Goal: Task Accomplishment & Management: Complete application form

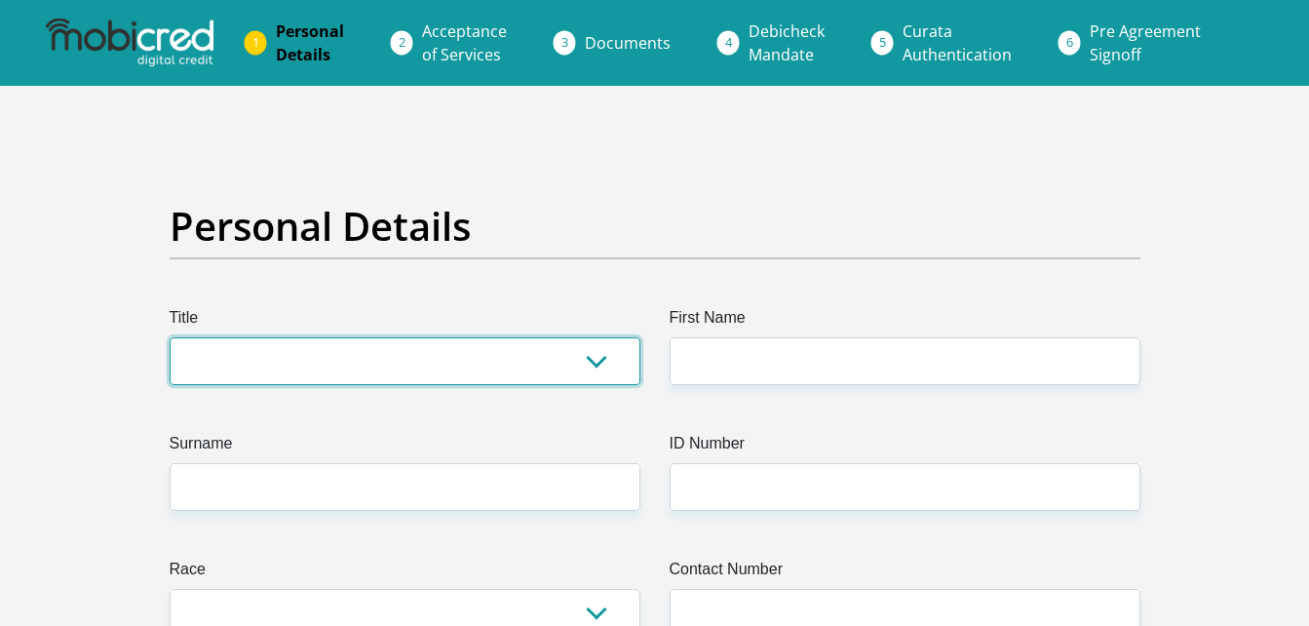
drag, startPoint x: 0, startPoint y: 0, endPoint x: 305, endPoint y: 356, distance: 468.8
click at [305, 356] on select "Mr Ms Mrs Dr [PERSON_NAME]" at bounding box center [405, 361] width 471 height 48
select select "Mr"
click at [170, 337] on select "Mr Ms Mrs Dr Other" at bounding box center [405, 361] width 471 height 48
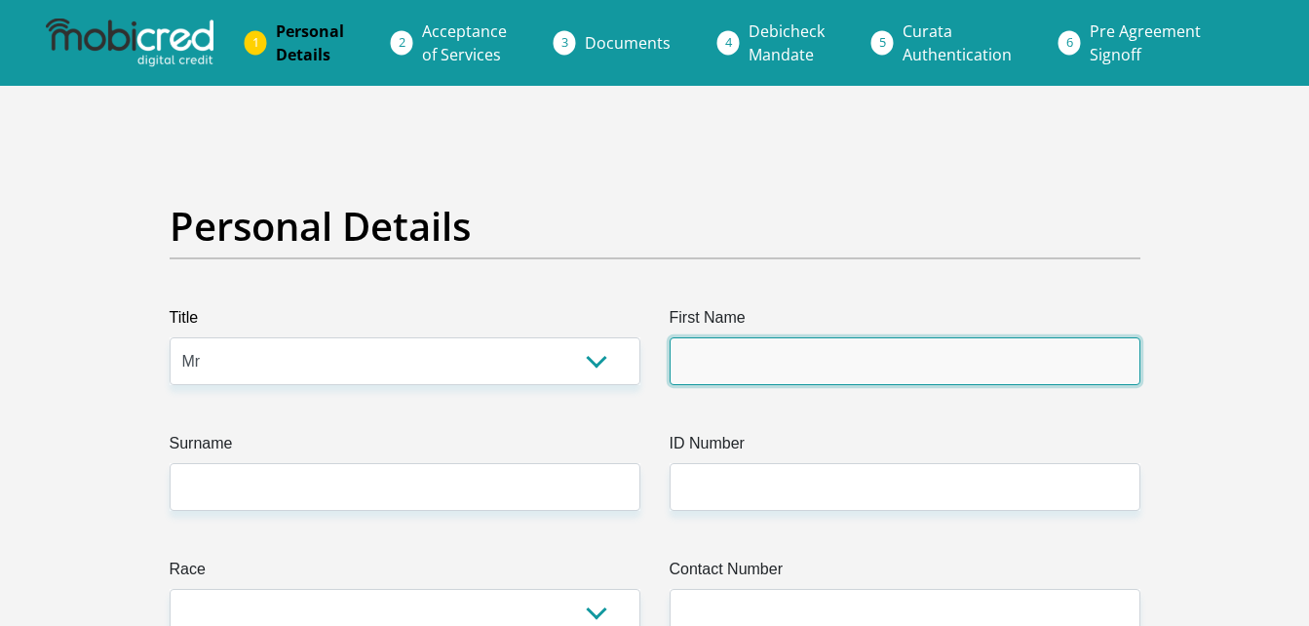
click at [766, 342] on input "First Name" at bounding box center [905, 361] width 471 height 48
drag, startPoint x: 766, startPoint y: 342, endPoint x: 758, endPoint y: 364, distance: 23.2
click at [758, 364] on input "First Name" at bounding box center [905, 361] width 471 height 48
type input "K"
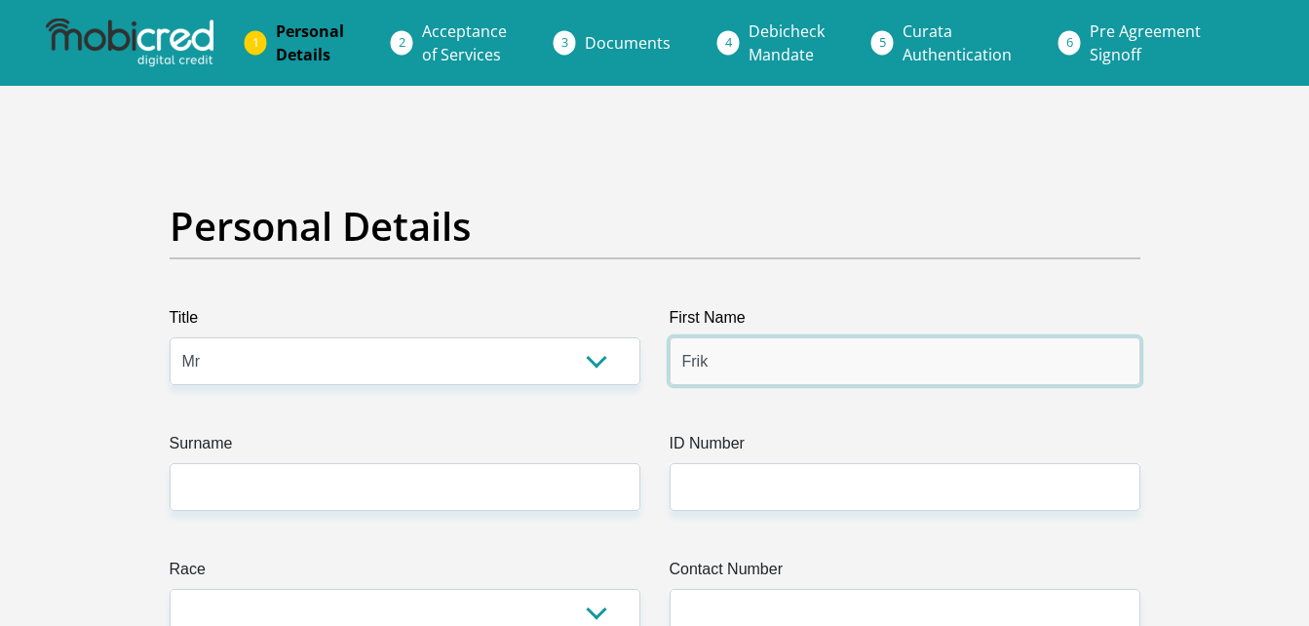
type input "Frik"
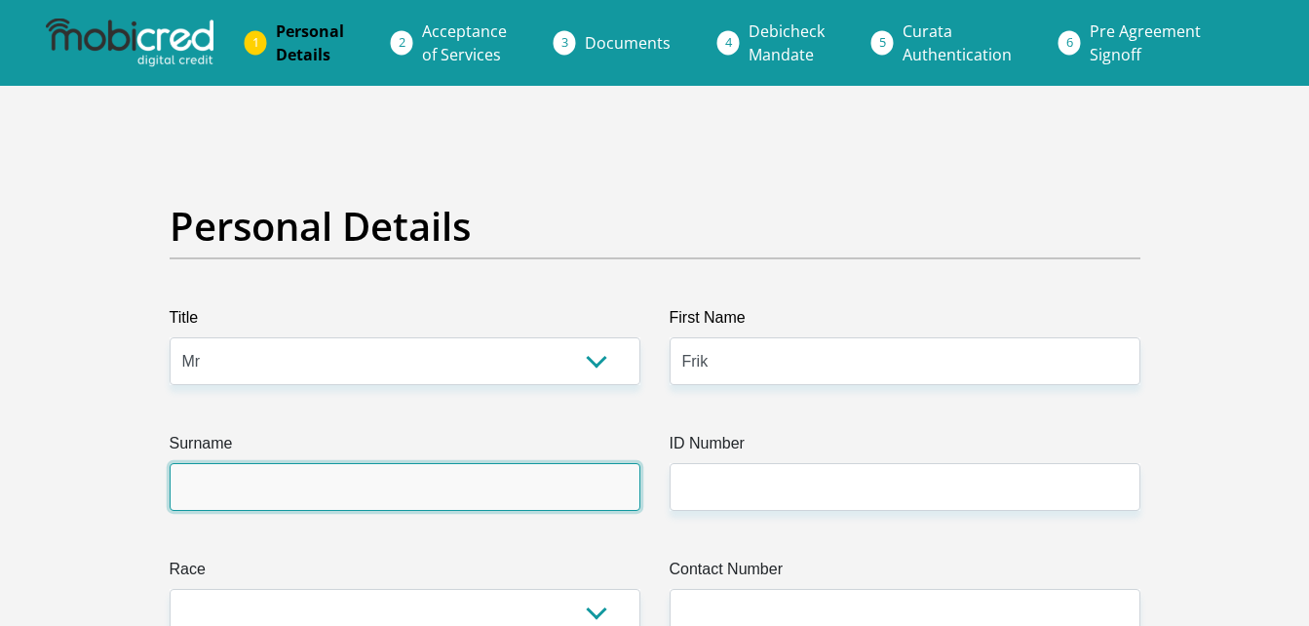
click at [477, 501] on input "Surname" at bounding box center [405, 487] width 471 height 48
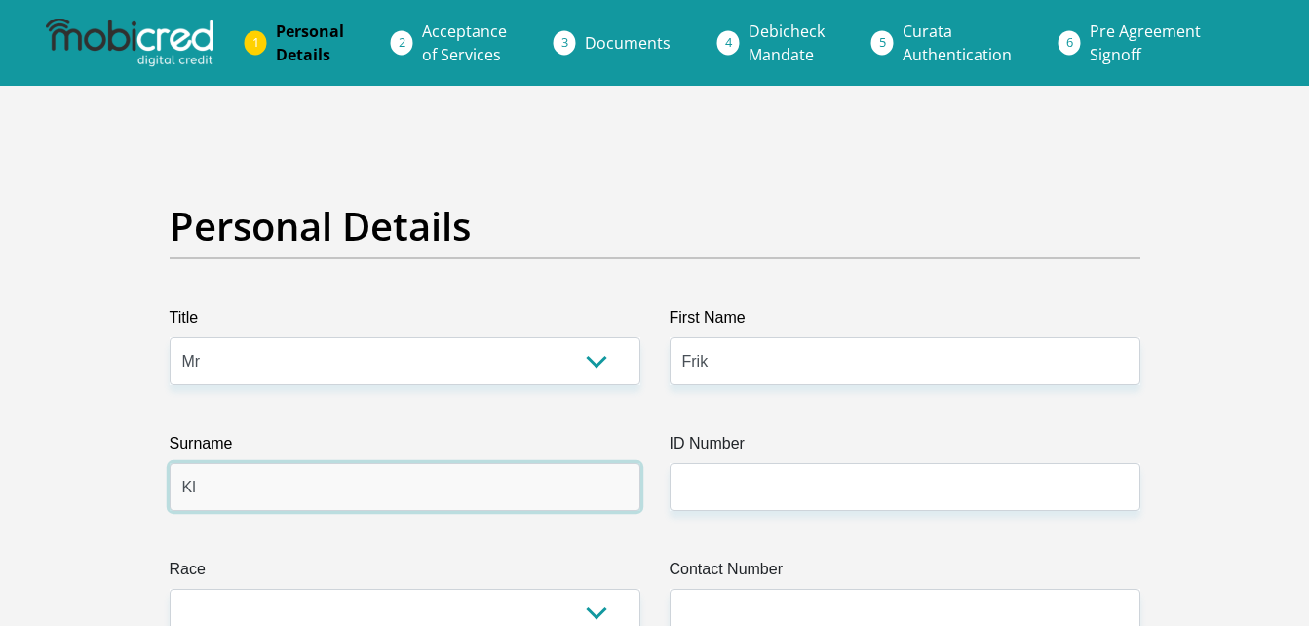
click at [283, 502] on input "Kl" at bounding box center [405, 487] width 471 height 48
type input "kleynhans"
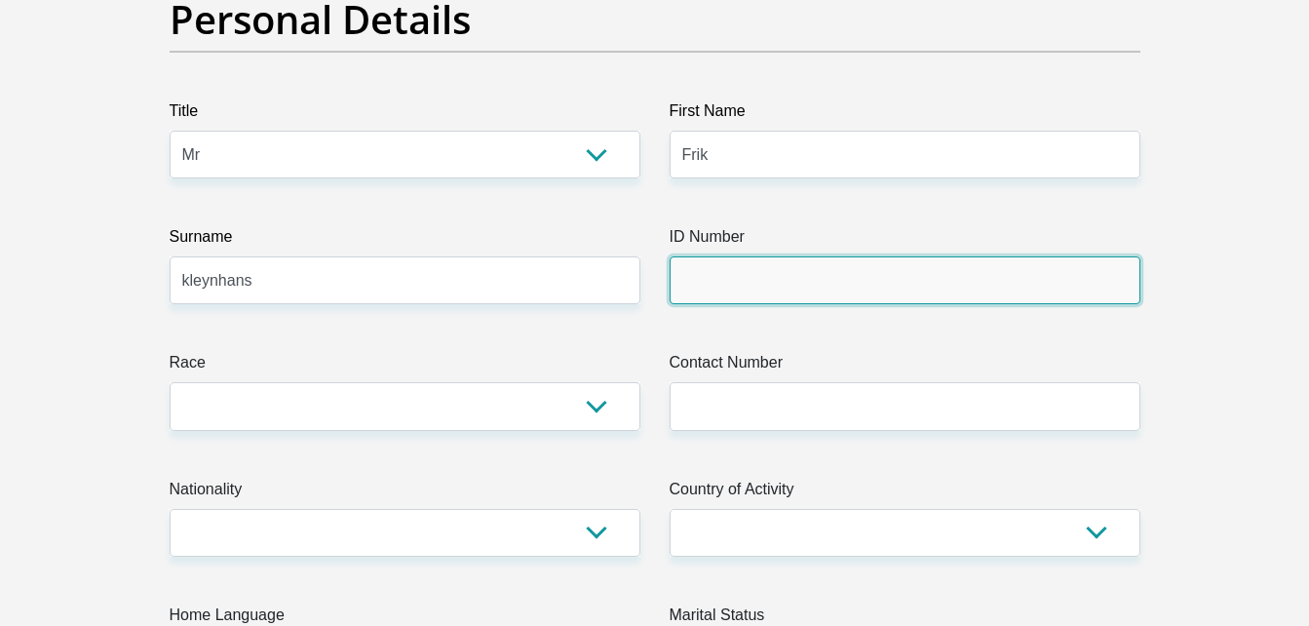
scroll to position [208, 0]
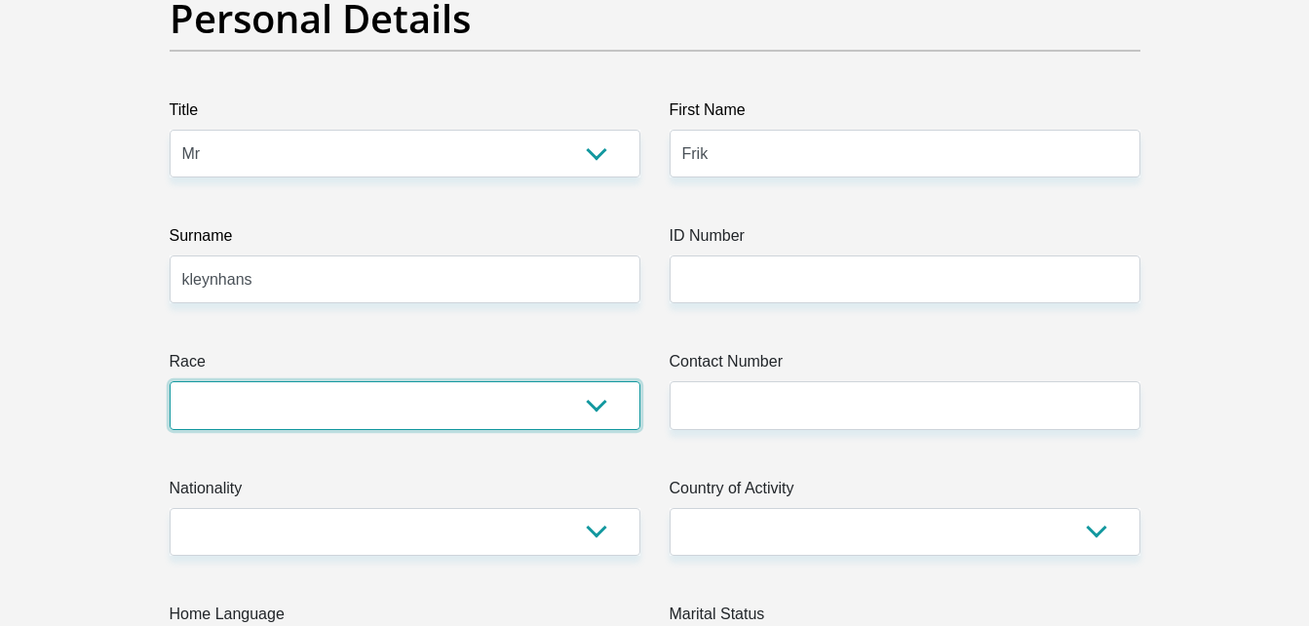
click at [386, 394] on select "Black Coloured Indian White Other" at bounding box center [405, 405] width 471 height 48
select select "4"
click at [170, 381] on select "Black Coloured Indian White Other" at bounding box center [405, 405] width 471 height 48
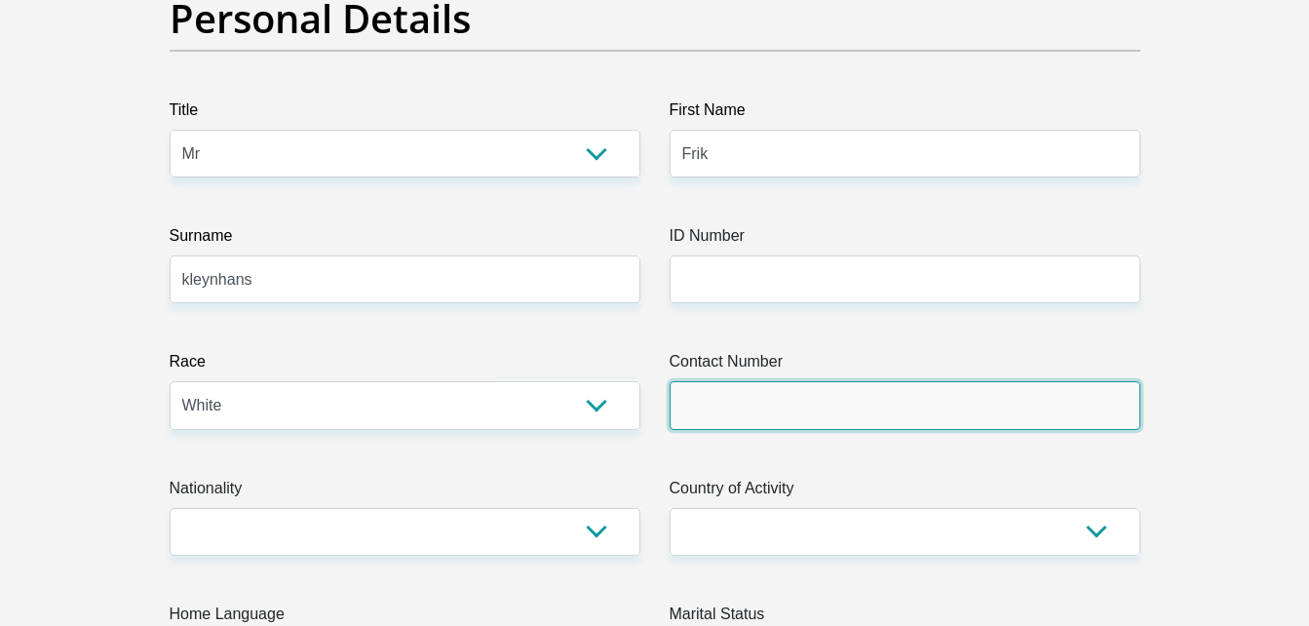
click at [683, 391] on input "Contact Number" at bounding box center [905, 405] width 471 height 48
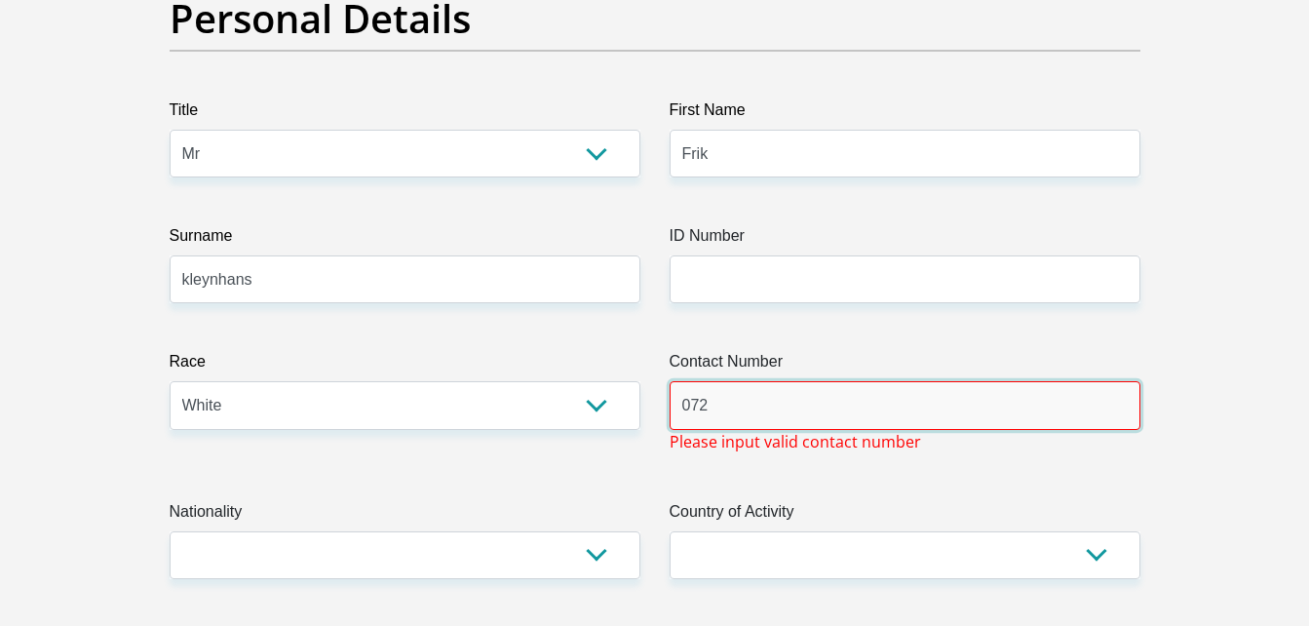
scroll to position [365, 0]
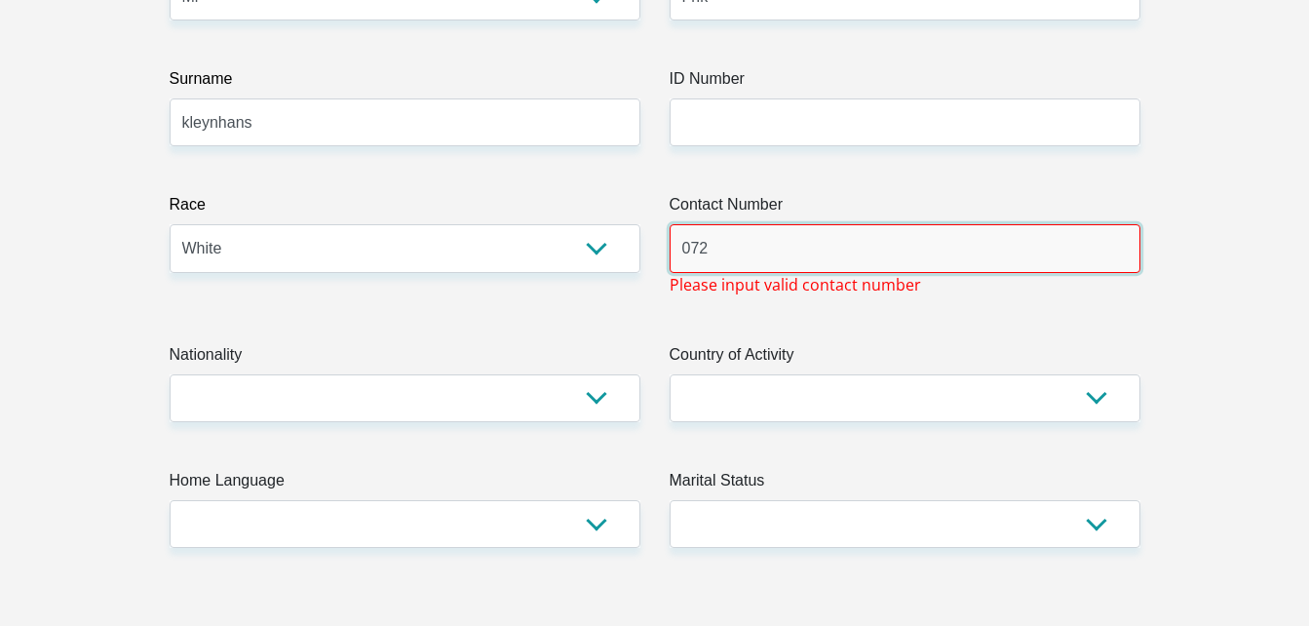
type input "072"
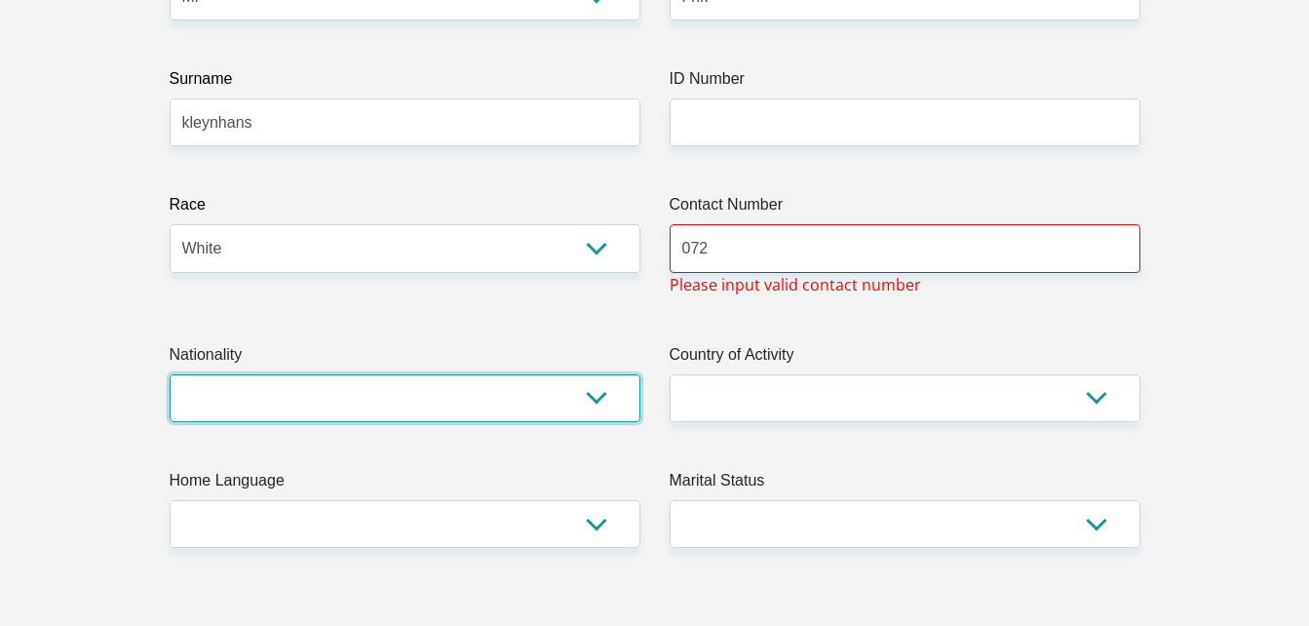
click at [512, 410] on select "South Africa Afghanistan Aland Islands Albania Algeria America Samoa American V…" at bounding box center [405, 398] width 471 height 48
select select "ZAF"
click at [170, 374] on select "South Africa Afghanistan Aland Islands Albania Algeria America Samoa American V…" at bounding box center [405, 398] width 471 height 48
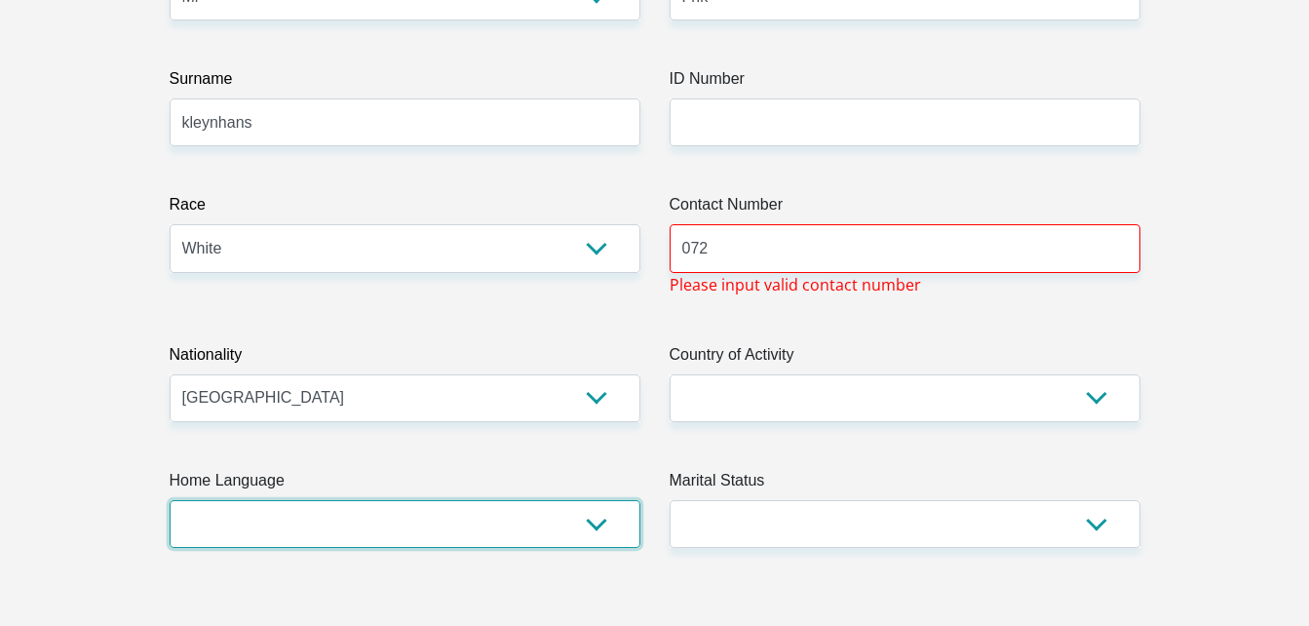
click at [288, 534] on select "Afrikaans English Sepedi South Ndebele Southern Sotho Swati Tsonga Tswana Venda…" at bounding box center [405, 524] width 471 height 48
select select "afr"
click at [170, 500] on select "Afrikaans English Sepedi South Ndebele Southern Sotho Swati Tsonga Tswana Venda…" at bounding box center [405, 524] width 471 height 48
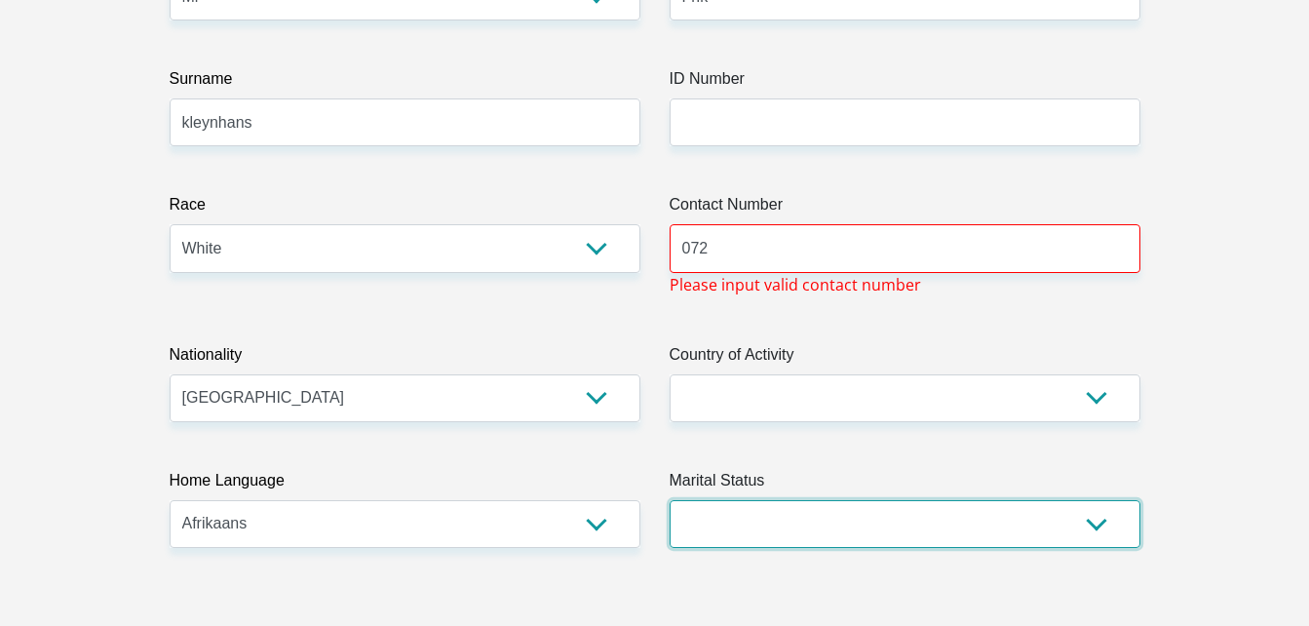
click at [748, 524] on select "Married ANC Single Divorced Widowed Married COP or Customary Law" at bounding box center [905, 524] width 471 height 48
select select "1"
click at [670, 500] on select "Married ANC Single Divorced Widowed Married COP or Customary Law" at bounding box center [905, 524] width 471 height 48
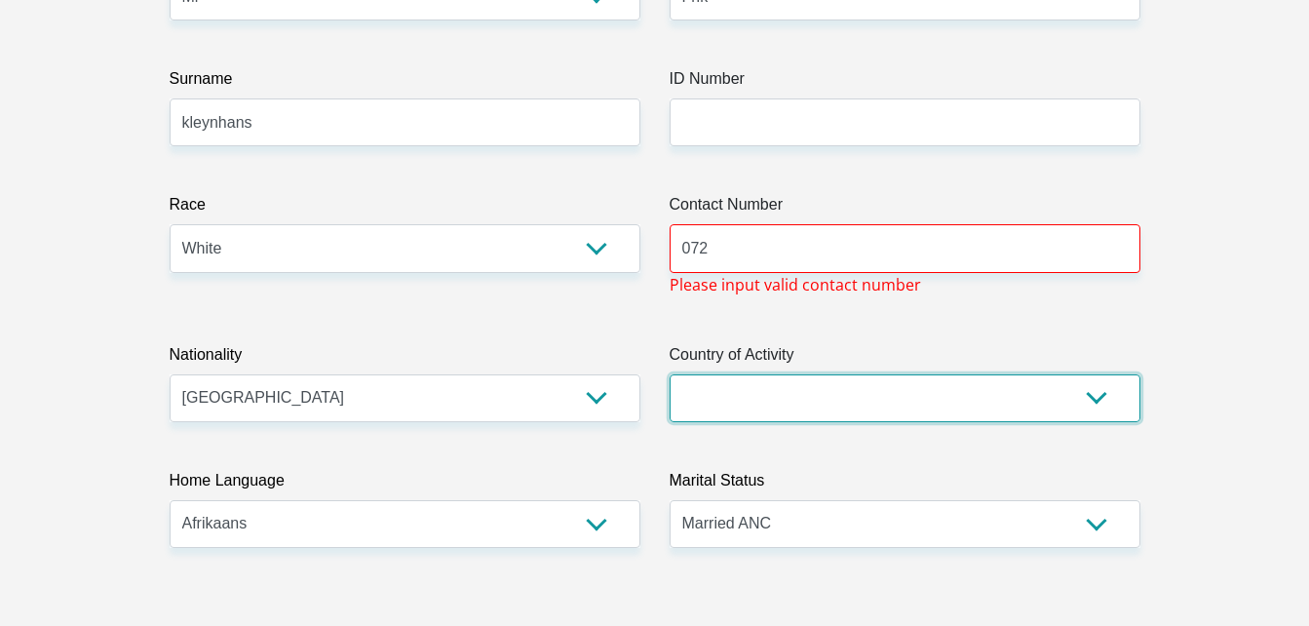
click at [734, 396] on select "South Africa Afghanistan Aland Islands Albania Algeria America Samoa American V…" at bounding box center [905, 398] width 471 height 48
select select "ZAF"
click at [670, 374] on select "South Africa Afghanistan Aland Islands Albania Algeria America Samoa American V…" at bounding box center [905, 398] width 471 height 48
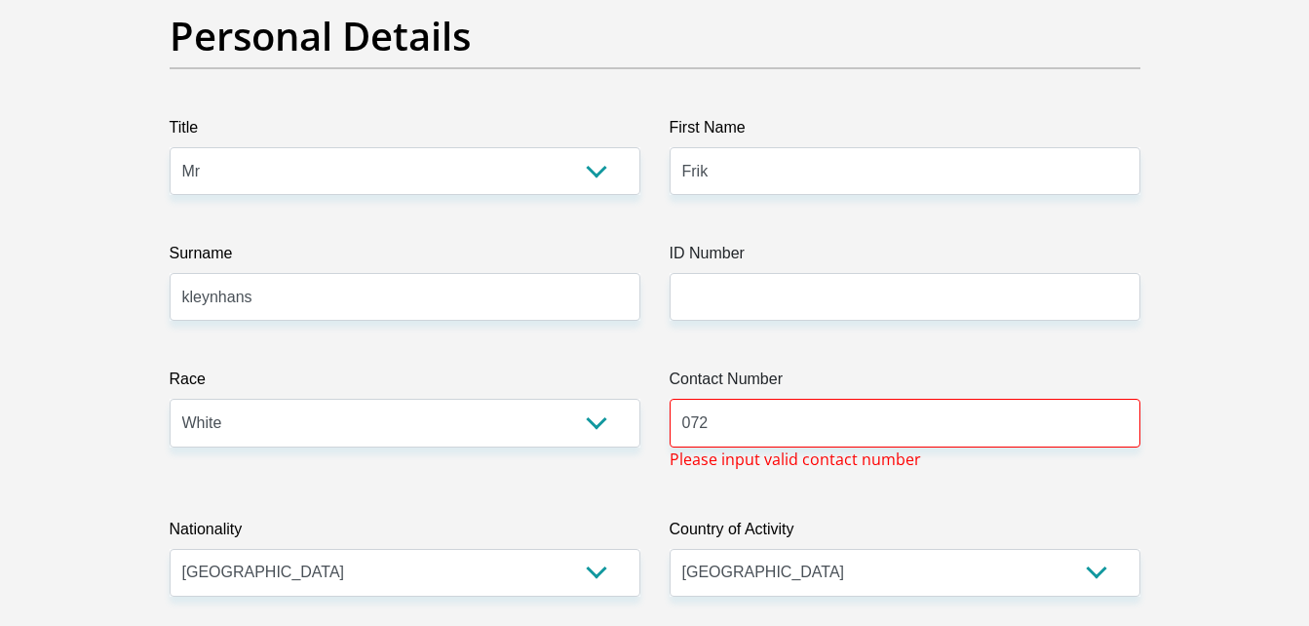
scroll to position [195, 0]
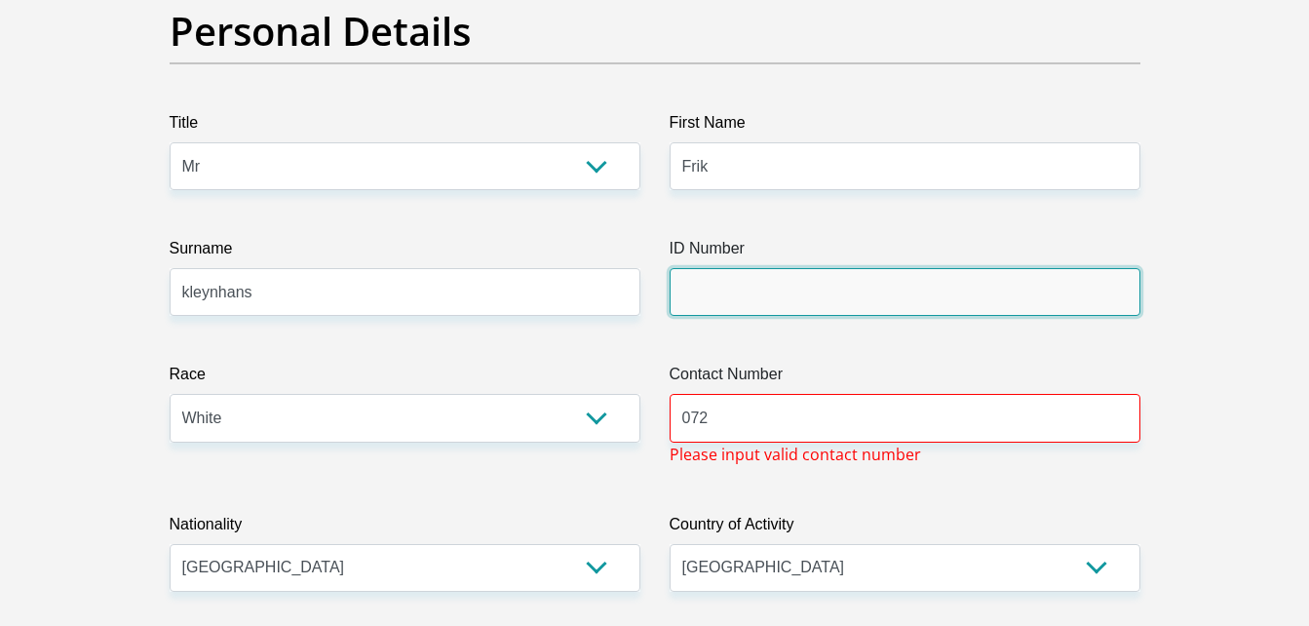
click at [719, 292] on input "ID Number" at bounding box center [905, 292] width 471 height 48
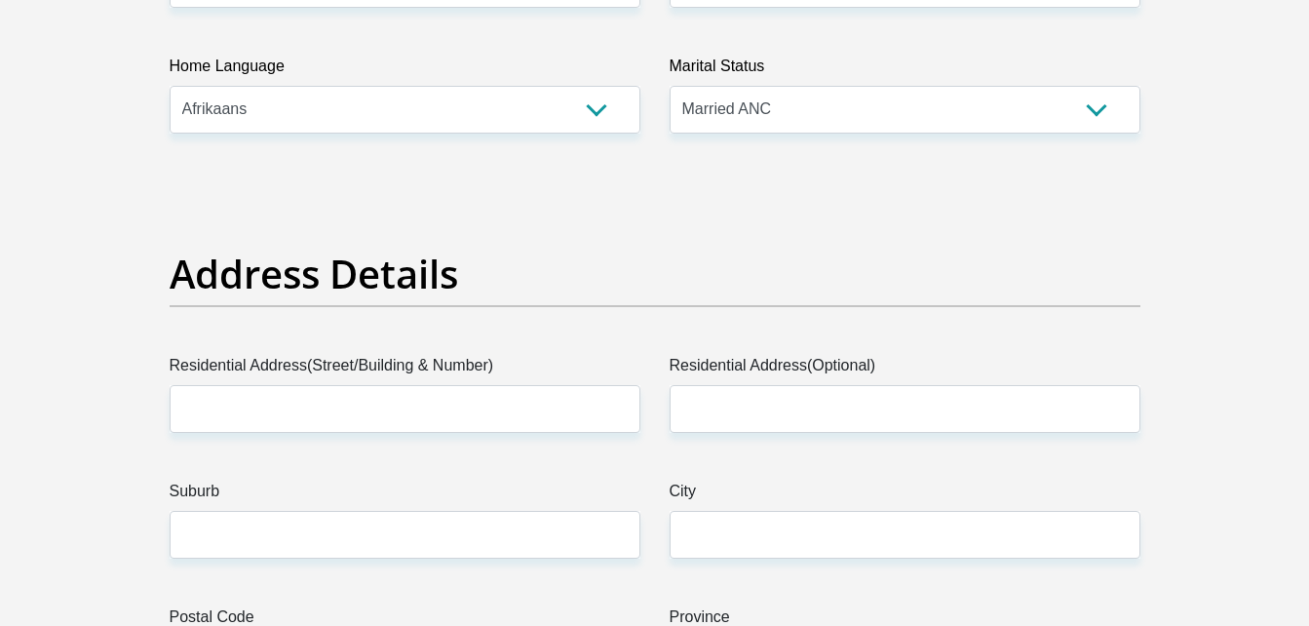
scroll to position [988, 0]
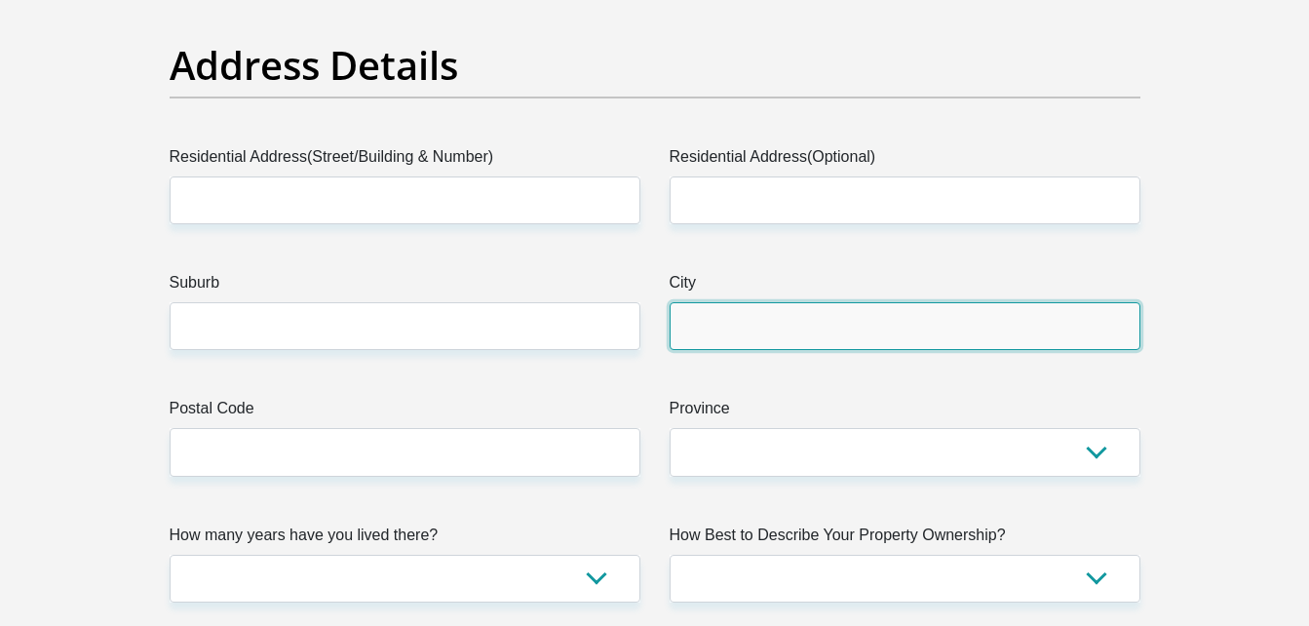
click at [730, 317] on input "City" at bounding box center [905, 326] width 471 height 48
type input "Vanderbuilpark"
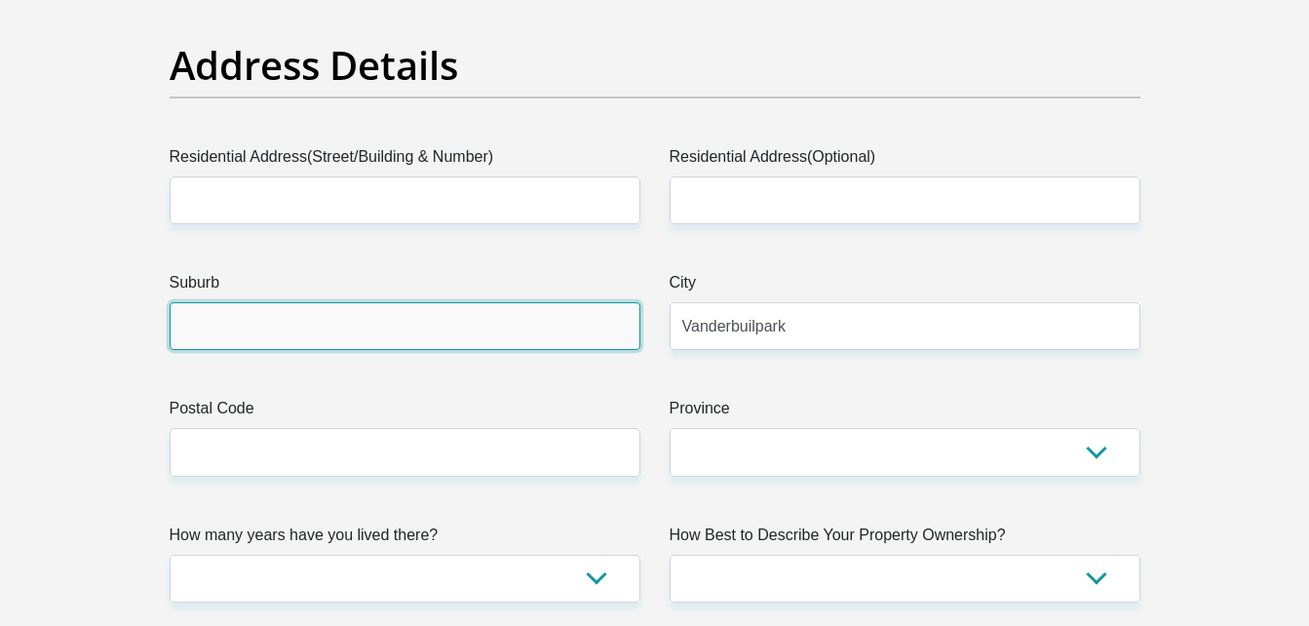
type input "Vanderbuilpark"
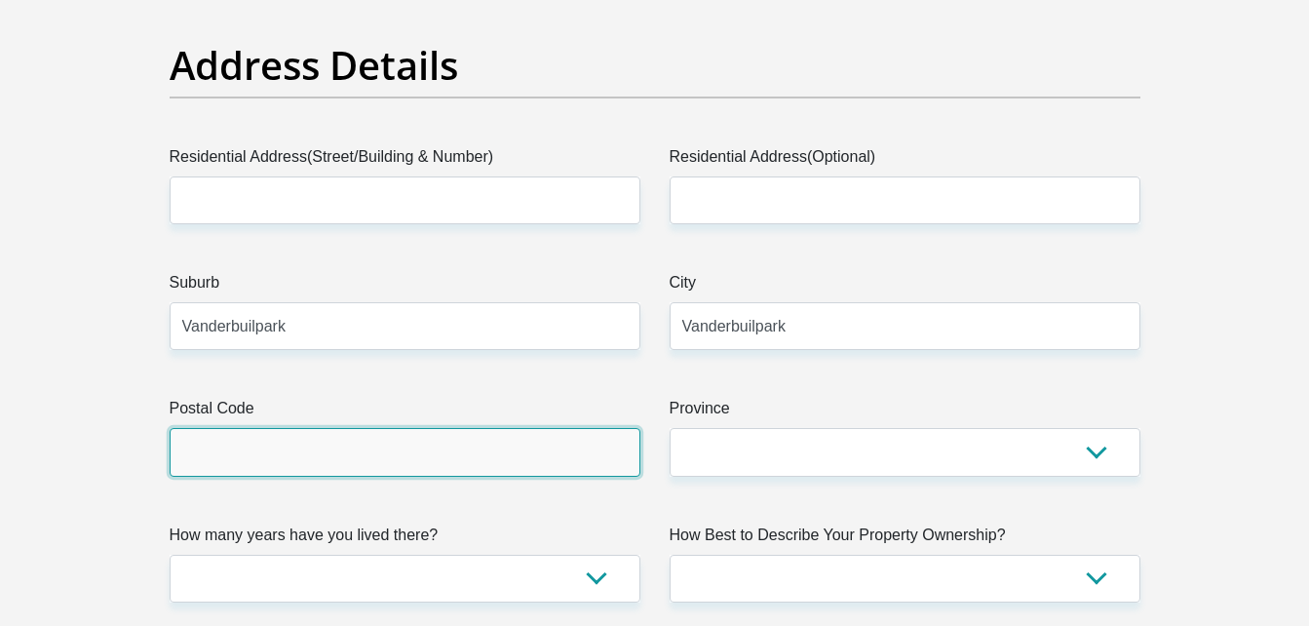
type input "1911"
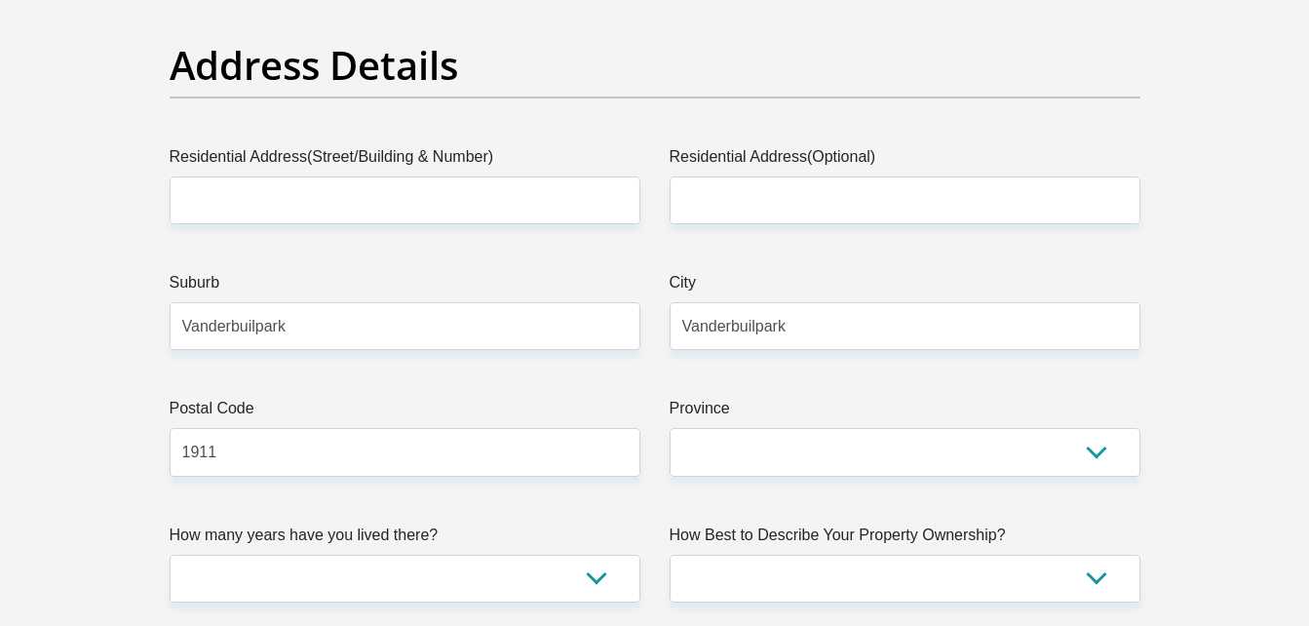
type input "henco.kleynhans23@gmail.com"
drag, startPoint x: 303, startPoint y: 327, endPoint x: 79, endPoint y: 330, distance: 224.3
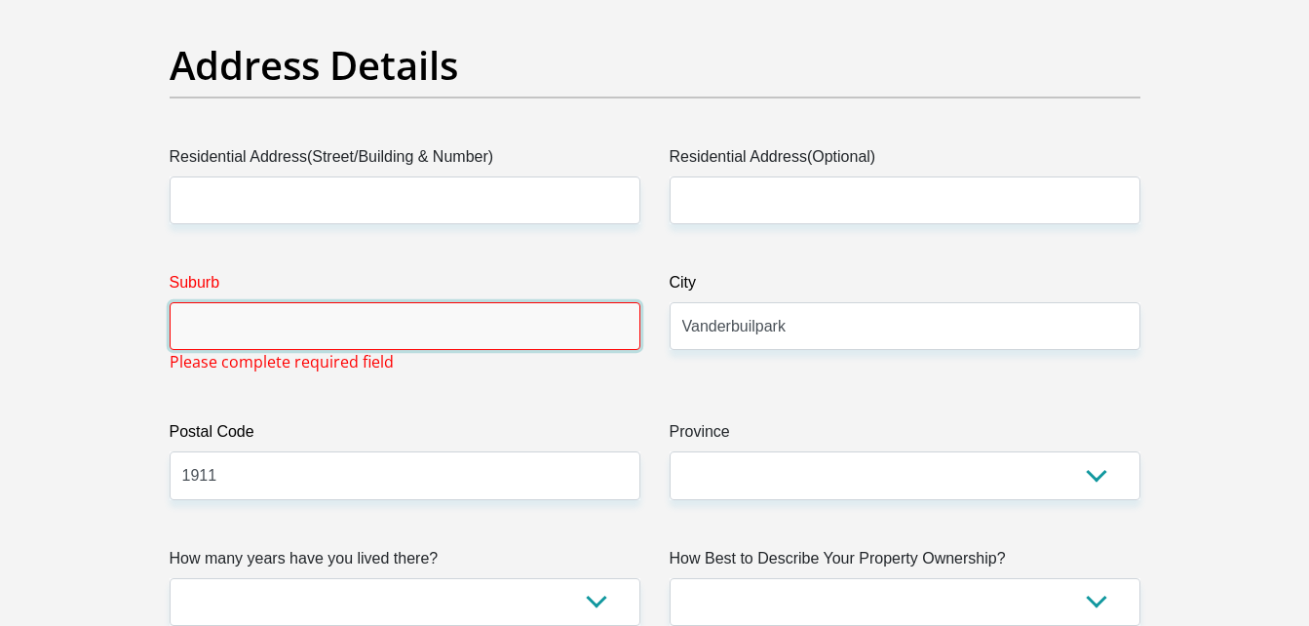
click at [183, 332] on input "Suburb" at bounding box center [405, 326] width 471 height 48
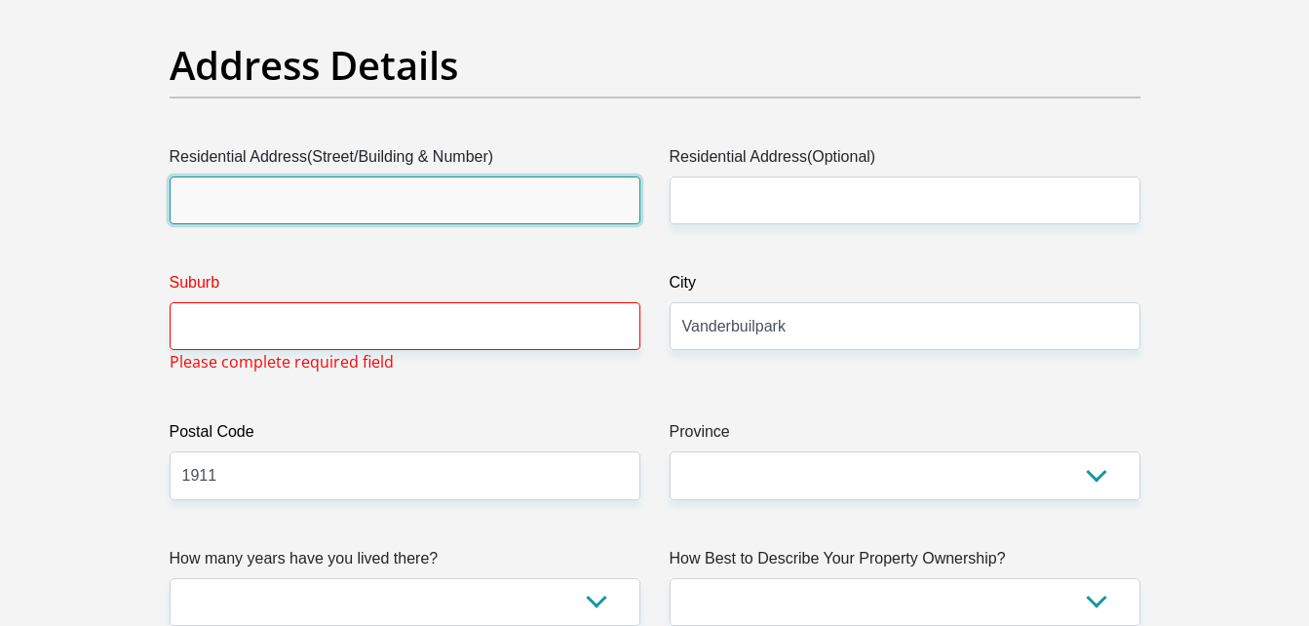
click at [517, 186] on input "Residential Address(Street/Building & Number)" at bounding box center [405, 200] width 471 height 48
type input "160 Vaalview Ernes Mare Ave"
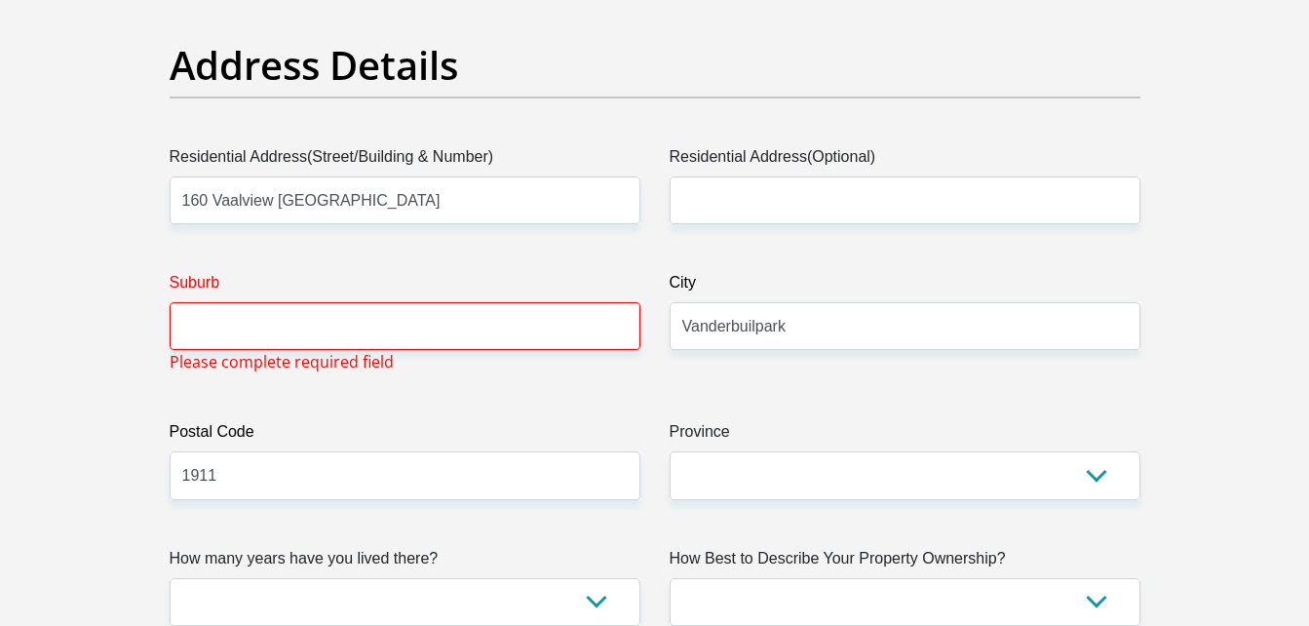
type input "Henco Voices"
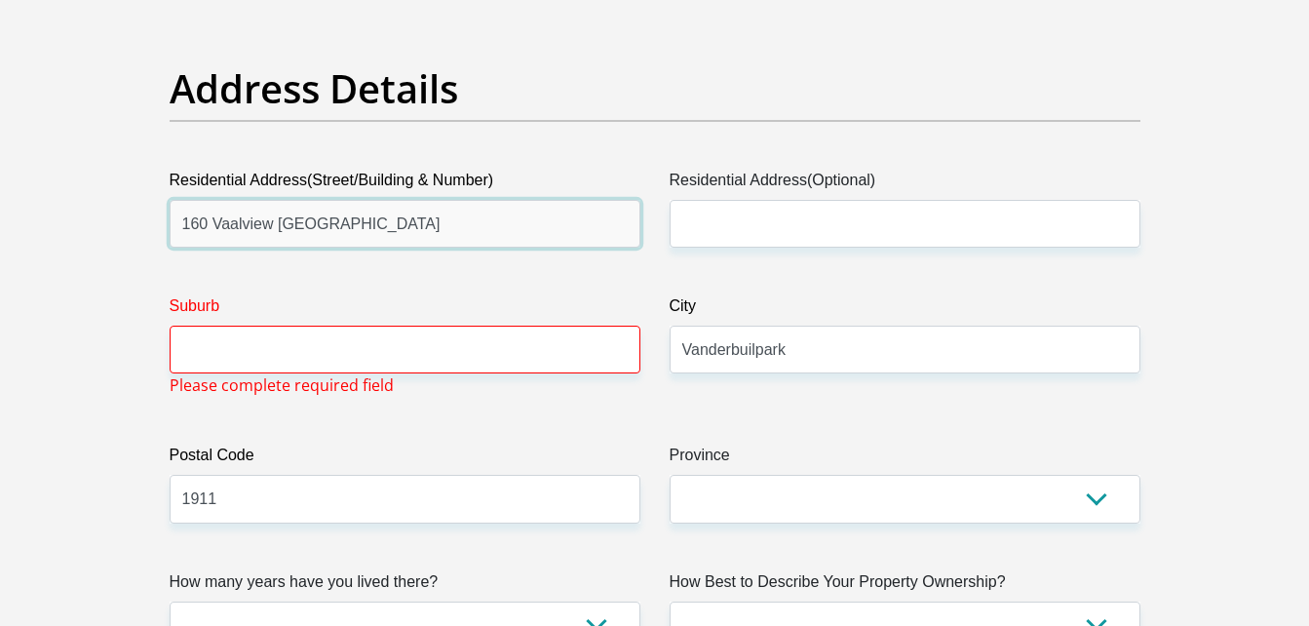
scroll to position [1011, 0]
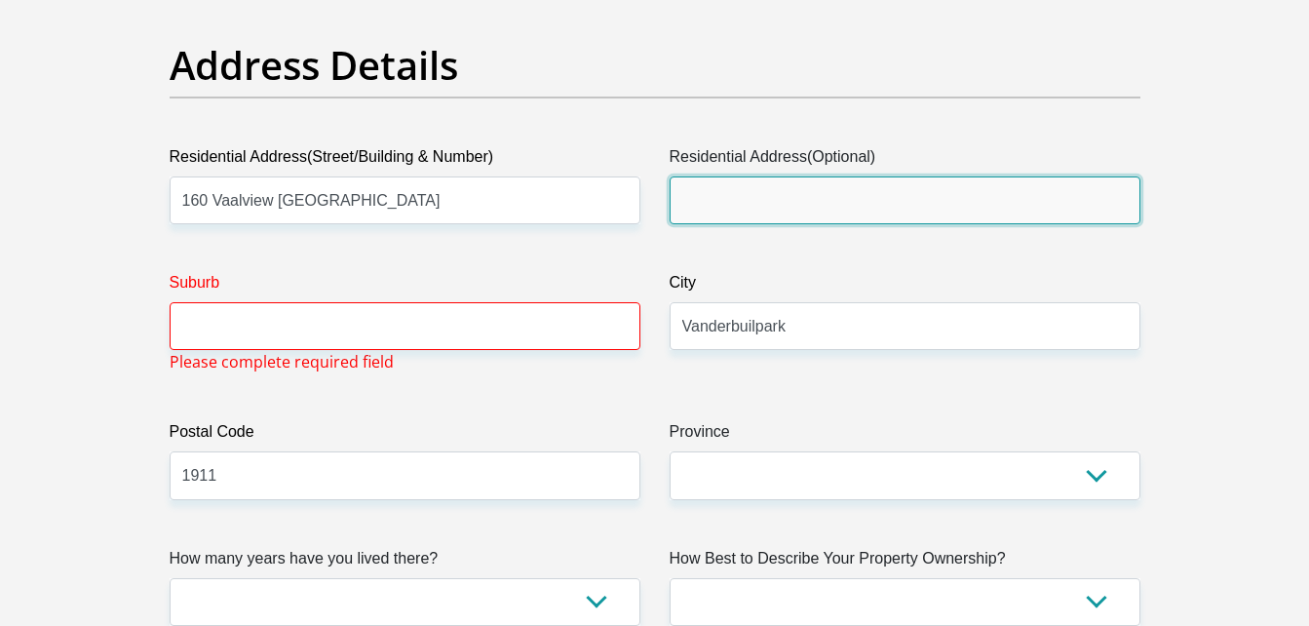
click at [704, 211] on input "Residential Address(Optional)" at bounding box center [905, 200] width 471 height 48
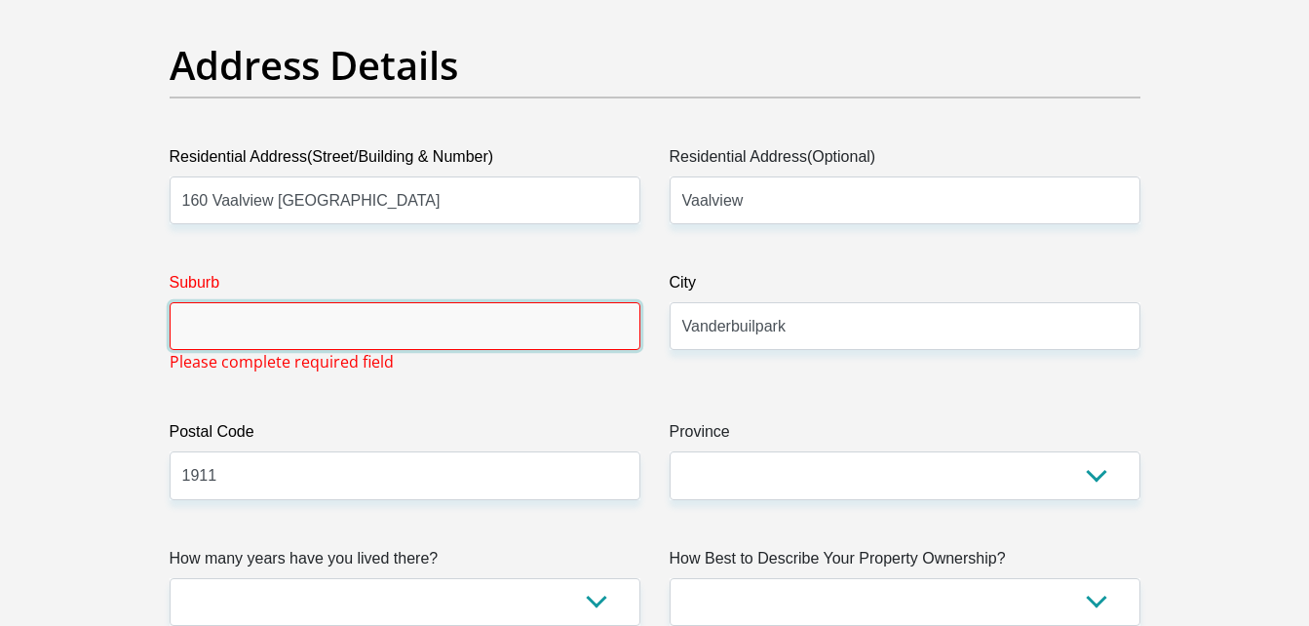
click at [566, 331] on input "Suburb" at bounding box center [405, 326] width 471 height 48
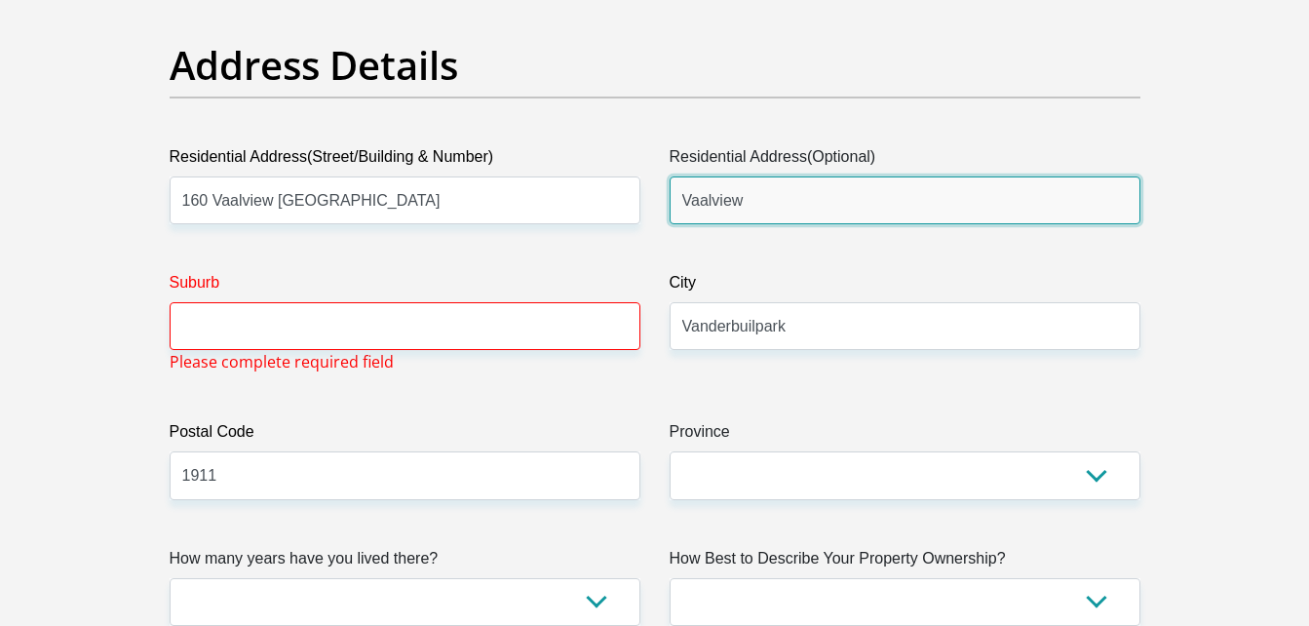
click at [766, 204] on input "Vaalview" at bounding box center [905, 200] width 471 height 48
type input "Vaalview AH"
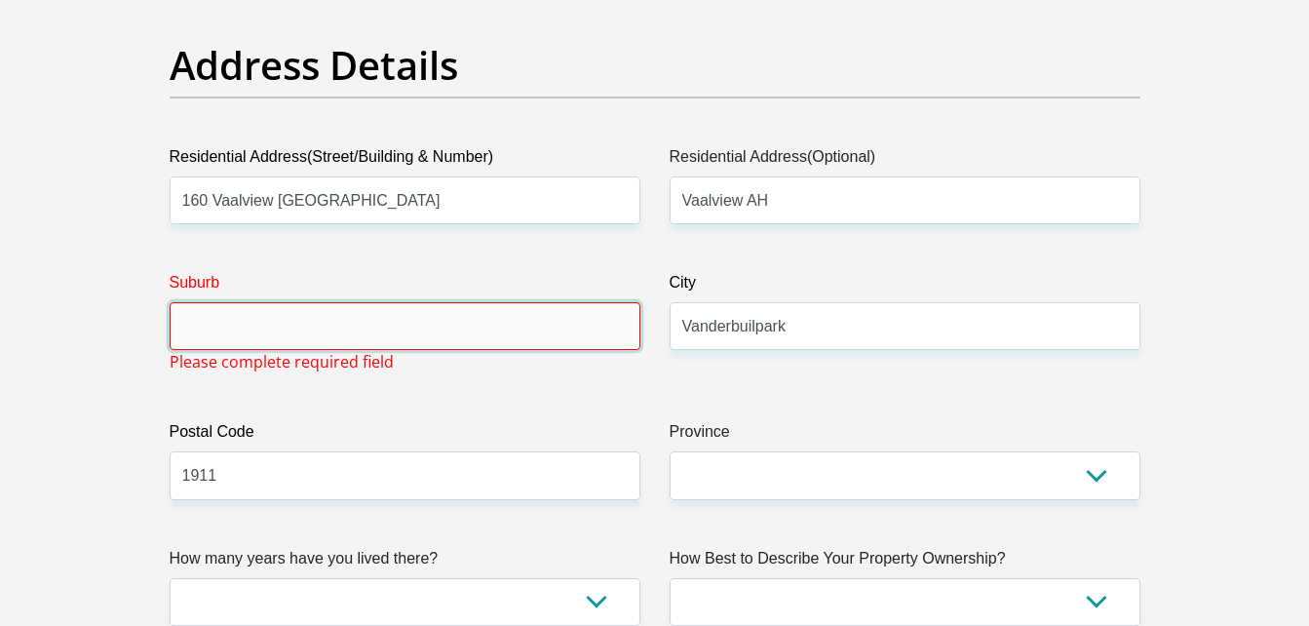
click at [441, 311] on input "Suburb" at bounding box center [405, 326] width 471 height 48
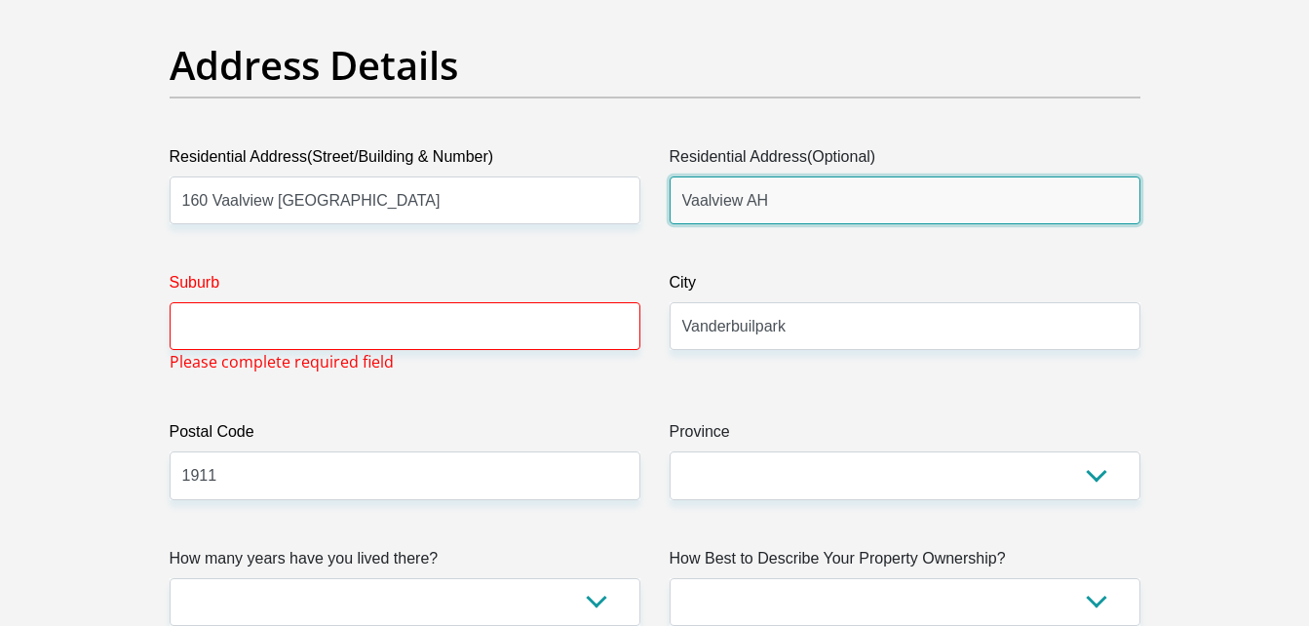
drag, startPoint x: 790, startPoint y: 207, endPoint x: 667, endPoint y: 212, distance: 122.9
click at [667, 212] on div "Residential Address(Optional) Vaalview AH" at bounding box center [905, 184] width 500 height 79
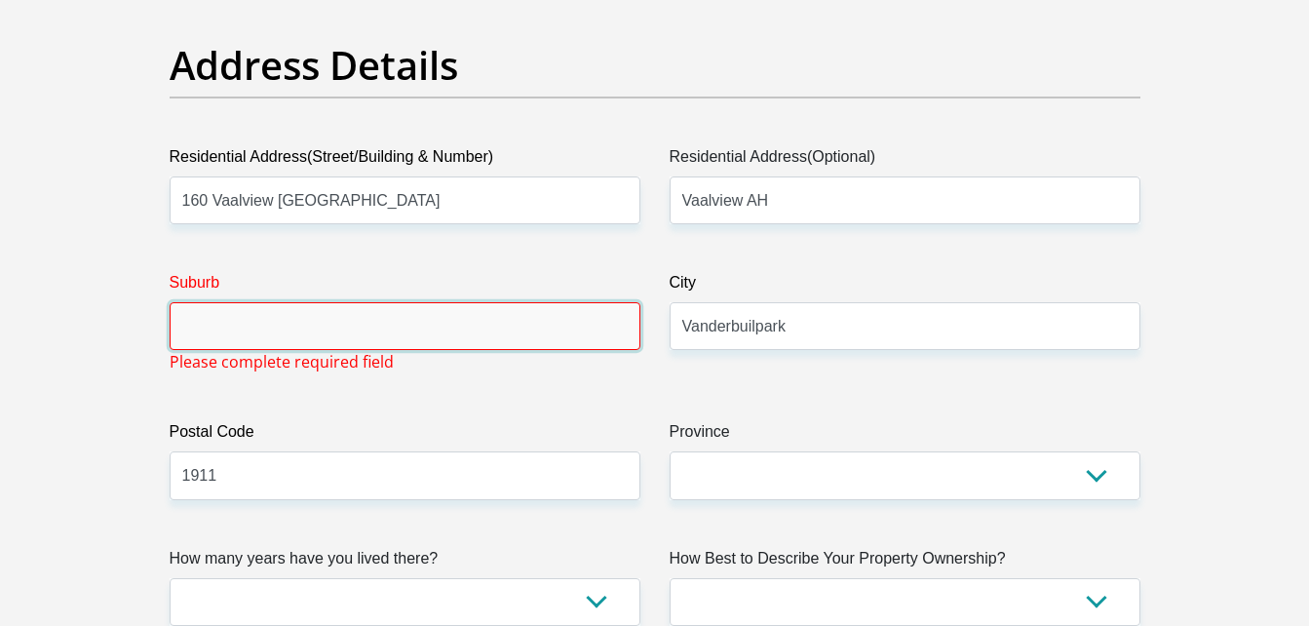
click at [333, 335] on input "Suburb" at bounding box center [405, 326] width 471 height 48
paste input "Vaalview AH"
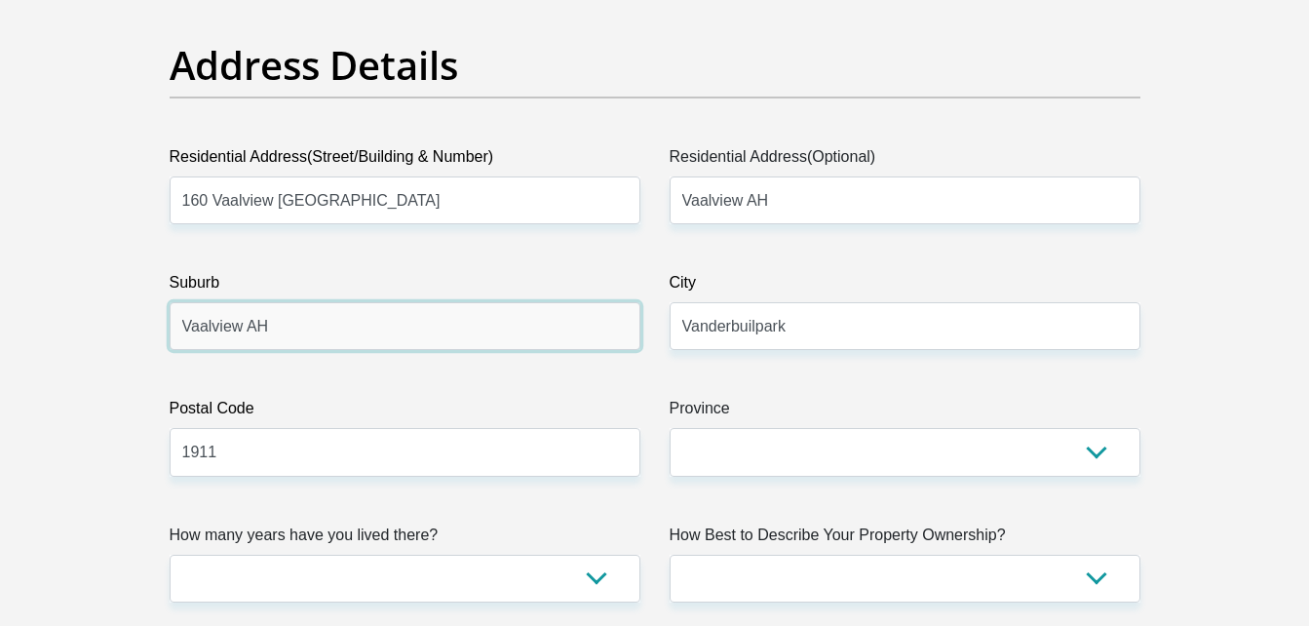
type input "Vaalview AH"
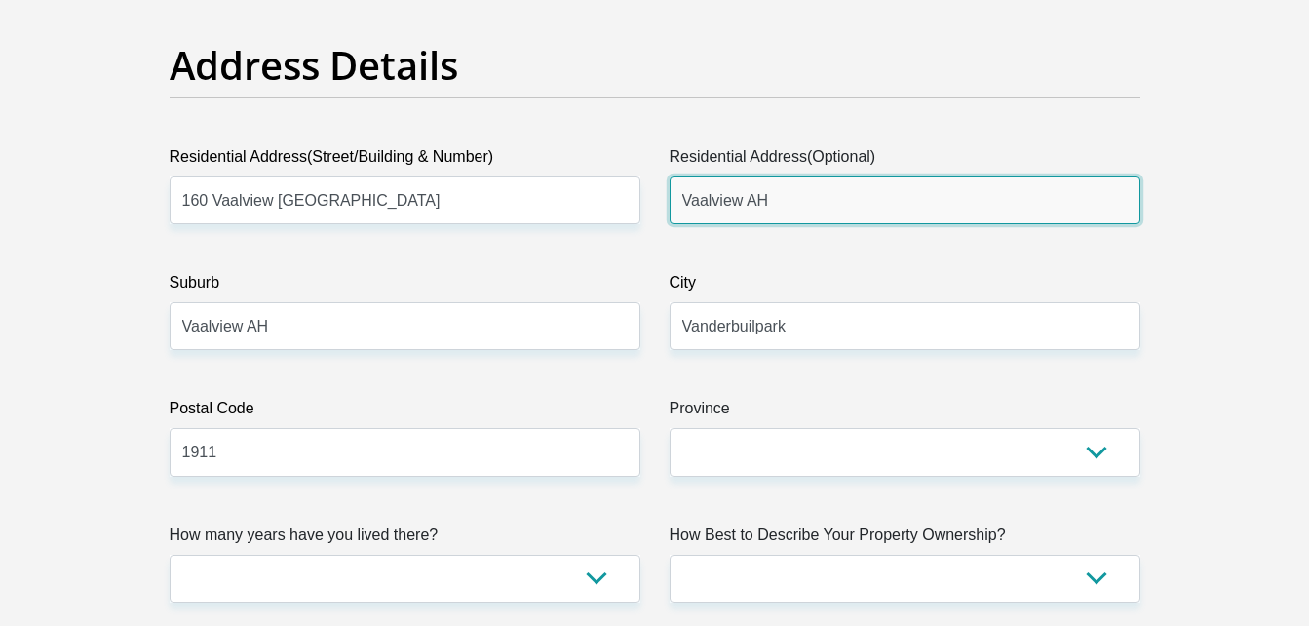
drag, startPoint x: 765, startPoint y: 203, endPoint x: 656, endPoint y: 223, distance: 111.1
click at [656, 223] on div "Residential Address(Optional) Vaalview AH" at bounding box center [905, 184] width 500 height 79
type input "V"
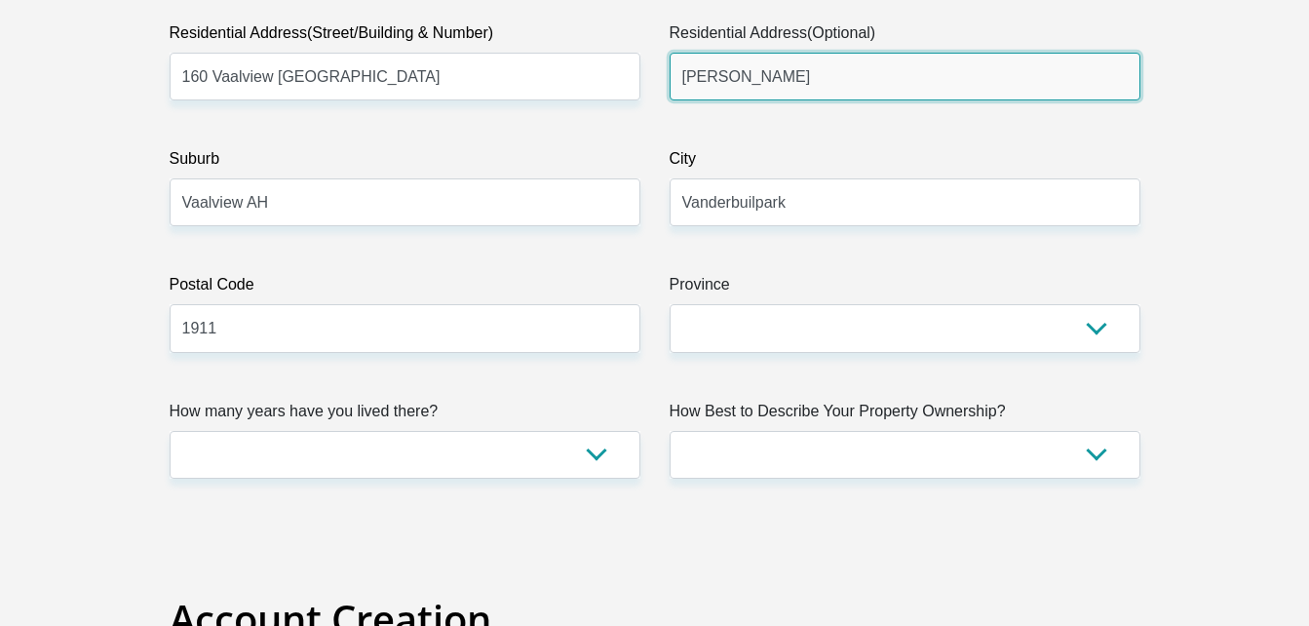
scroll to position [1152, 0]
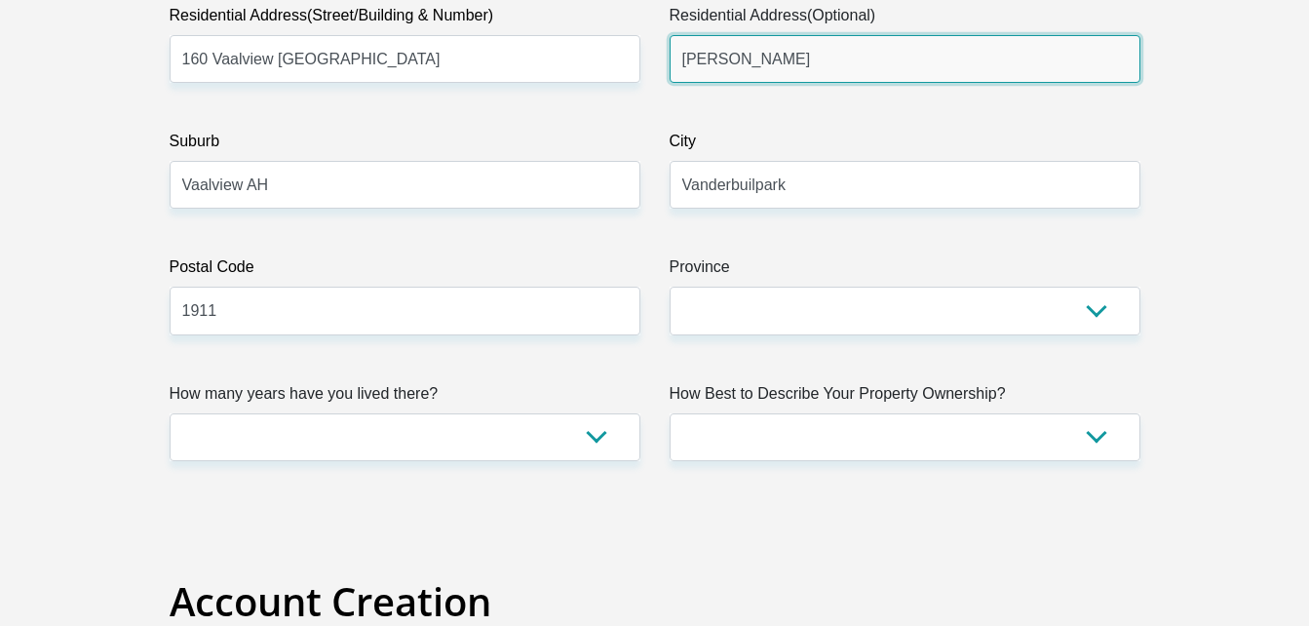
type input "Ernest Mare"
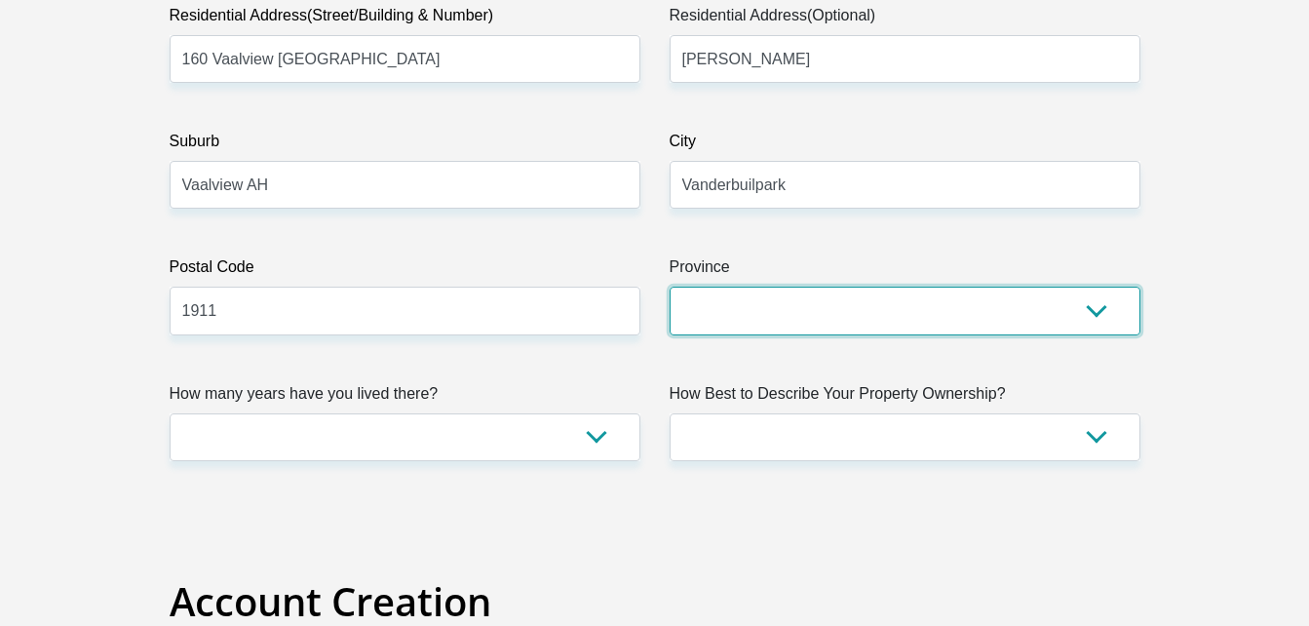
click at [743, 331] on select "Eastern Cape Free State Gauteng KwaZulu-Natal Limpopo Mpumalanga Northern Cape …" at bounding box center [905, 311] width 471 height 48
select select "Gauteng"
click at [670, 287] on select "Eastern Cape Free State Gauteng KwaZulu-Natal Limpopo Mpumalanga Northern Cape …" at bounding box center [905, 311] width 471 height 48
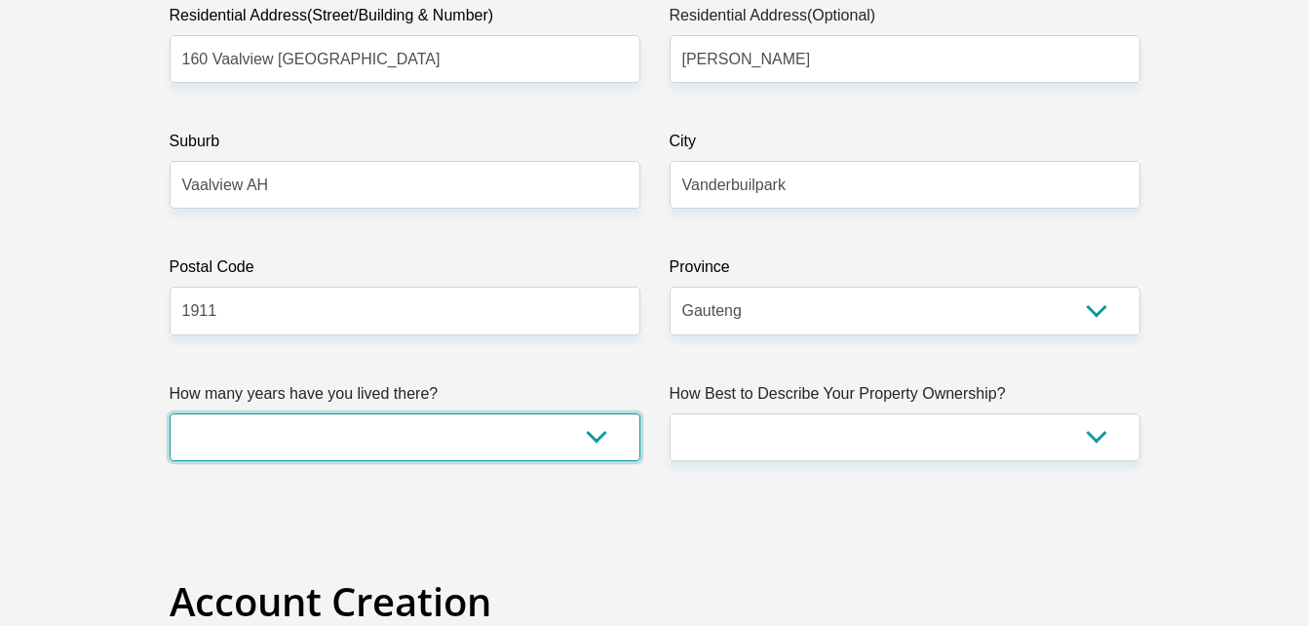
click at [476, 448] on select "less than 1 year 1-3 years 3-5 years 5+ years" at bounding box center [405, 437] width 471 height 48
select select "5"
click at [170, 413] on select "less than 1 year 1-3 years 3-5 years 5+ years" at bounding box center [405, 437] width 471 height 48
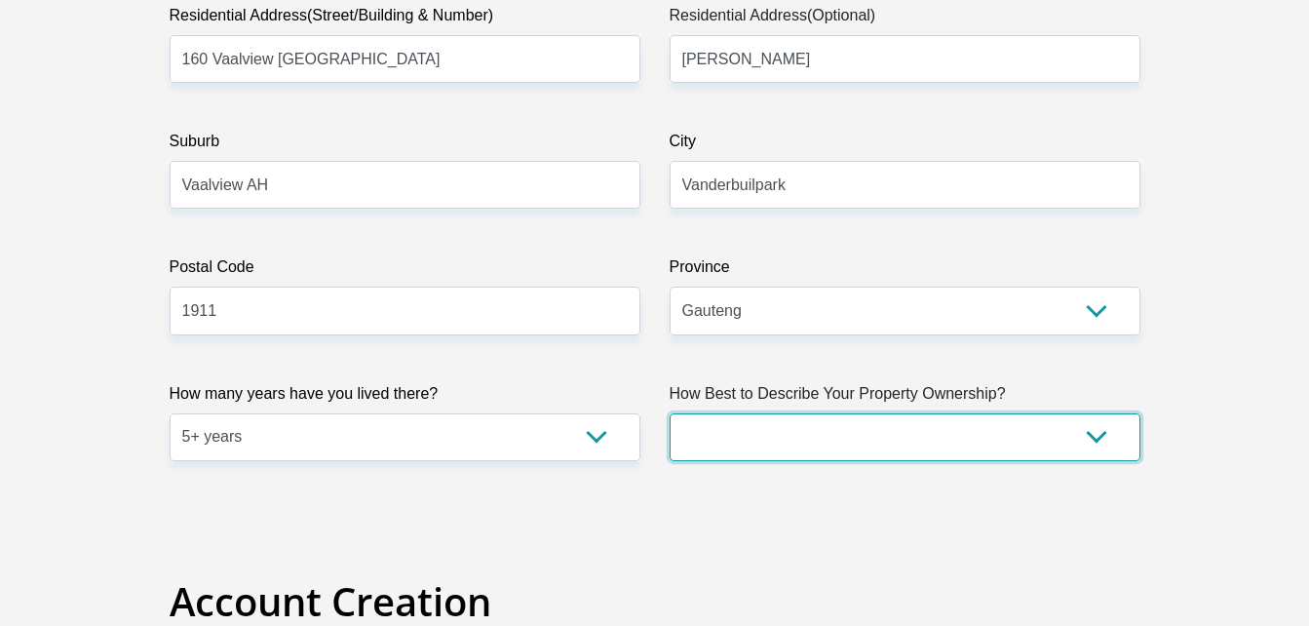
click at [695, 438] on select "Owned Rented Family Owned Company Dwelling" at bounding box center [905, 437] width 471 height 48
select select "Owned"
click at [670, 413] on select "Owned Rented Family Owned Company Dwelling" at bounding box center [905, 437] width 471 height 48
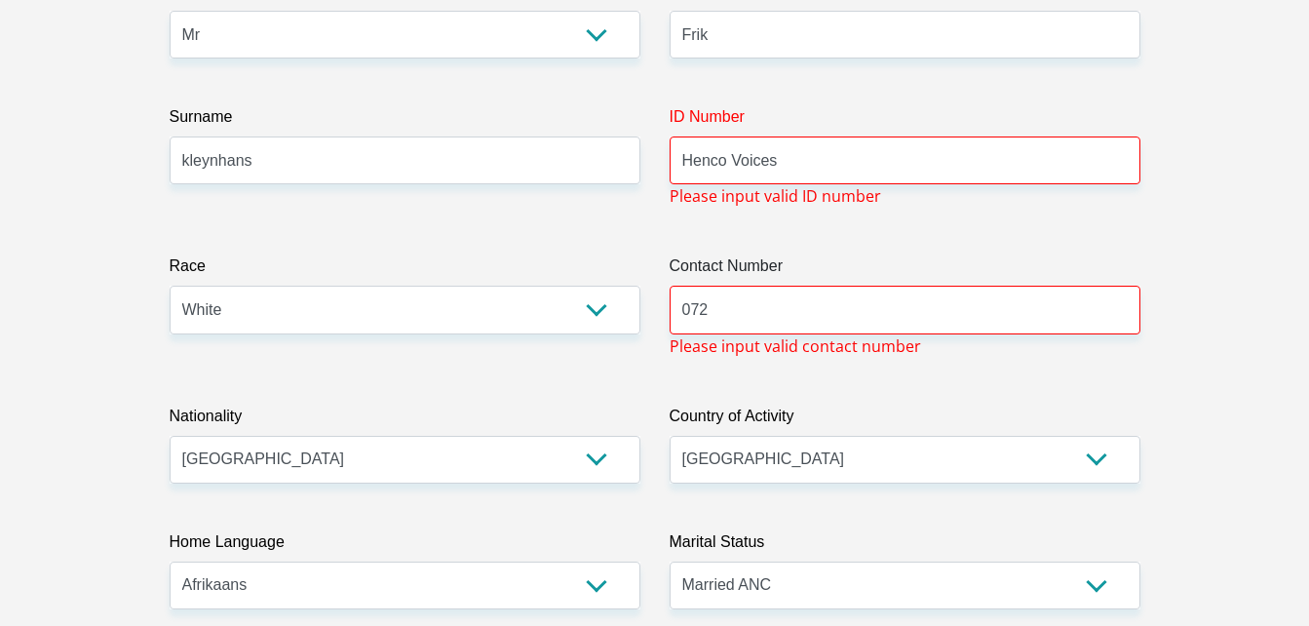
scroll to position [303, 0]
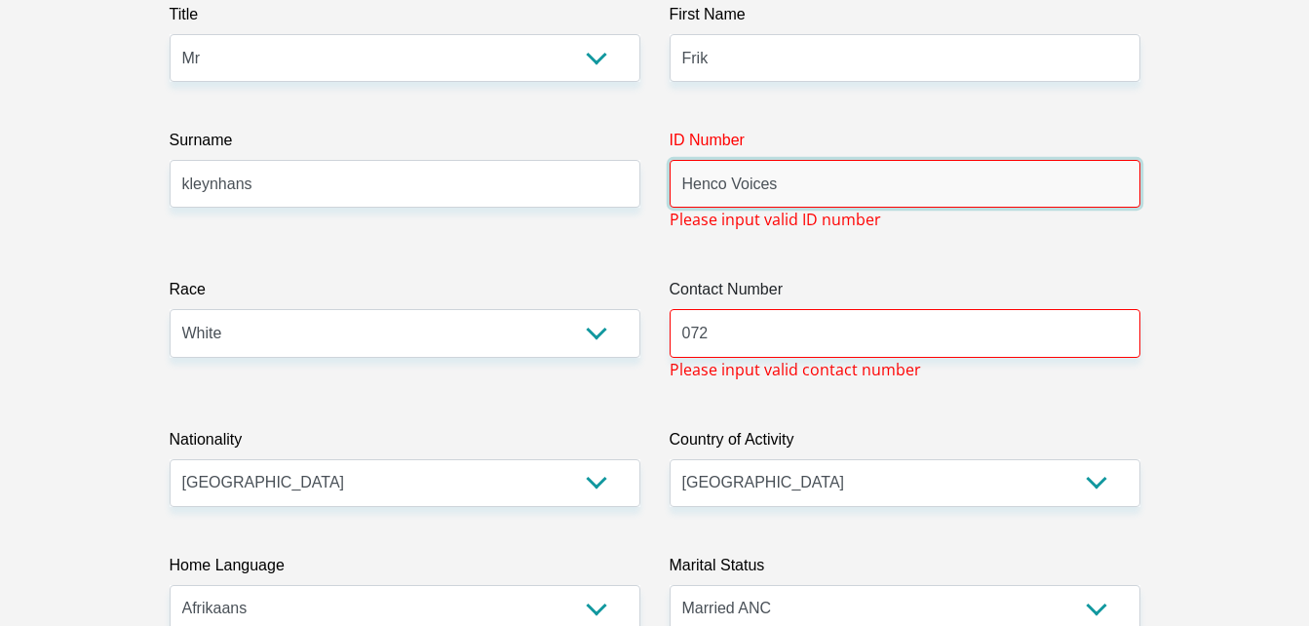
drag, startPoint x: 783, startPoint y: 200, endPoint x: 674, endPoint y: 215, distance: 110.2
click at [674, 215] on div "ID Number Henco Voices Please input valid ID number" at bounding box center [905, 180] width 500 height 102
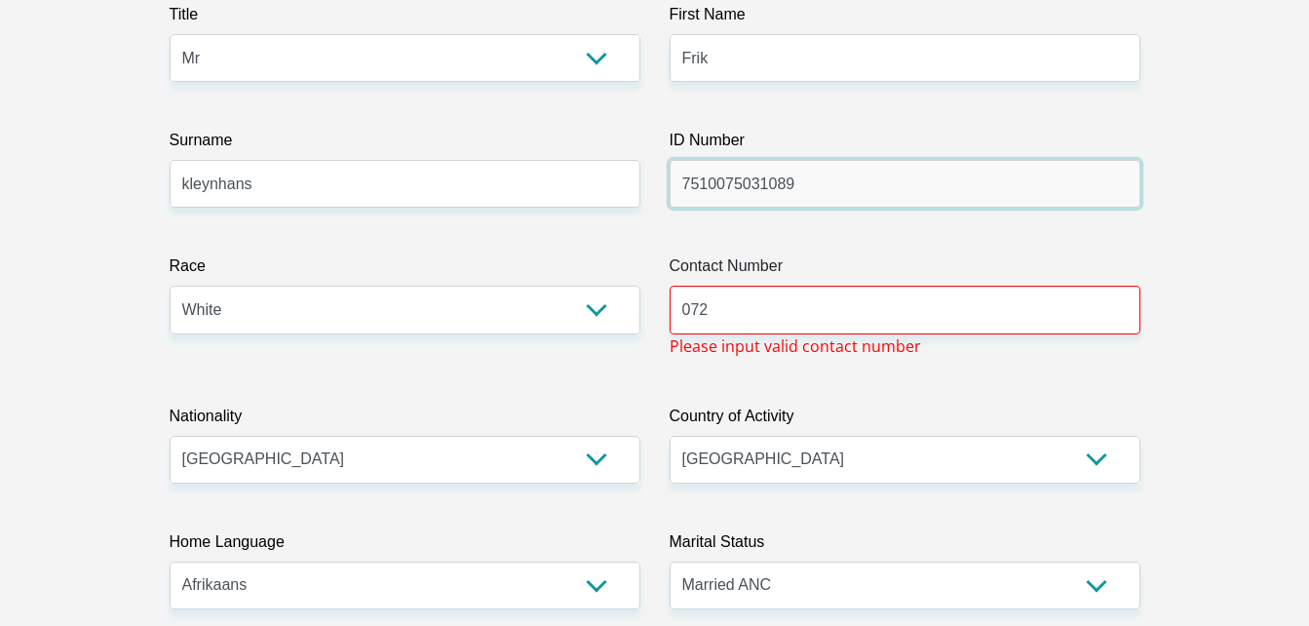
type input "7510075031089"
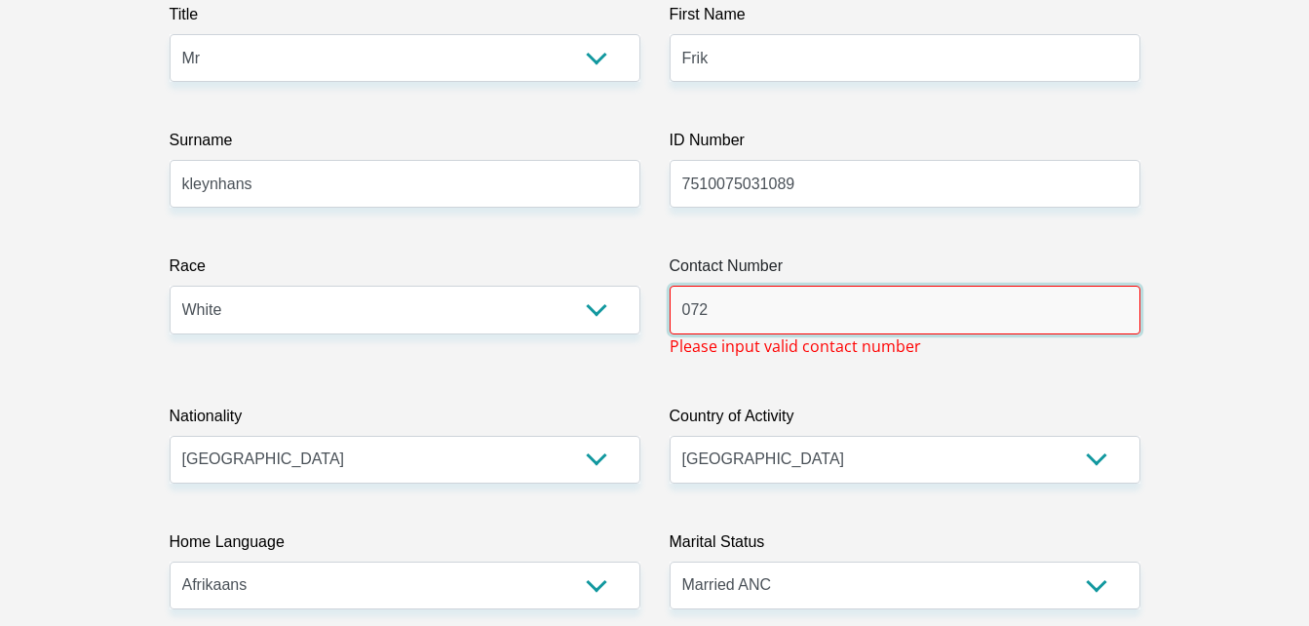
click at [726, 322] on input "072" at bounding box center [905, 310] width 471 height 48
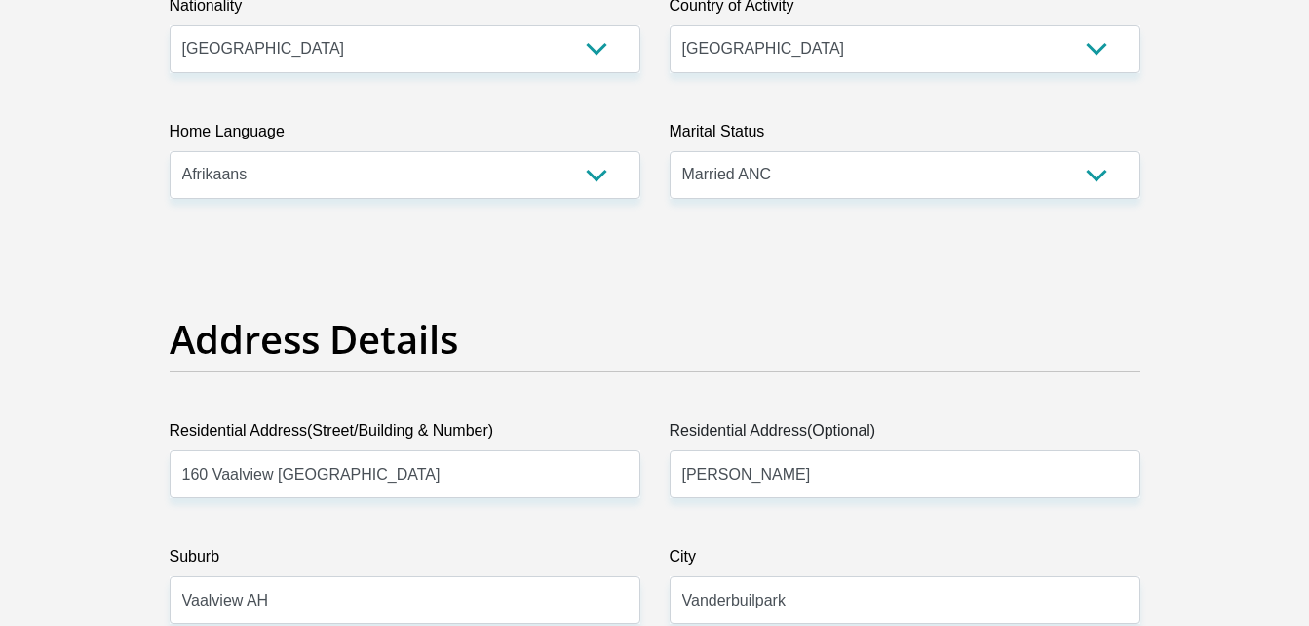
type input "0726366775"
drag, startPoint x: 736, startPoint y: 295, endPoint x: 918, endPoint y: -35, distance: 377.5
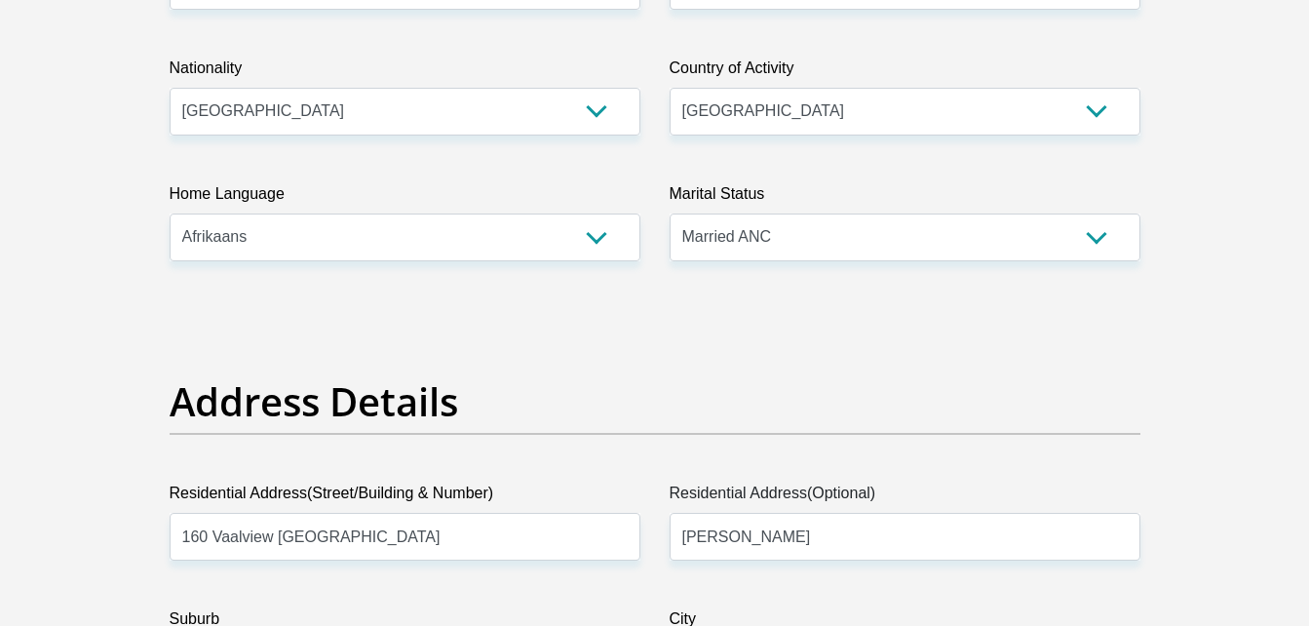
drag, startPoint x: 918, startPoint y: -35, endPoint x: 744, endPoint y: 332, distance: 406.9
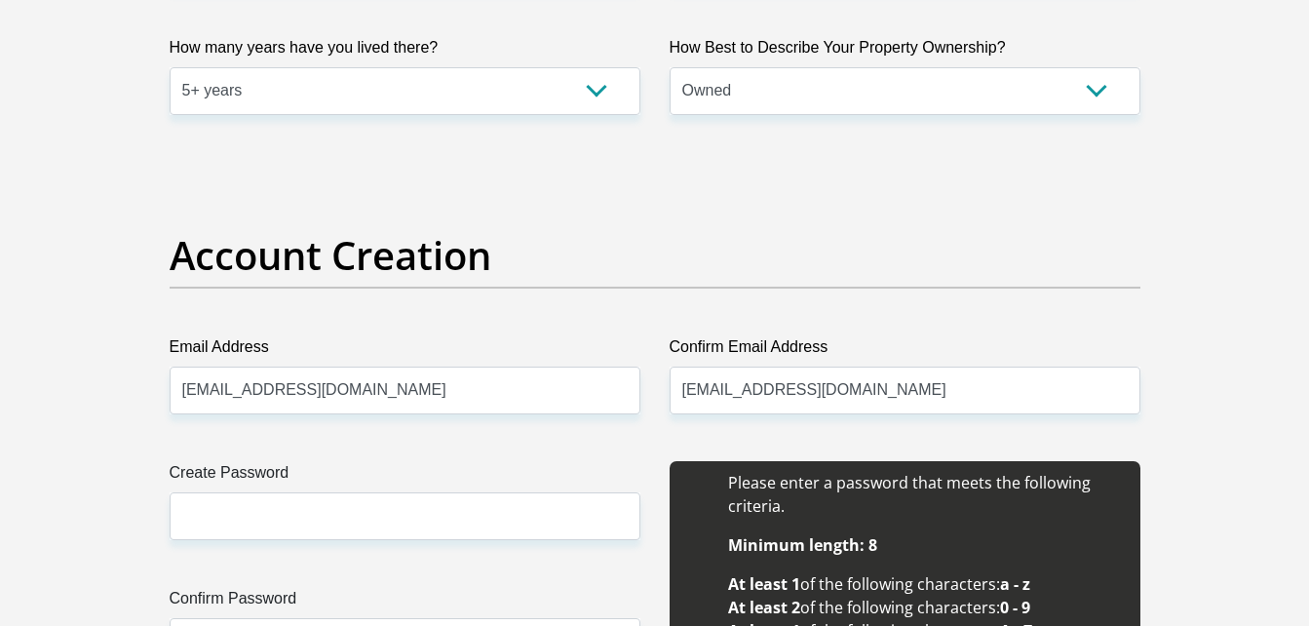
scroll to position [1527, 0]
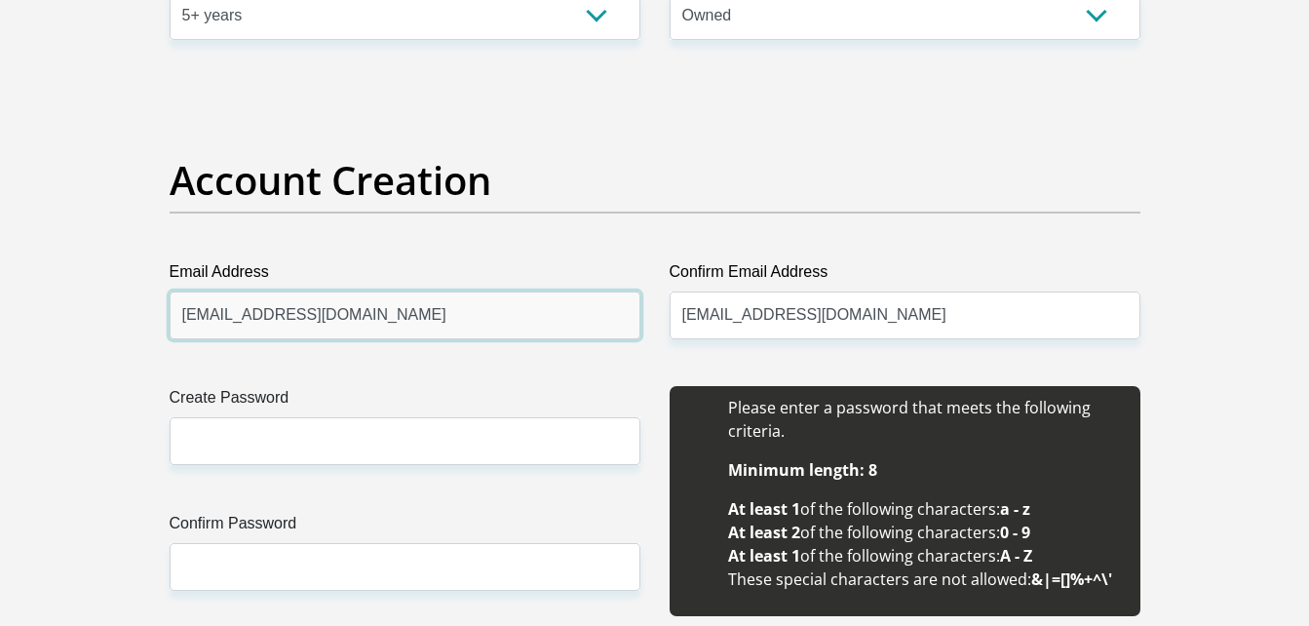
drag, startPoint x: 548, startPoint y: 303, endPoint x: 173, endPoint y: 362, distance: 379.9
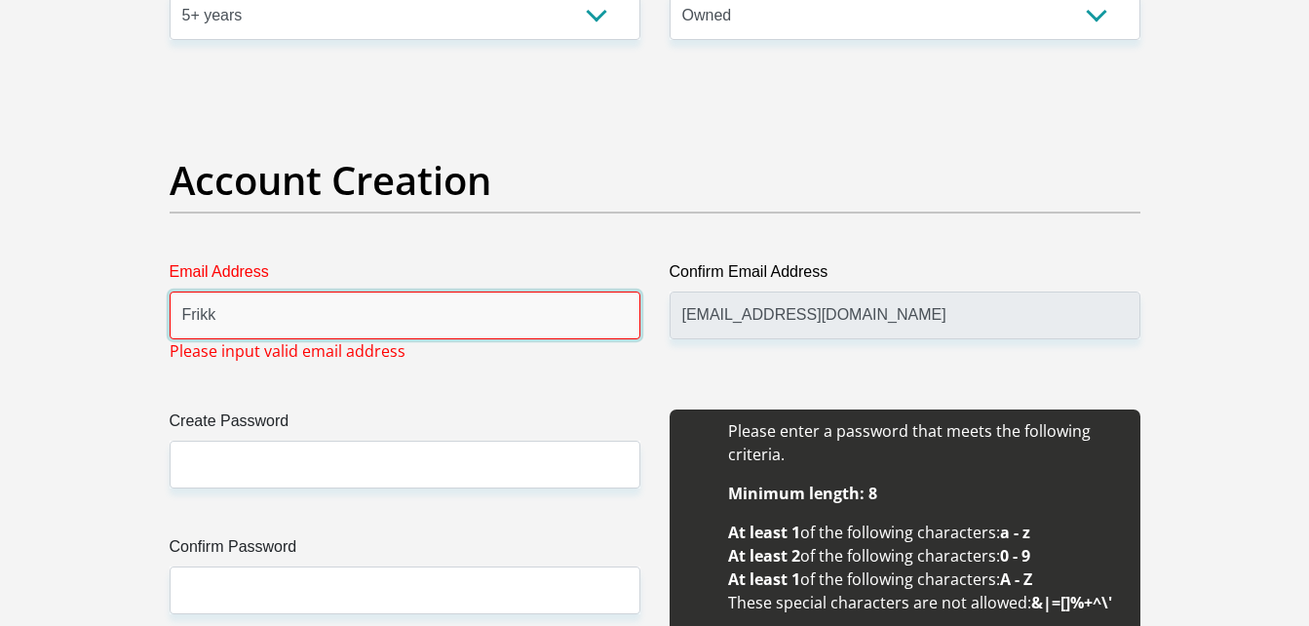
type input "frikkie.kleynhans@sasol.com"
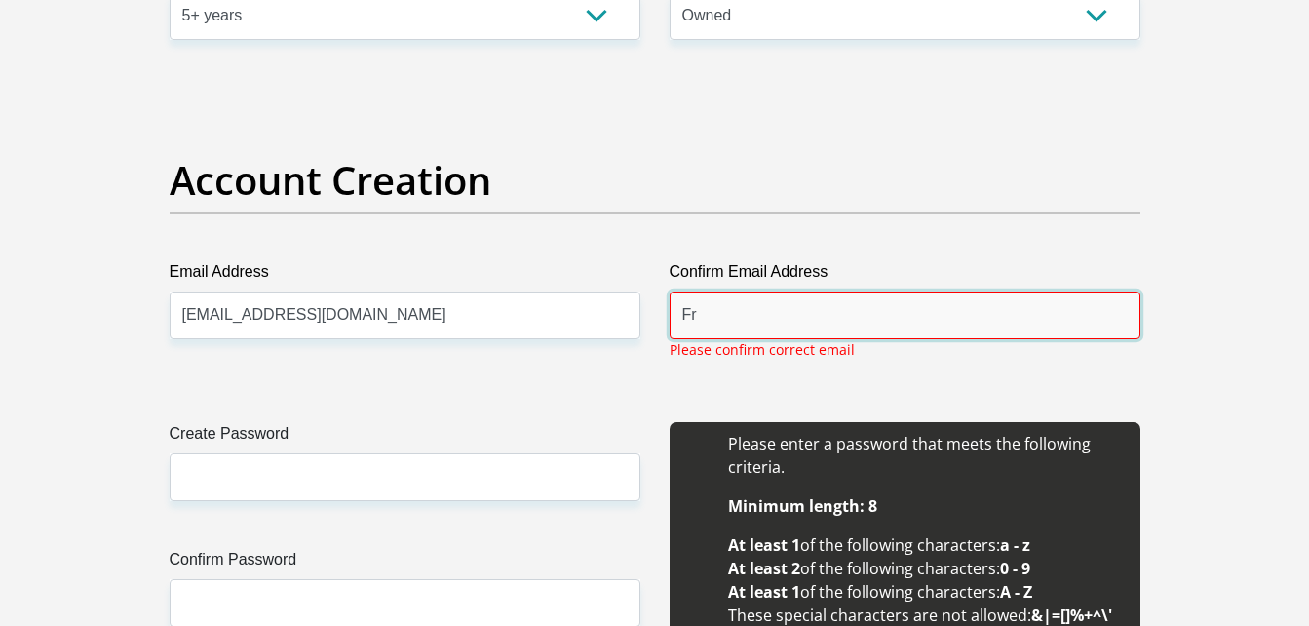
type input "frikkie.kleynhans@sasol.com"
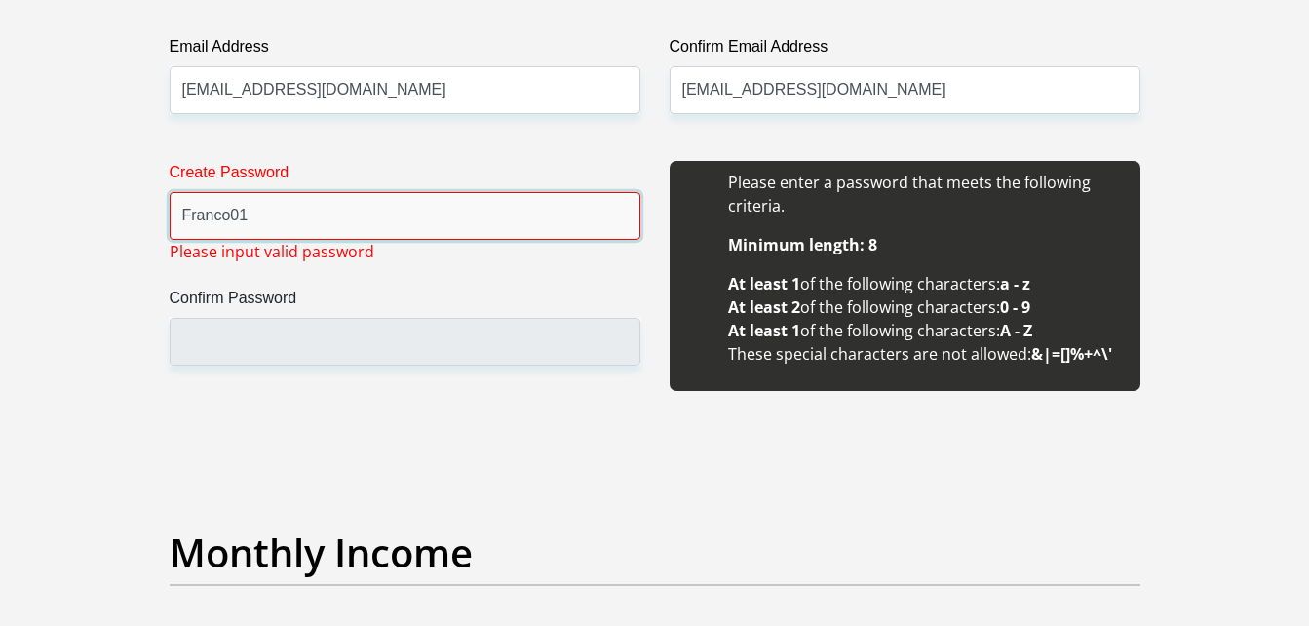
scroll to position [1753, 0]
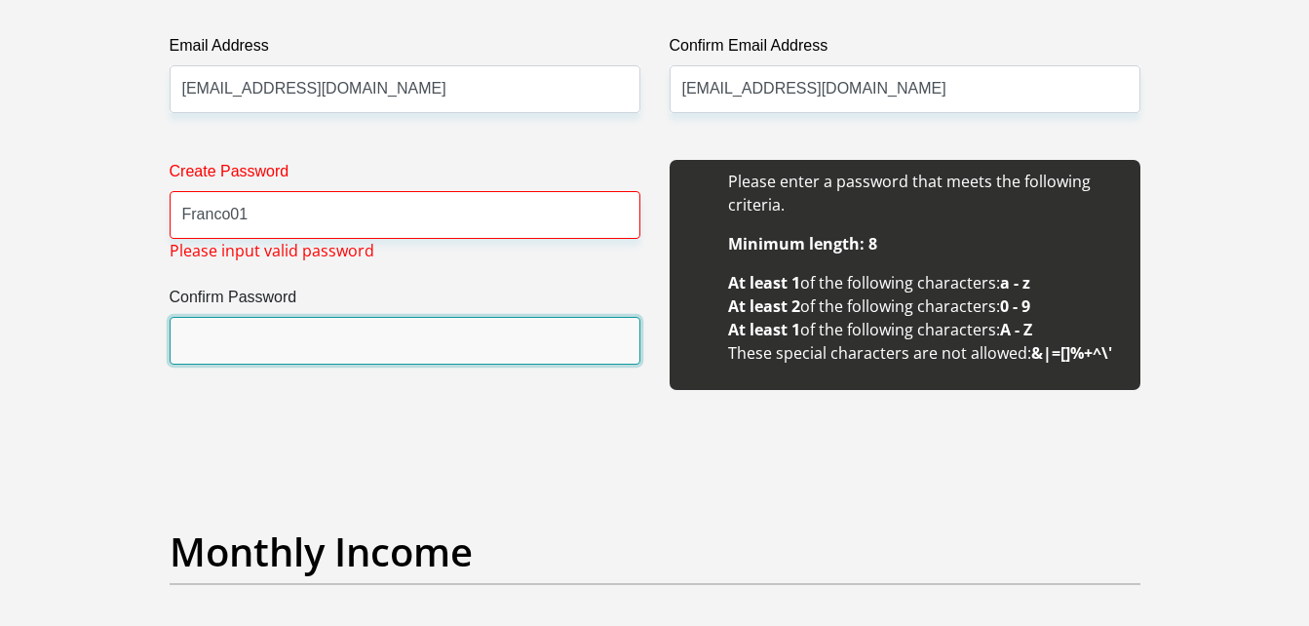
click at [249, 343] on input "Confirm Password" at bounding box center [405, 341] width 471 height 48
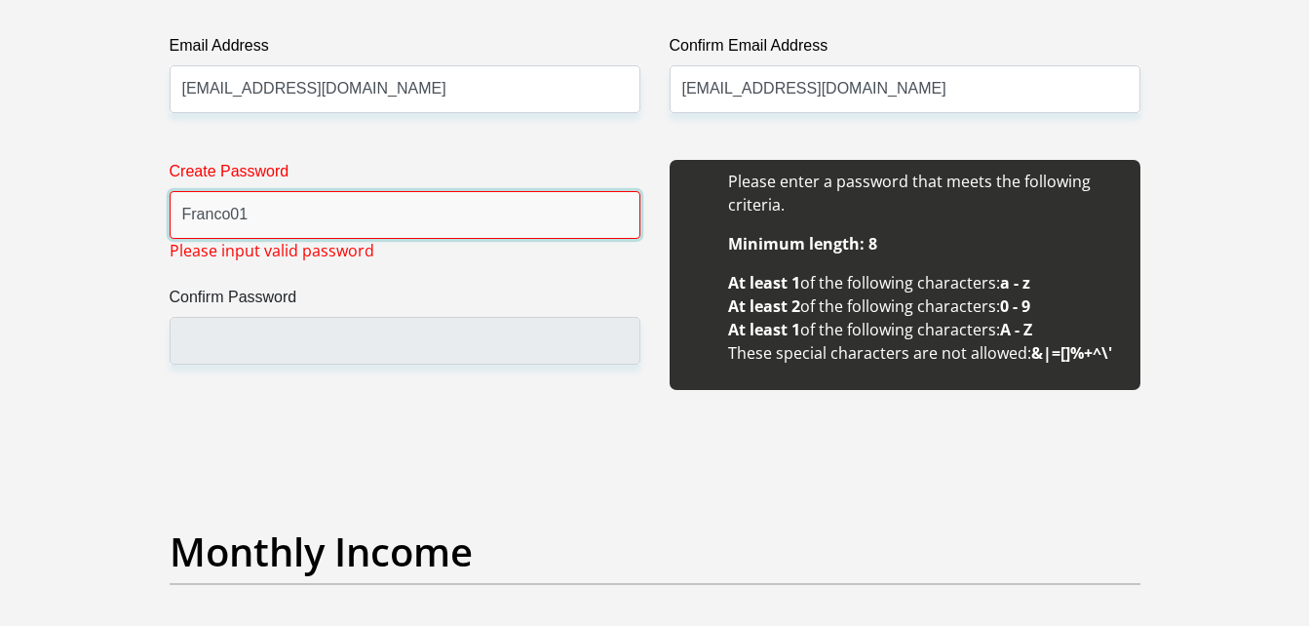
click at [232, 218] on input "Franco01" at bounding box center [405, 215] width 471 height 48
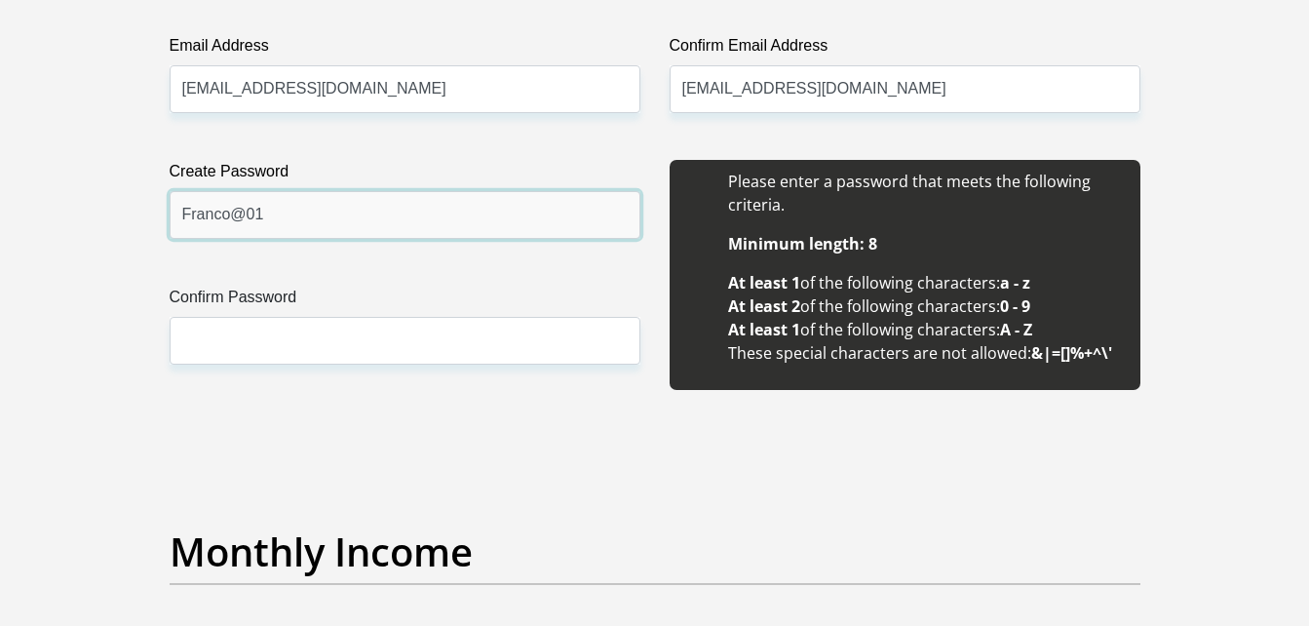
type input "Franco@01"
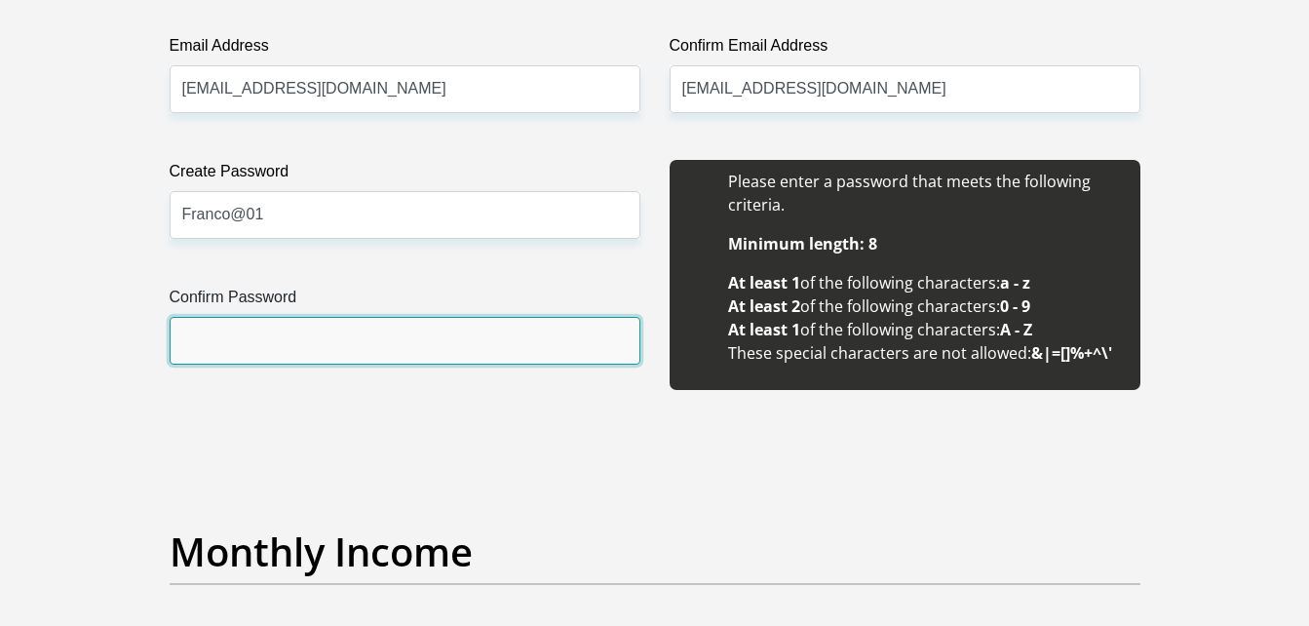
click at [295, 357] on input "Confirm Password" at bounding box center [405, 341] width 471 height 48
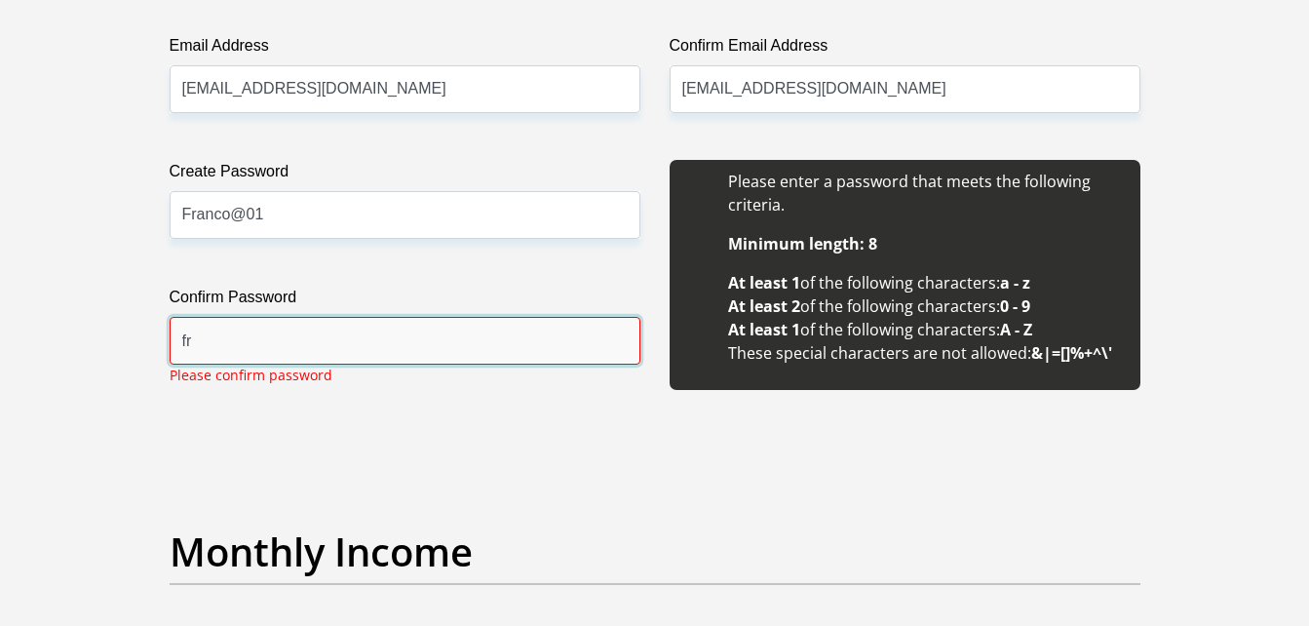
type input "f"
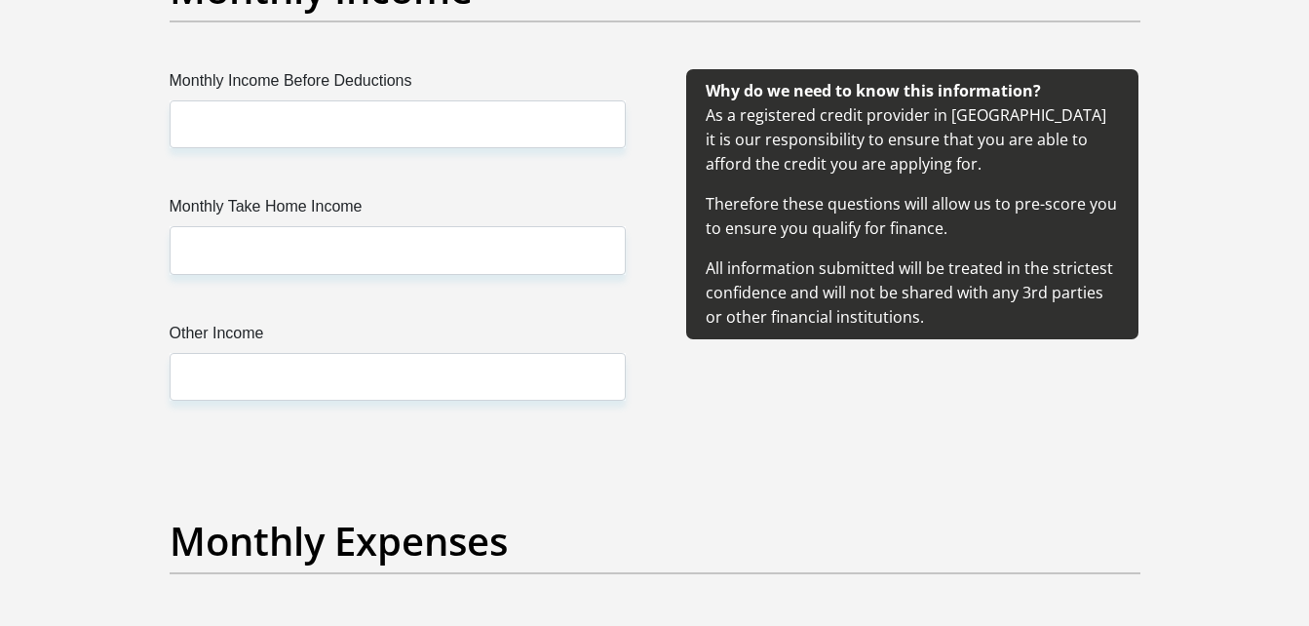
scroll to position [2315, 0]
type input "Franco@01"
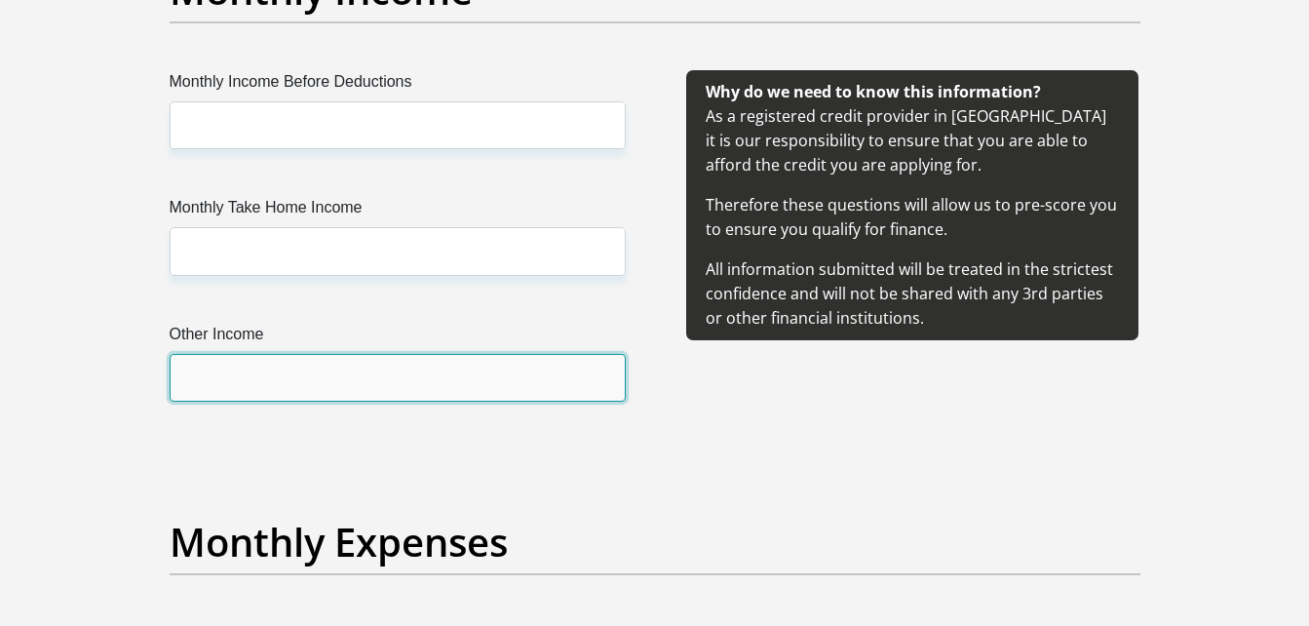
click at [295, 357] on input "Other Income" at bounding box center [398, 378] width 456 height 48
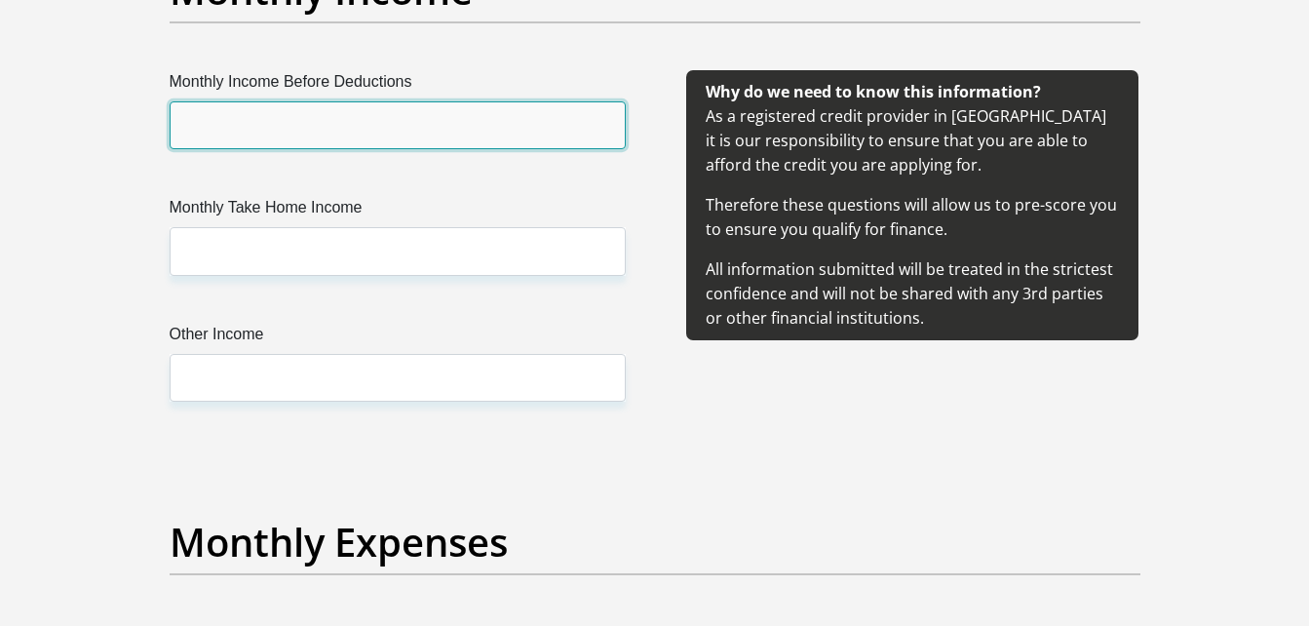
click at [275, 132] on input "Monthly Income Before Deductions" at bounding box center [398, 125] width 456 height 48
click at [189, 135] on input "30000" at bounding box center [398, 125] width 456 height 48
type input "0"
type input "70000"
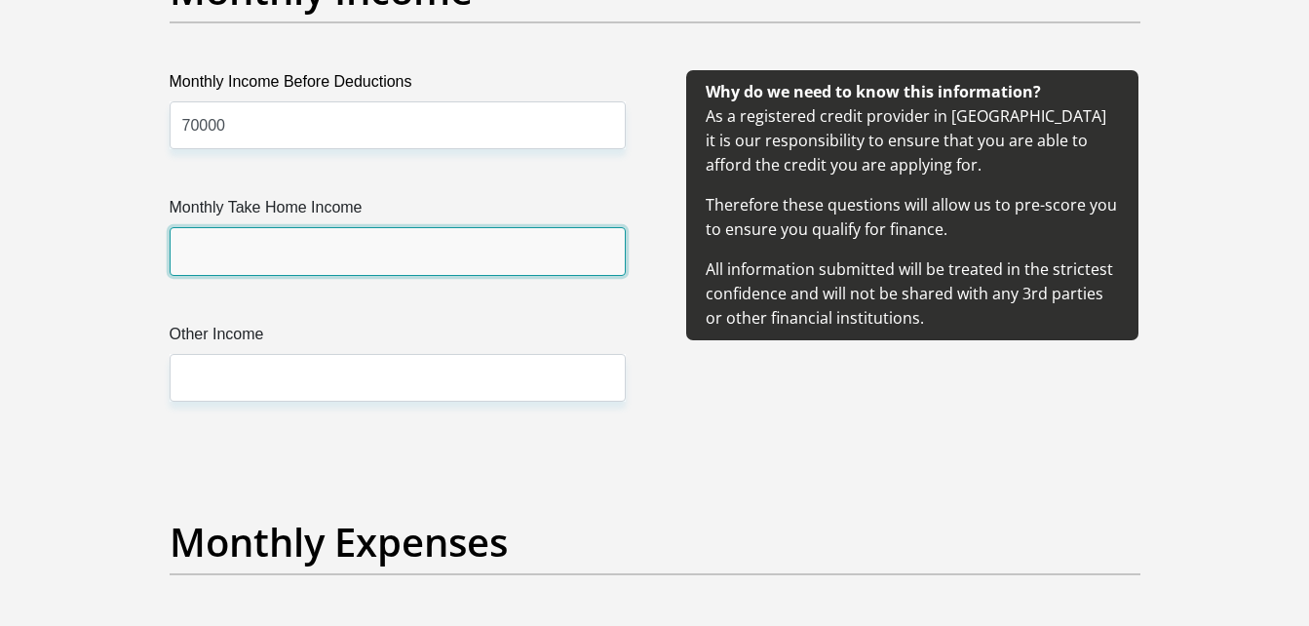
click at [225, 254] on input "Monthly Take Home Income" at bounding box center [398, 251] width 456 height 48
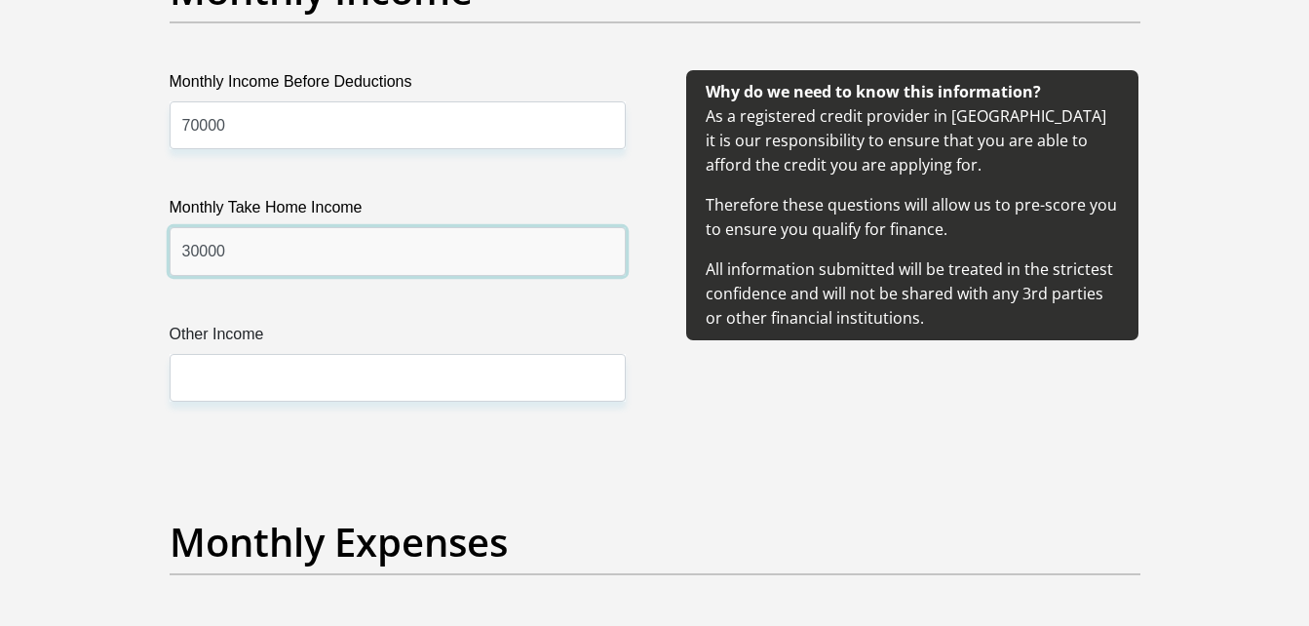
type input "30000"
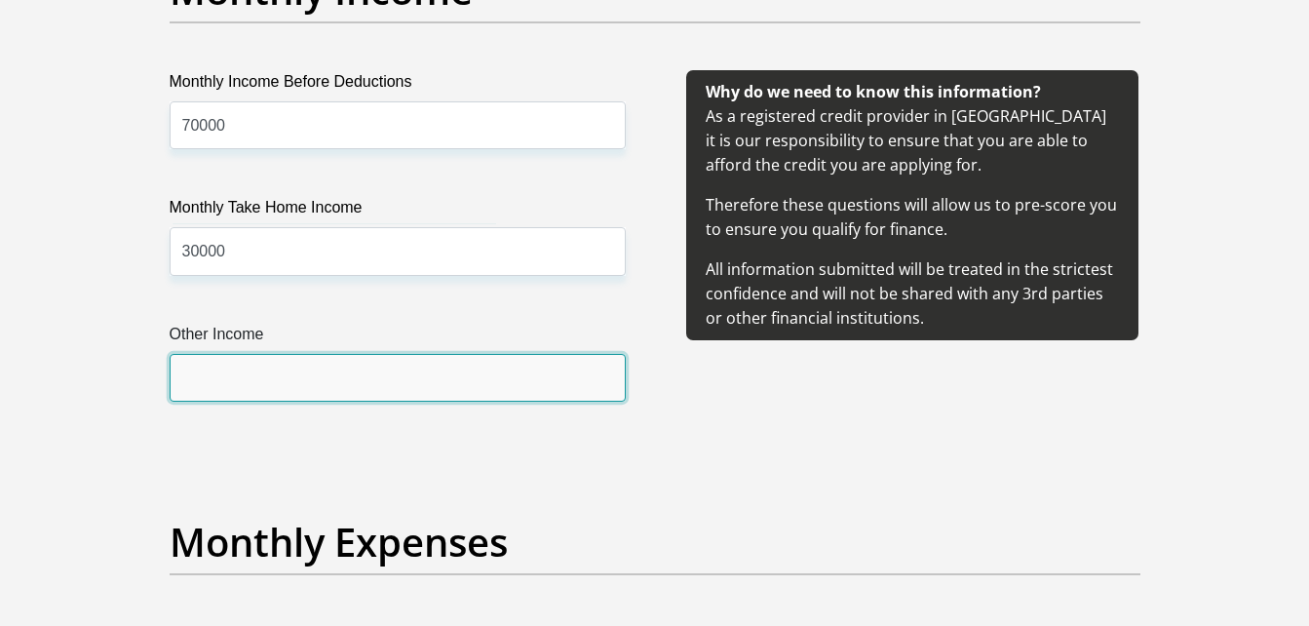
click at [199, 375] on input "Other Income" at bounding box center [398, 378] width 456 height 48
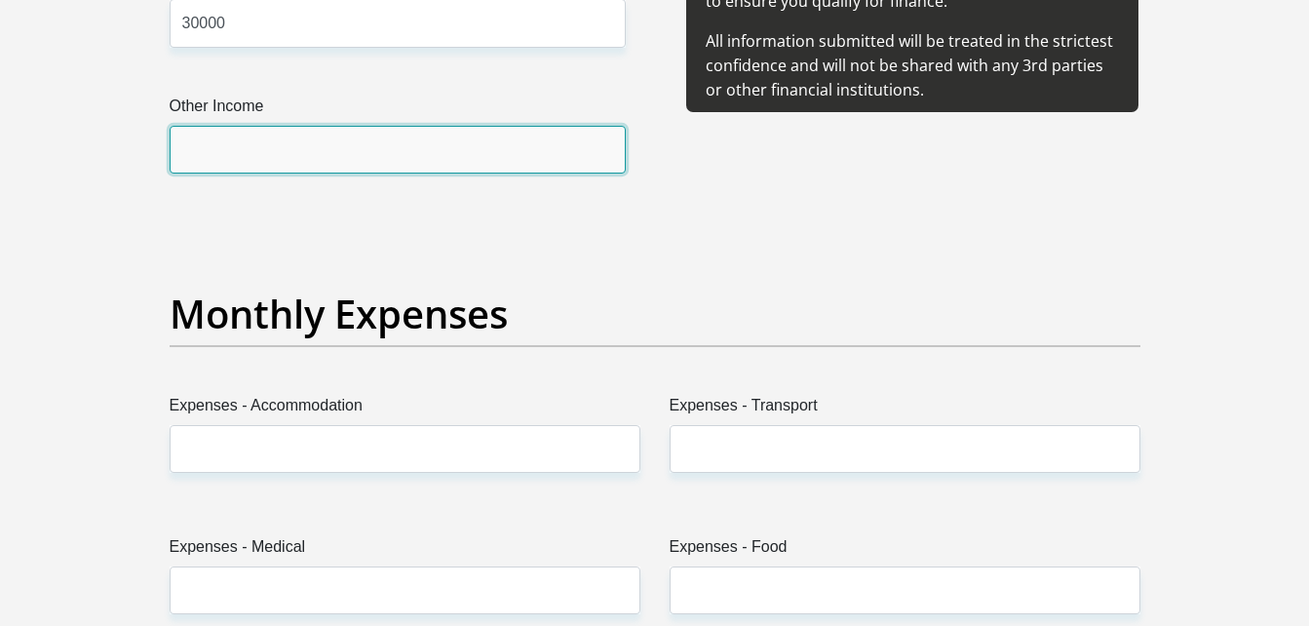
scroll to position [2602, 0]
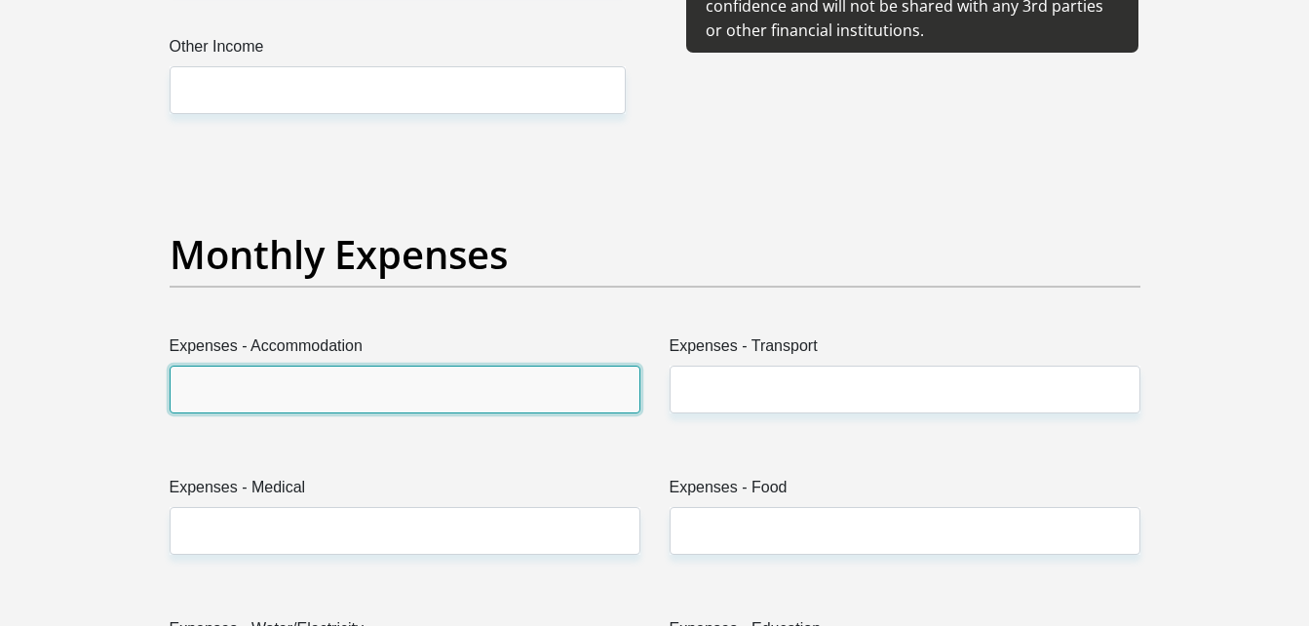
click at [332, 392] on input "Expenses - Accommodation" at bounding box center [405, 390] width 471 height 48
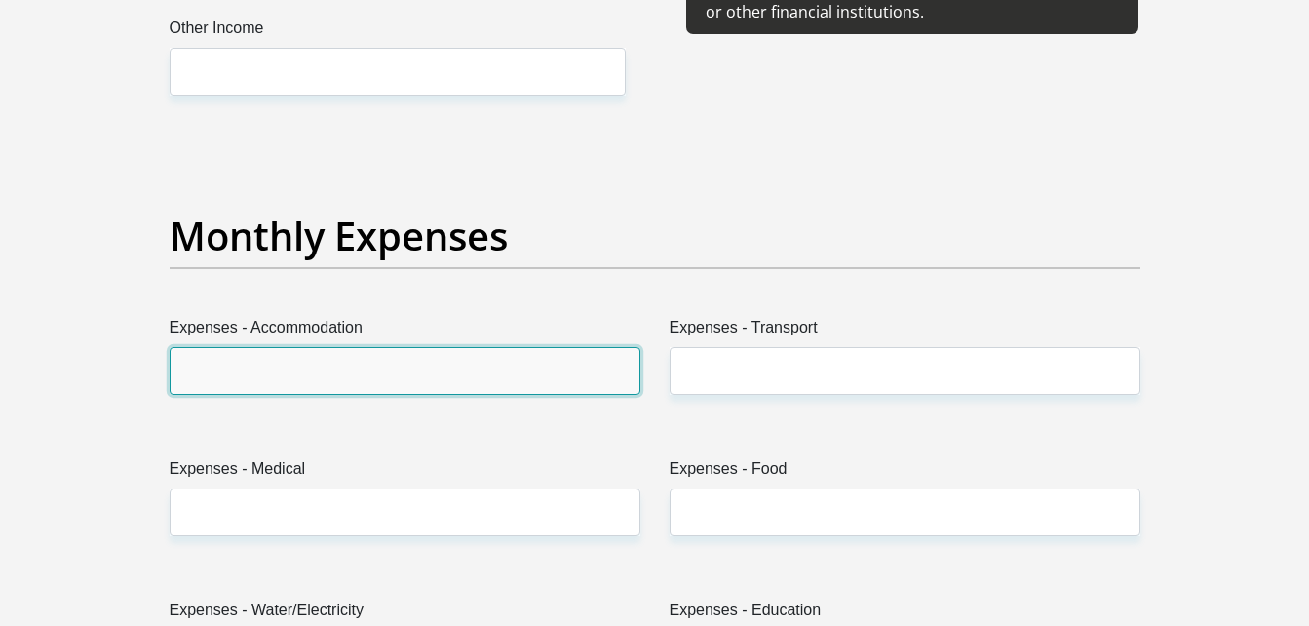
scroll to position [2623, 0]
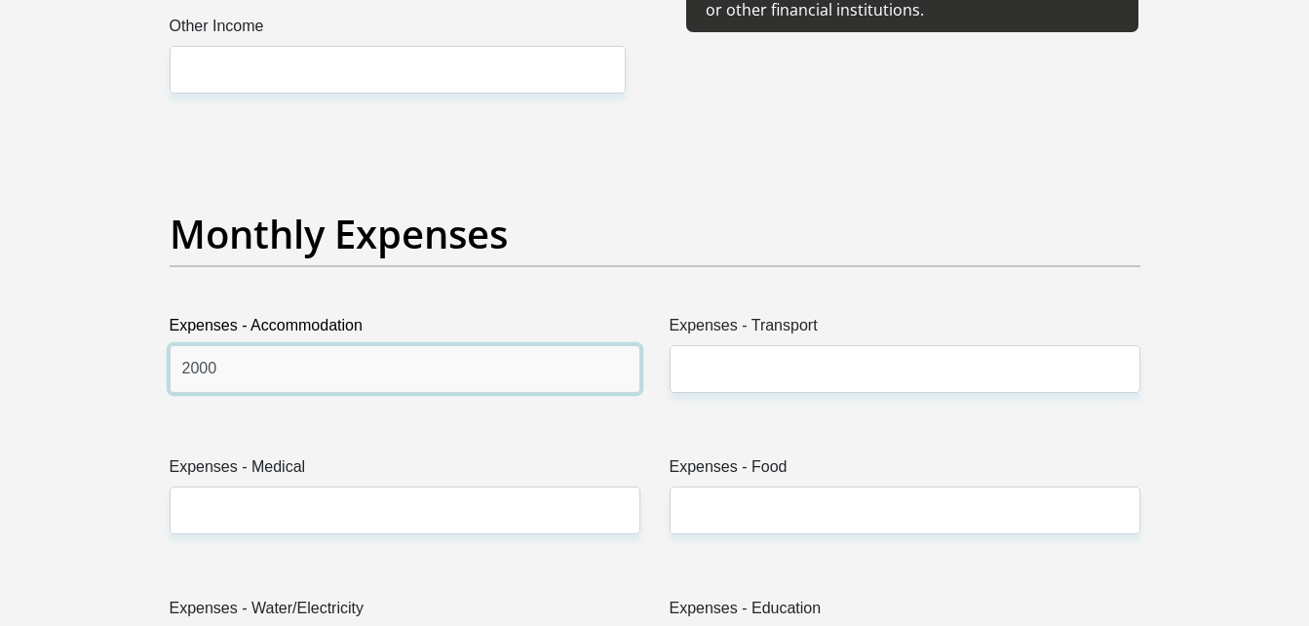
type input "2000"
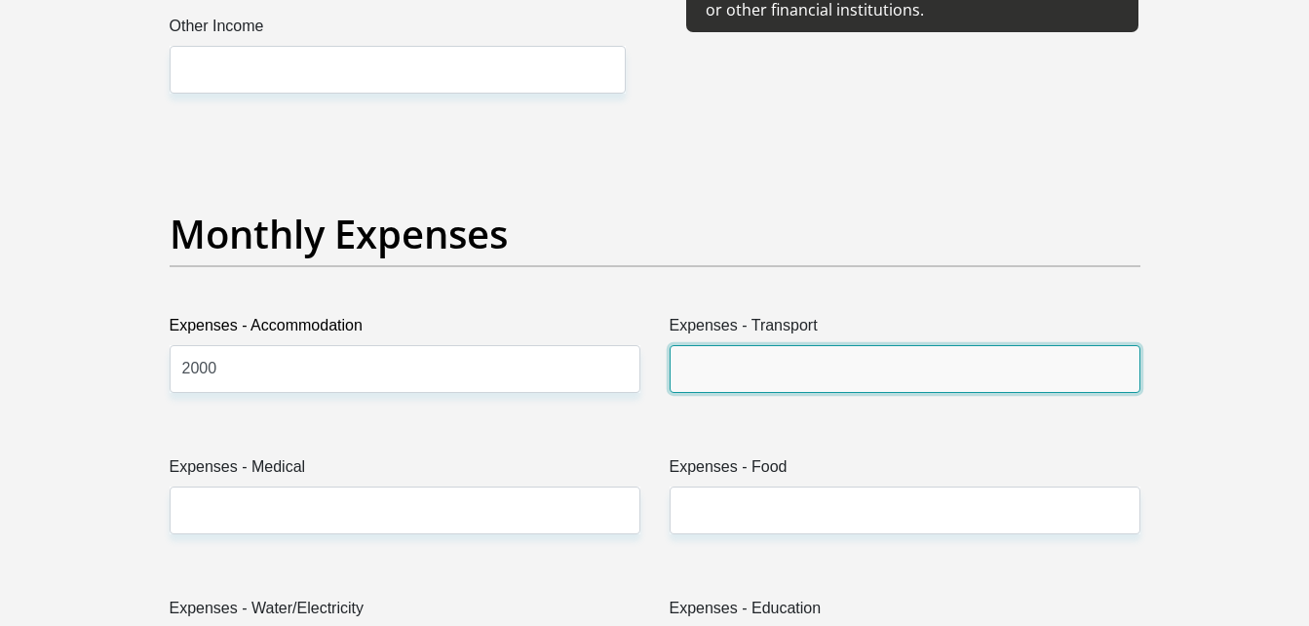
click at [725, 384] on input "Expenses - Transport" at bounding box center [905, 369] width 471 height 48
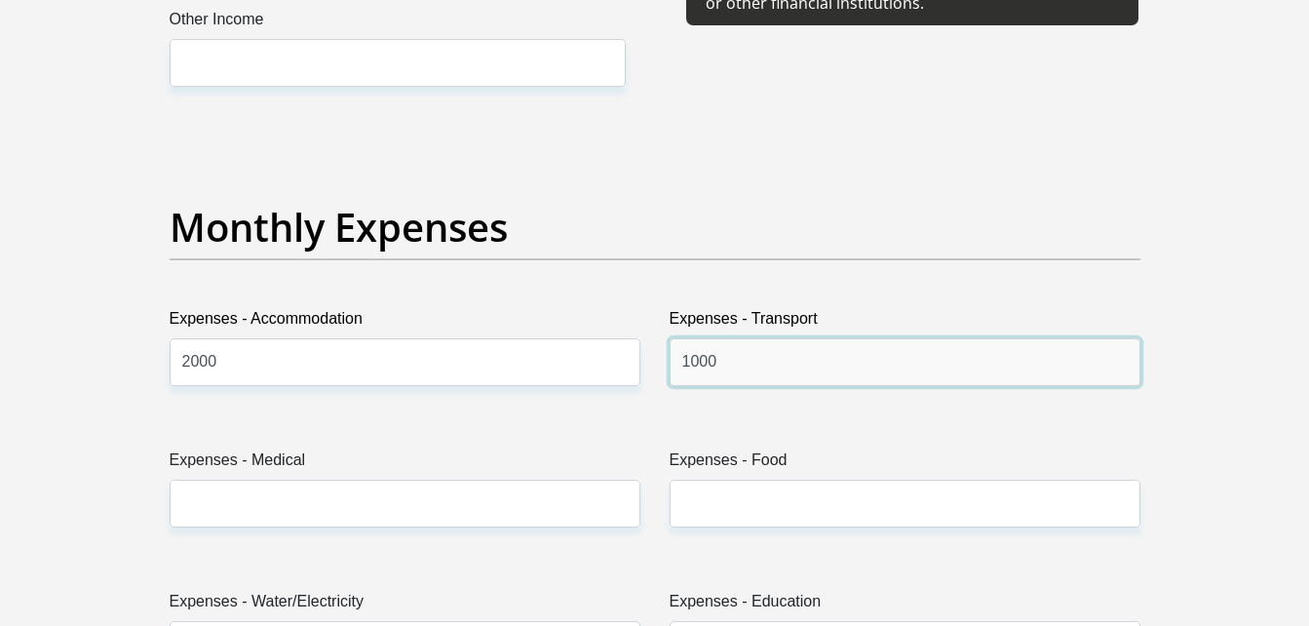
scroll to position [2631, 0]
type input "1000"
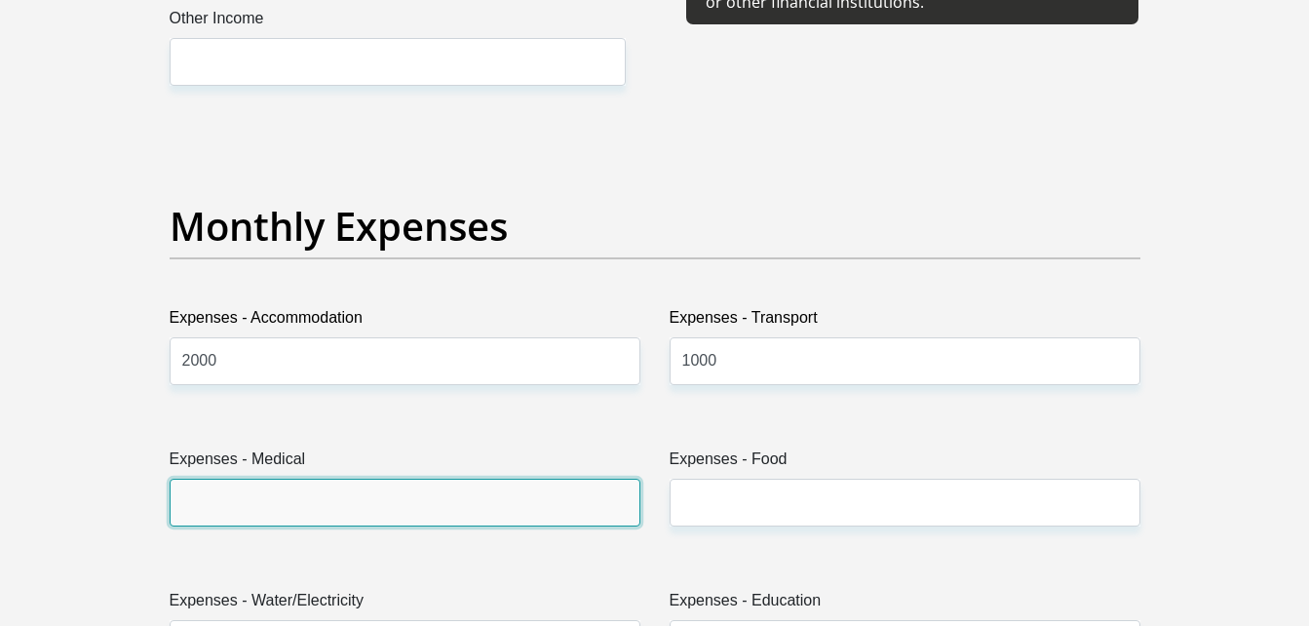
click at [586, 484] on input "Expenses - Medical" at bounding box center [405, 503] width 471 height 48
type input "1000"
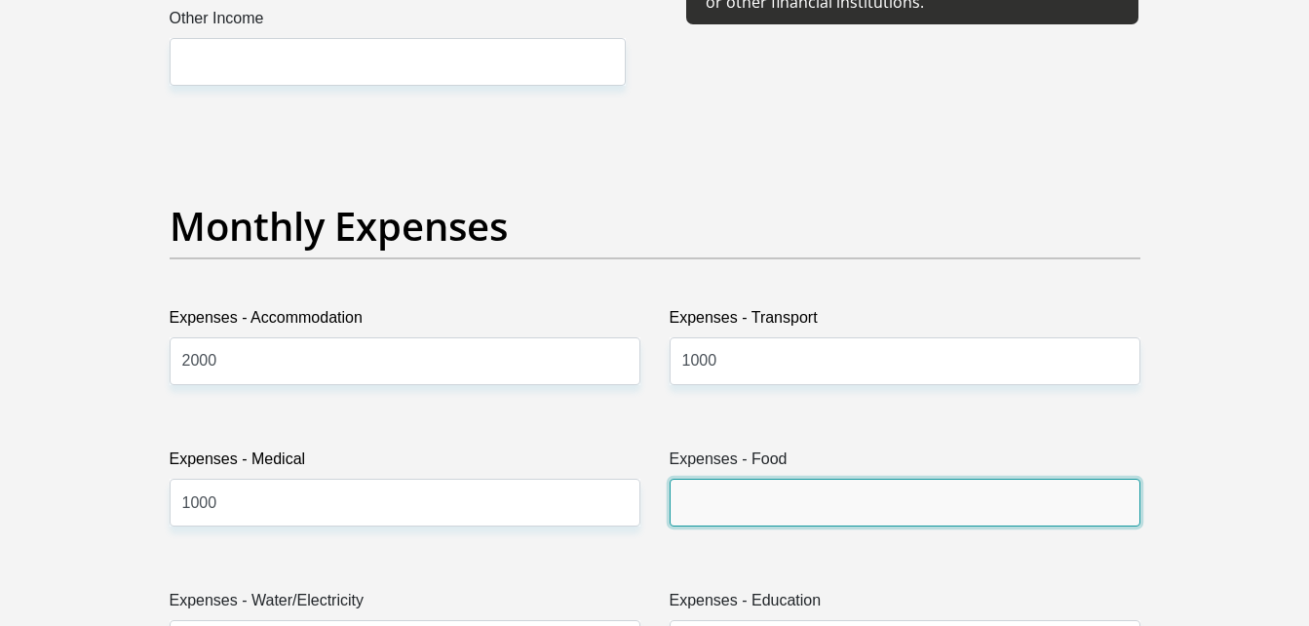
click at [781, 499] on input "Expenses - Food" at bounding box center [905, 503] width 471 height 48
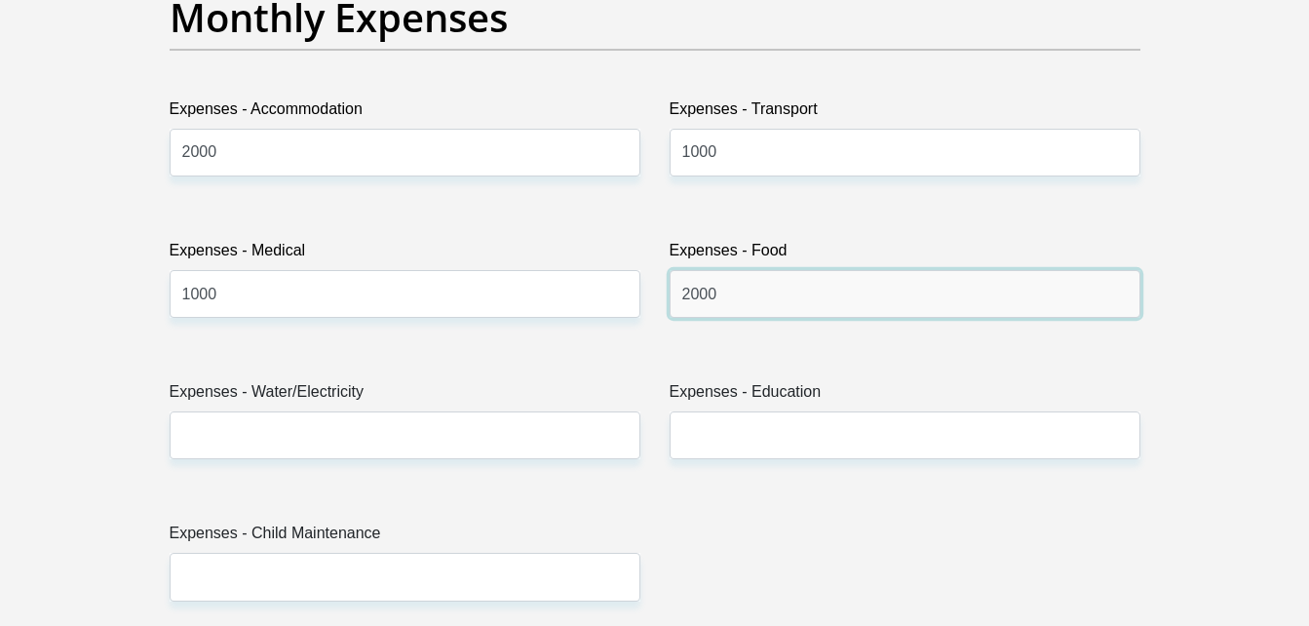
scroll to position [2850, 0]
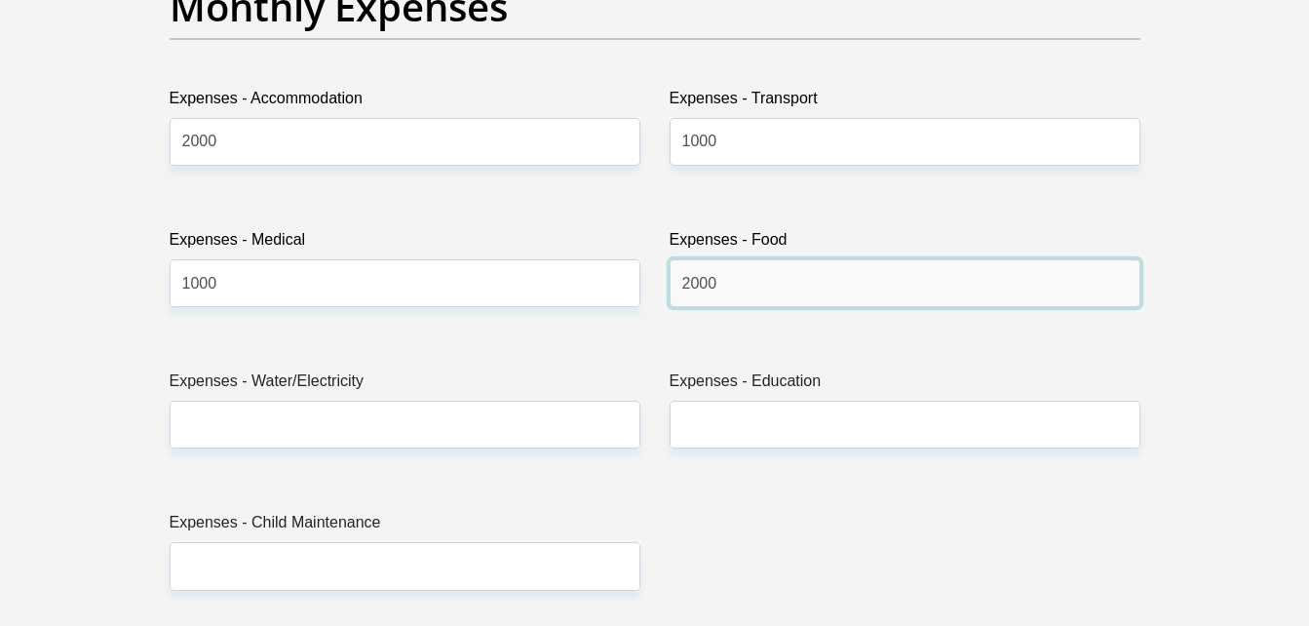
type input "2000"
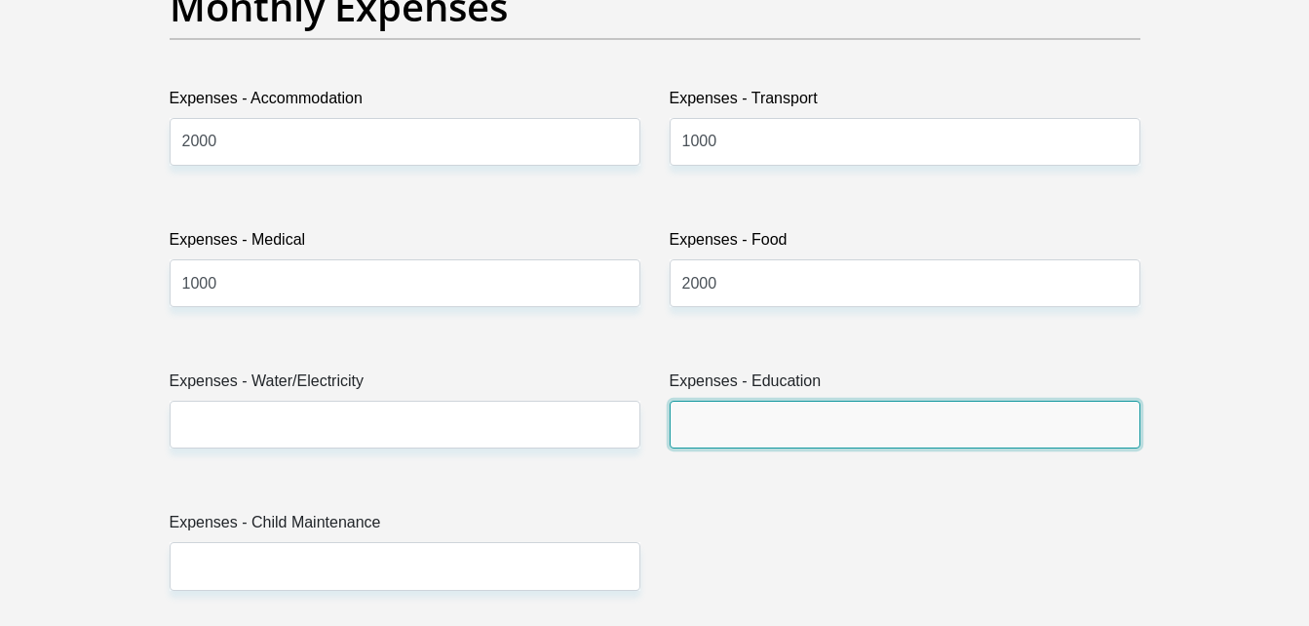
click at [743, 433] on input "Expenses - Education" at bounding box center [905, 425] width 471 height 48
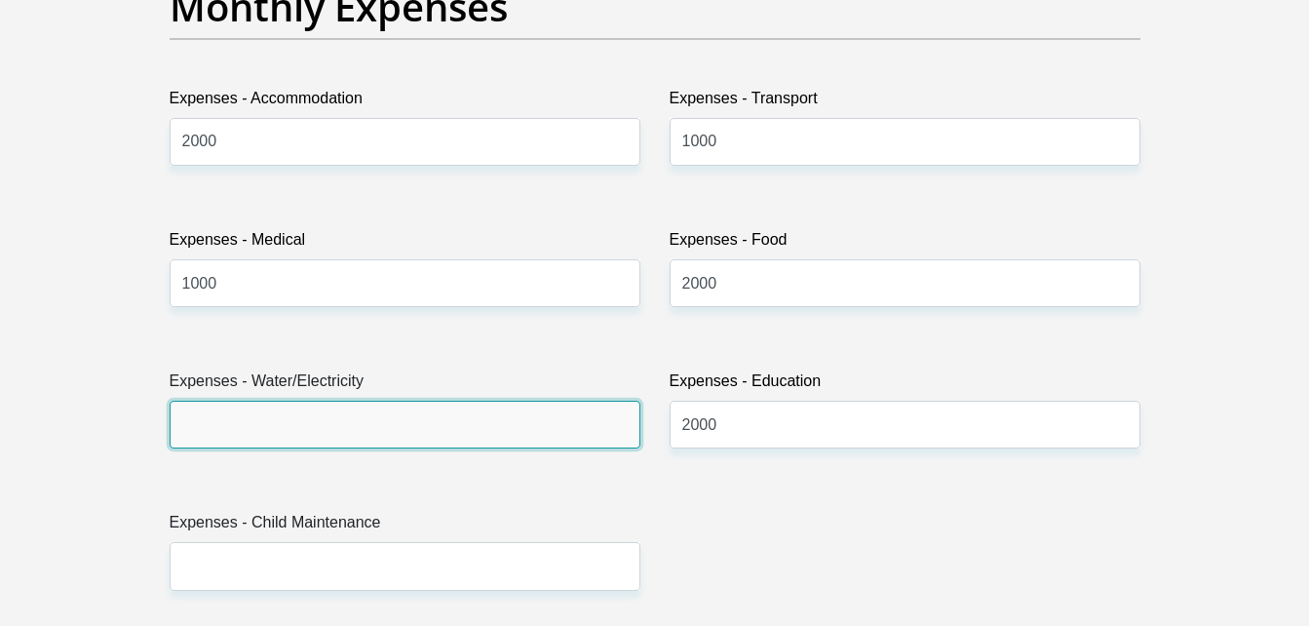
click at [416, 449] on input "Expenses - Water/Electricity" at bounding box center [405, 425] width 471 height 48
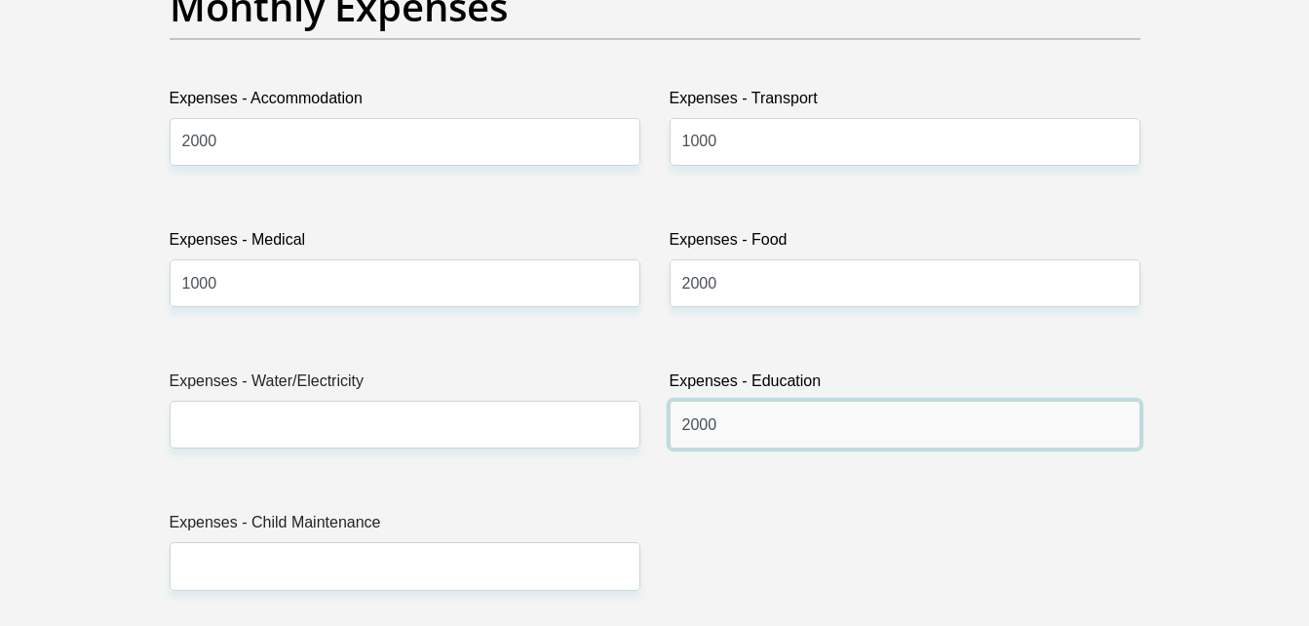
click at [690, 434] on input "2000" at bounding box center [905, 425] width 471 height 48
type input "500"
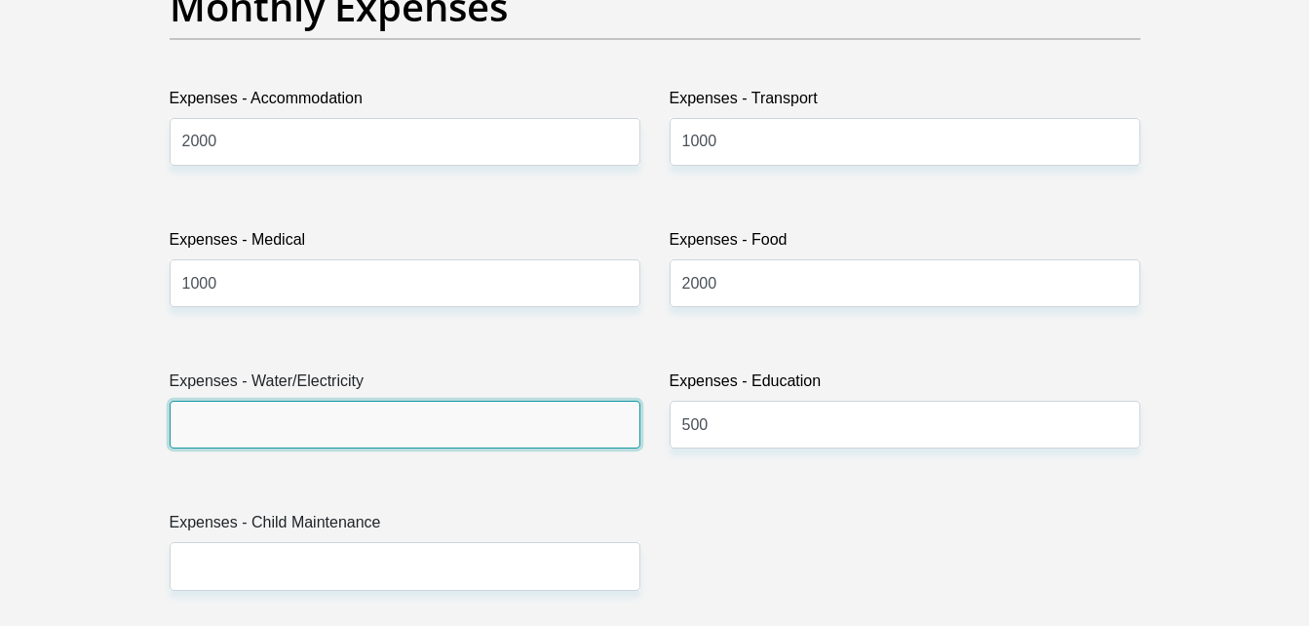
click at [543, 441] on input "Expenses - Water/Electricity" at bounding box center [405, 425] width 471 height 48
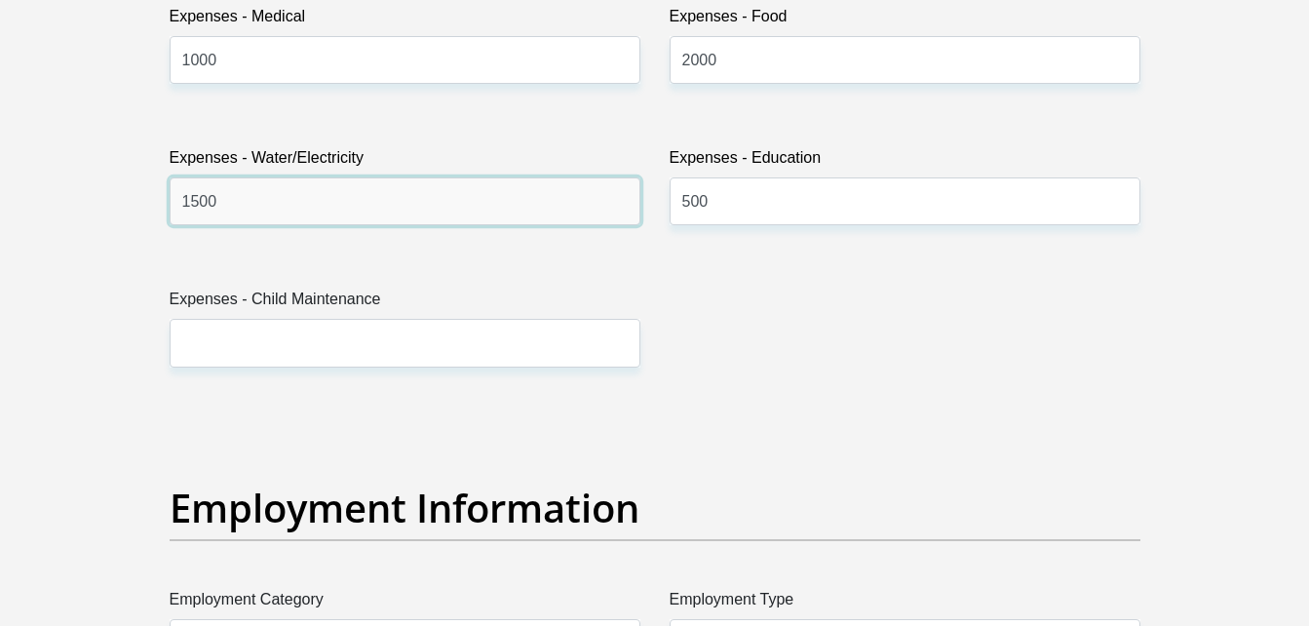
scroll to position [3075, 0]
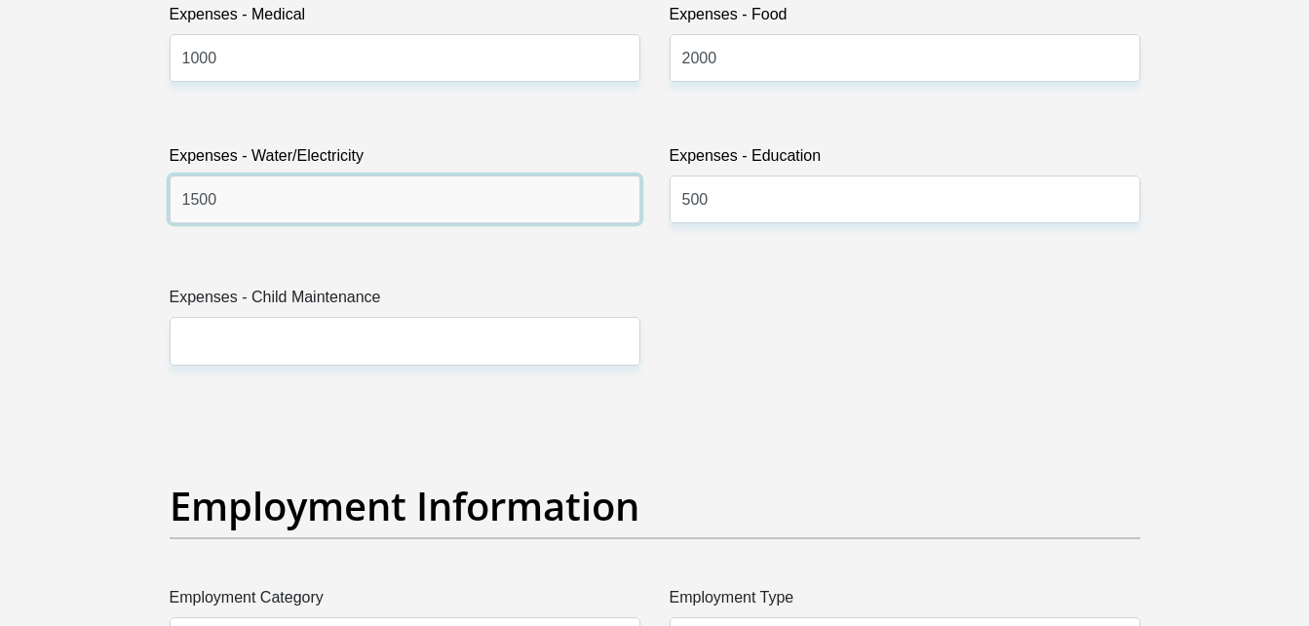
type input "1500"
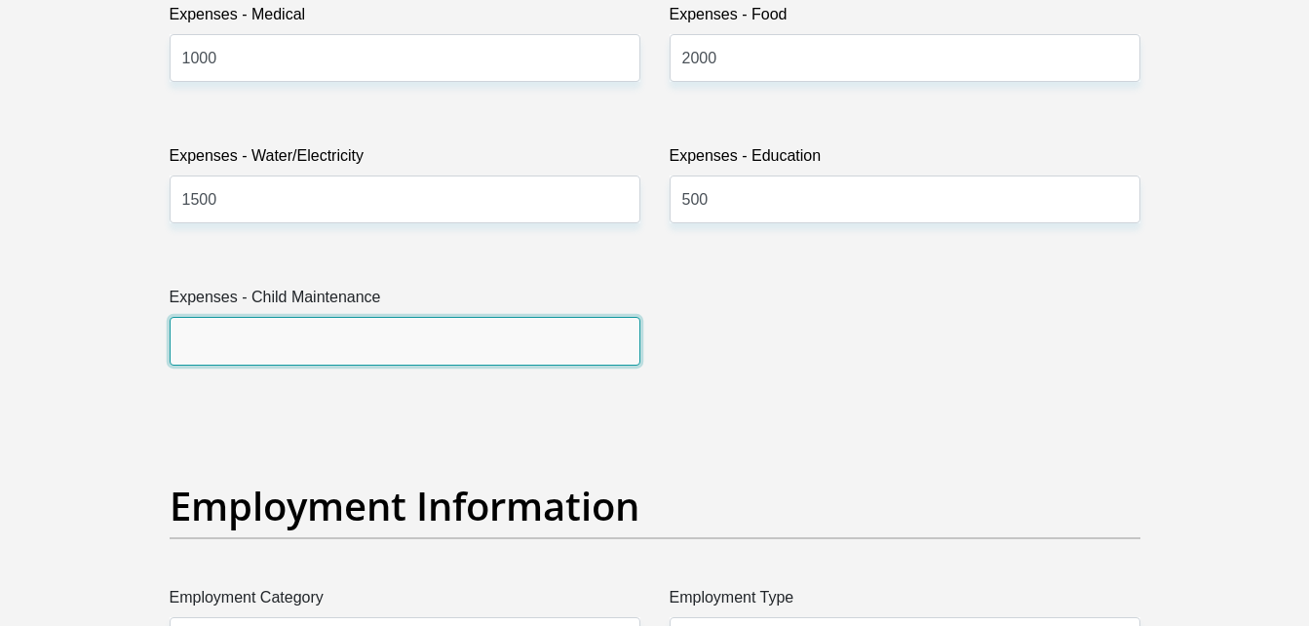
click at [425, 347] on input "Expenses - Child Maintenance" at bounding box center [405, 341] width 471 height 48
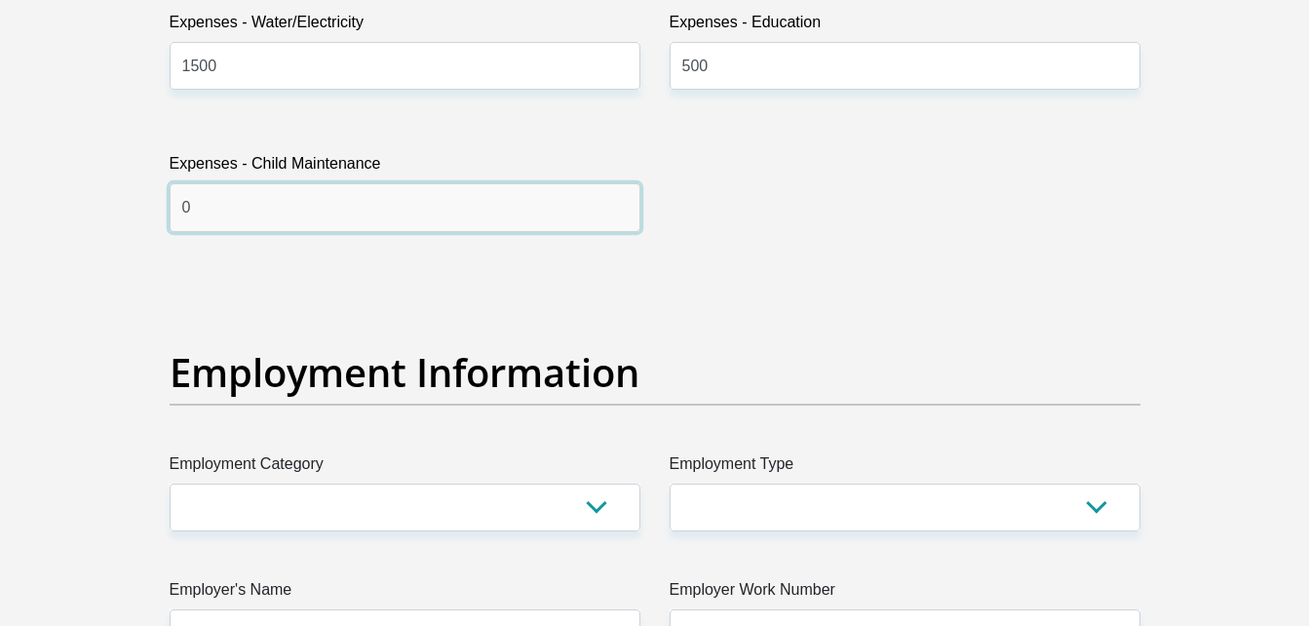
scroll to position [3297, 0]
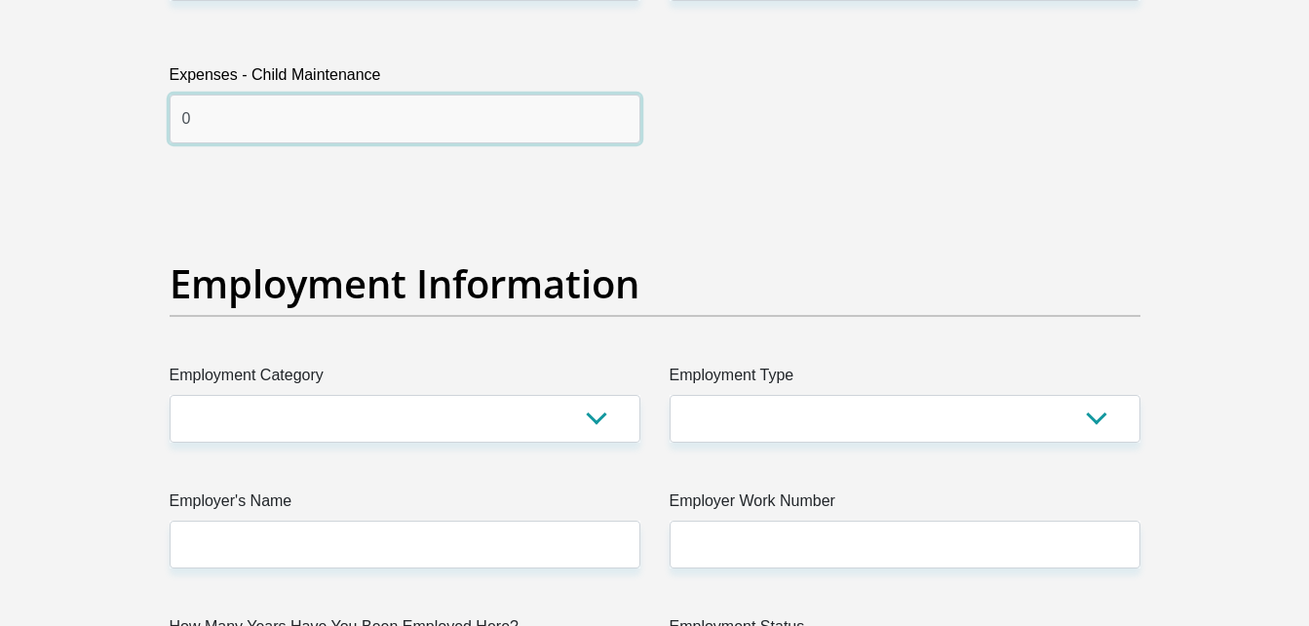
type input "0"
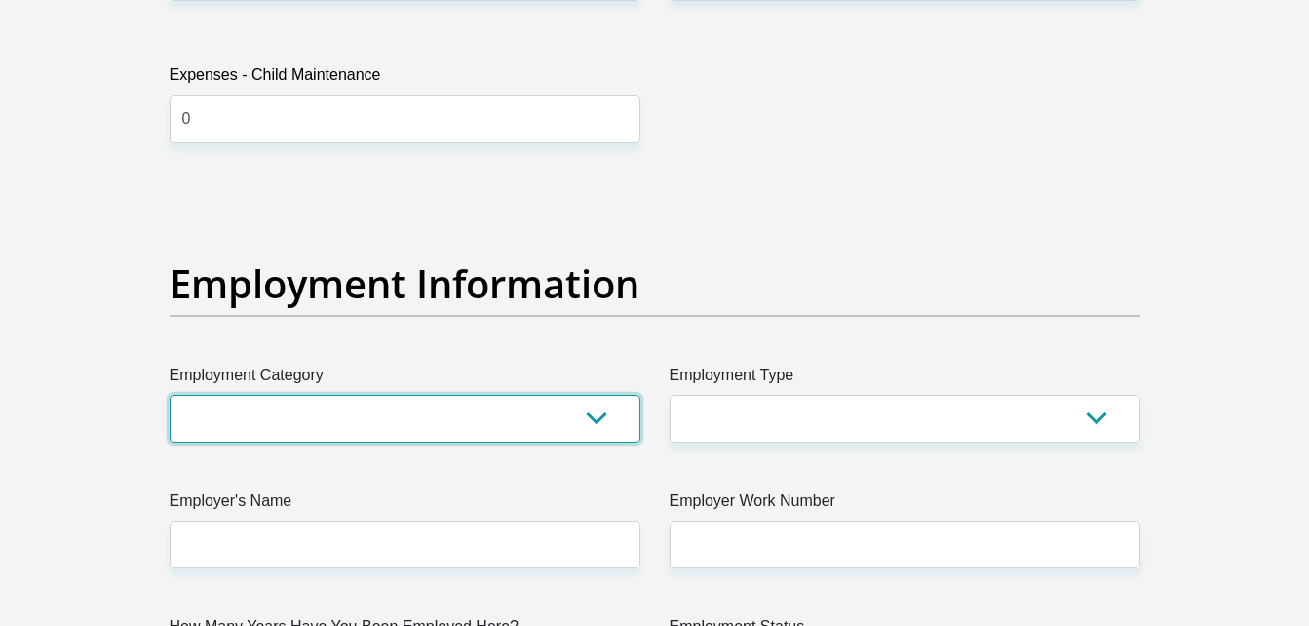
click at [244, 404] on select "AGRICULTURE ALCOHOL & TOBACCO CONSTRUCTION MATERIALS METALLURGY EQUIPMENT FOR R…" at bounding box center [405, 419] width 471 height 48
select select "20"
click at [170, 395] on select "AGRICULTURE ALCOHOL & TOBACCO CONSTRUCTION MATERIALS METALLURGY EQUIPMENT FOR R…" at bounding box center [405, 419] width 471 height 48
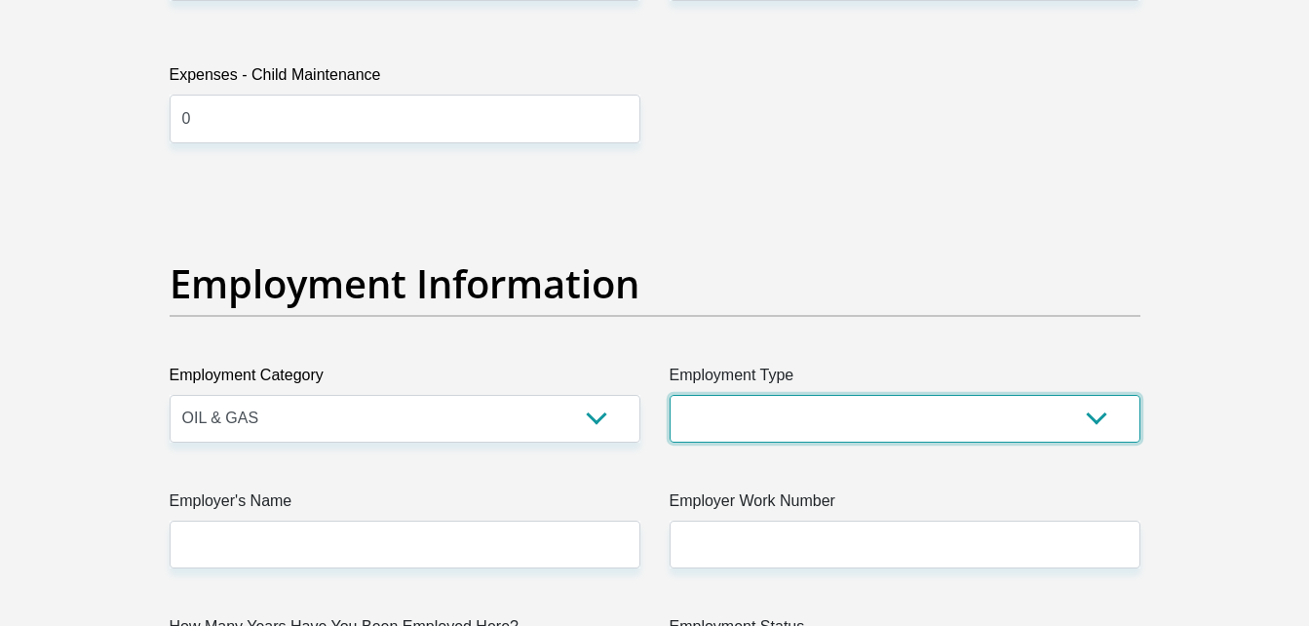
click at [738, 410] on select "College/Lecturer Craft Seller Creative Driver Executive Farmer Forces - Non Com…" at bounding box center [905, 419] width 471 height 48
select select "Manager"
click at [670, 395] on select "College/Lecturer Craft Seller Creative Driver Executive Farmer Forces - Non Com…" at bounding box center [905, 419] width 471 height 48
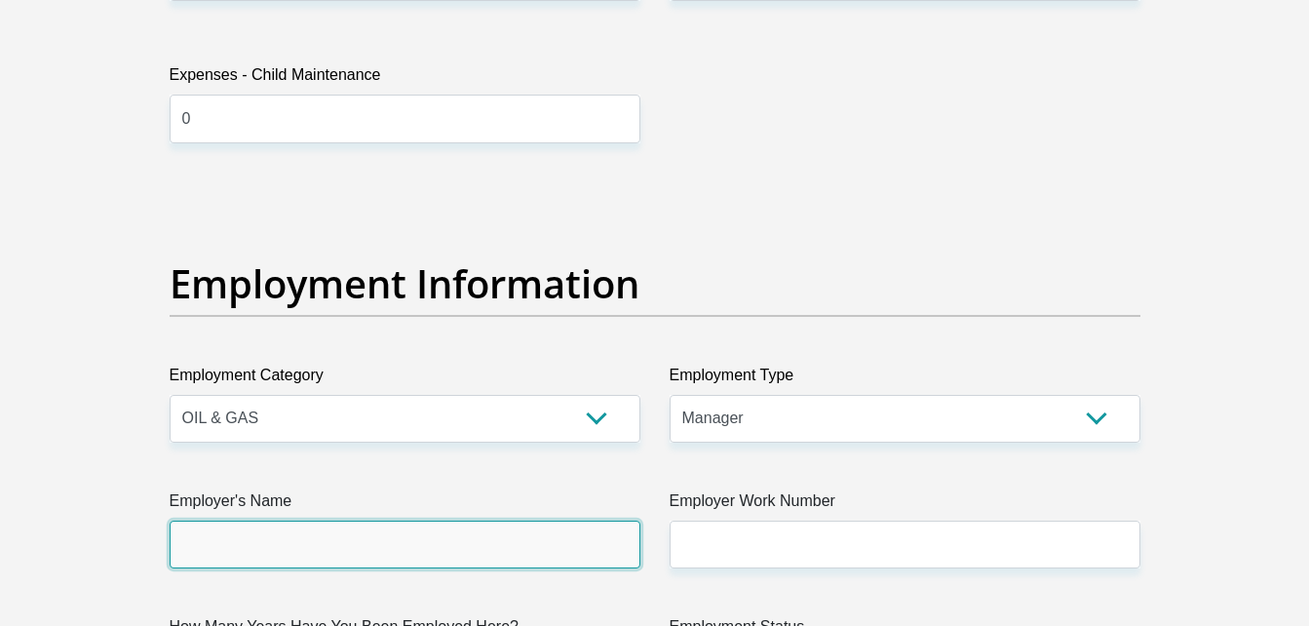
click at [247, 531] on input "Employer's Name" at bounding box center [405, 545] width 471 height 48
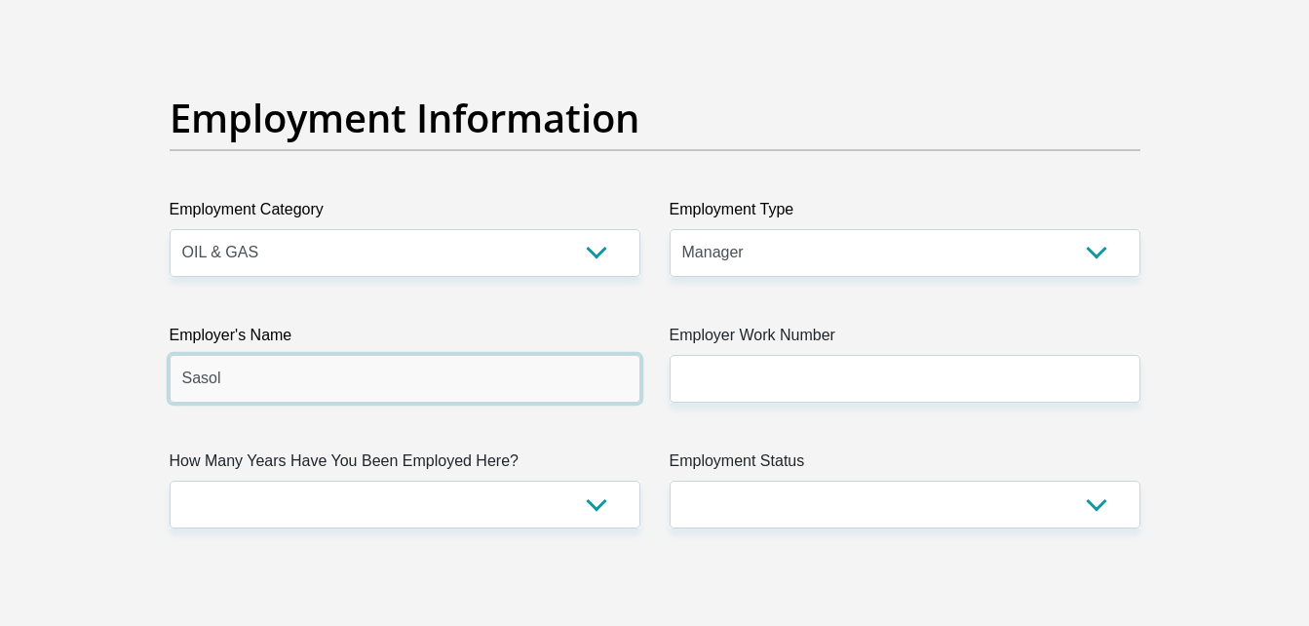
scroll to position [3459, 0]
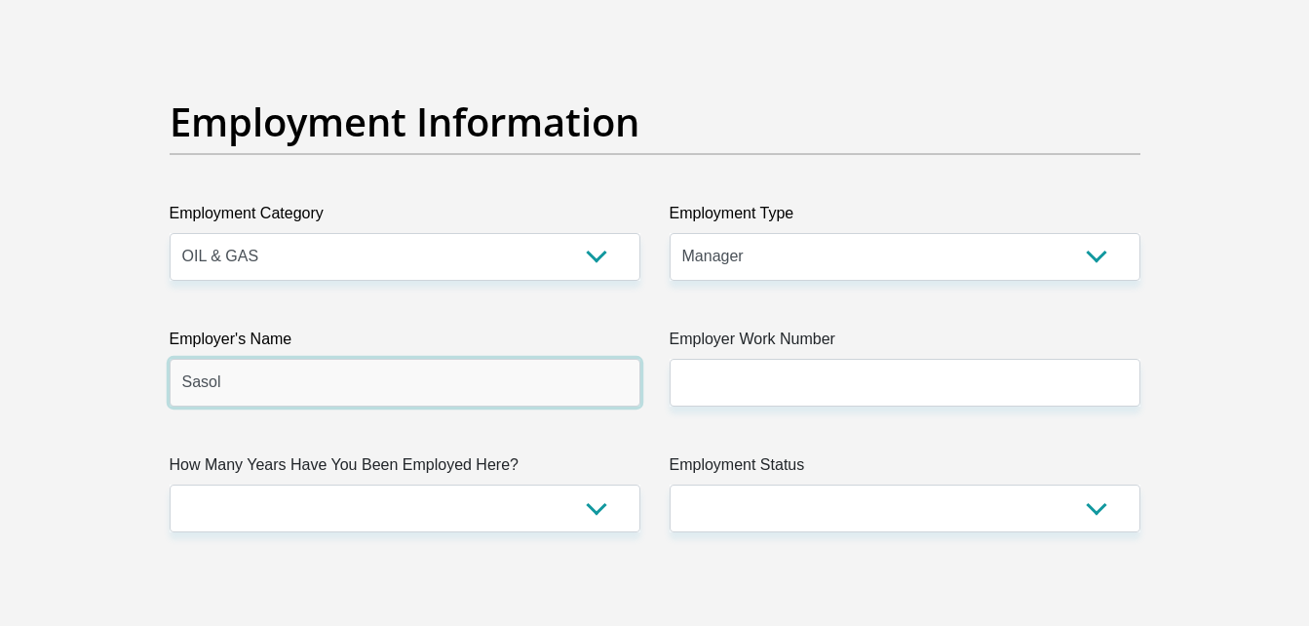
type input "Sasol"
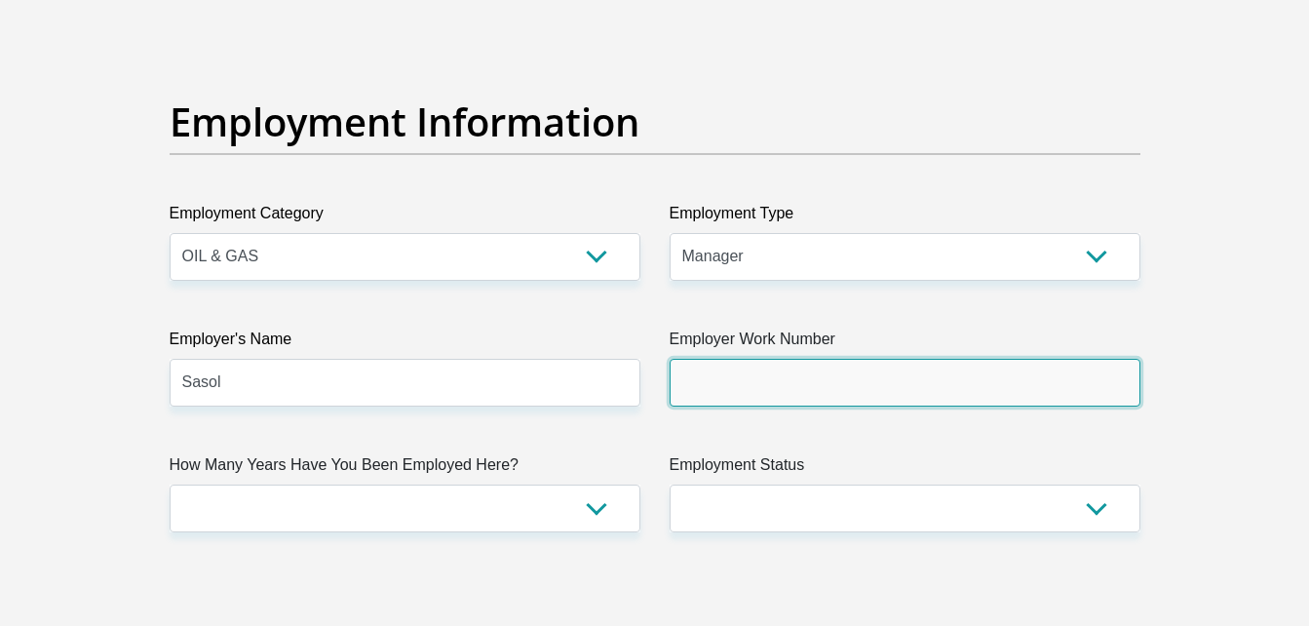
click at [731, 381] on input "Employer Work Number" at bounding box center [905, 383] width 471 height 48
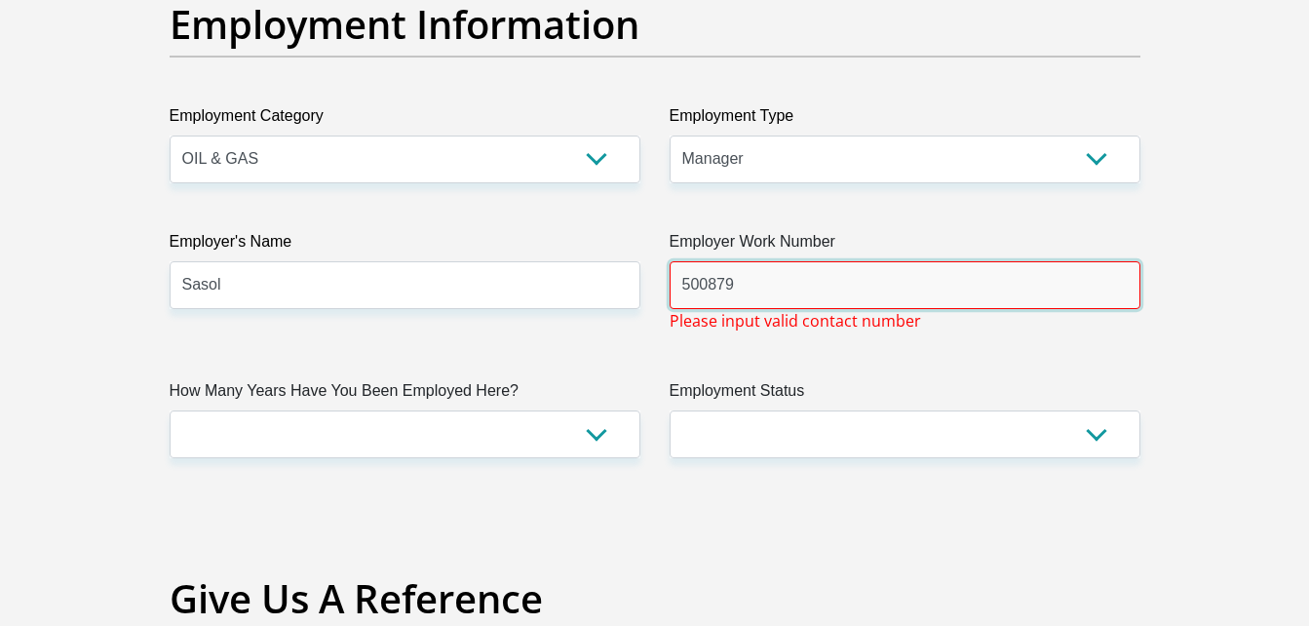
scroll to position [3556, 0]
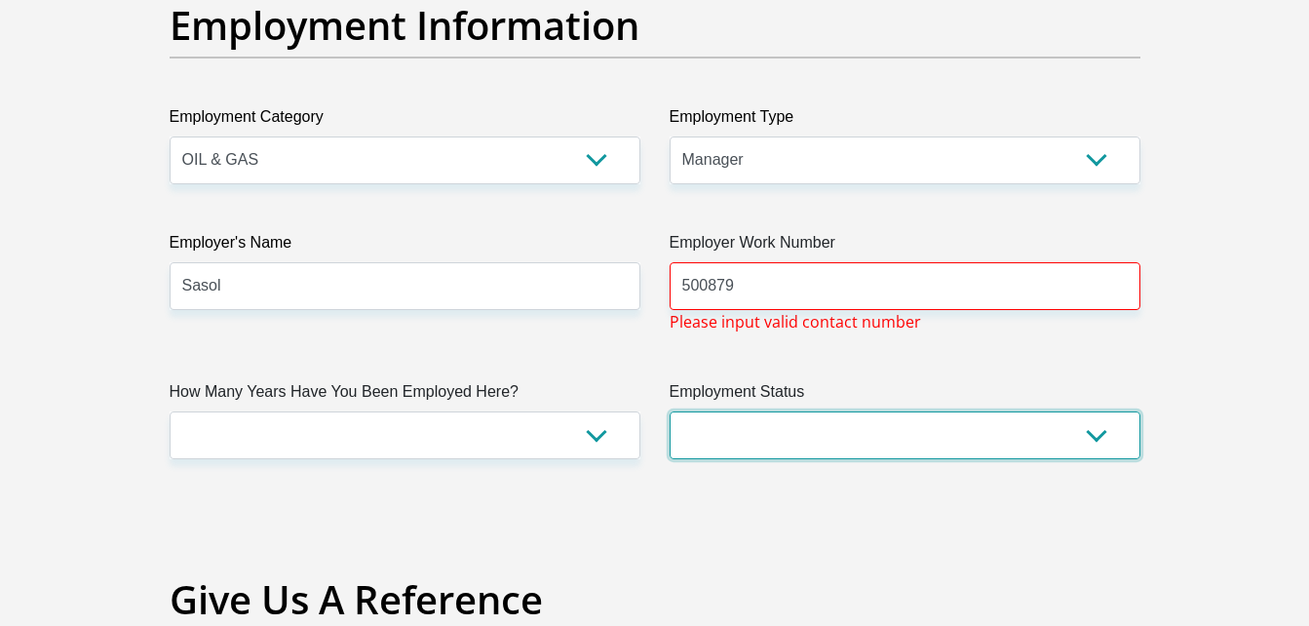
click at [731, 427] on select "Permanent/Full-time Part-time/Casual Contract Worker Self-Employed Housewife Re…" at bounding box center [905, 435] width 471 height 48
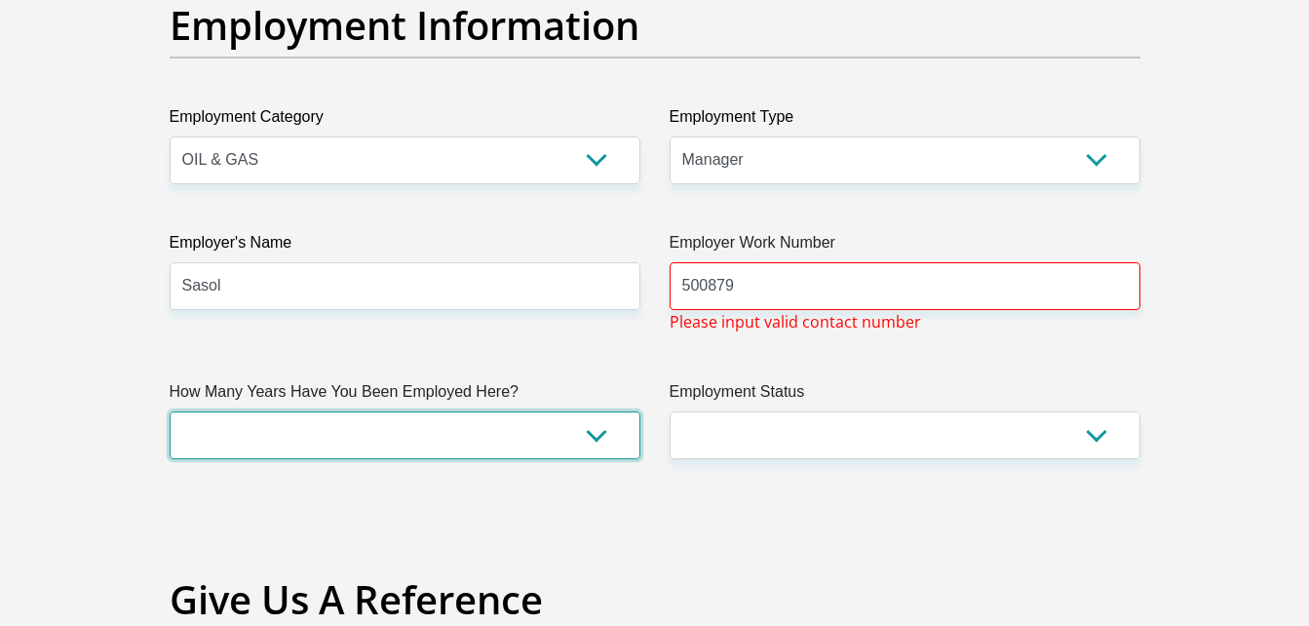
click at [429, 457] on select "less than 1 year 1-3 years 3-5 years 5+ years" at bounding box center [405, 435] width 471 height 48
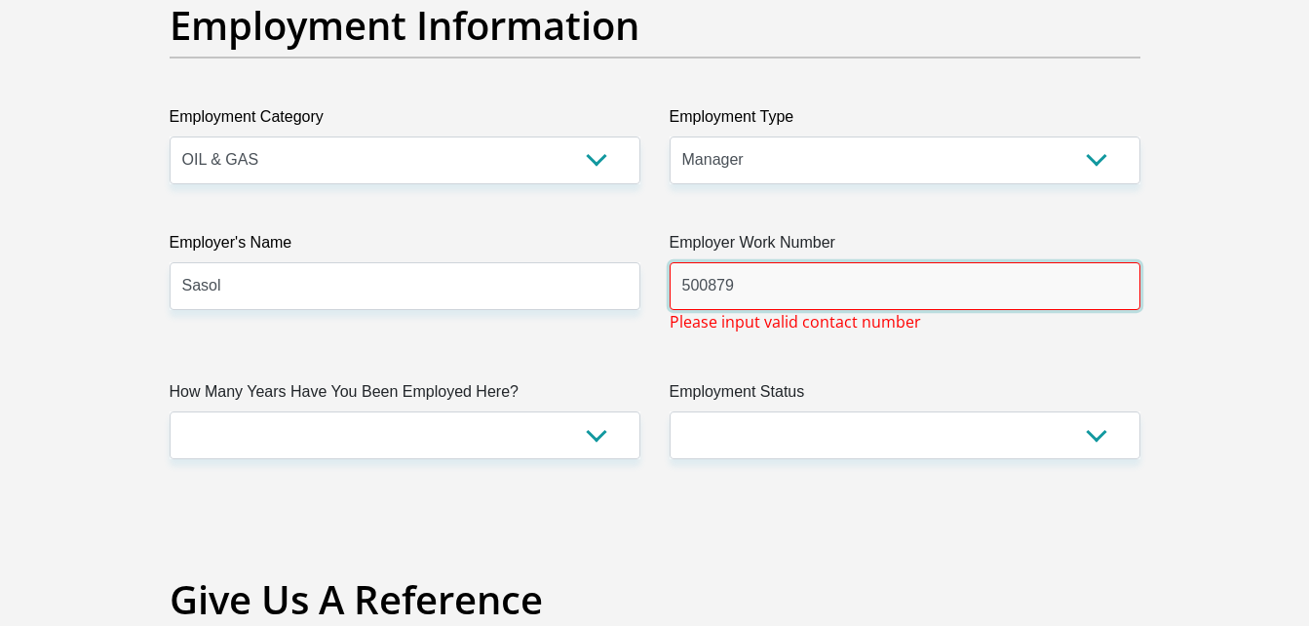
click at [683, 293] on input "500879" at bounding box center [905, 286] width 471 height 48
type input "00500879"
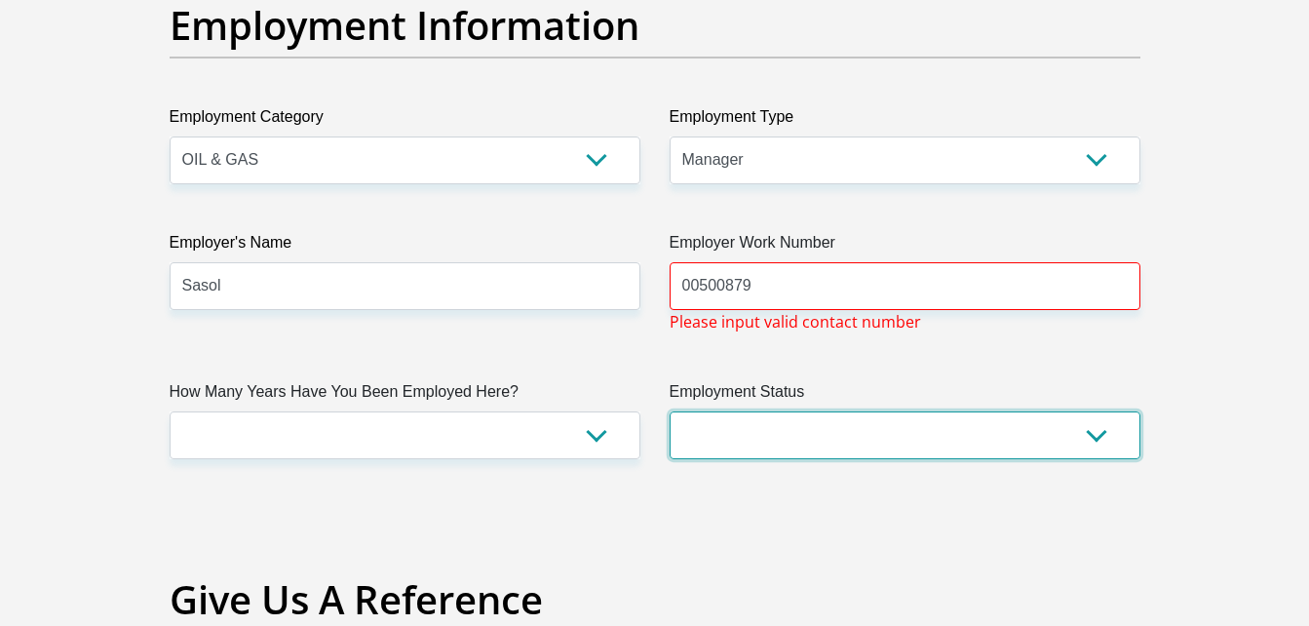
click at [767, 428] on select "Permanent/Full-time Part-time/Casual Contract Worker Self-Employed Housewife Re…" at bounding box center [905, 435] width 471 height 48
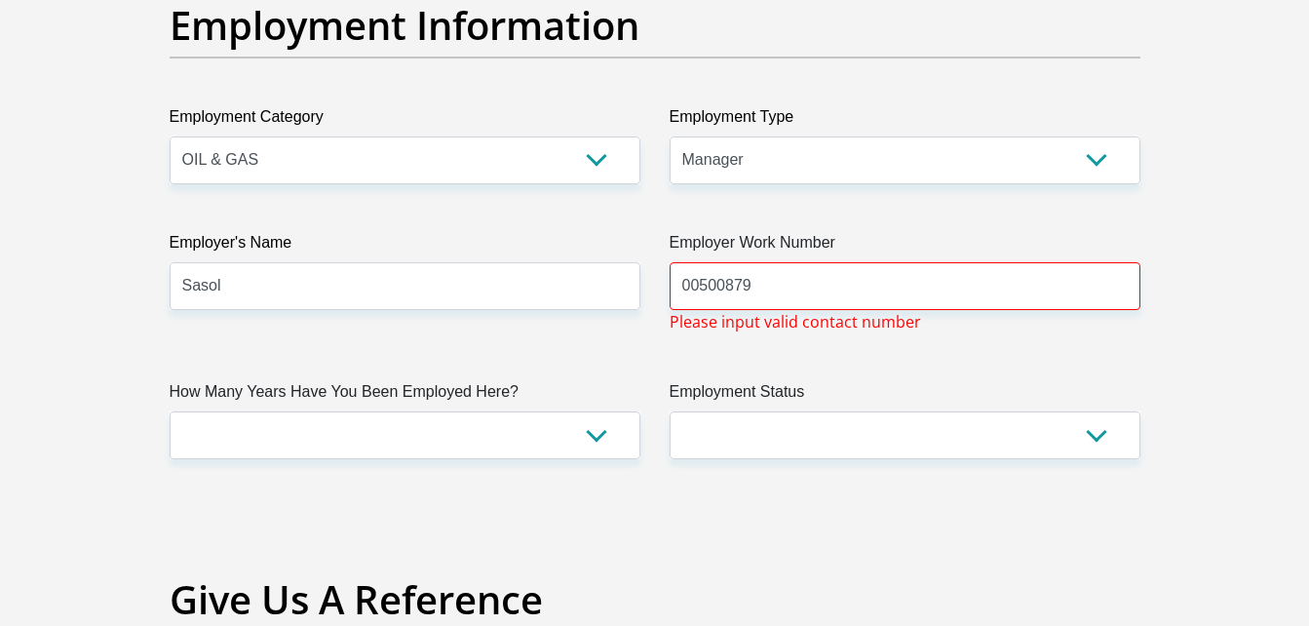
drag, startPoint x: 752, startPoint y: 264, endPoint x: 627, endPoint y: 287, distance: 126.8
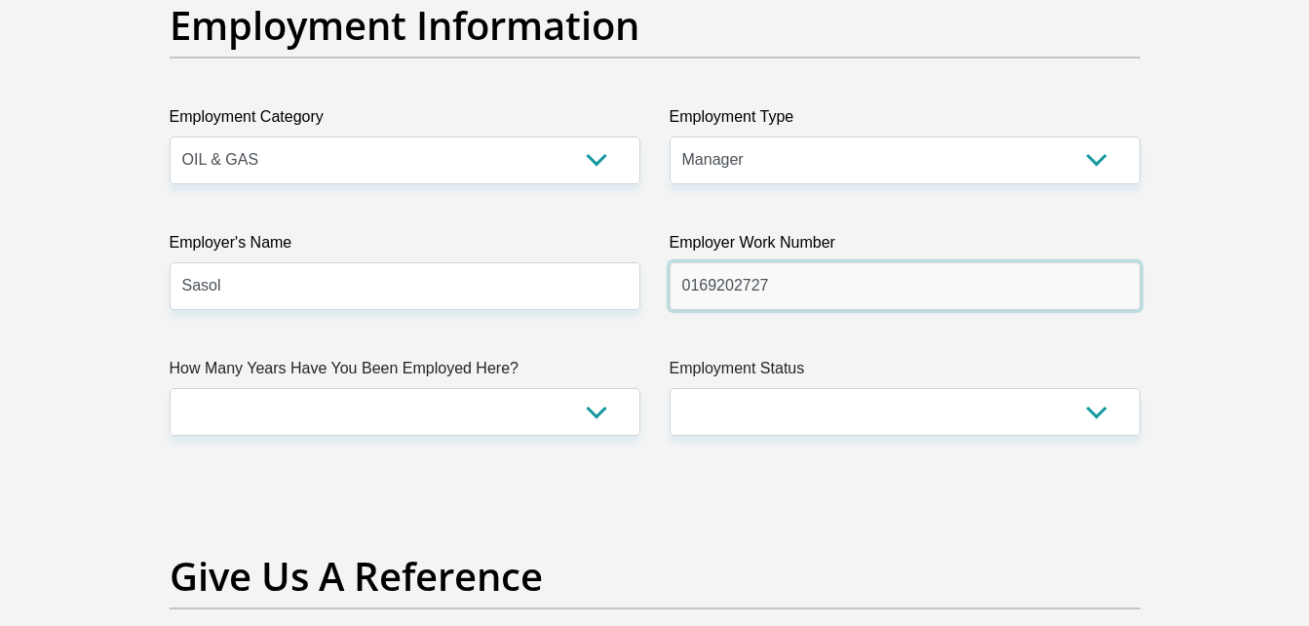
type input "0169202727"
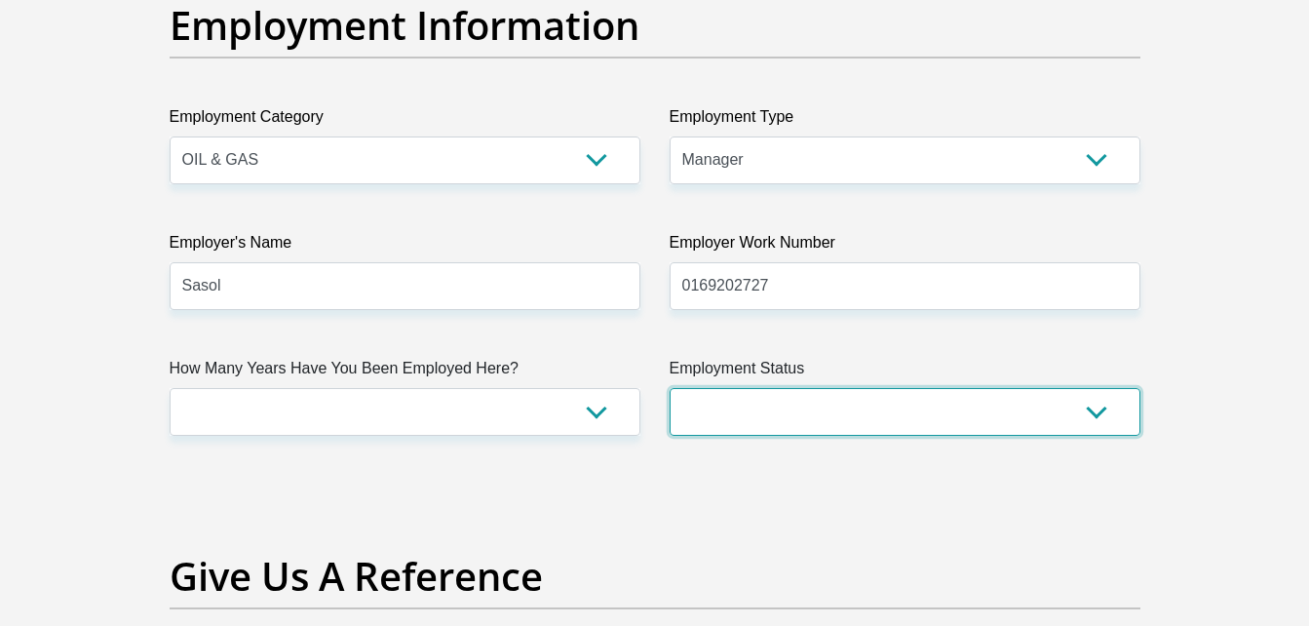
click at [715, 391] on select "Permanent/Full-time Part-time/Casual Contract Worker Self-Employed Housewife Re…" at bounding box center [905, 412] width 471 height 48
select select "1"
click at [670, 388] on select "Permanent/Full-time Part-time/Casual Contract Worker Self-Employed Housewife Re…" at bounding box center [905, 412] width 471 height 48
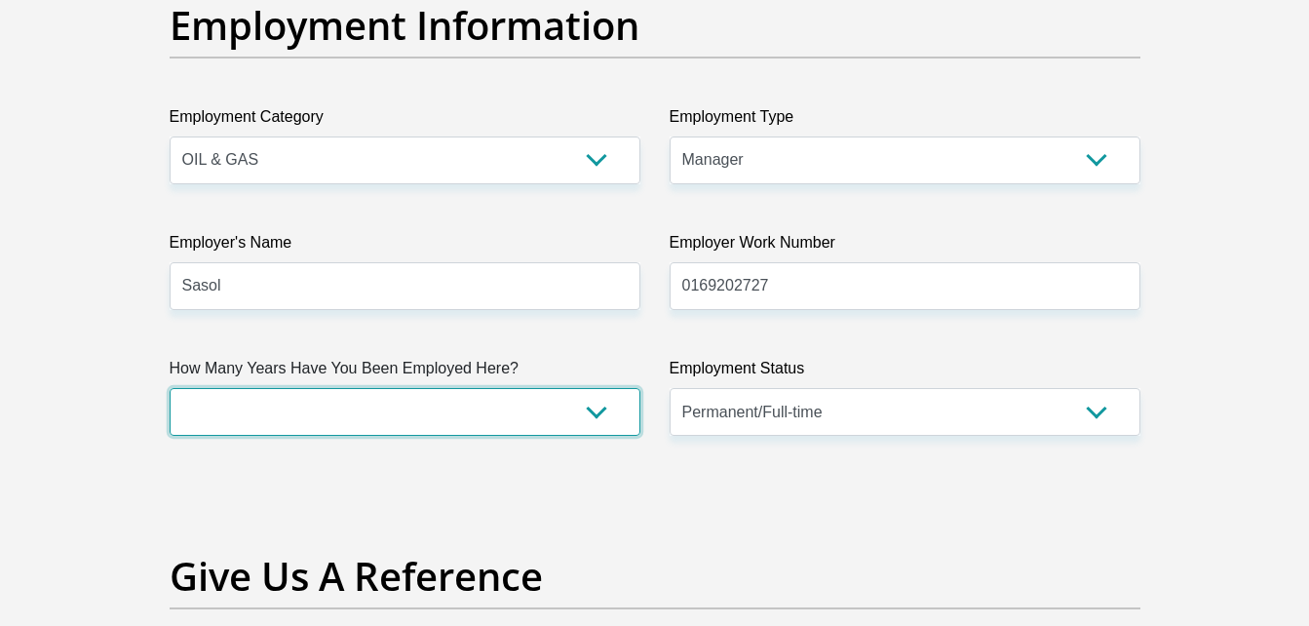
click at [372, 401] on select "less than 1 year 1-3 years 3-5 years 5+ years" at bounding box center [405, 412] width 471 height 48
click at [372, 404] on select "less than 1 year 1-3 years 3-5 years 5+ years" at bounding box center [405, 412] width 471 height 48
select select "60"
click at [170, 388] on select "less than 1 year 1-3 years 3-5 years 5+ years" at bounding box center [405, 412] width 471 height 48
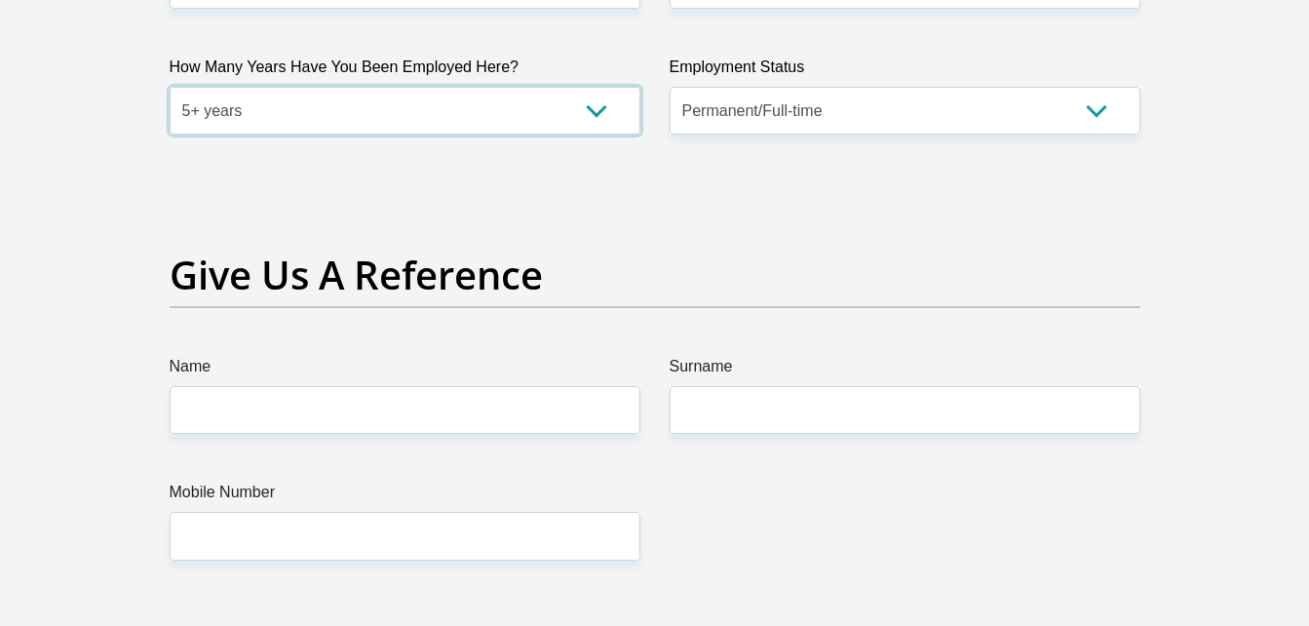
scroll to position [3937, 0]
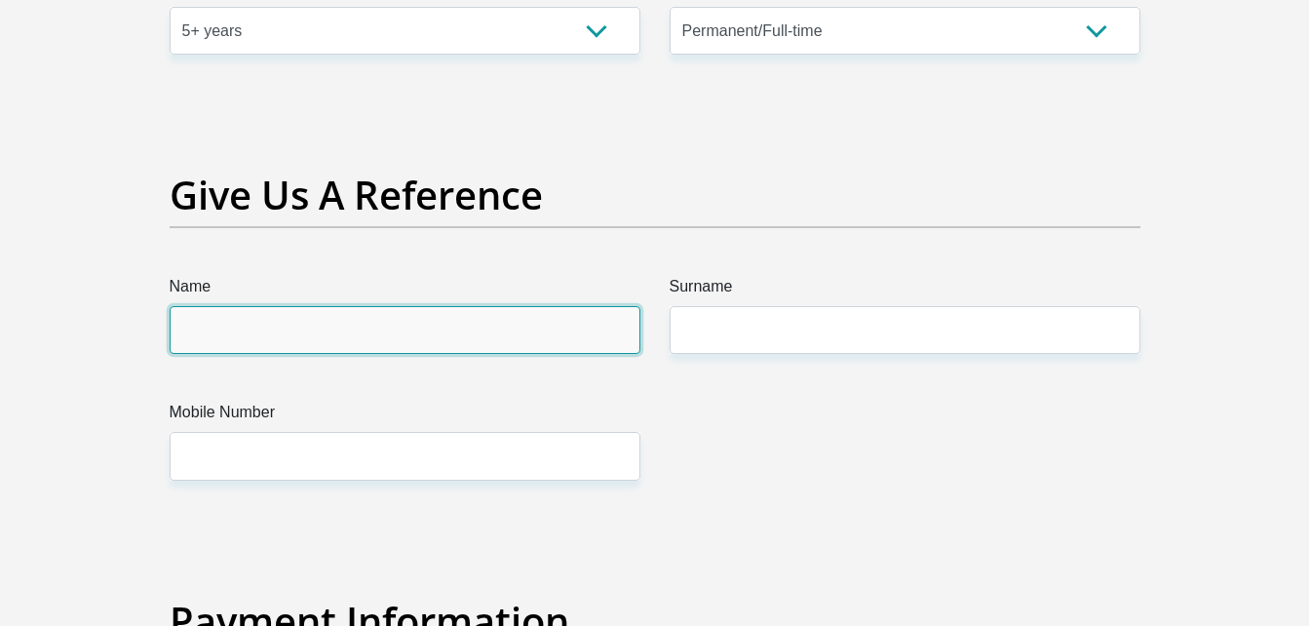
click at [271, 322] on input "Name" at bounding box center [405, 330] width 471 height 48
type input "Lydi"
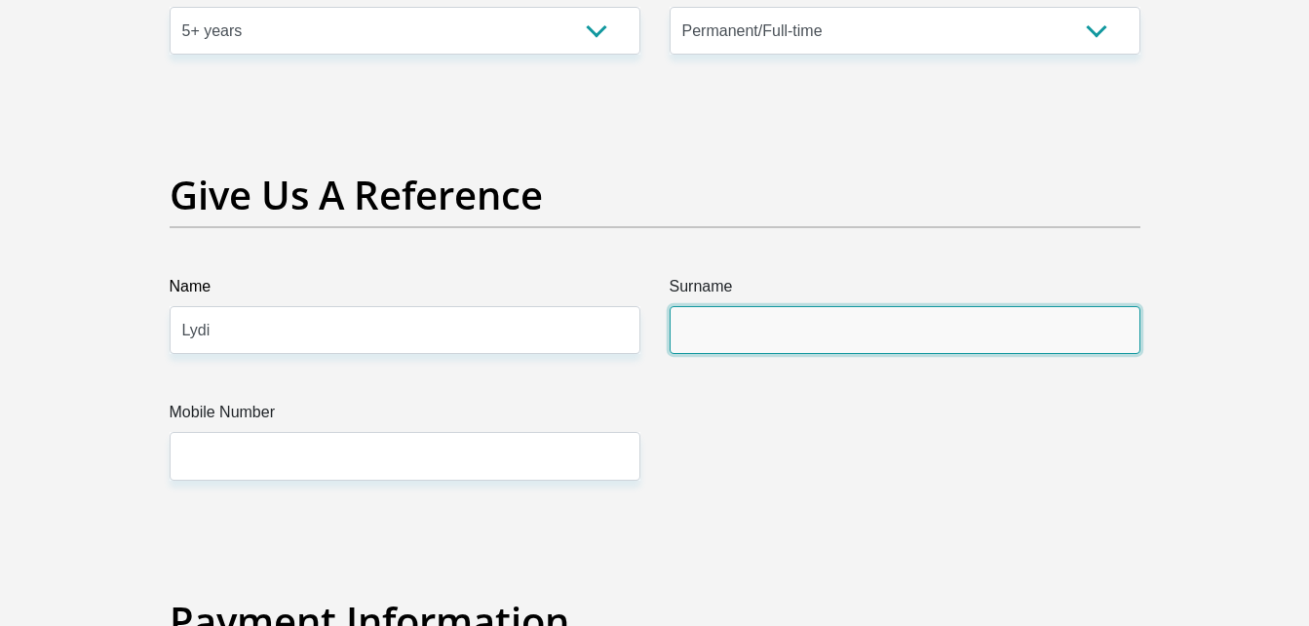
click at [710, 345] on input "Surname" at bounding box center [905, 330] width 471 height 48
drag, startPoint x: 776, startPoint y: 319, endPoint x: 751, endPoint y: 317, distance: 25.4
click at [751, 317] on input "Kleynahsn" at bounding box center [905, 330] width 471 height 48
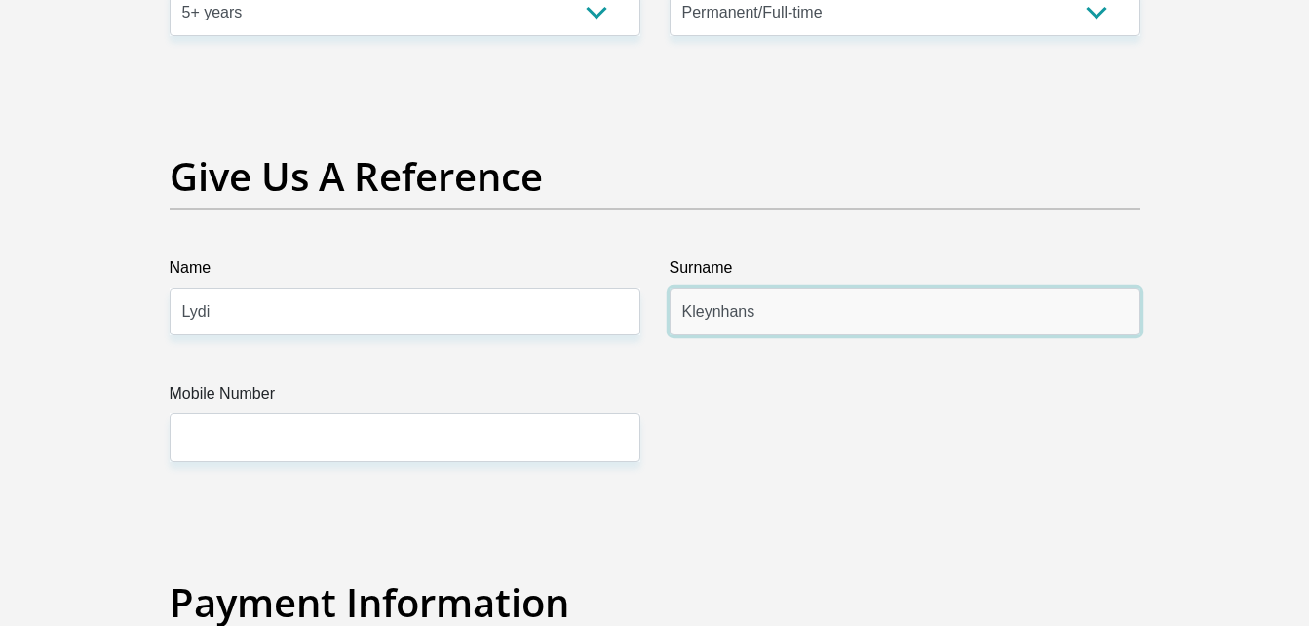
scroll to position [3969, 0]
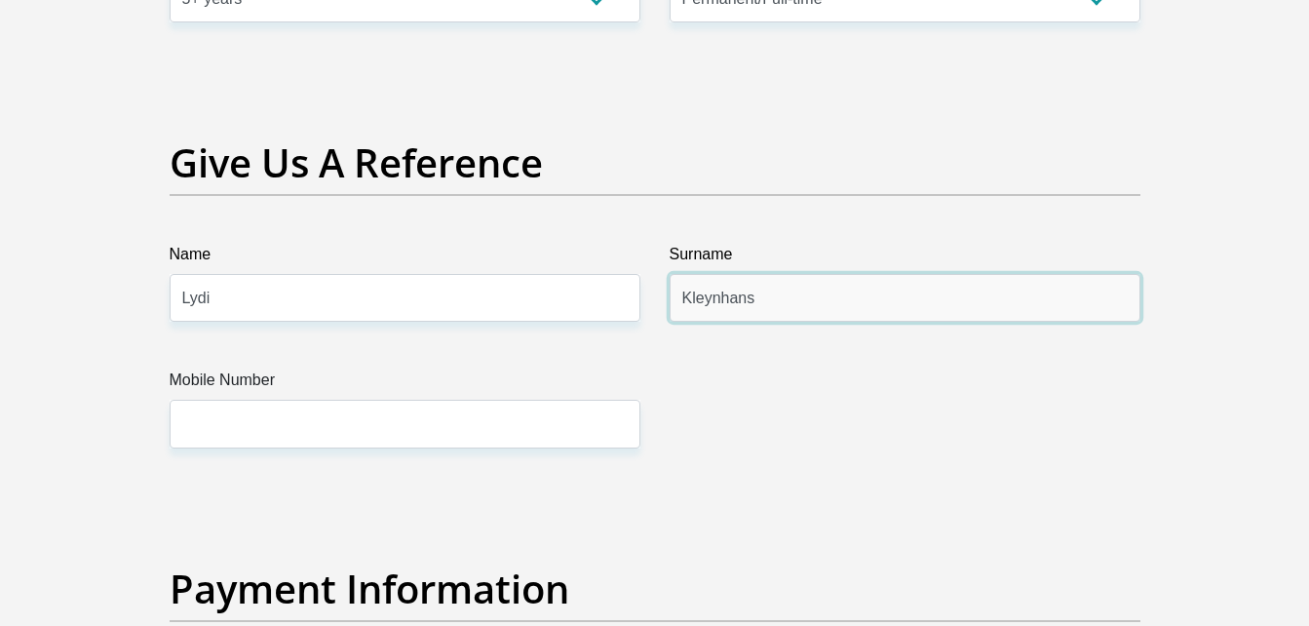
type input "Kleynhans"
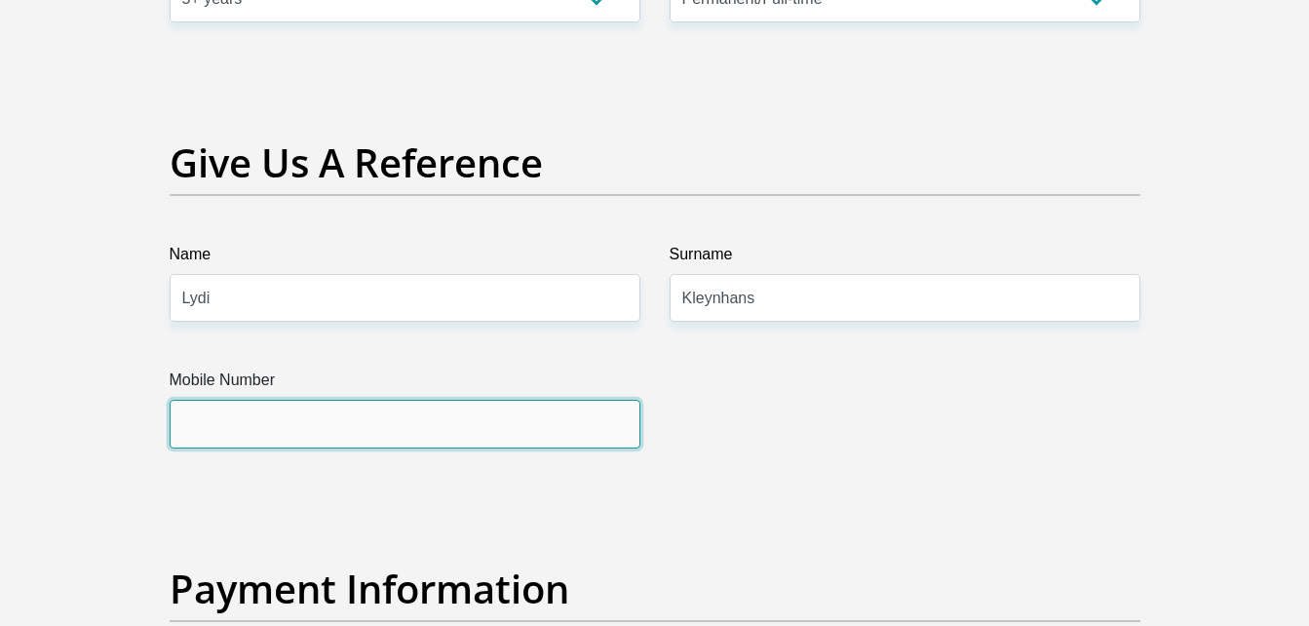
click at [273, 402] on input "Mobile Number" at bounding box center [405, 424] width 471 height 48
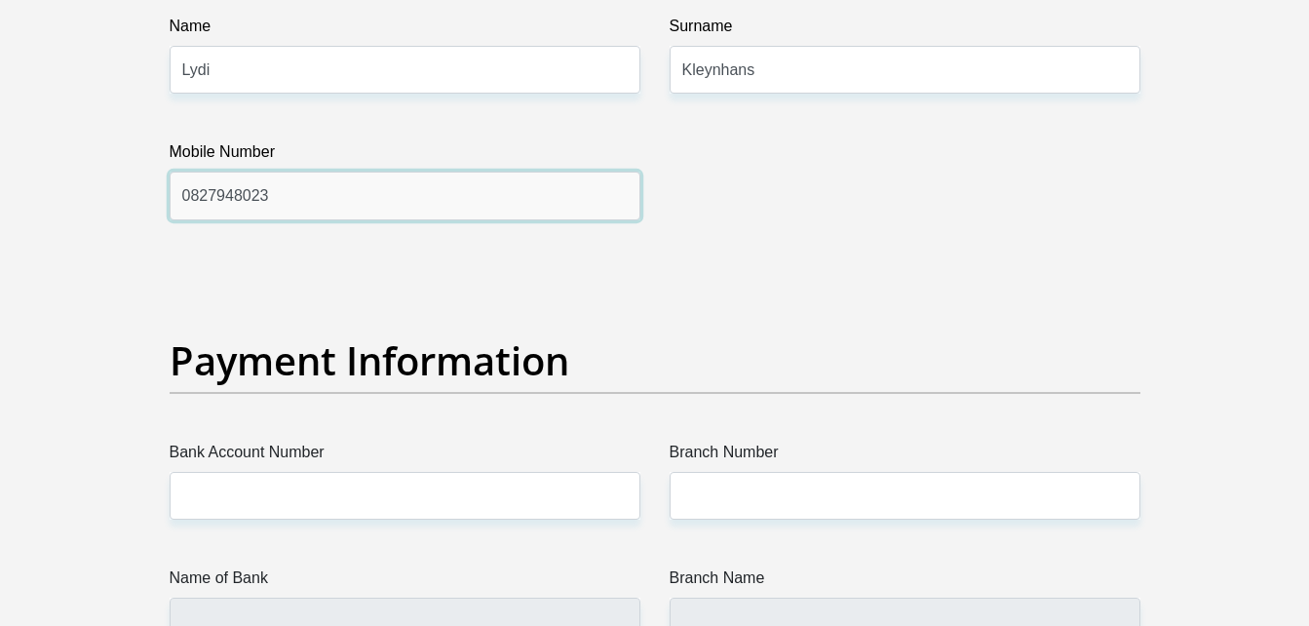
scroll to position [4211, 0]
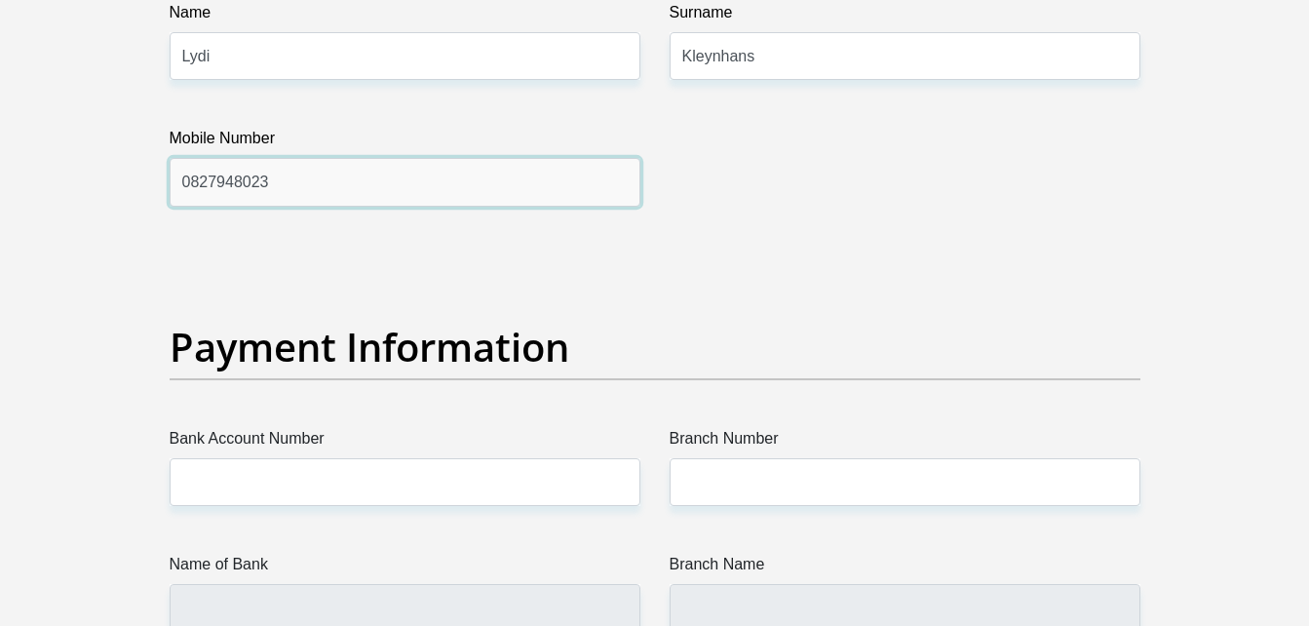
type input "0827948023"
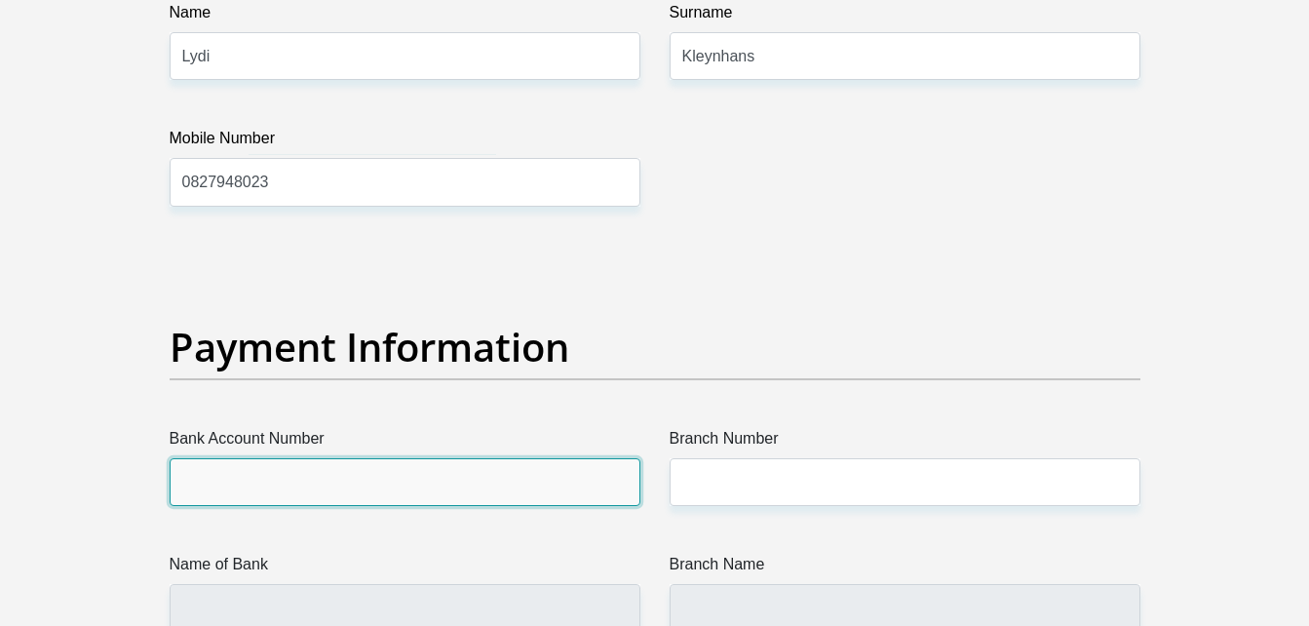
click at [251, 485] on input "Bank Account Number" at bounding box center [405, 482] width 471 height 48
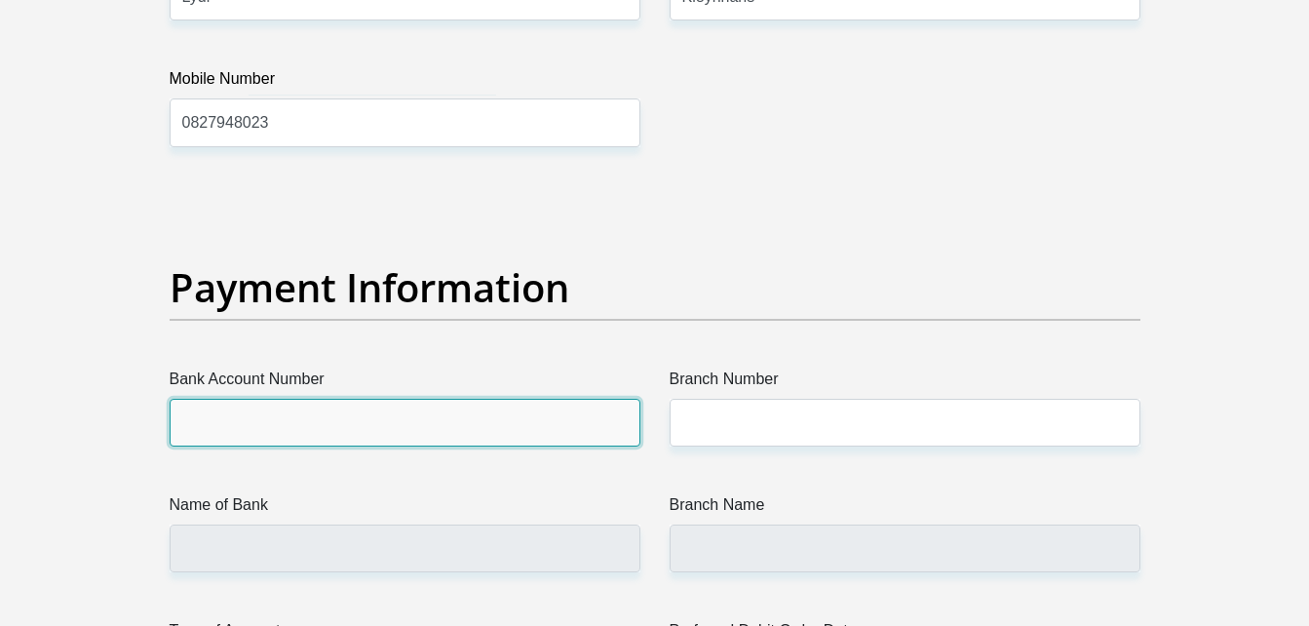
scroll to position [4298, 0]
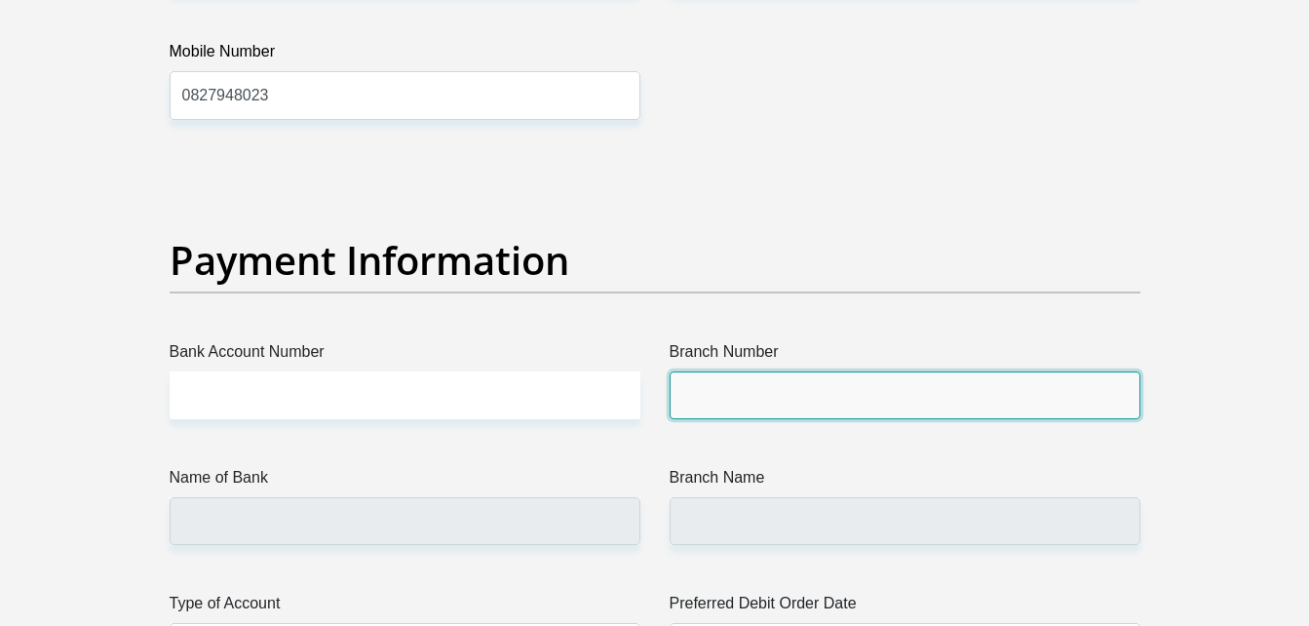
click at [719, 413] on input "Branch Number" at bounding box center [905, 395] width 471 height 48
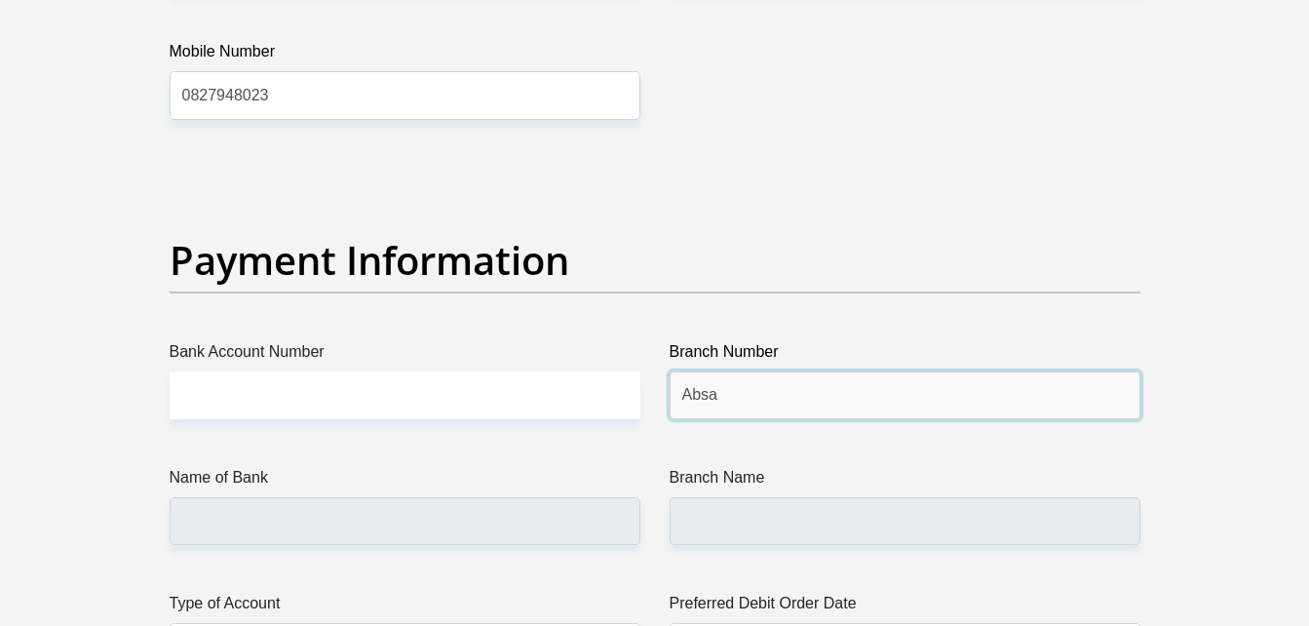
scroll to position [4341, 0]
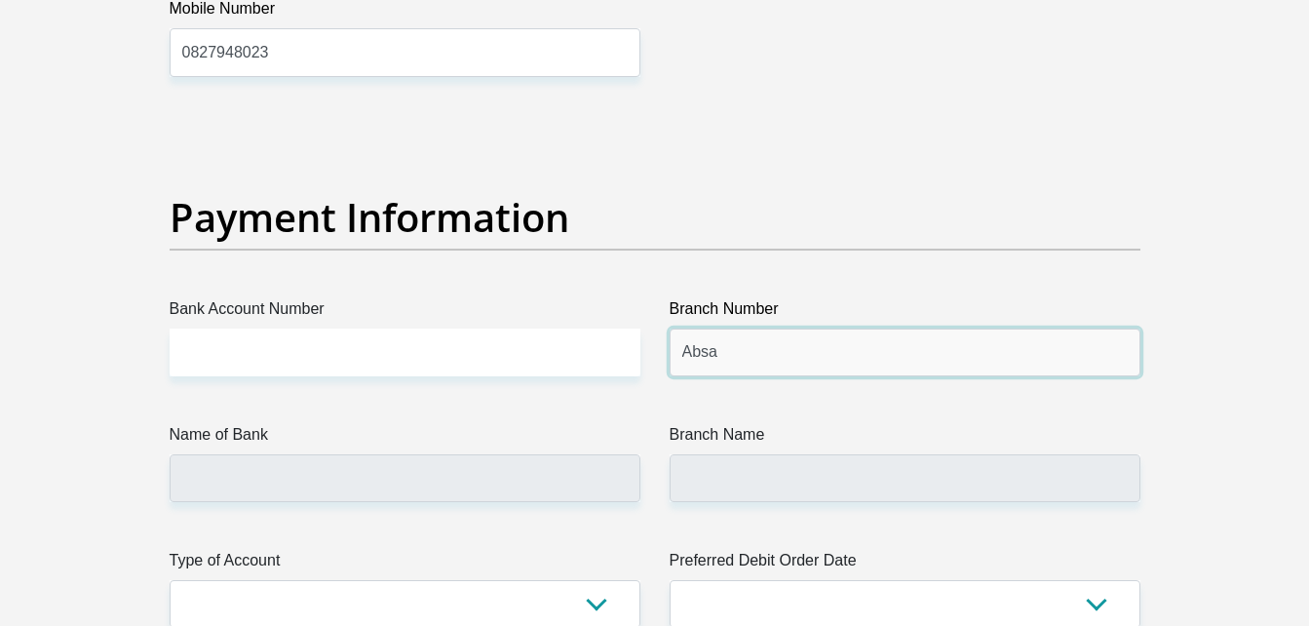
type input "Absa"
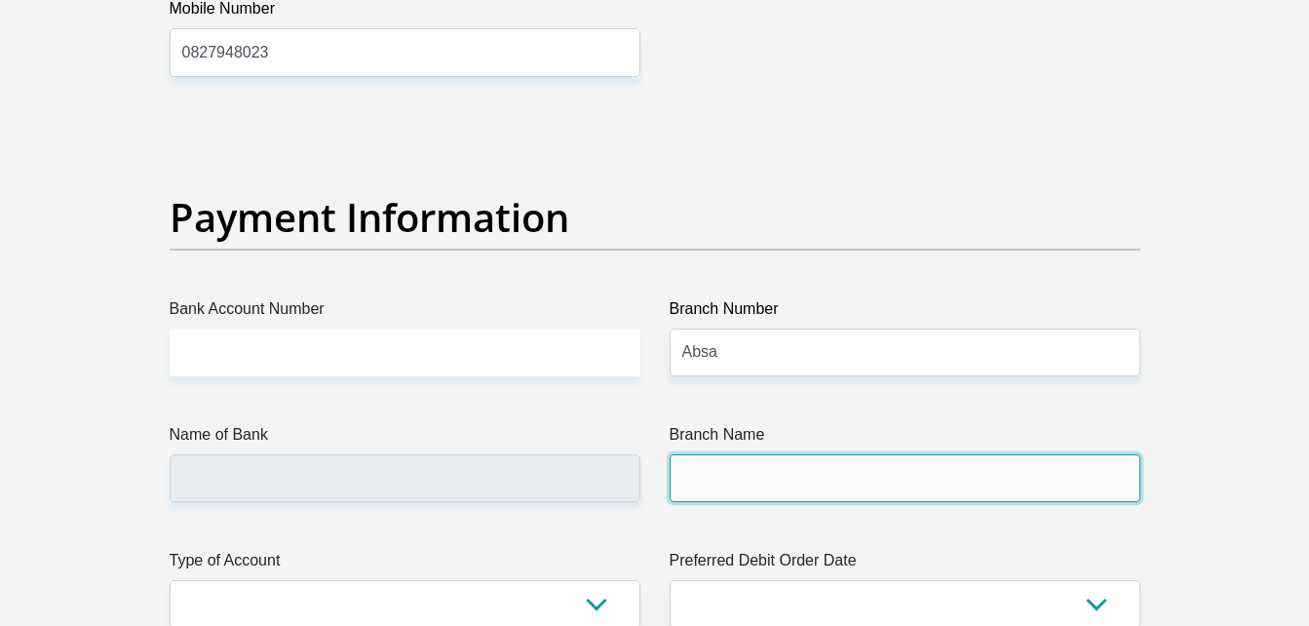
click at [718, 462] on input "Branch Name" at bounding box center [905, 478] width 471 height 48
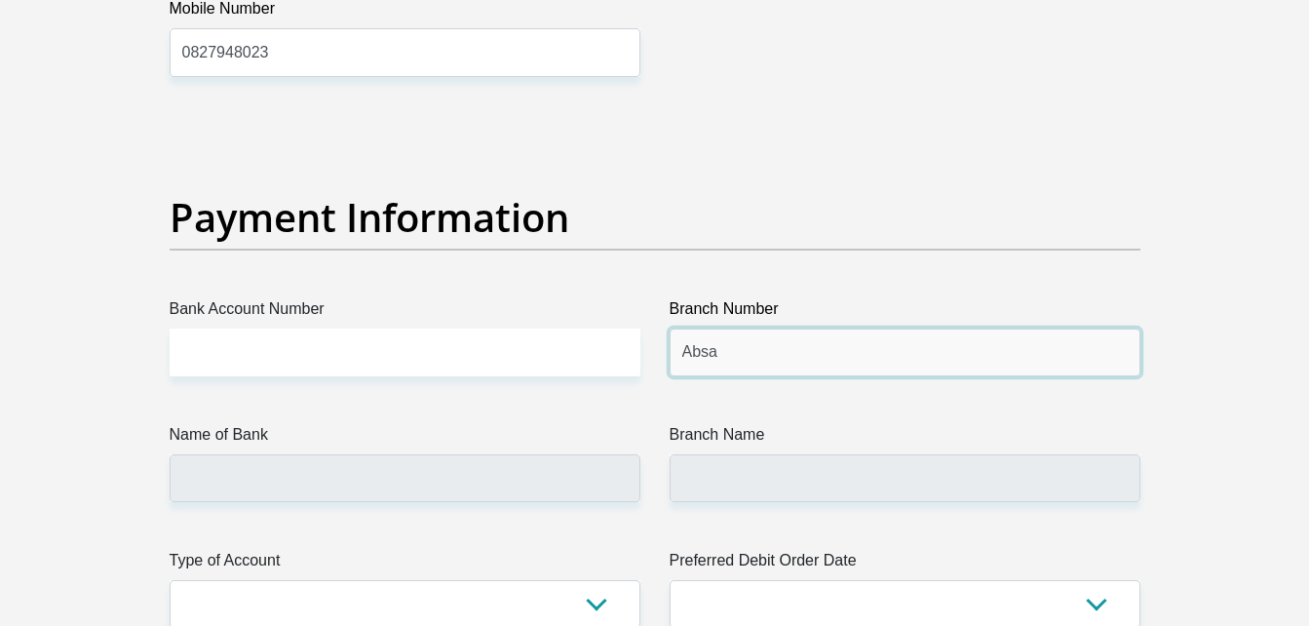
drag, startPoint x: 719, startPoint y: 352, endPoint x: 628, endPoint y: 363, distance: 91.3
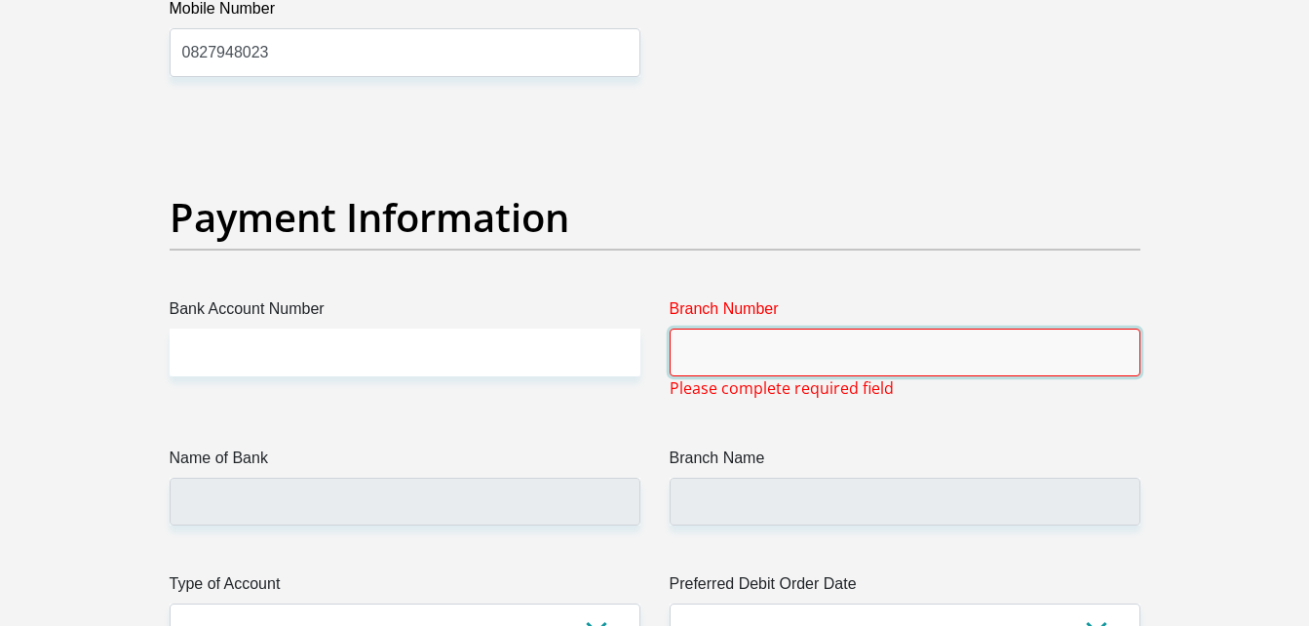
scroll to position [4344, 0]
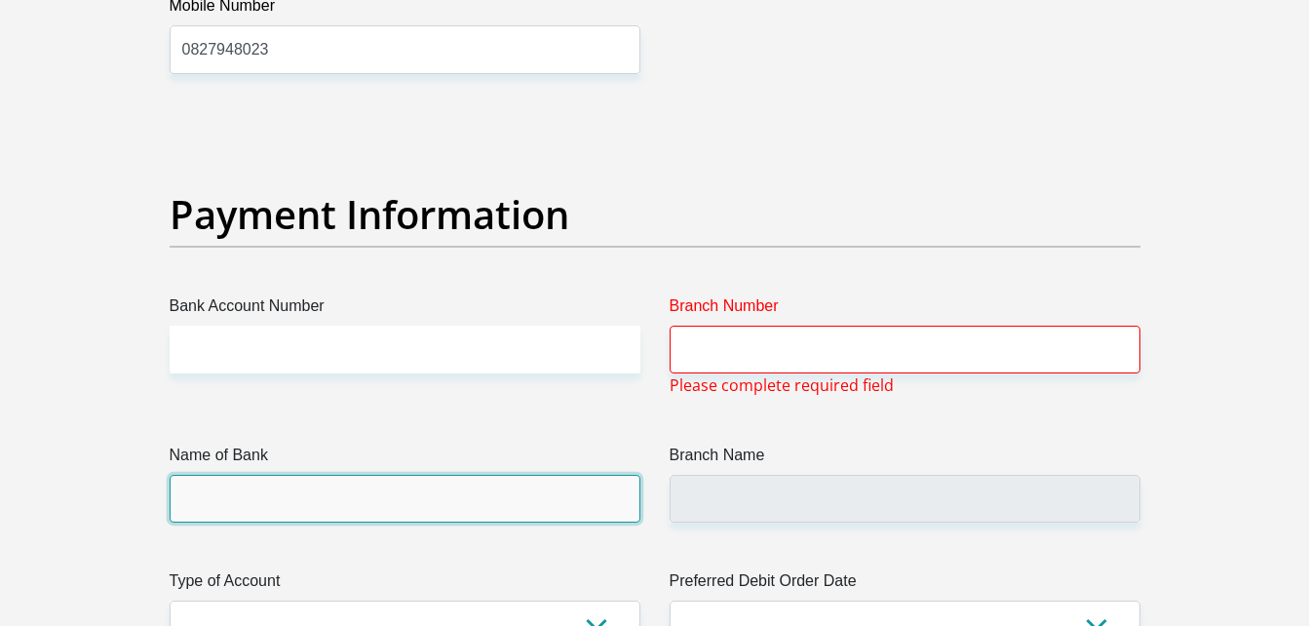
click at [409, 519] on input "Name of Bank" at bounding box center [405, 499] width 471 height 48
click at [331, 519] on input "Name of Bank" at bounding box center [405, 499] width 471 height 48
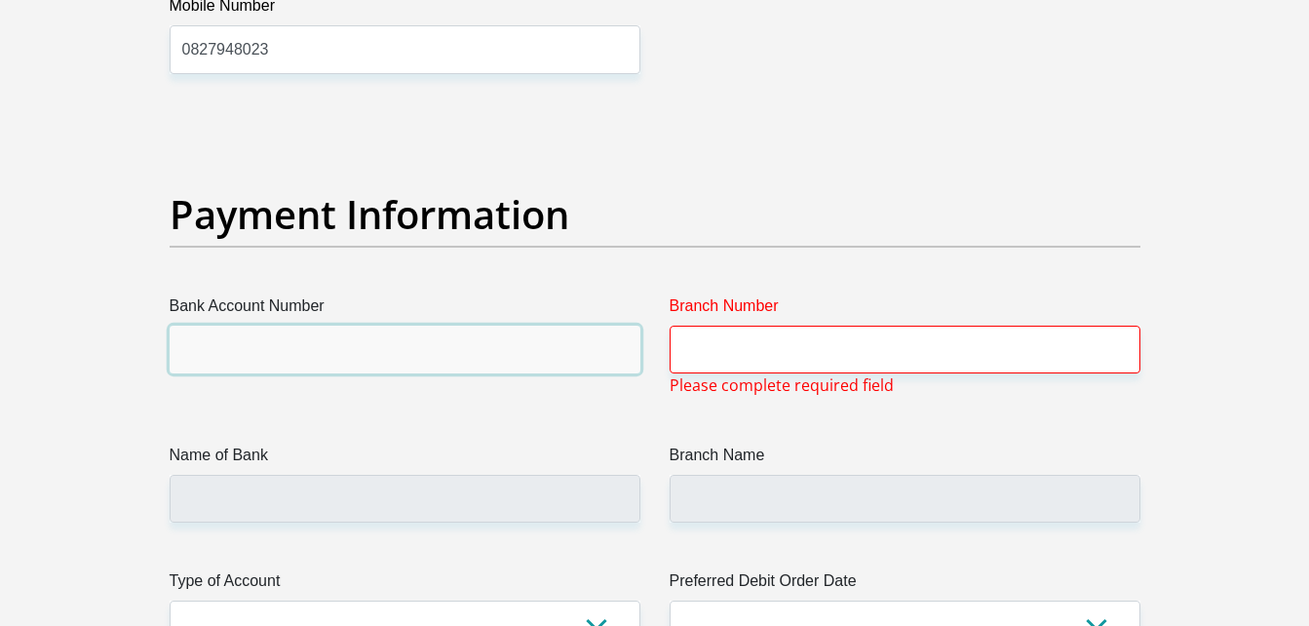
click at [316, 366] on input "Bank Account Number" at bounding box center [405, 350] width 471 height 48
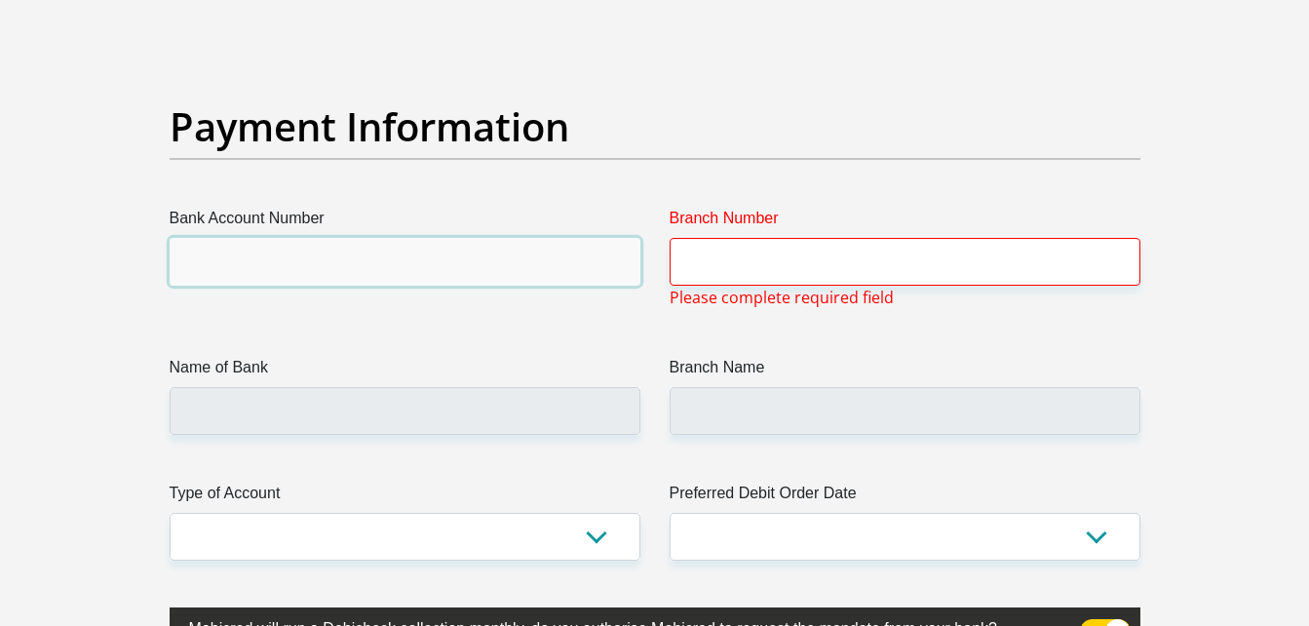
scroll to position [4432, 0]
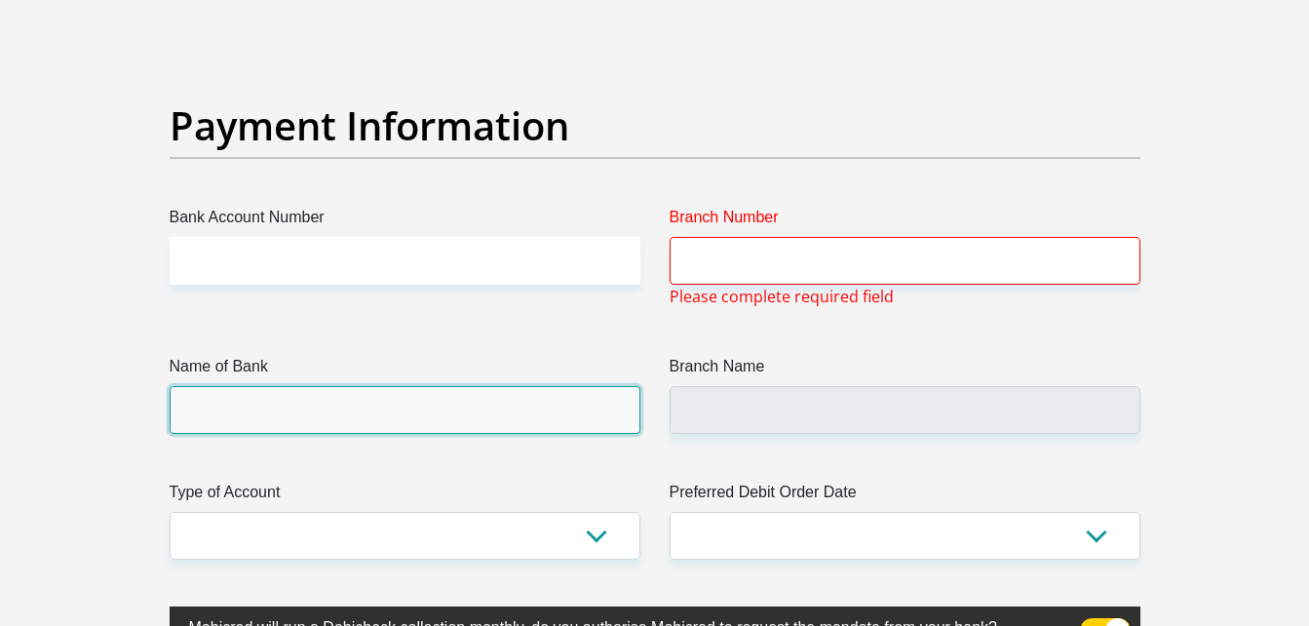
click at [284, 410] on input "Name of Bank" at bounding box center [405, 410] width 471 height 48
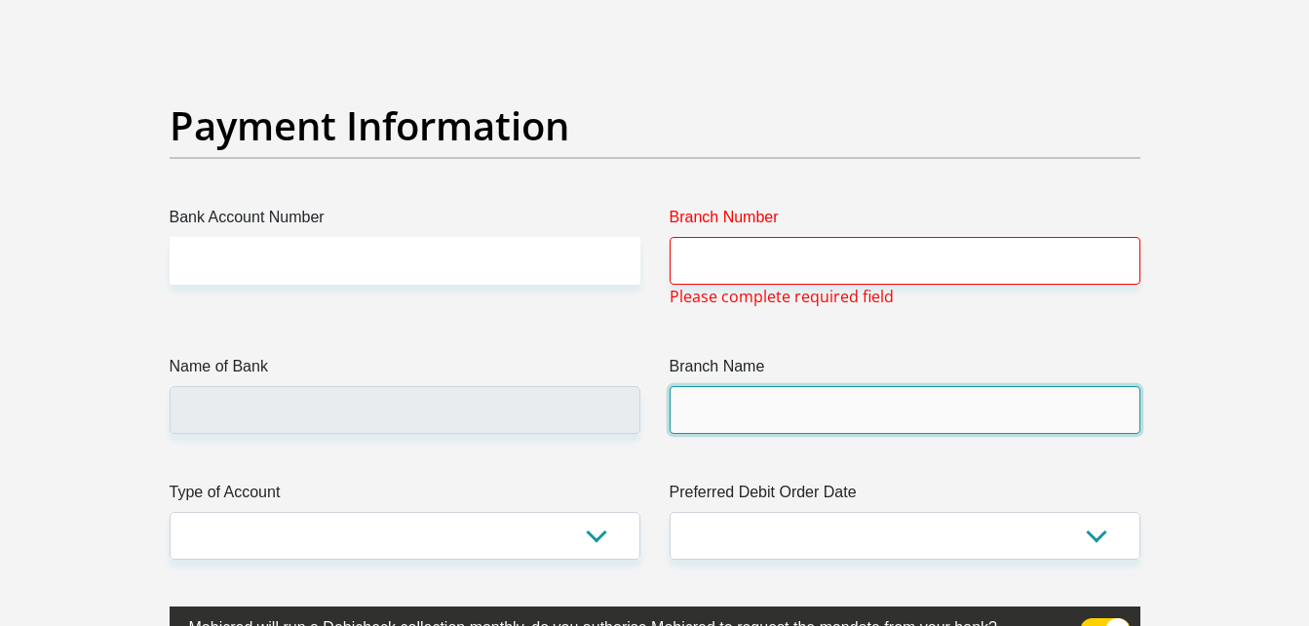
click at [714, 419] on input "Branch Name" at bounding box center [905, 410] width 471 height 48
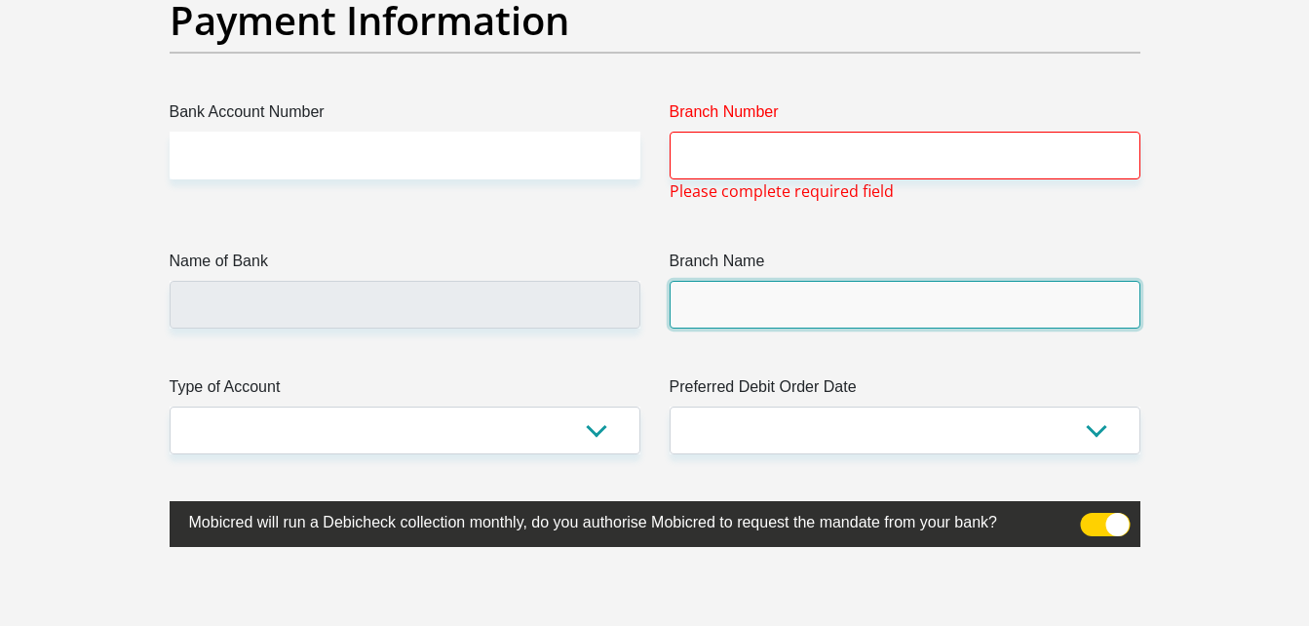
scroll to position [4542, 0]
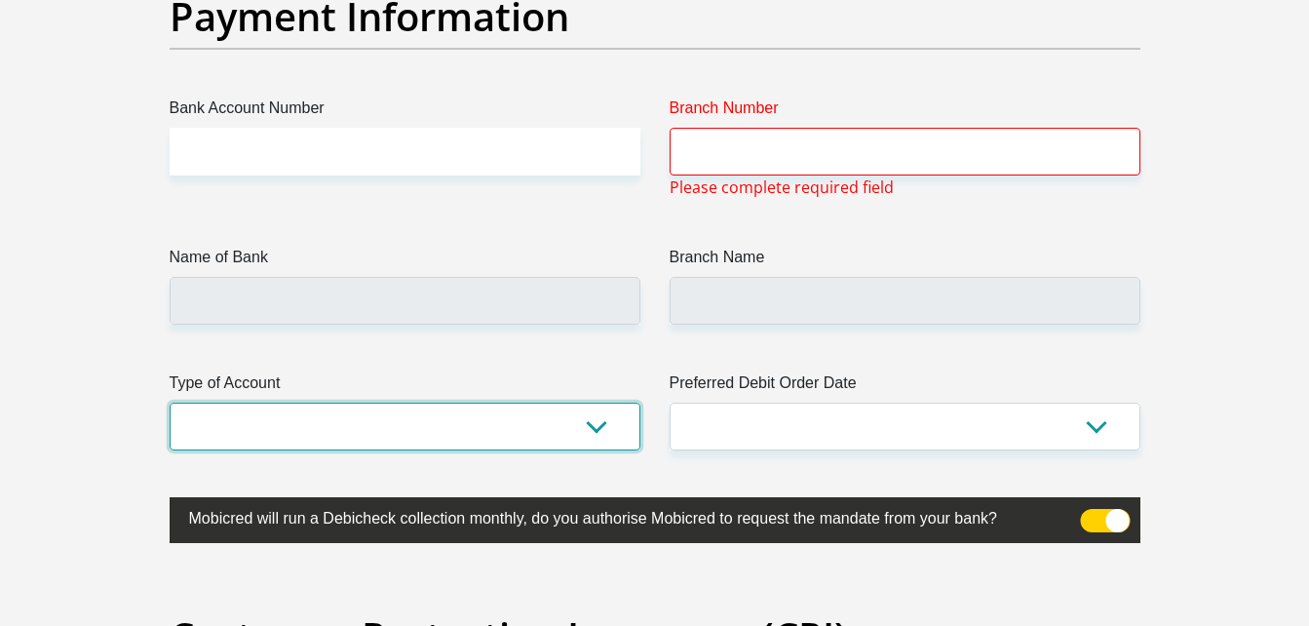
click at [523, 449] on select "Cheque Savings" at bounding box center [405, 427] width 471 height 48
select select "CUR"
click at [170, 403] on select "Cheque Savings" at bounding box center [405, 427] width 471 height 48
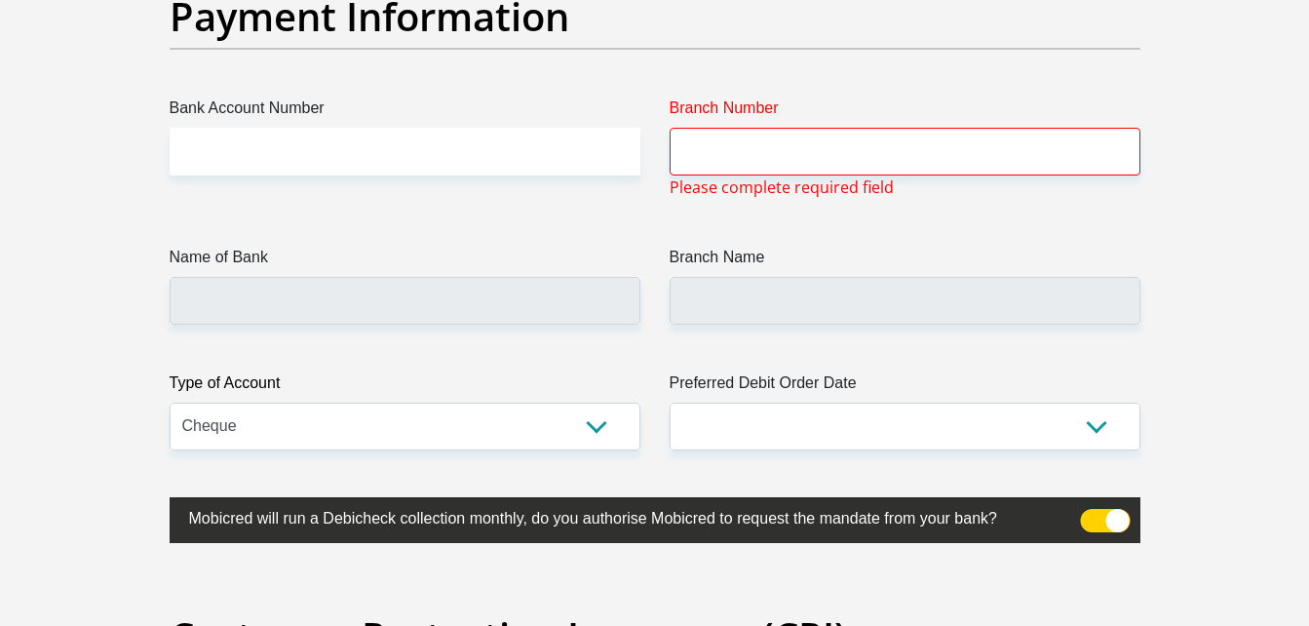
click at [404, 503] on label "Mobicred will run a Debicheck collection monthly, do you authorise Mobicred to …" at bounding box center [607, 516] width 874 height 38
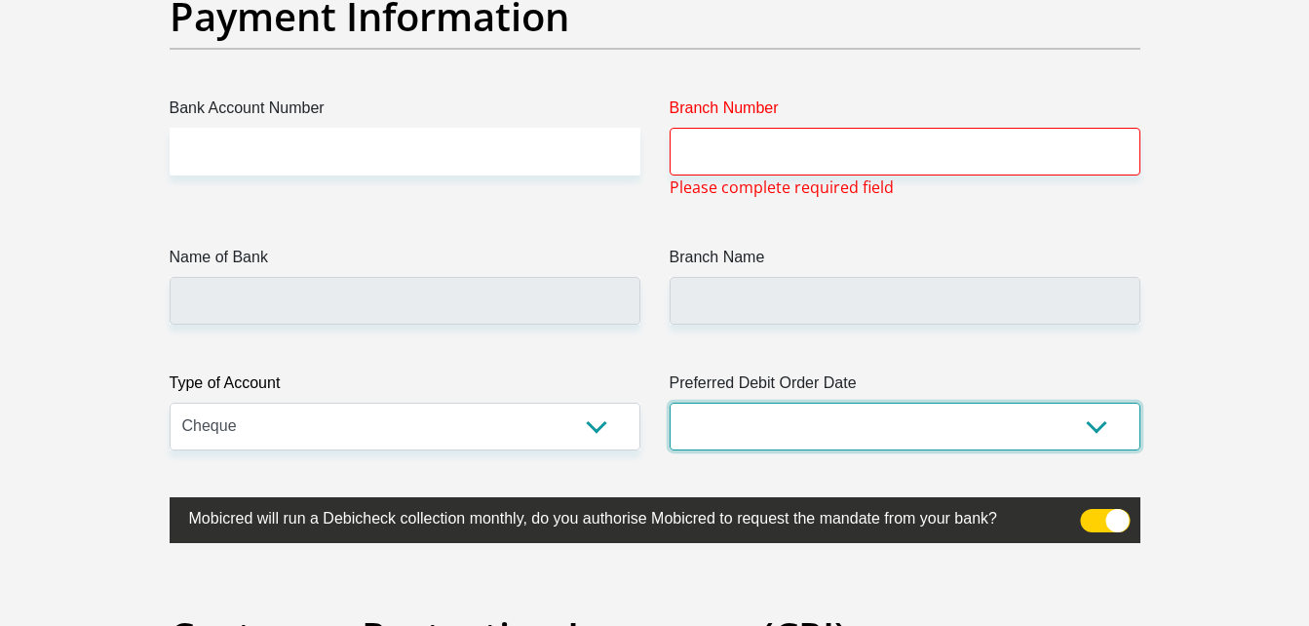
click at [766, 412] on select "1st 2nd 3rd 4th 5th 7th 18th 19th 20th 21st 22nd 23rd 24th 25th 26th 27th 28th …" at bounding box center [905, 427] width 471 height 48
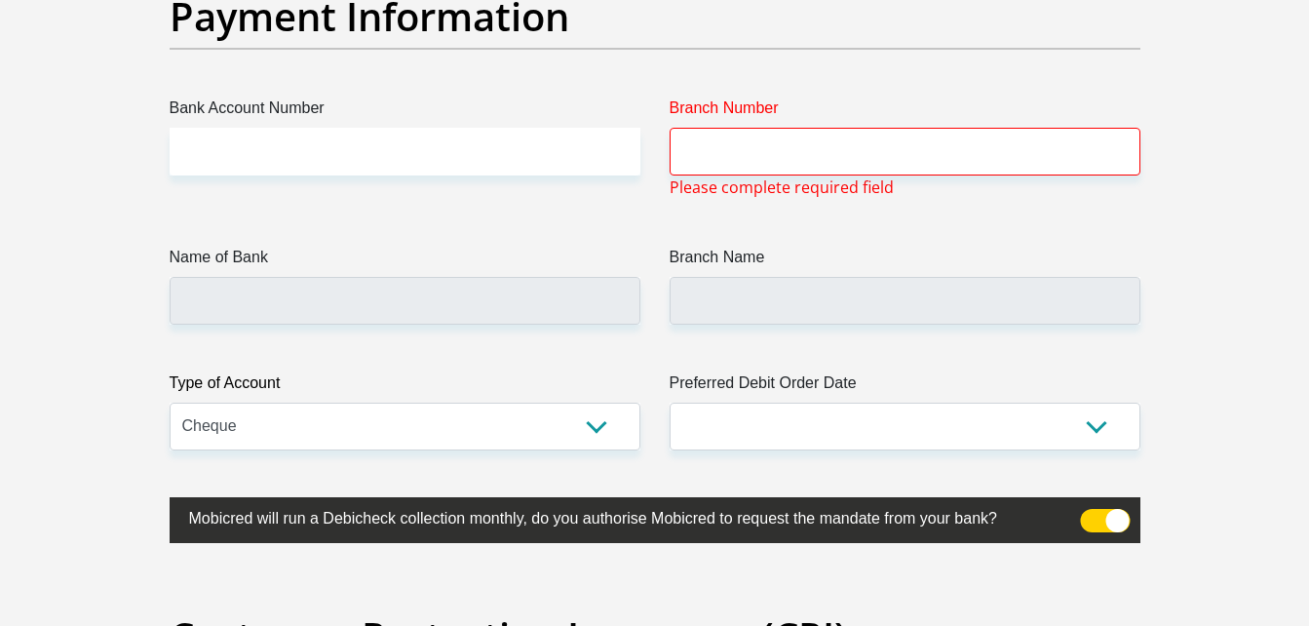
click at [515, 378] on label "Type of Account" at bounding box center [405, 386] width 471 height 31
click at [515, 403] on select "Cheque Savings" at bounding box center [405, 427] width 471 height 48
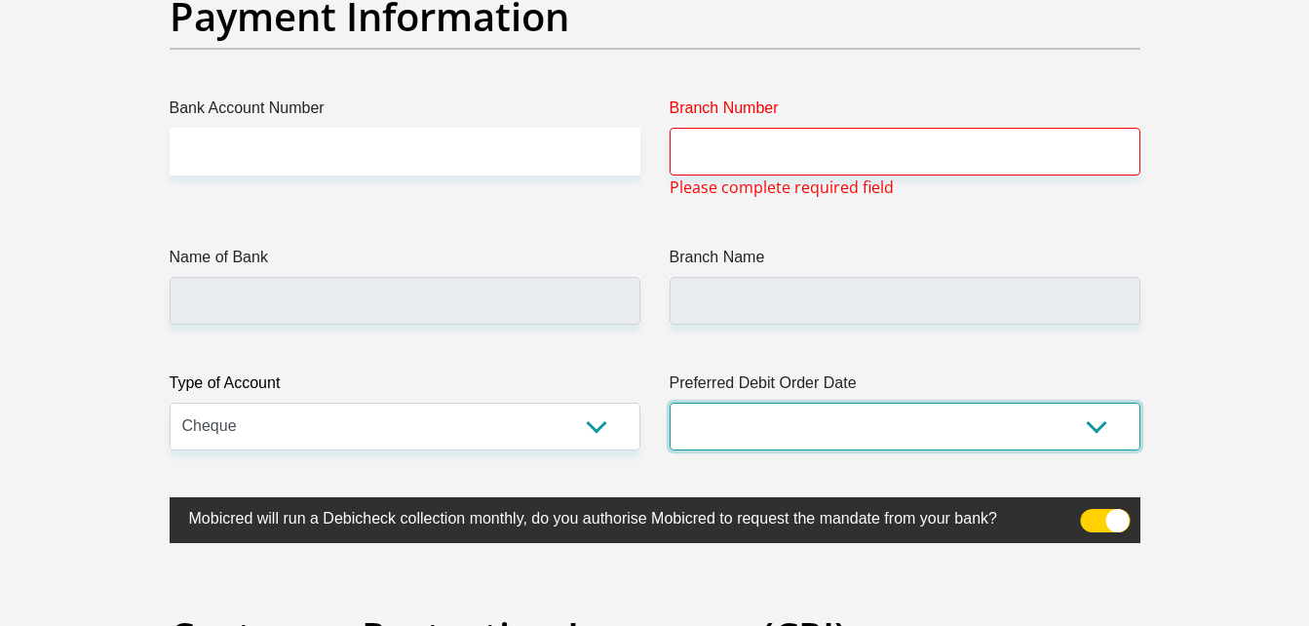
click at [744, 432] on select "1st 2nd 3rd 4th 5th 7th 18th 19th 20th 21st 22nd 23rd 24th 25th 26th 27th 28th …" at bounding box center [905, 427] width 471 height 48
select select "23"
click at [670, 403] on select "1st 2nd 3rd 4th 5th 7th 18th 19th 20th 21st 22nd 23rd 24th 25th 26th 27th 28th …" at bounding box center [905, 427] width 471 height 48
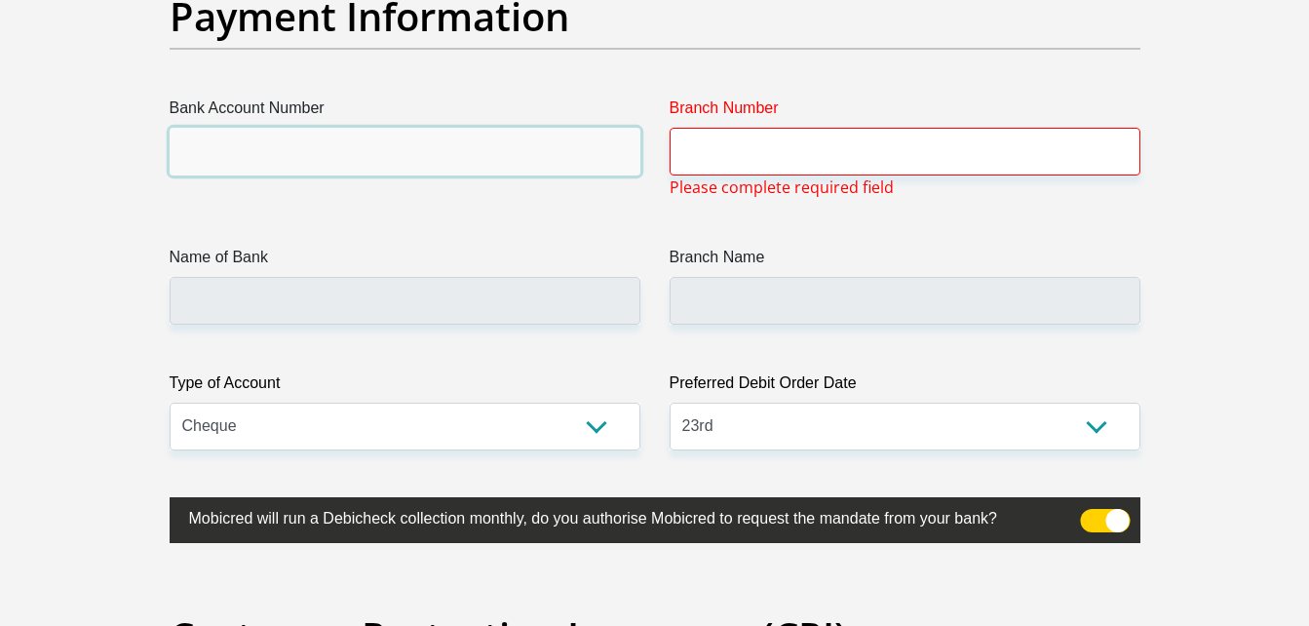
click at [442, 162] on input "Bank Account Number" at bounding box center [405, 152] width 471 height 48
click at [486, 155] on input "Bank Account Number" at bounding box center [405, 152] width 471 height 48
type input "9318724757"
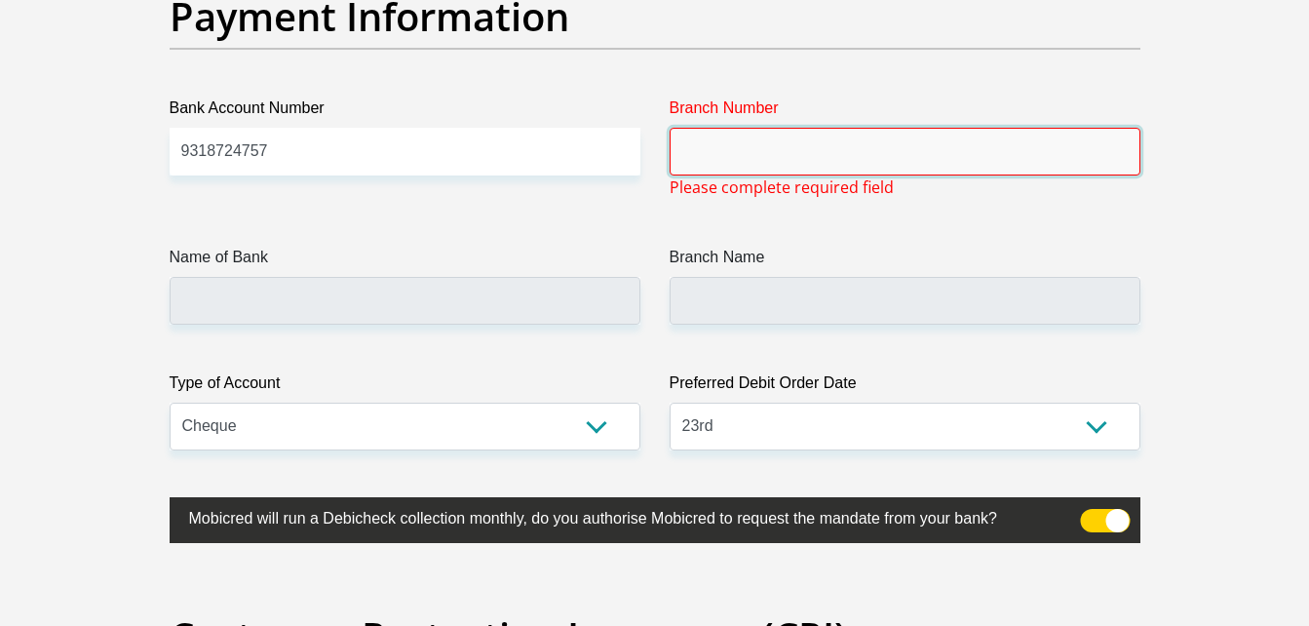
drag, startPoint x: 486, startPoint y: 155, endPoint x: 797, endPoint y: 144, distance: 311.2
click at [797, 144] on input "Branch Number" at bounding box center [905, 152] width 471 height 48
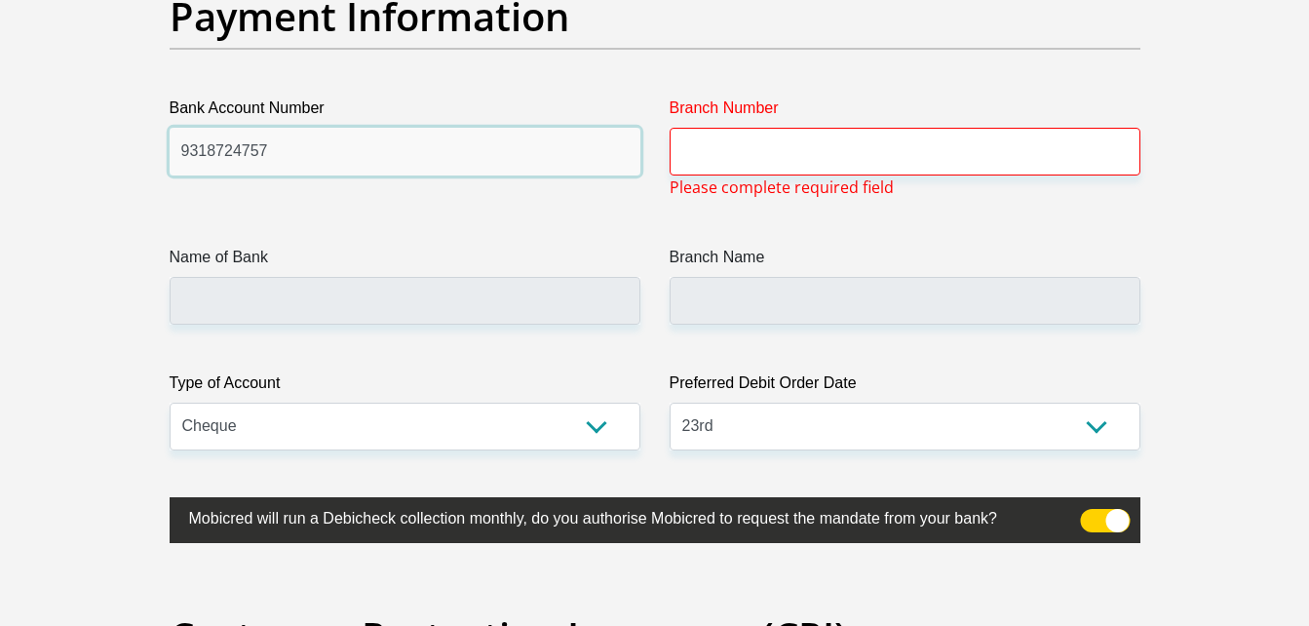
drag, startPoint x: 268, startPoint y: 151, endPoint x: 112, endPoint y: 156, distance: 156.1
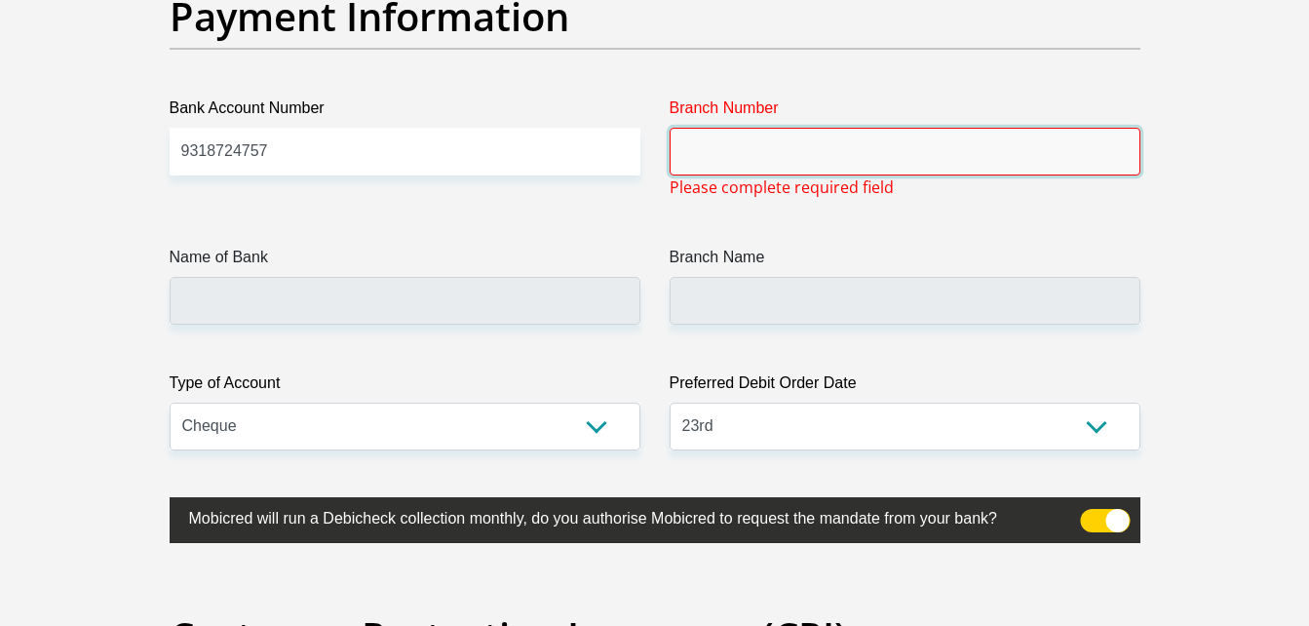
click at [678, 172] on input "Branch Number" at bounding box center [905, 152] width 471 height 48
paste input "9318724757"
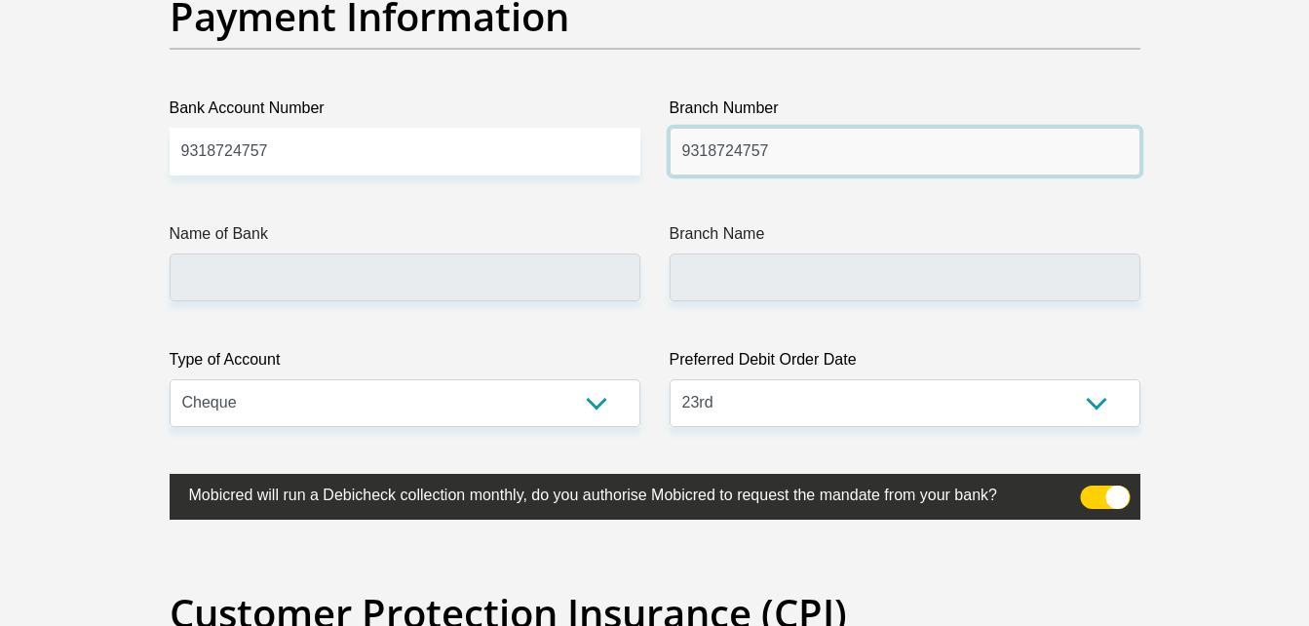
type input "9318724757"
click at [253, 244] on label "Name of Bank" at bounding box center [405, 237] width 471 height 31
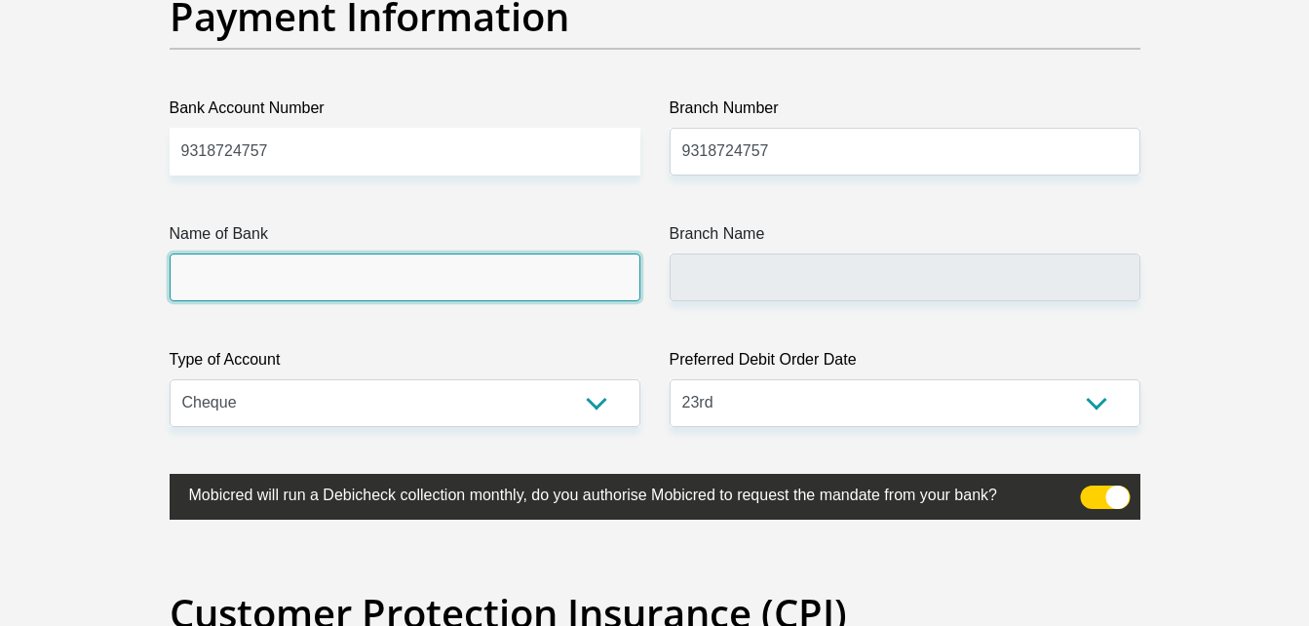
click at [253, 254] on input "Name of Bank" at bounding box center [405, 278] width 471 height 48
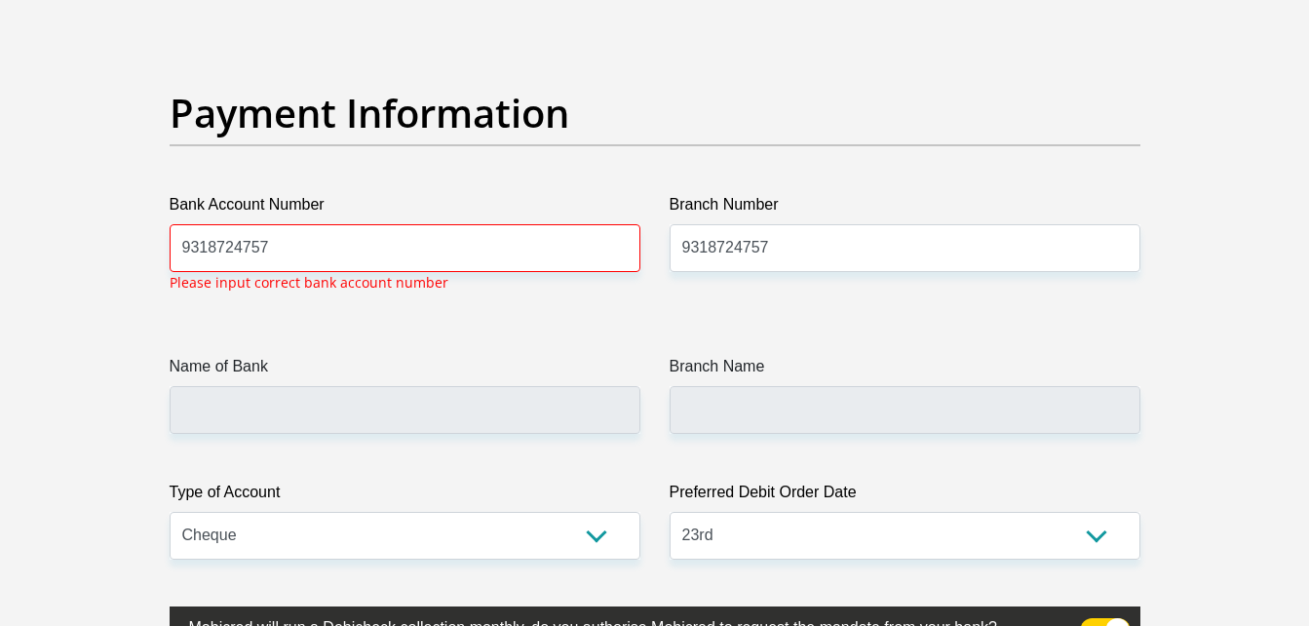
click at [287, 216] on label "Bank Account Number" at bounding box center [405, 208] width 471 height 31
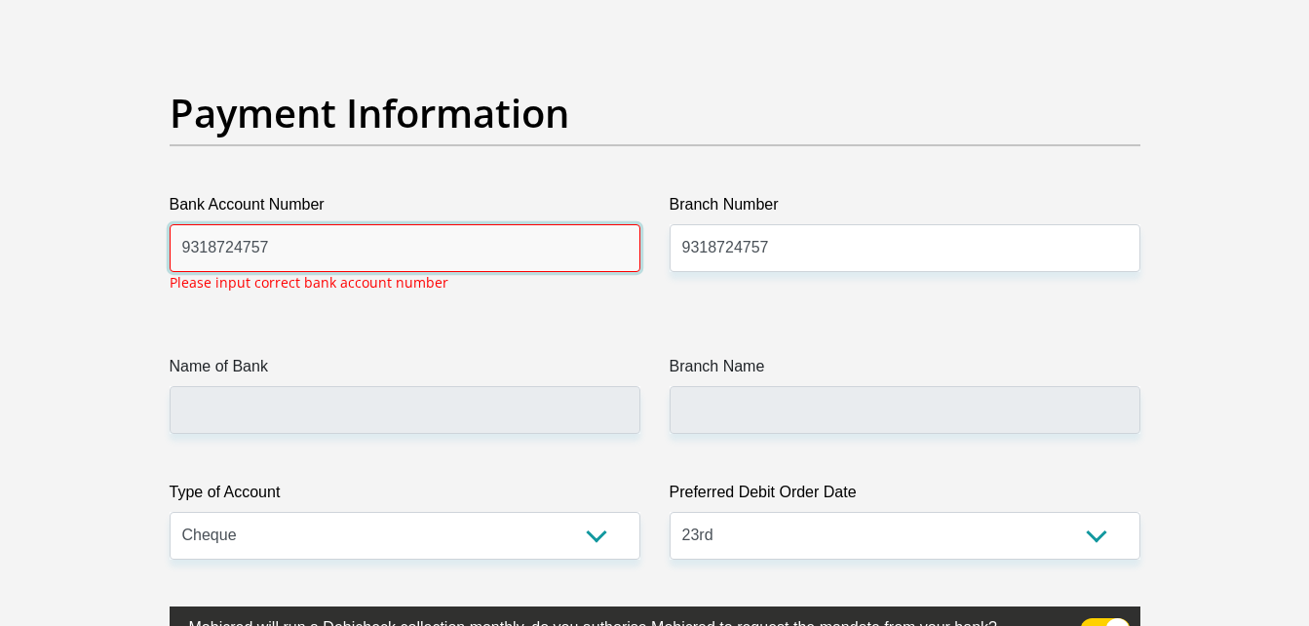
click at [287, 224] on input "9318724757" at bounding box center [405, 248] width 471 height 48
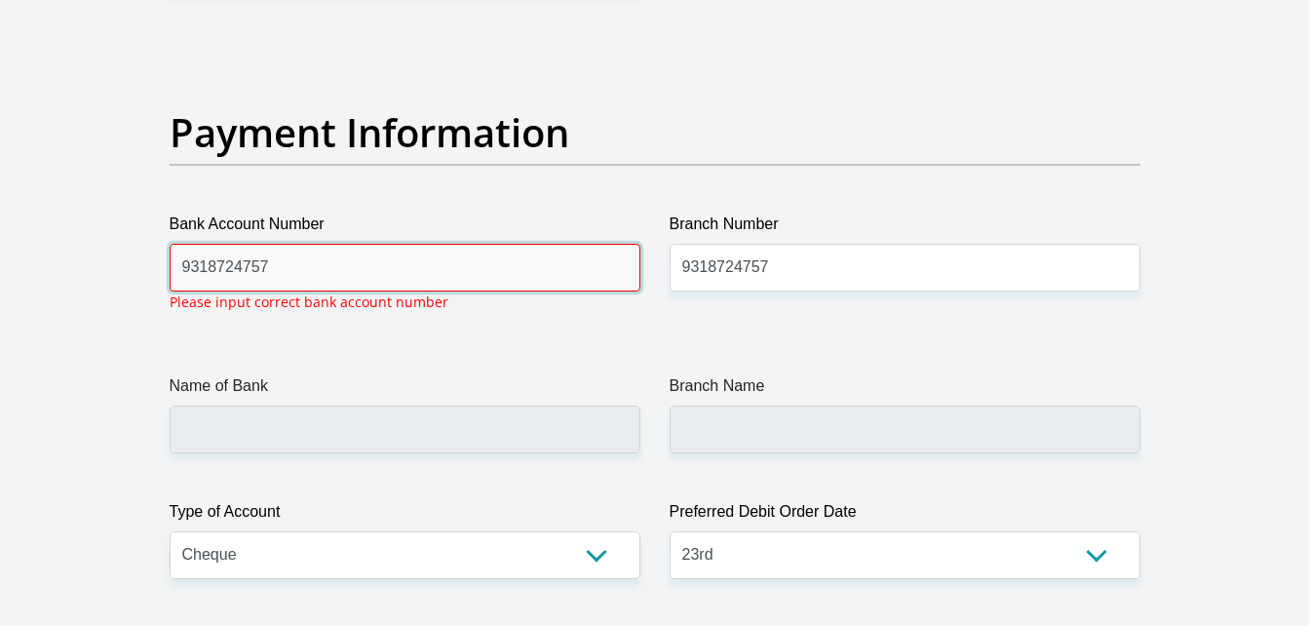
scroll to position [4425, 0]
click at [273, 268] on input "9318724757" at bounding box center [405, 269] width 471 height 48
click at [240, 271] on input "9318724757" at bounding box center [405, 269] width 471 height 48
click at [215, 268] on input "9318724757" at bounding box center [405, 269] width 471 height 48
click at [252, 276] on input "9318 724757" at bounding box center [405, 269] width 471 height 48
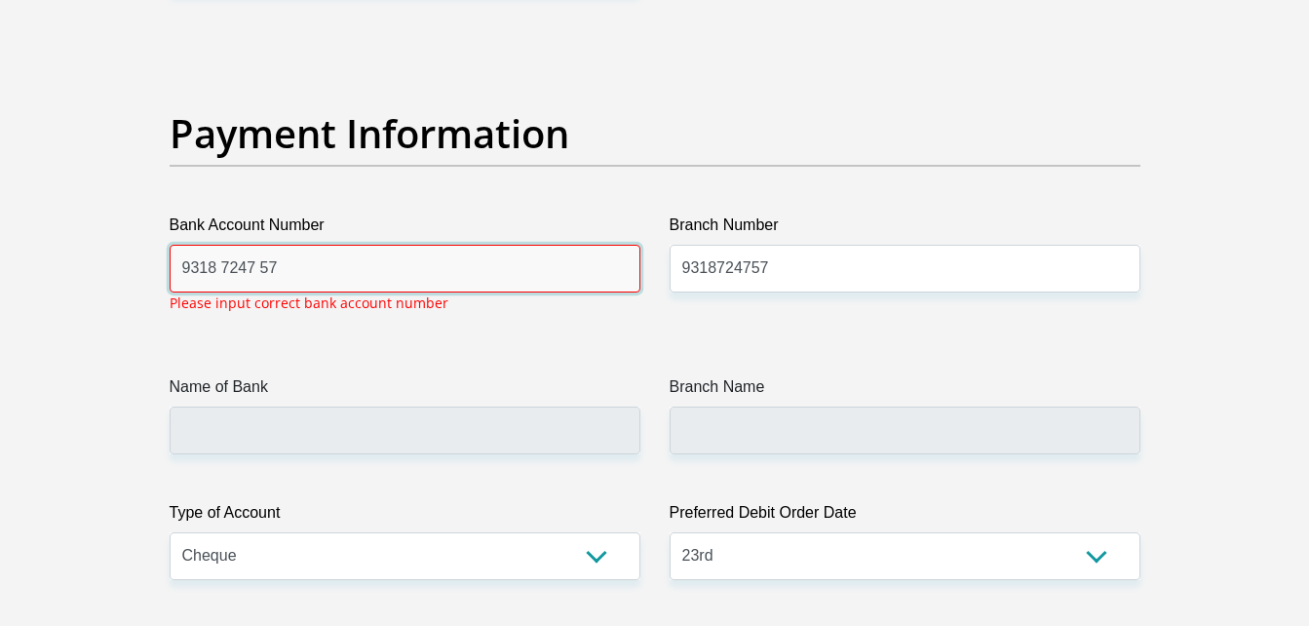
type input "9318 7247 57"
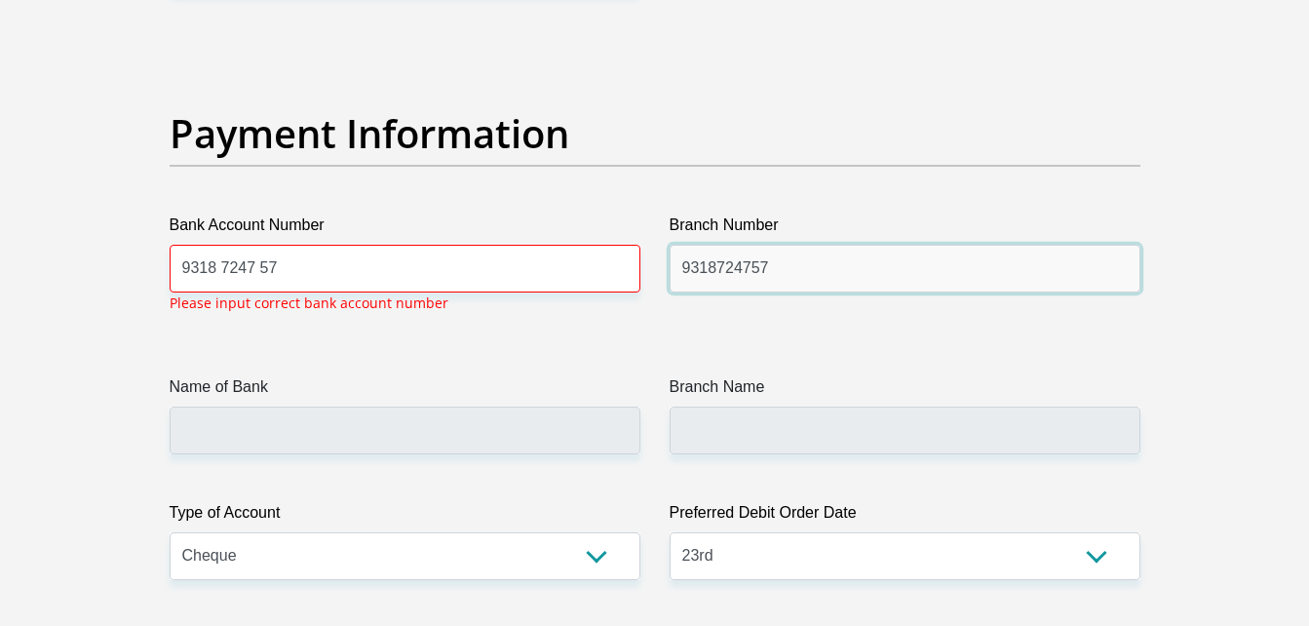
click at [690, 264] on input "9318724757" at bounding box center [905, 269] width 471 height 48
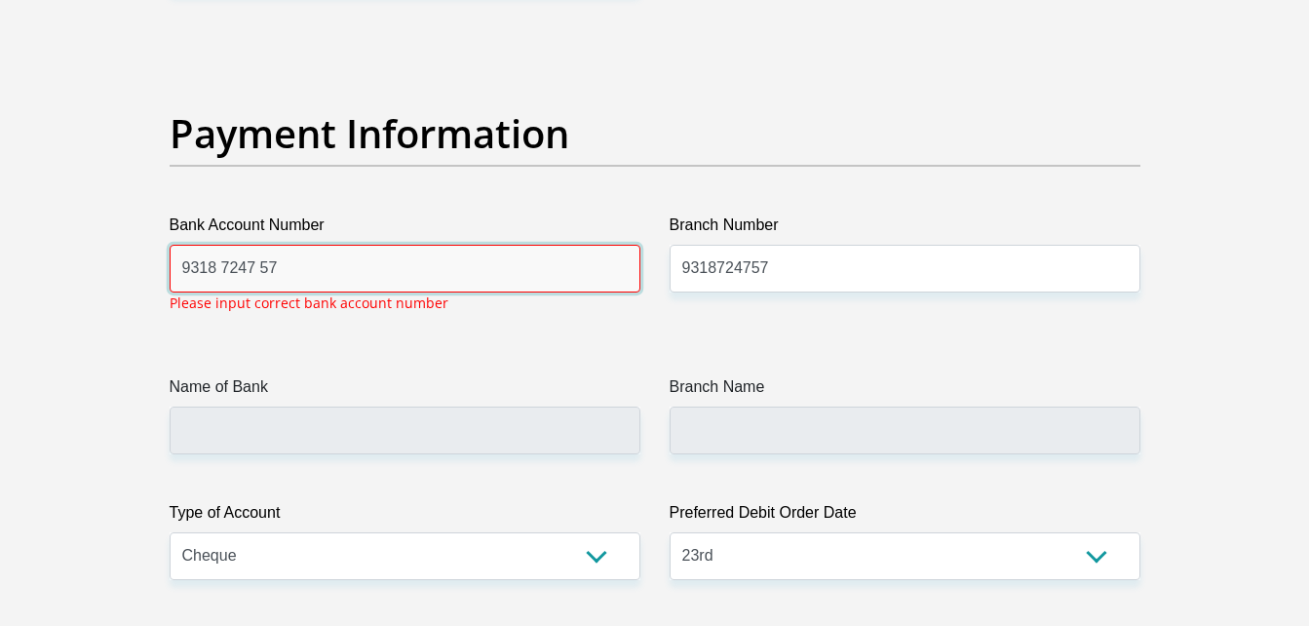
click at [176, 279] on input "9318 7247 57" at bounding box center [405, 269] width 471 height 48
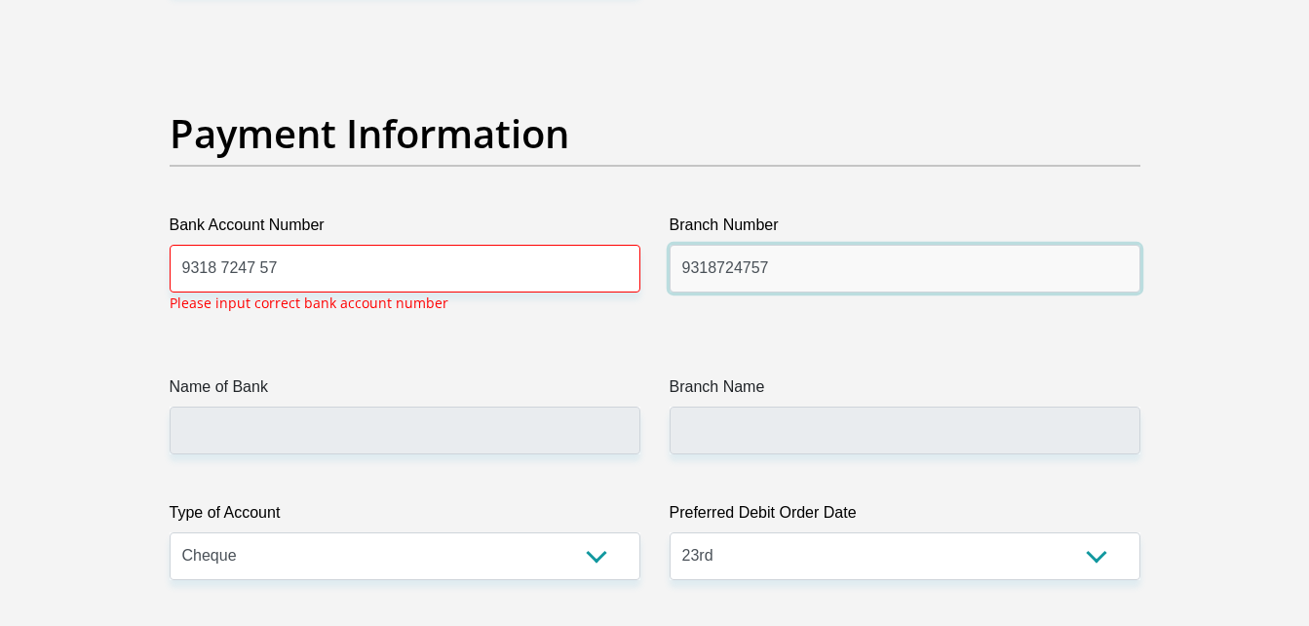
drag, startPoint x: 820, startPoint y: 262, endPoint x: 569, endPoint y: 291, distance: 252.2
type input "Absa"
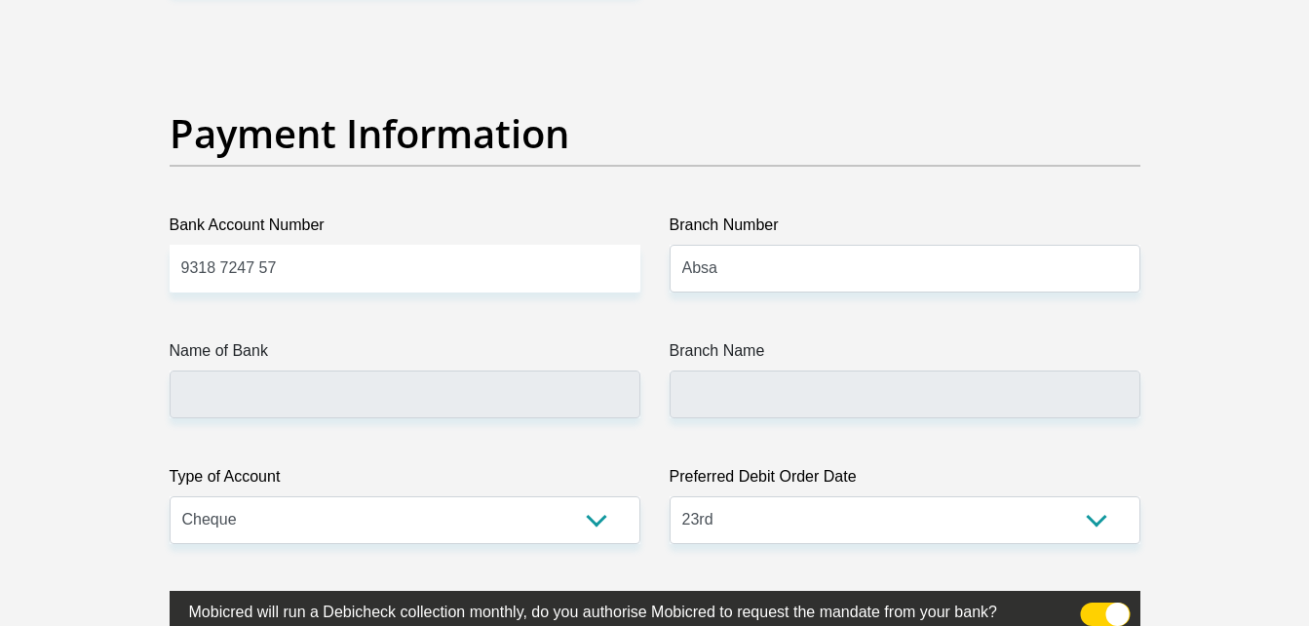
click at [741, 111] on h2 "Payment Information" at bounding box center [655, 133] width 971 height 47
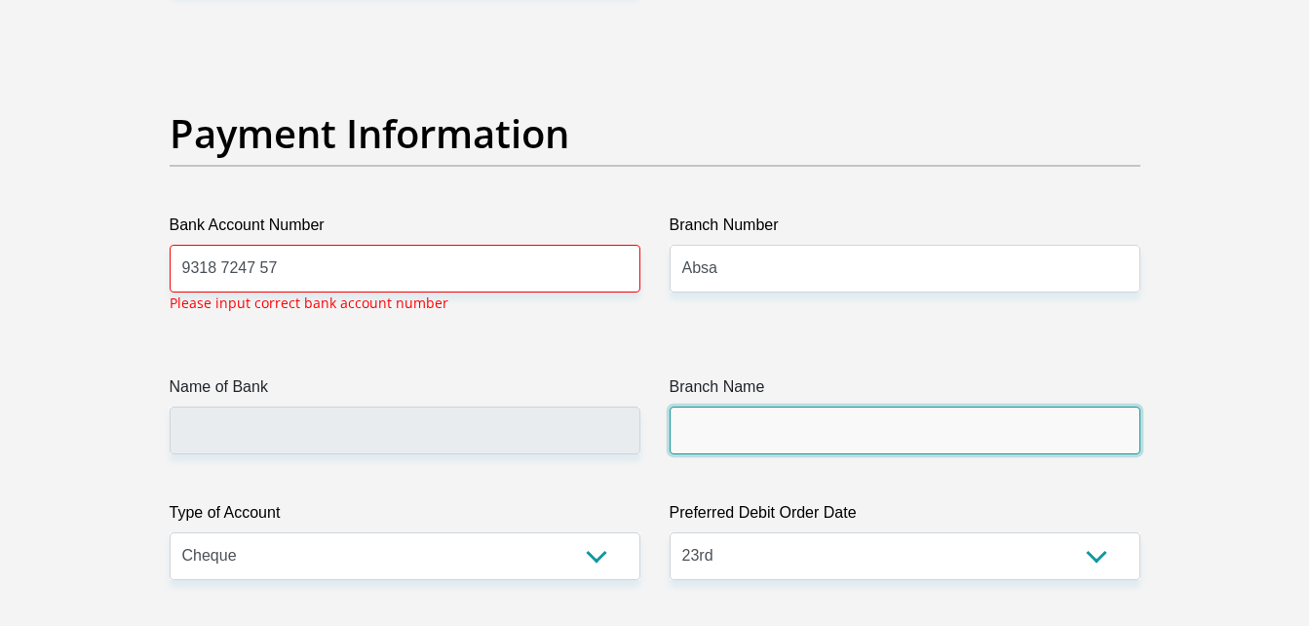
click at [723, 418] on input "Branch Name" at bounding box center [905, 431] width 471 height 48
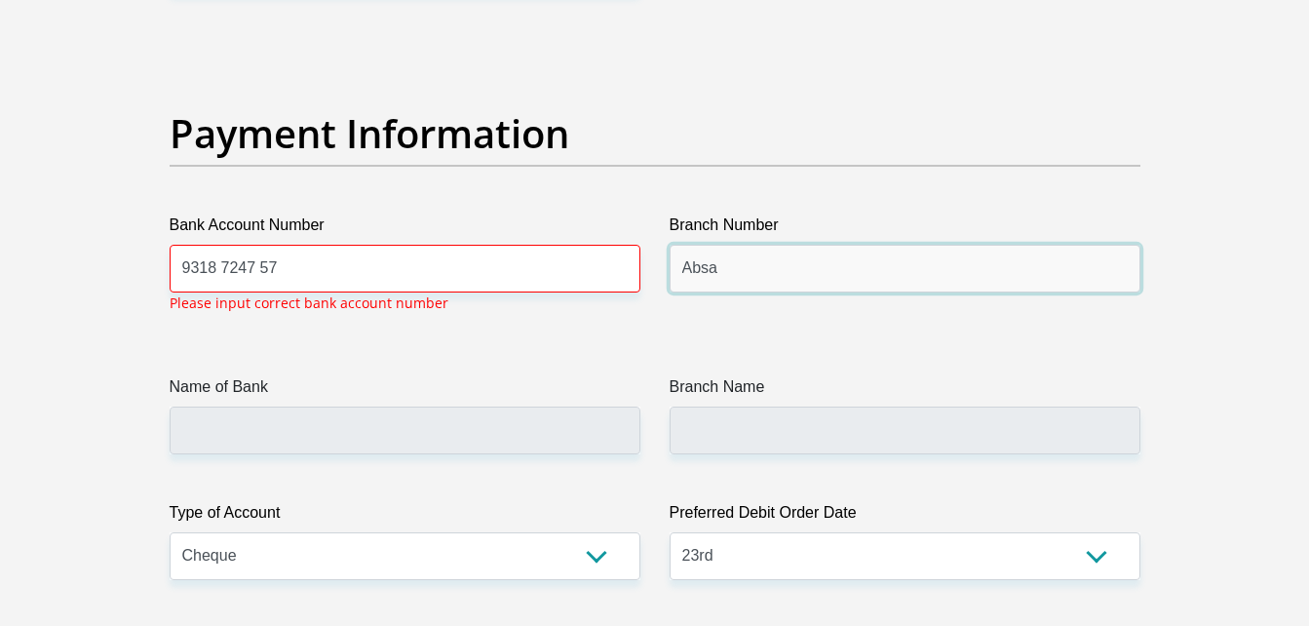
drag, startPoint x: 730, startPoint y: 254, endPoint x: 557, endPoint y: 300, distance: 179.8
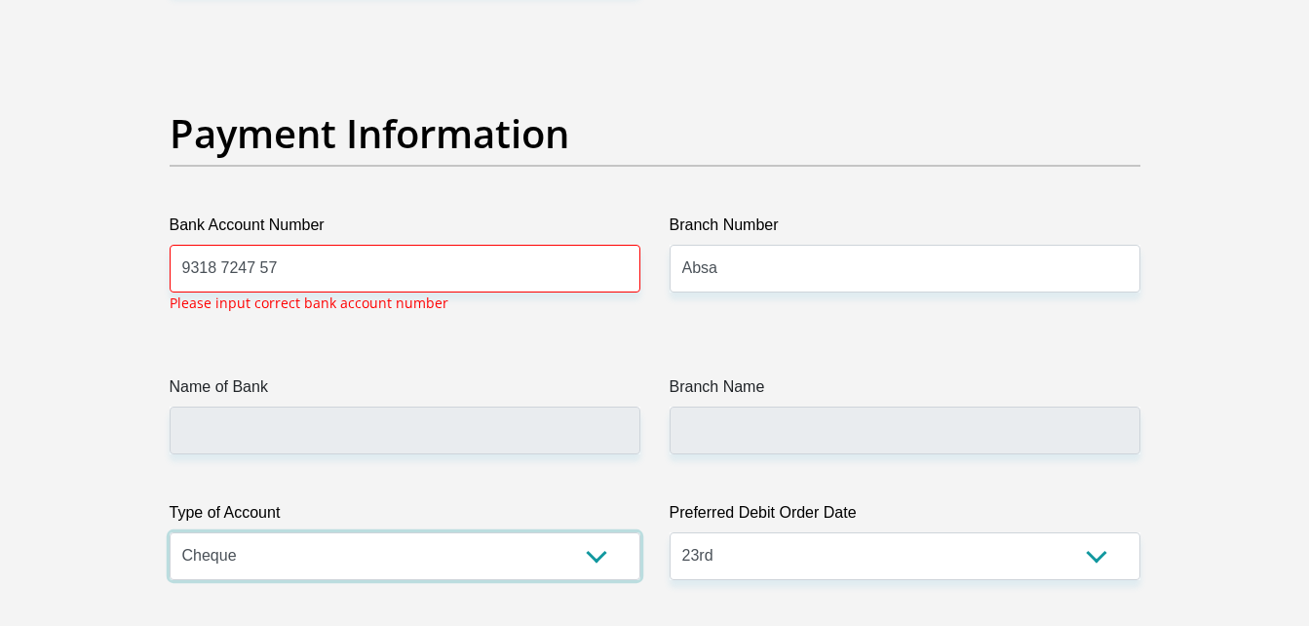
click at [476, 539] on select "Cheque Savings" at bounding box center [405, 556] width 471 height 48
select select "SAV"
click at [170, 532] on select "Cheque Savings" at bounding box center [405, 556] width 471 height 48
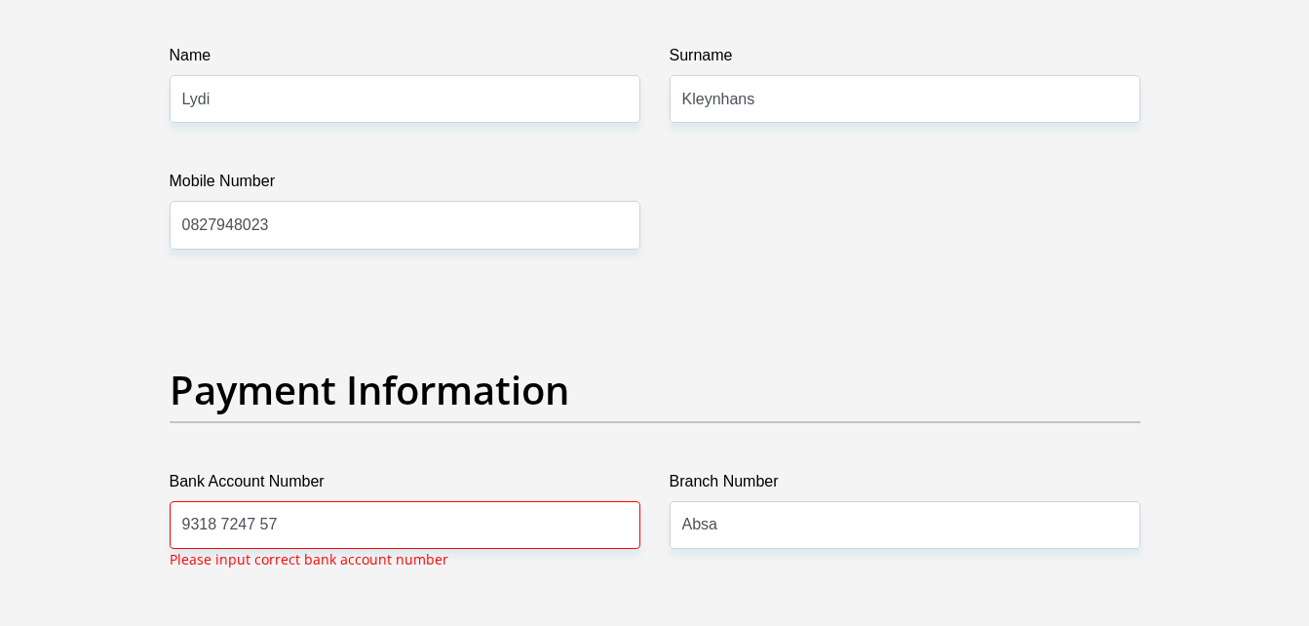
scroll to position [4094, 0]
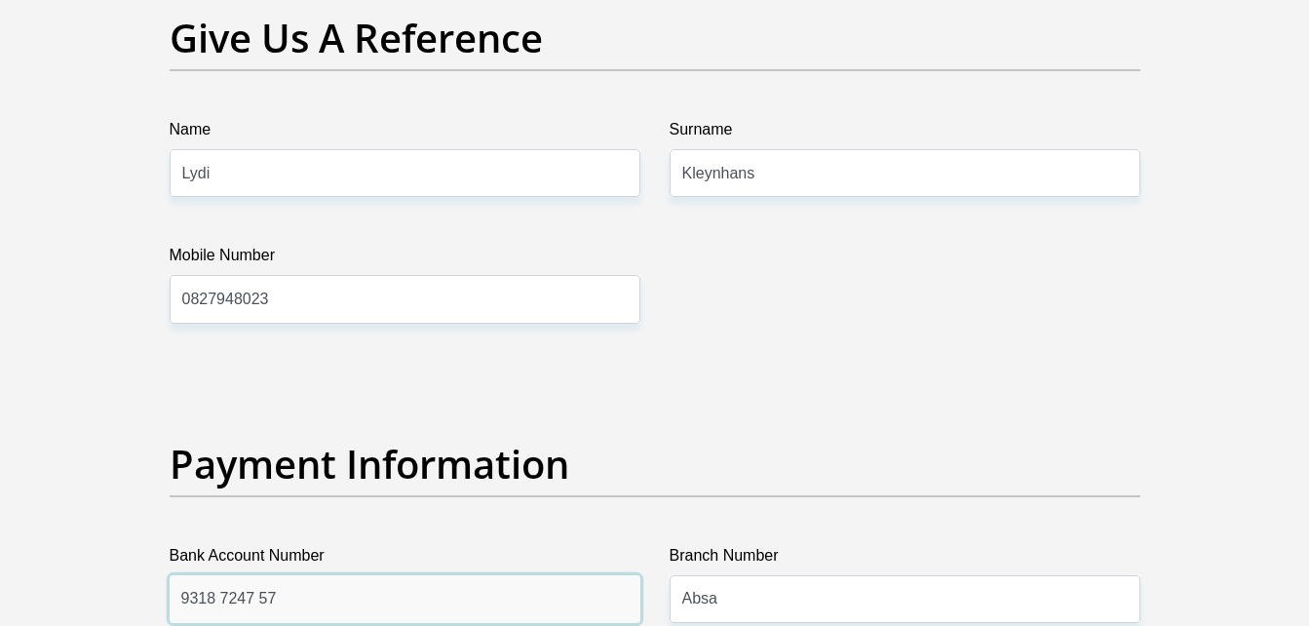
drag, startPoint x: 285, startPoint y: 604, endPoint x: 87, endPoint y: 611, distance: 198.1
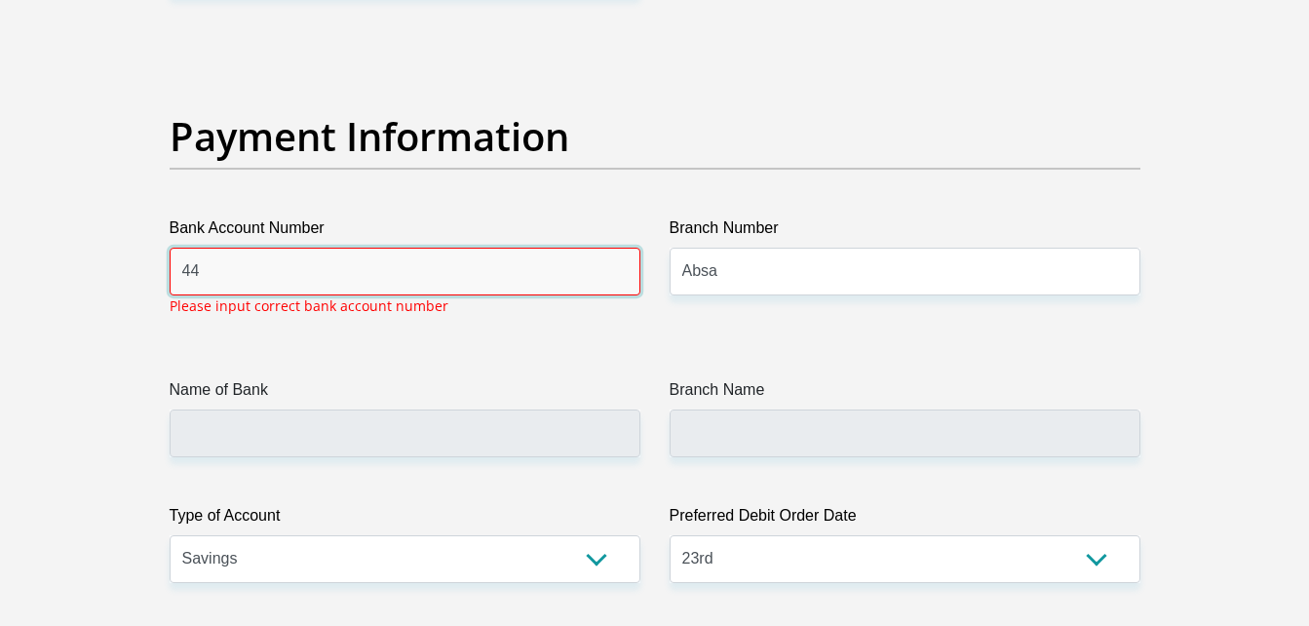
scroll to position [4425, 0]
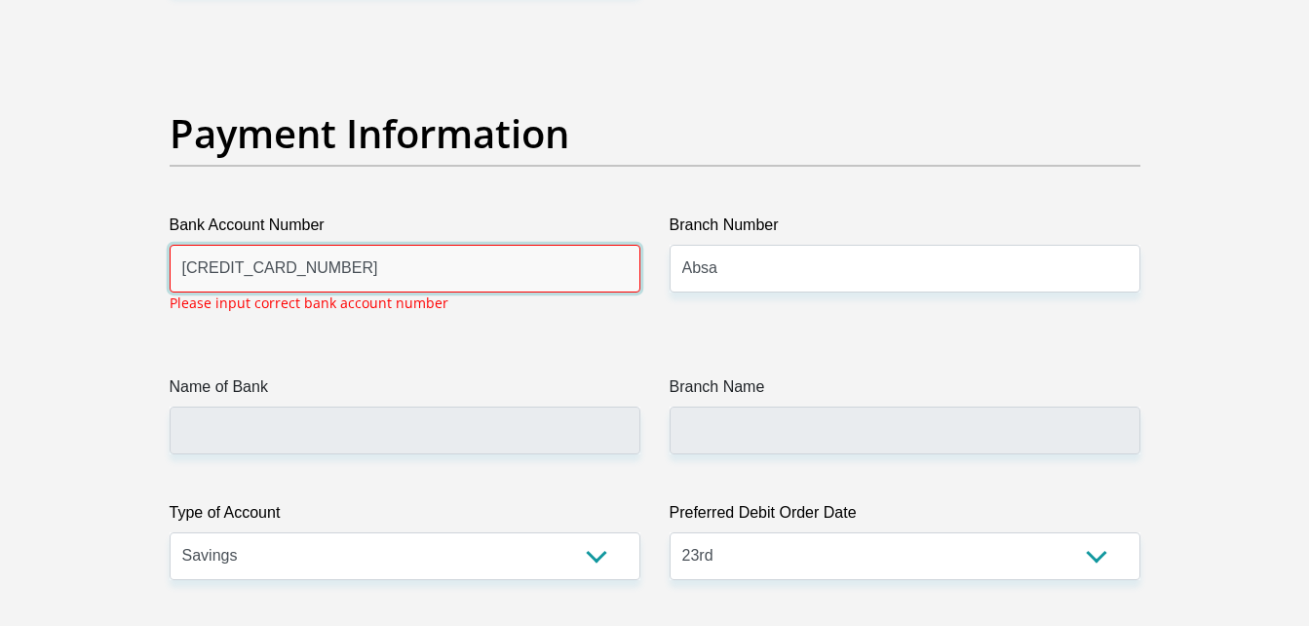
type input "4451 4301 3066 8788"
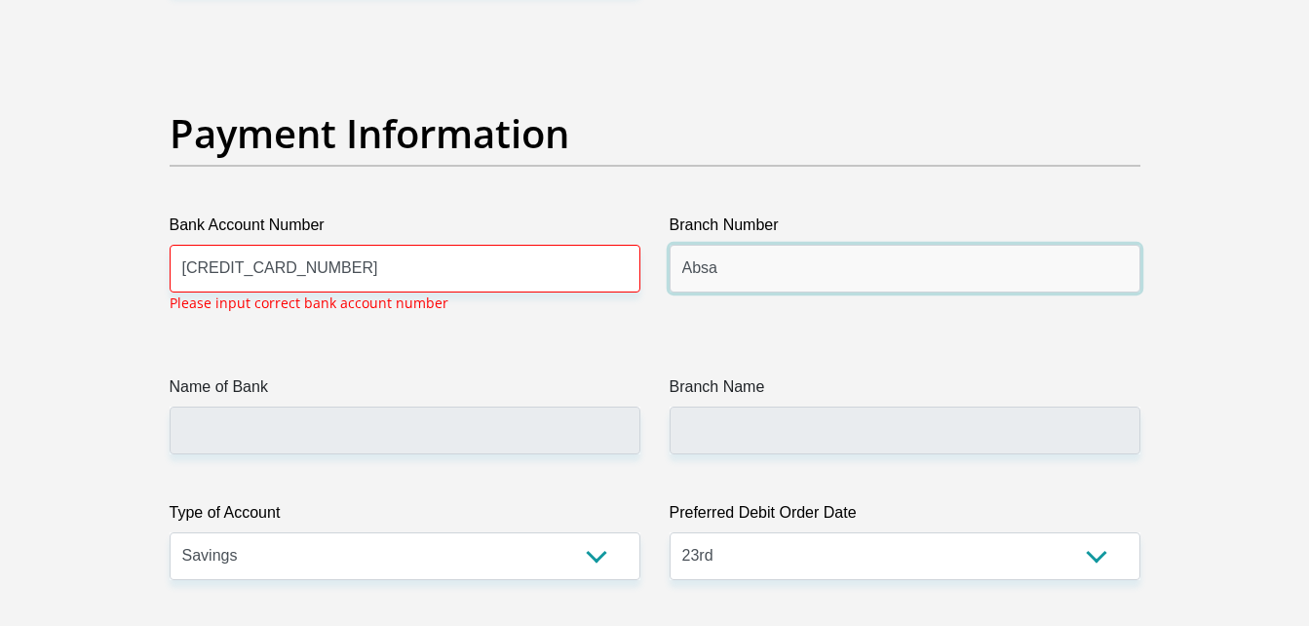
click at [723, 257] on input "Absa" at bounding box center [905, 269] width 471 height 48
drag, startPoint x: 752, startPoint y: 272, endPoint x: 646, endPoint y: 275, distance: 105.3
type input "A"
type input "ABSAZJJ"
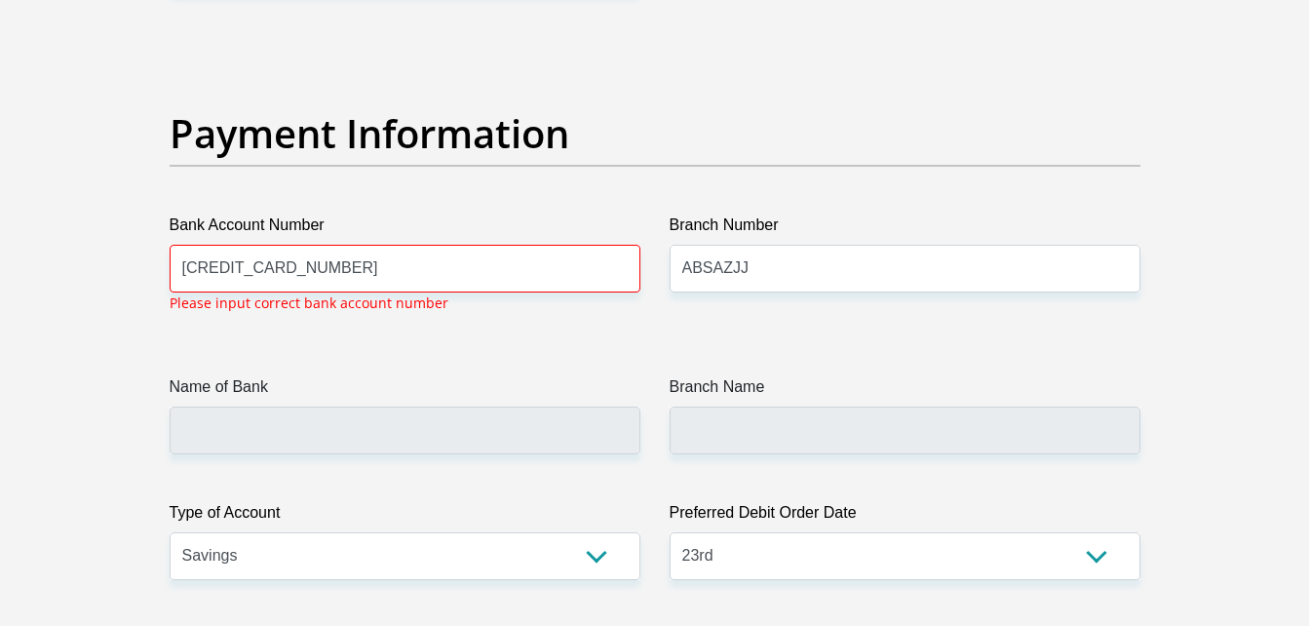
drag, startPoint x: 728, startPoint y: 387, endPoint x: 517, endPoint y: 410, distance: 212.9
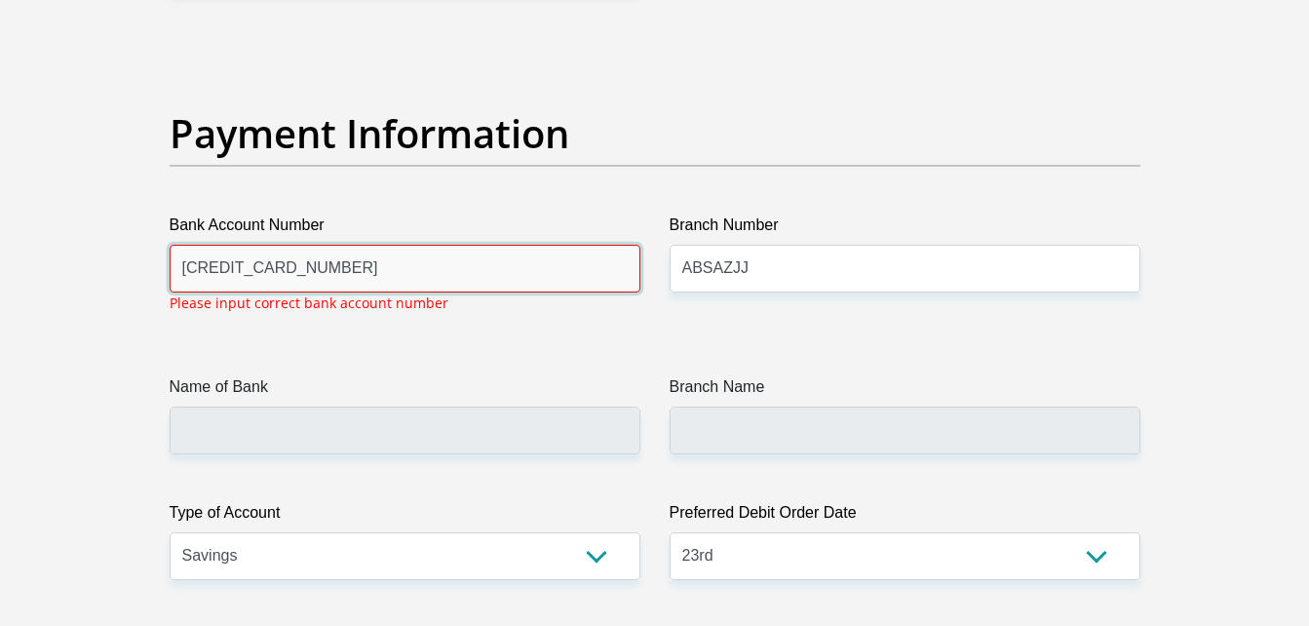
drag, startPoint x: 517, startPoint y: 410, endPoint x: 80, endPoint y: 285, distance: 454.6
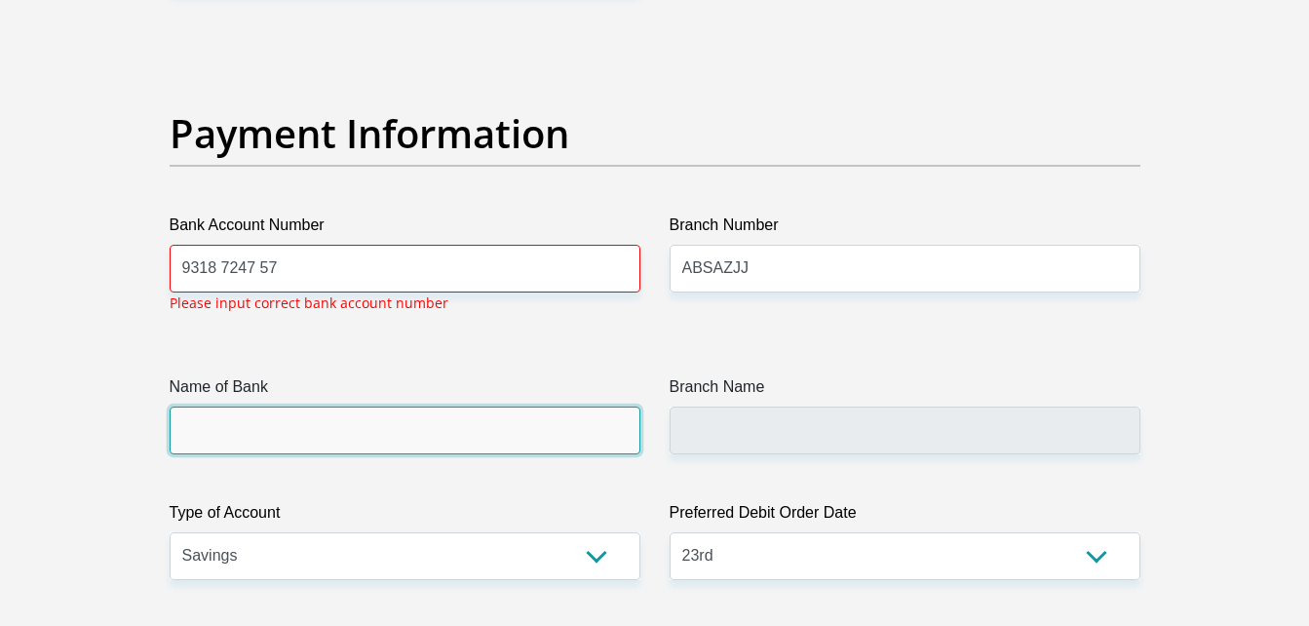
click at [397, 410] on input "Name of Bank" at bounding box center [405, 431] width 471 height 48
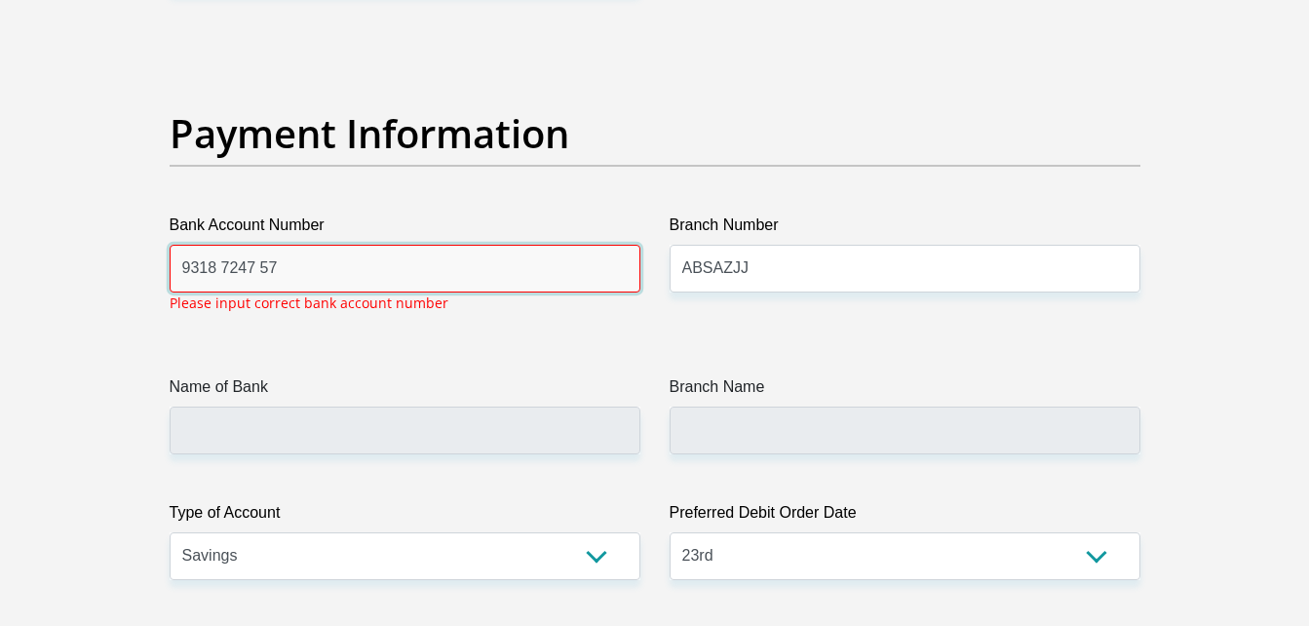
click at [228, 278] on input "9318 7247 57" at bounding box center [405, 269] width 471 height 48
click at [227, 278] on input "9318 7247 57" at bounding box center [405, 269] width 471 height 48
type input "9318724757"
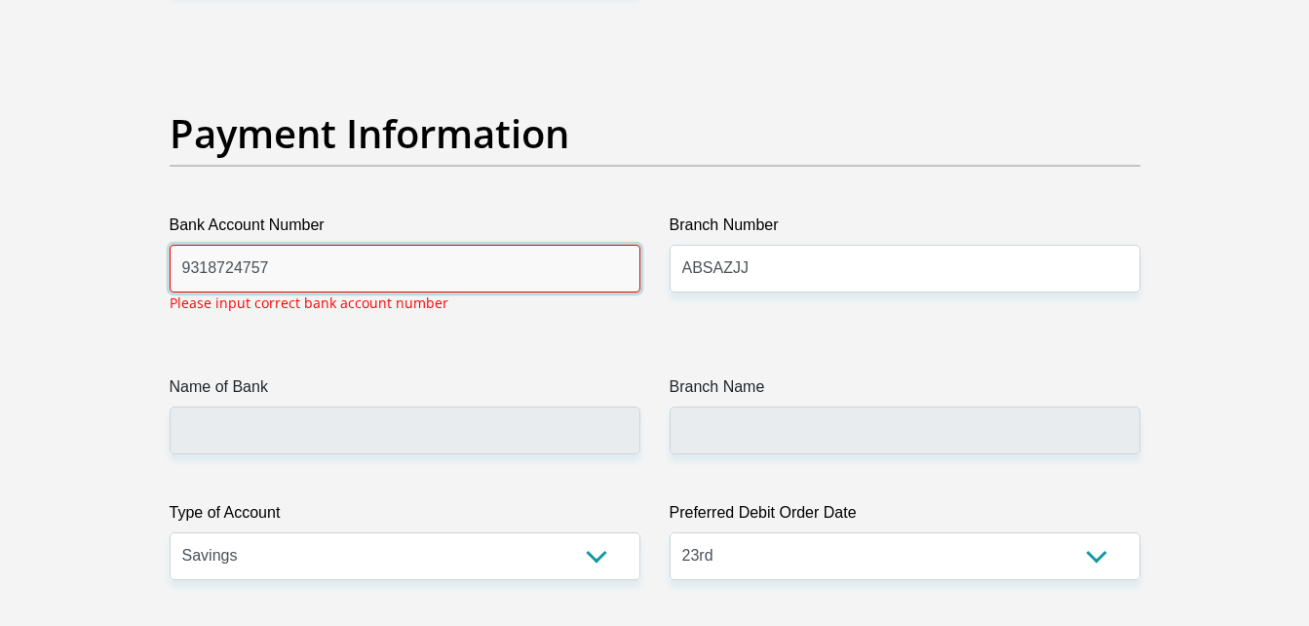
drag, startPoint x: 279, startPoint y: 259, endPoint x: 28, endPoint y: 294, distance: 253.0
type input "5262053111427689"
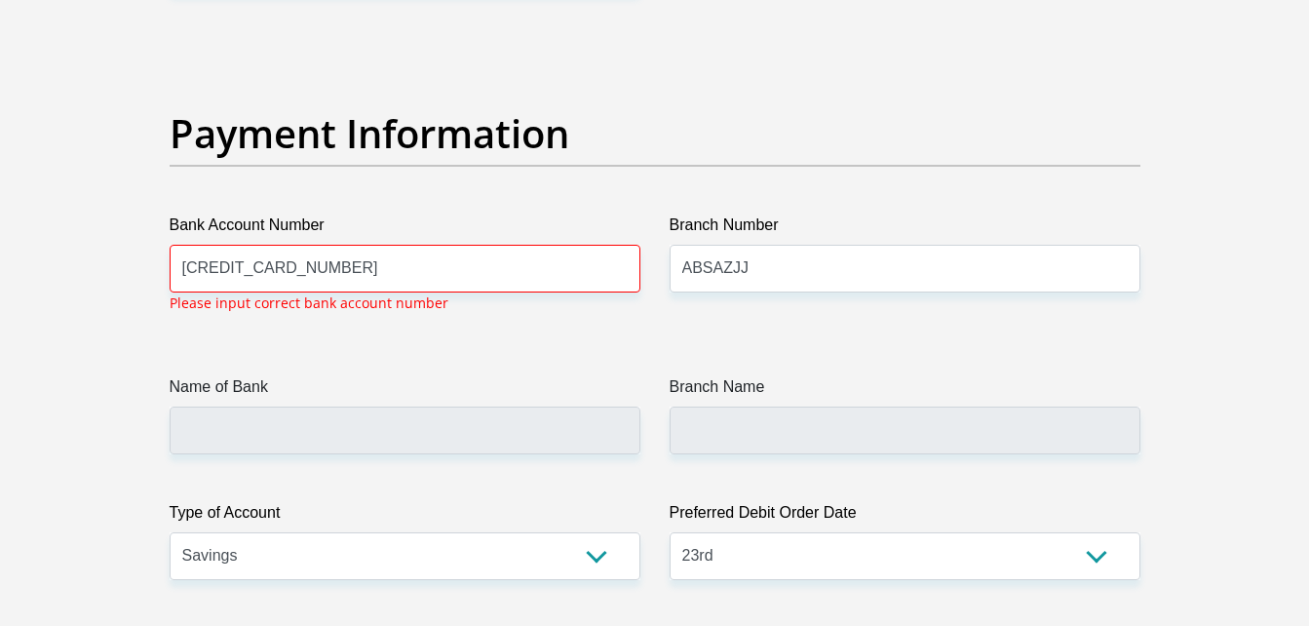
click at [190, 400] on div "Name of Bank" at bounding box center [405, 414] width 471 height 79
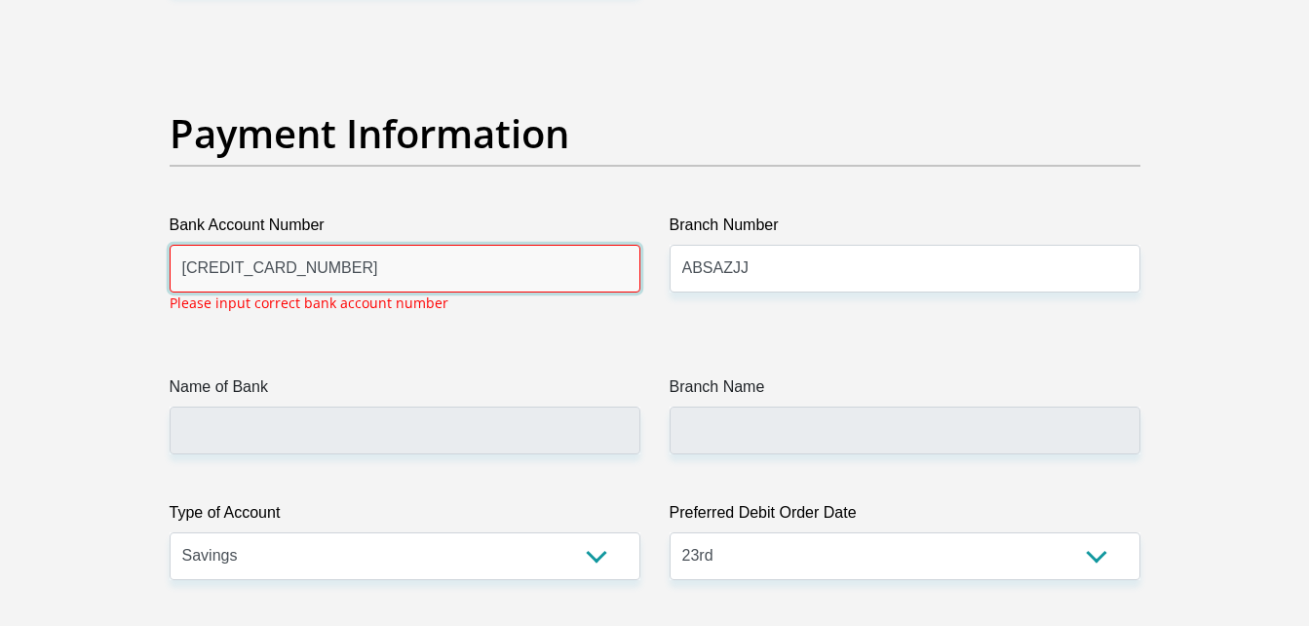
drag, startPoint x: 512, startPoint y: 253, endPoint x: 80, endPoint y: 277, distance: 432.6
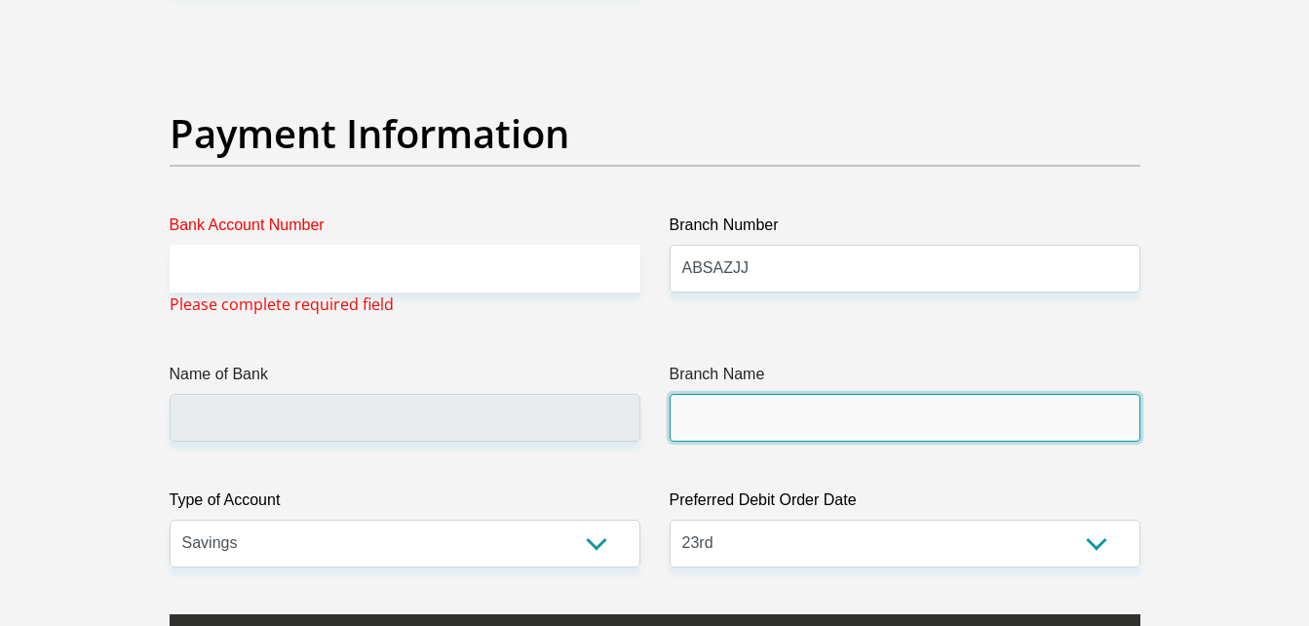
click at [774, 412] on input "Branch Name" at bounding box center [905, 418] width 471 height 48
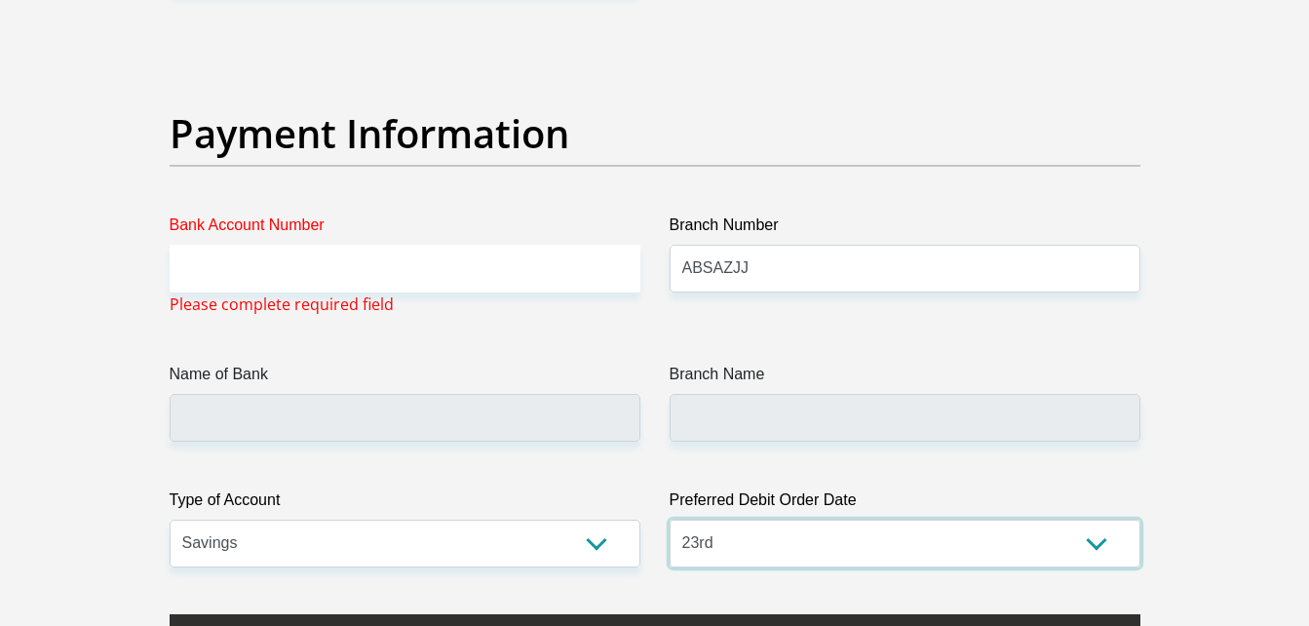
click at [759, 529] on select "1st 2nd 3rd 4th 5th 7th 18th 19th 20th 21st 22nd 23rd 24th 25th 26th 27th 28th …" at bounding box center [905, 544] width 471 height 48
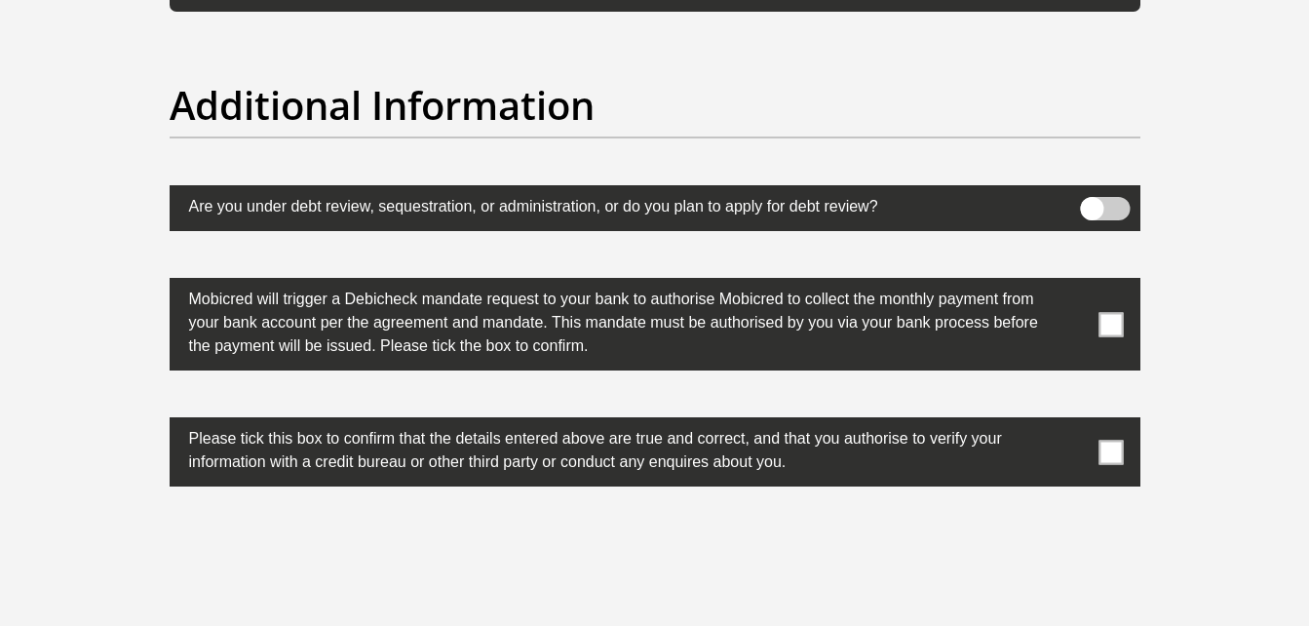
scroll to position [6097, 0]
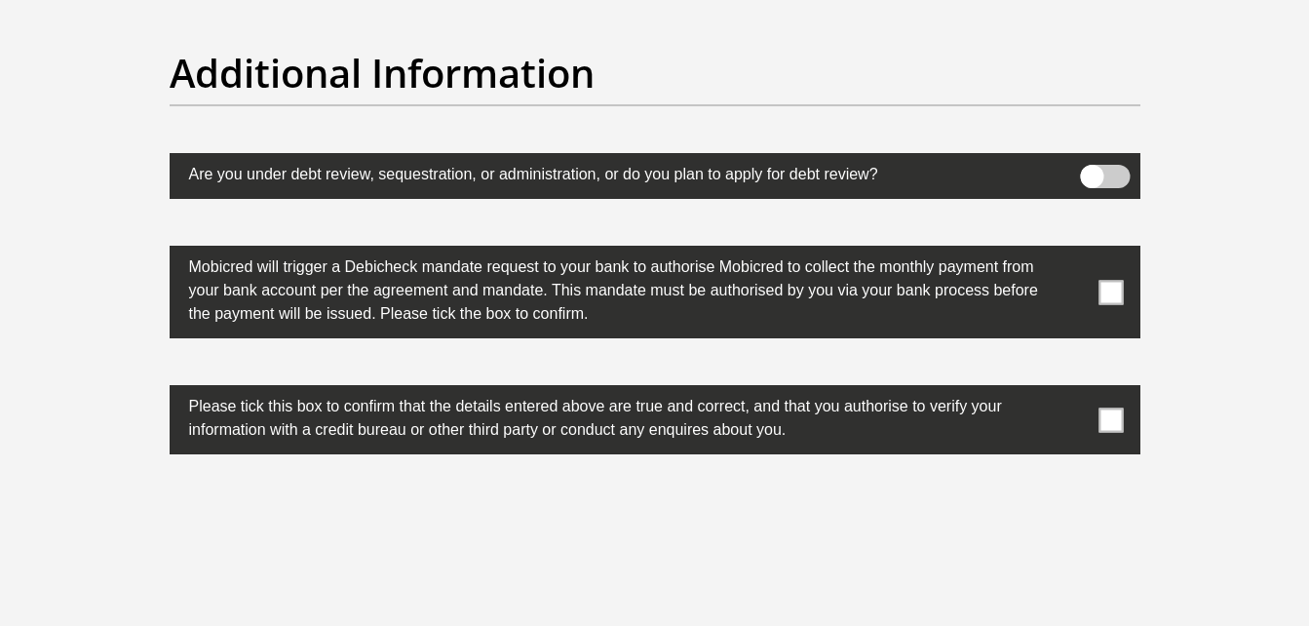
click at [1109, 415] on span at bounding box center [1111, 420] width 24 height 24
click at [1073, 390] on input "checkbox" at bounding box center [1073, 390] width 0 height 0
click at [1119, 288] on span at bounding box center [1111, 292] width 24 height 24
click at [1073, 251] on input "checkbox" at bounding box center [1073, 251] width 0 height 0
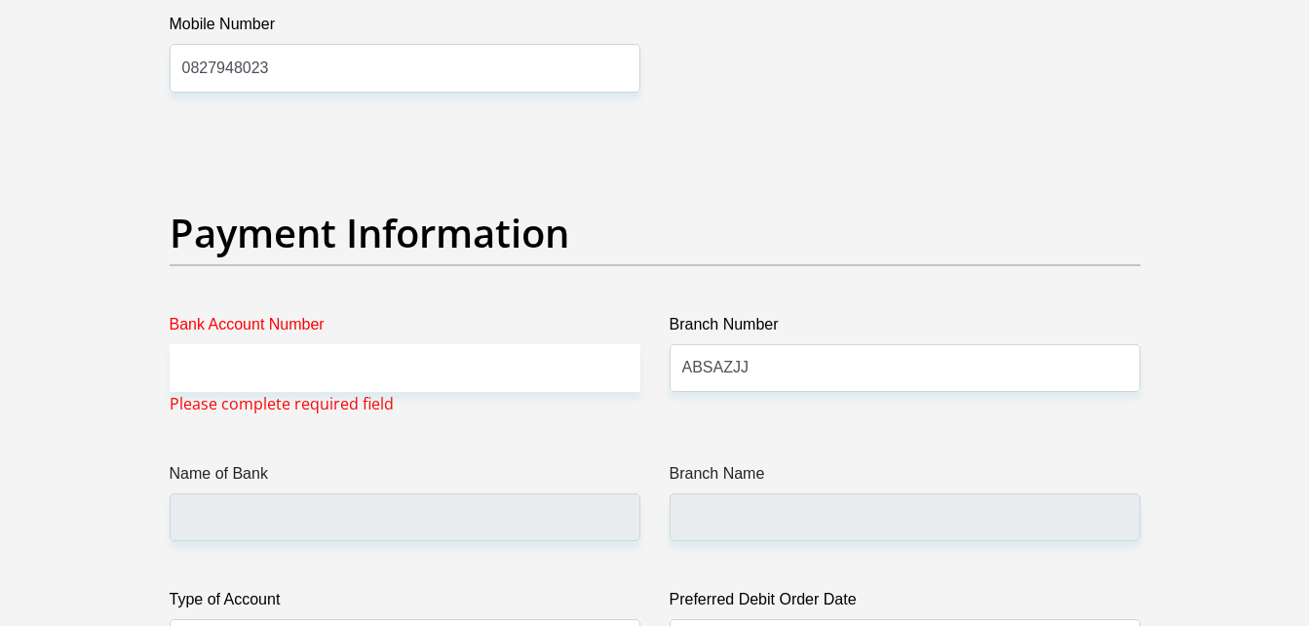
scroll to position [4324, 0]
click at [288, 365] on input "Bank Account Number" at bounding box center [405, 369] width 471 height 48
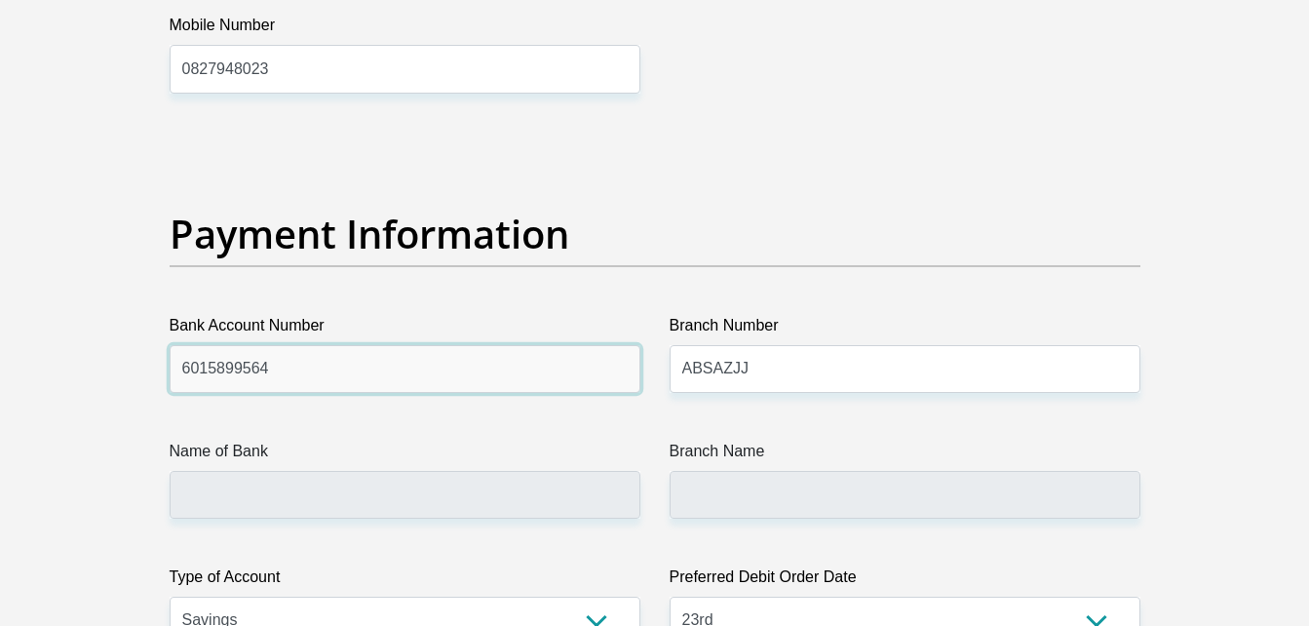
type input "6015899564"
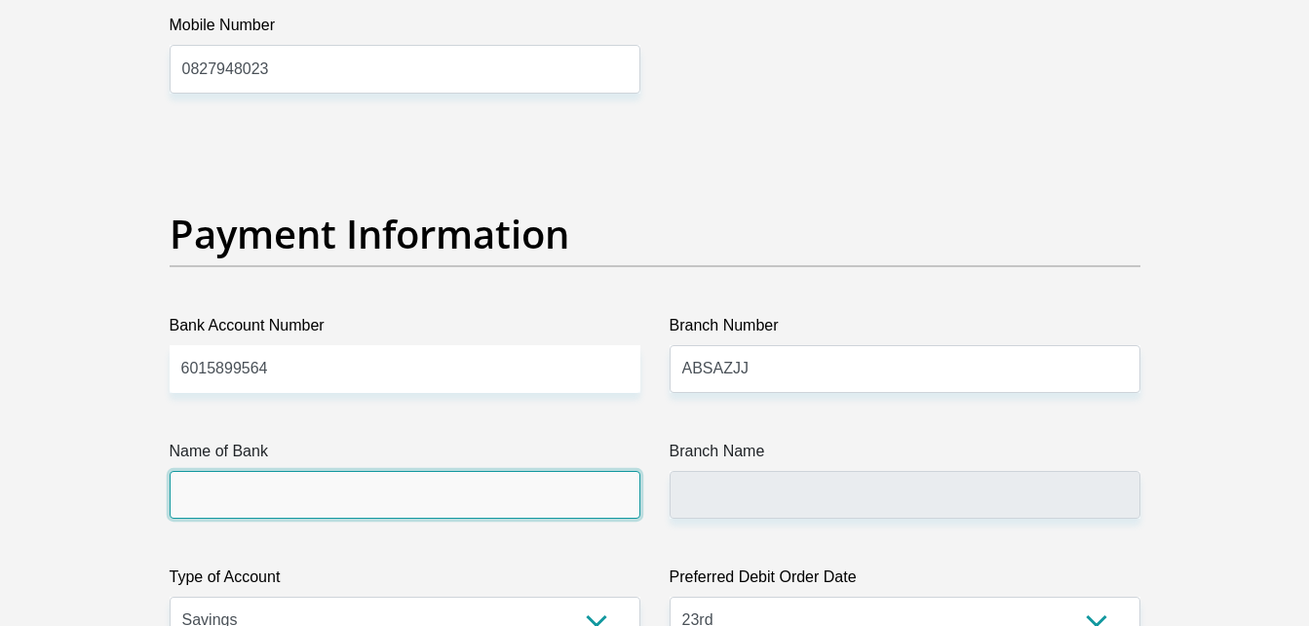
click at [425, 485] on input "Name of Bank" at bounding box center [405, 495] width 471 height 48
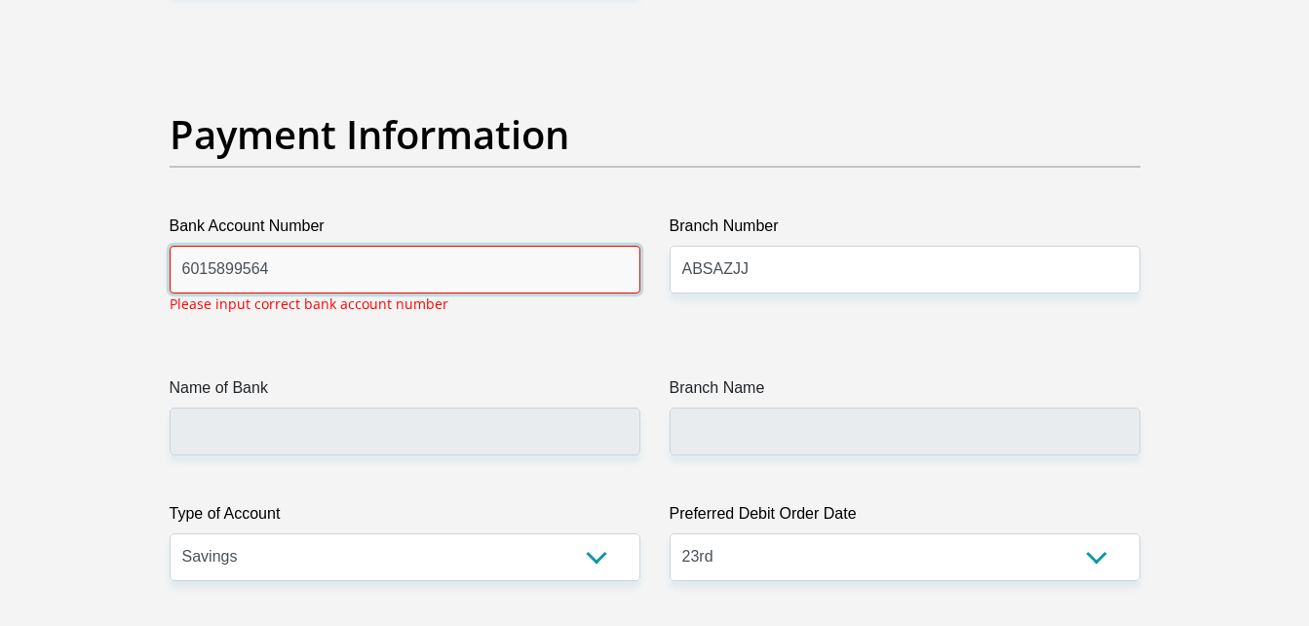
drag, startPoint x: 507, startPoint y: 325, endPoint x: 363, endPoint y: 267, distance: 155.3
click at [363, 267] on input "6015899564" at bounding box center [405, 270] width 471 height 48
drag, startPoint x: 509, startPoint y: 259, endPoint x: 33, endPoint y: 274, distance: 476.0
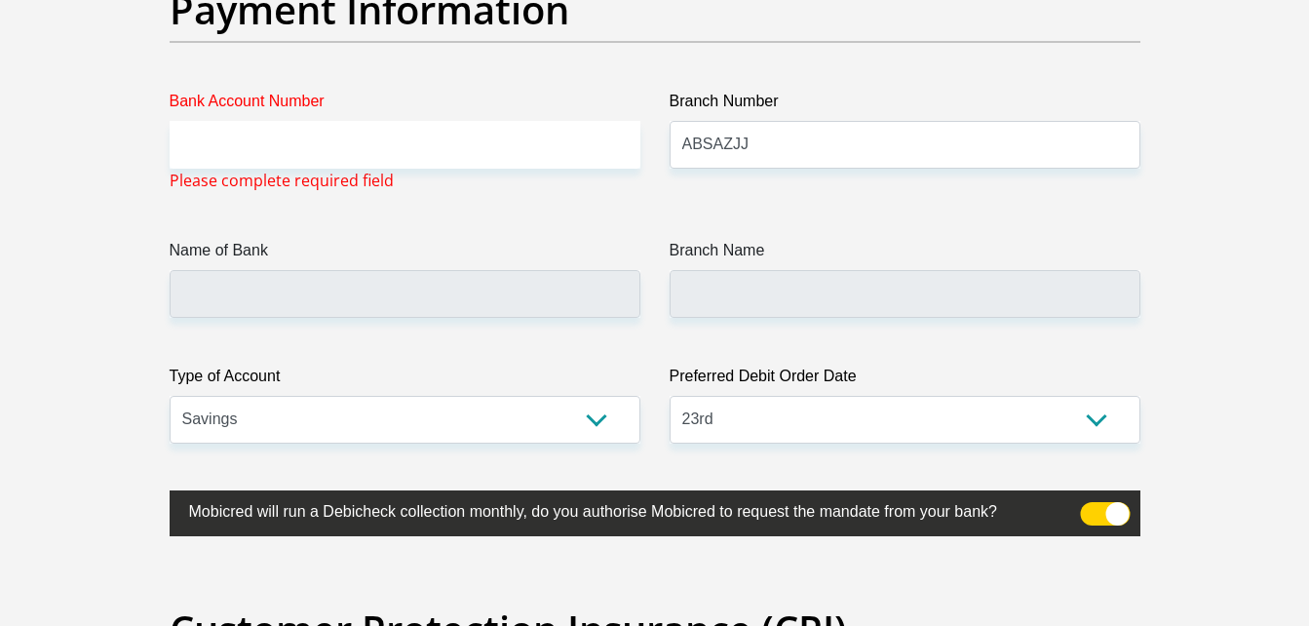
scroll to position [4547, 0]
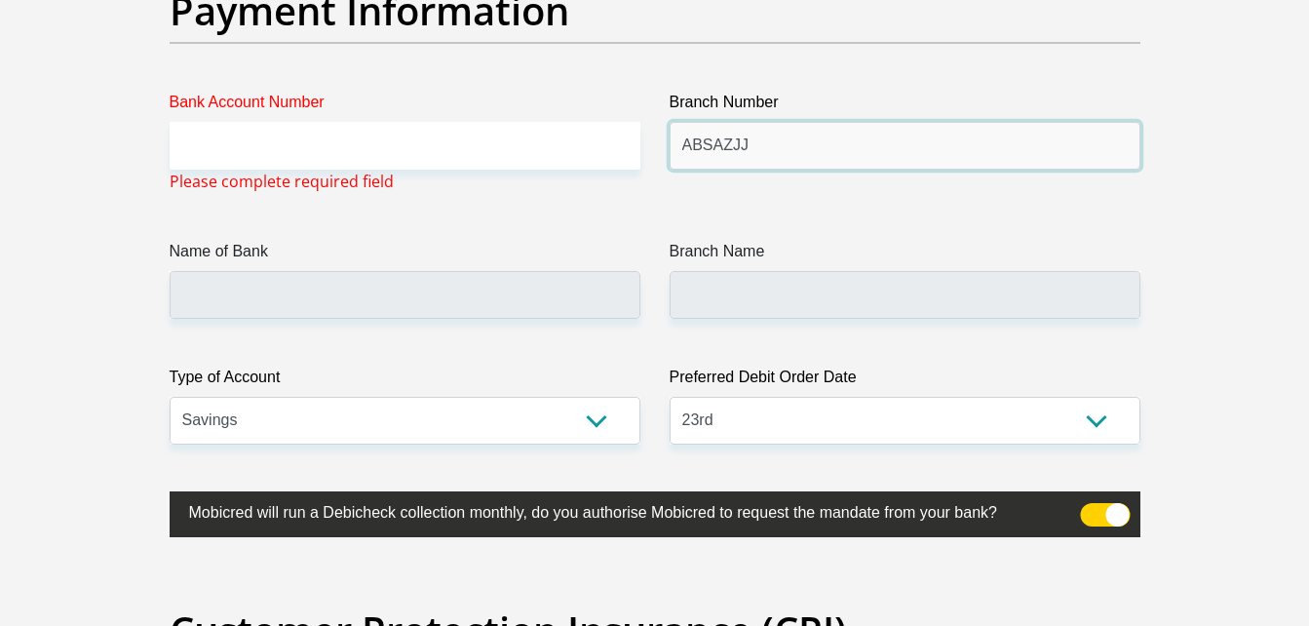
drag, startPoint x: 749, startPoint y: 147, endPoint x: 602, endPoint y: 149, distance: 147.2
type input "632005"
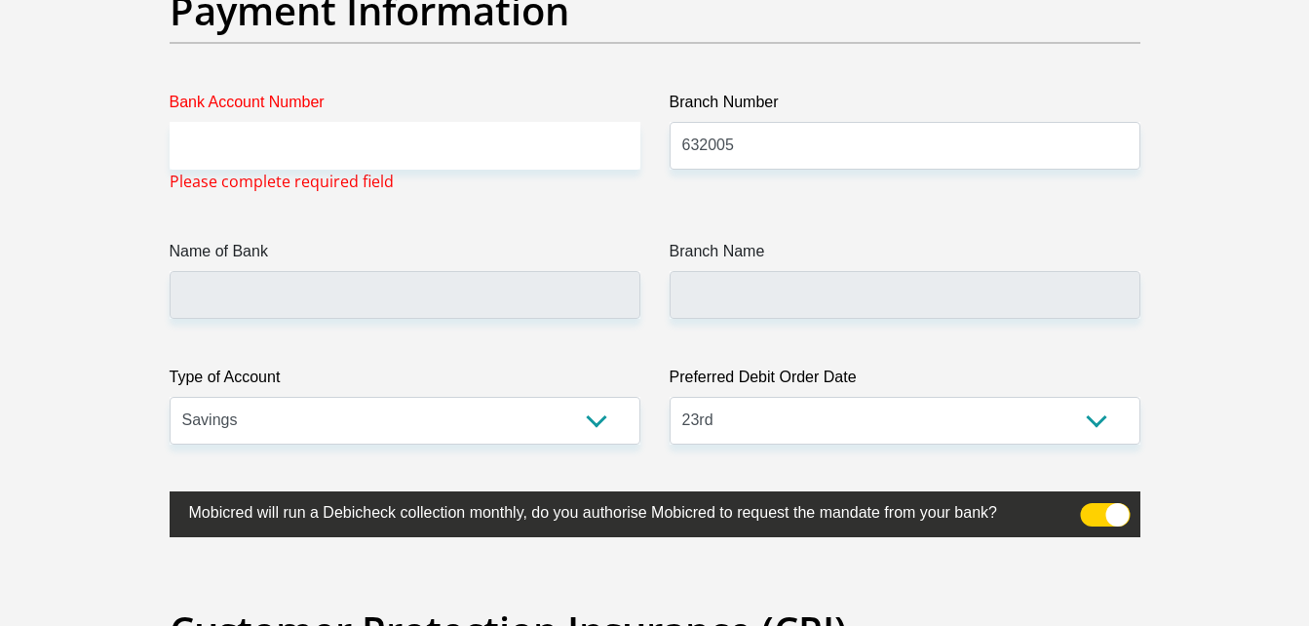
click at [304, 172] on span "Please complete required field" at bounding box center [282, 181] width 224 height 23
type input "ABSA BANK"
type input "ABSA ELECTRONIC SETTLEMENT CNT"
click at [304, 172] on span "Please complete required field" at bounding box center [282, 181] width 224 height 23
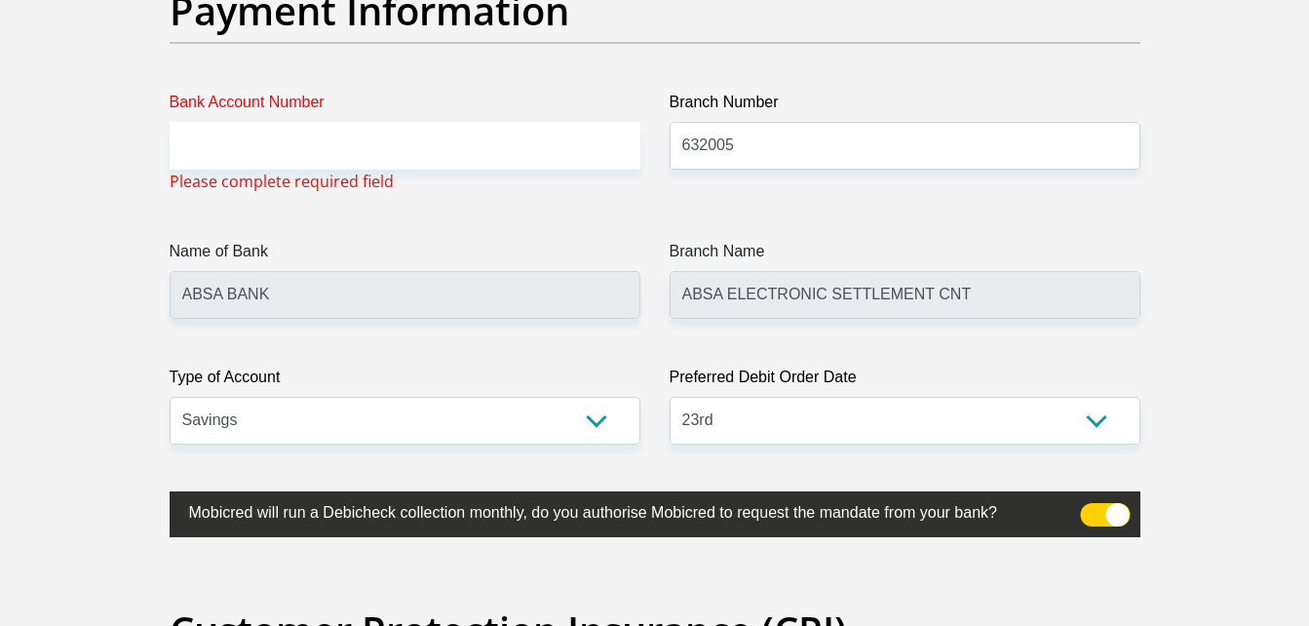
click at [311, 101] on label "Bank Account Number" at bounding box center [405, 106] width 471 height 31
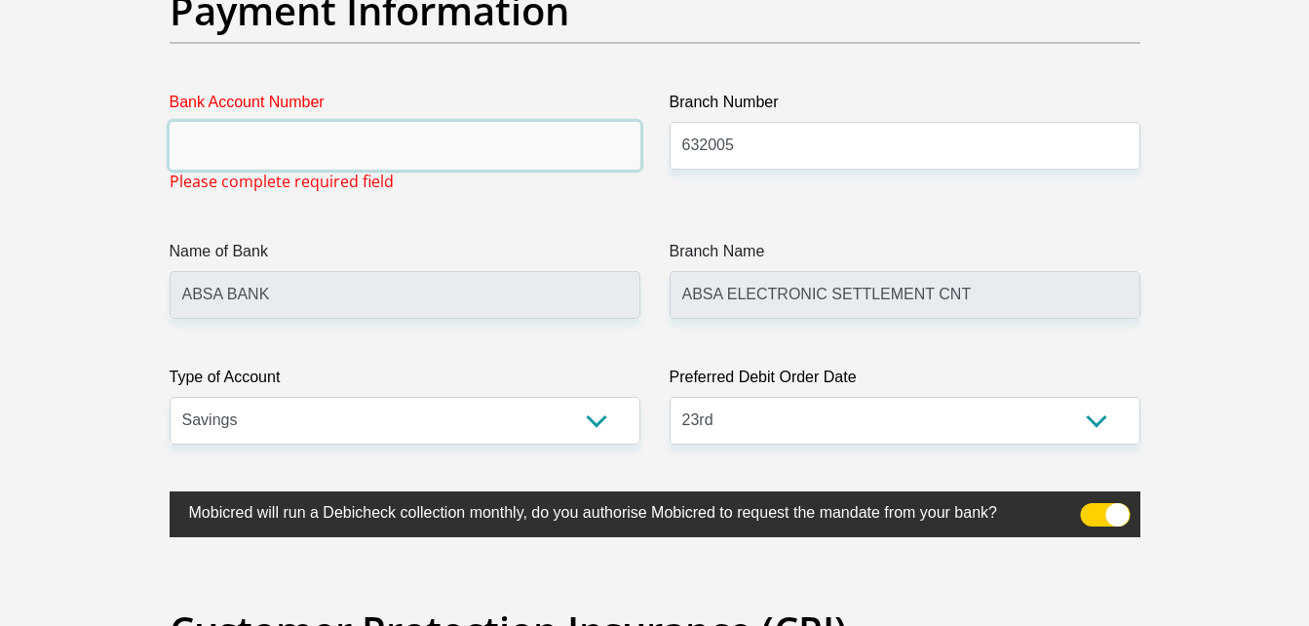
click at [311, 122] on input "Bank Account Number" at bounding box center [405, 146] width 471 height 48
click at [307, 130] on input "Bank Account Number" at bounding box center [405, 146] width 471 height 48
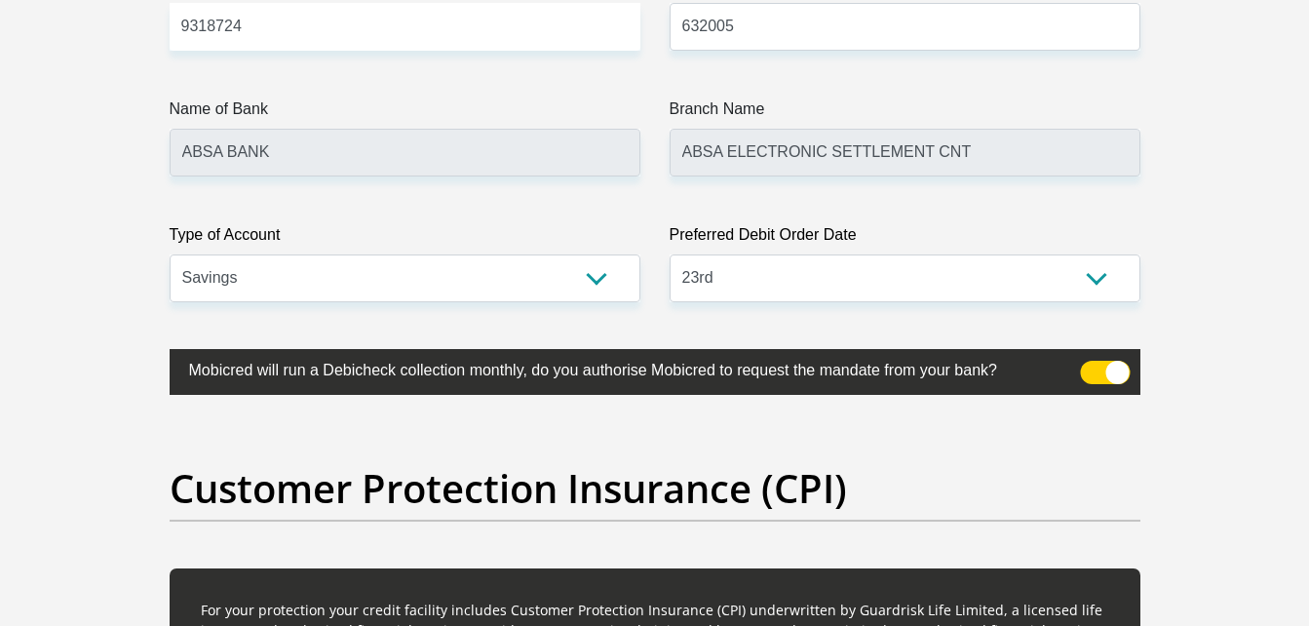
scroll to position [4539, 0]
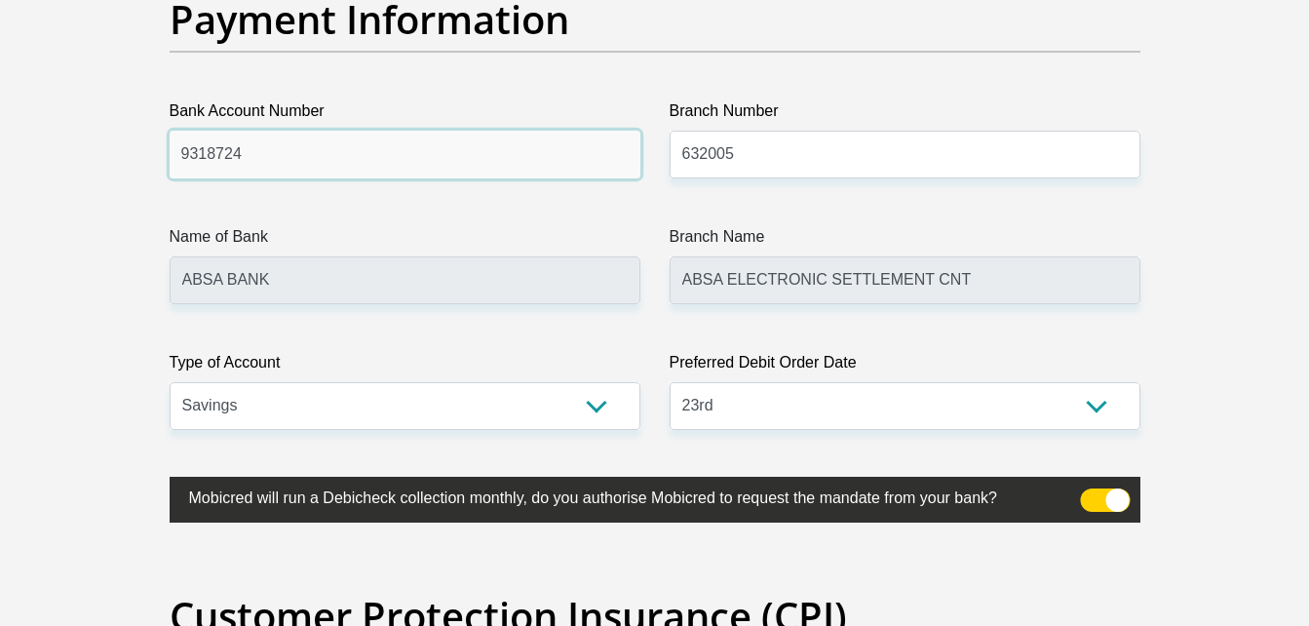
click at [332, 146] on input "9318724" at bounding box center [405, 155] width 471 height 48
type input "9318724757"
click at [425, 382] on select "Cheque Savings" at bounding box center [405, 406] width 471 height 48
click at [519, 244] on label "Name of Bank" at bounding box center [405, 240] width 471 height 31
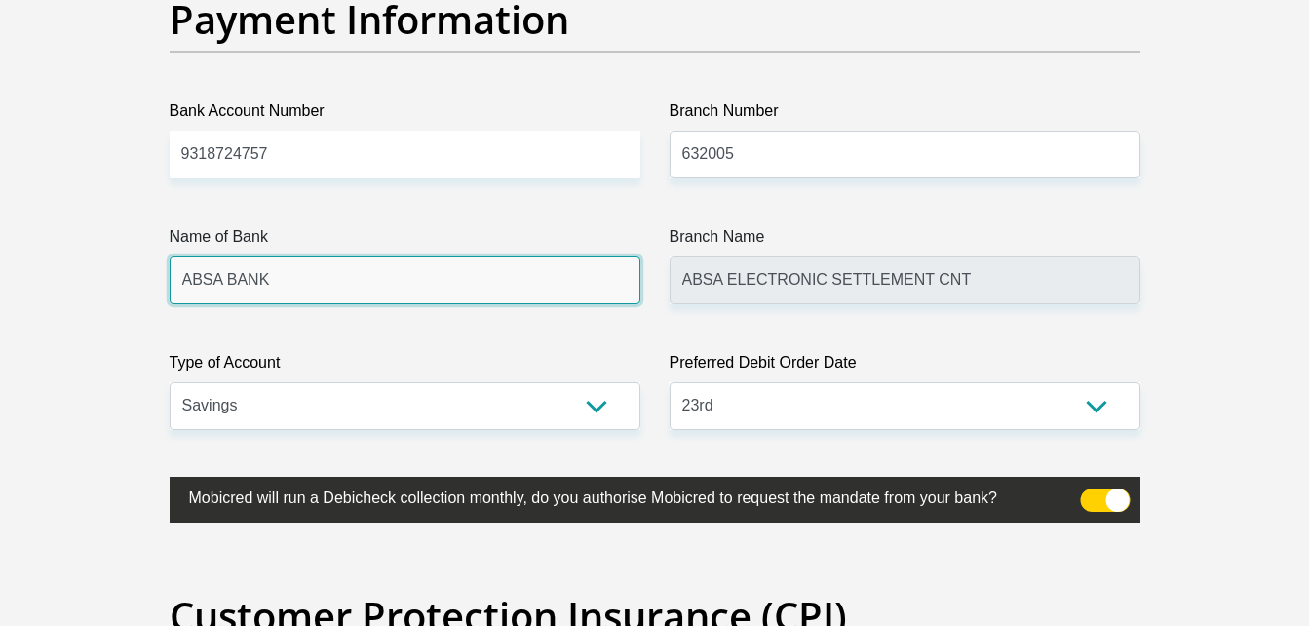
click at [519, 256] on input "ABSA BANK" at bounding box center [405, 280] width 471 height 48
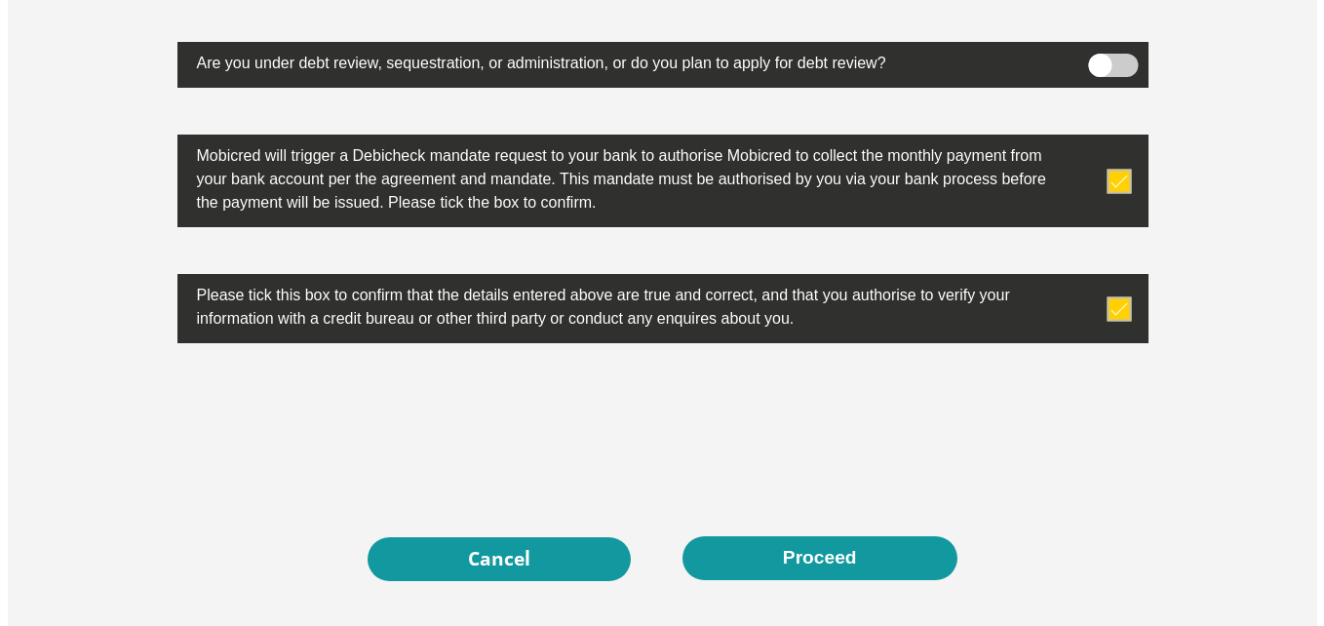
scroll to position [6180, 0]
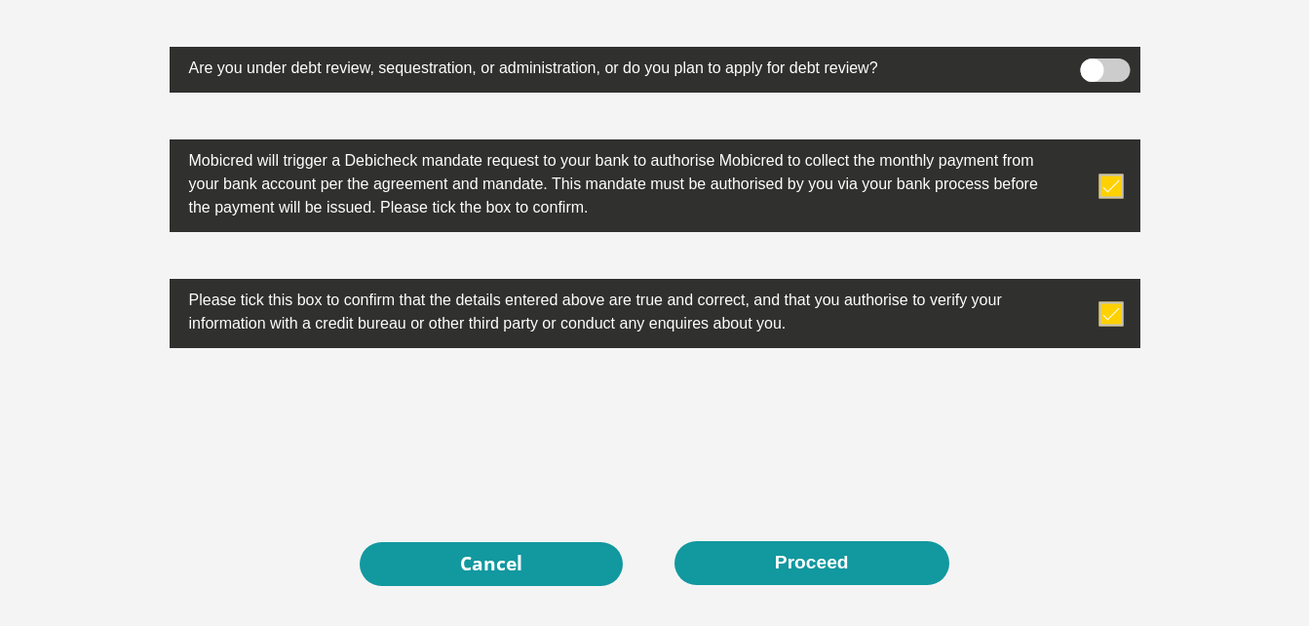
click at [1102, 69] on span at bounding box center [1105, 70] width 50 height 23
click at [1092, 63] on input "checkbox" at bounding box center [1092, 63] width 0 height 0
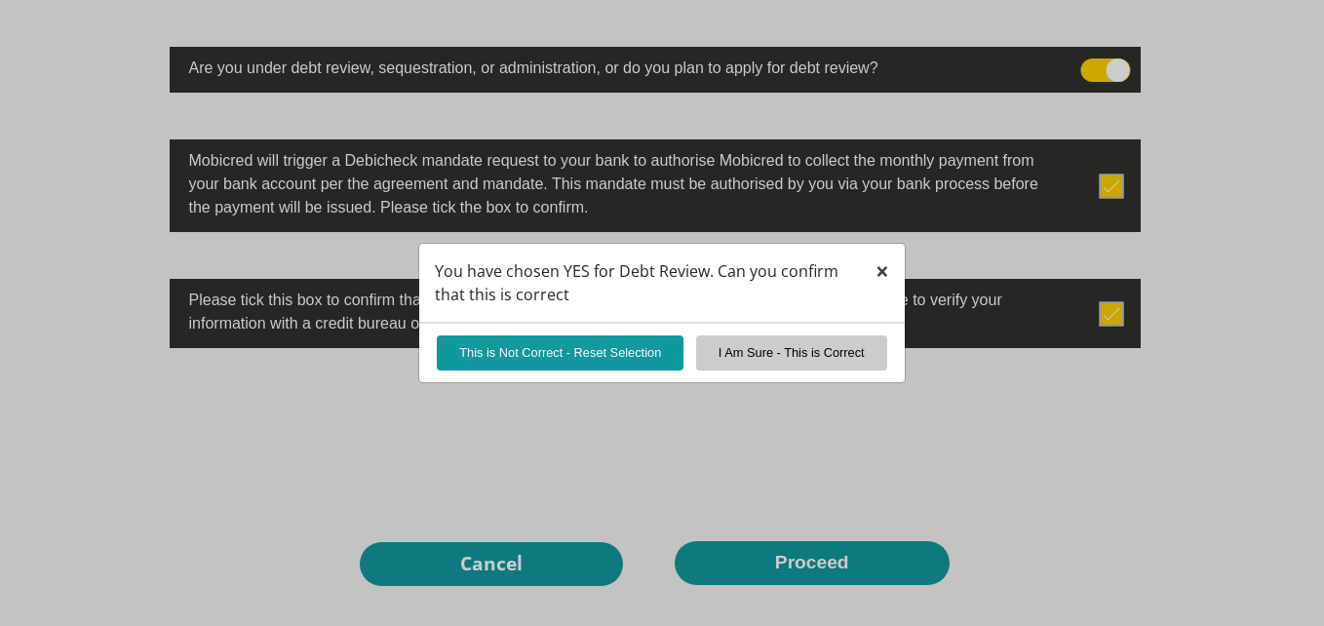
click at [878, 272] on span "×" at bounding box center [883, 270] width 14 height 32
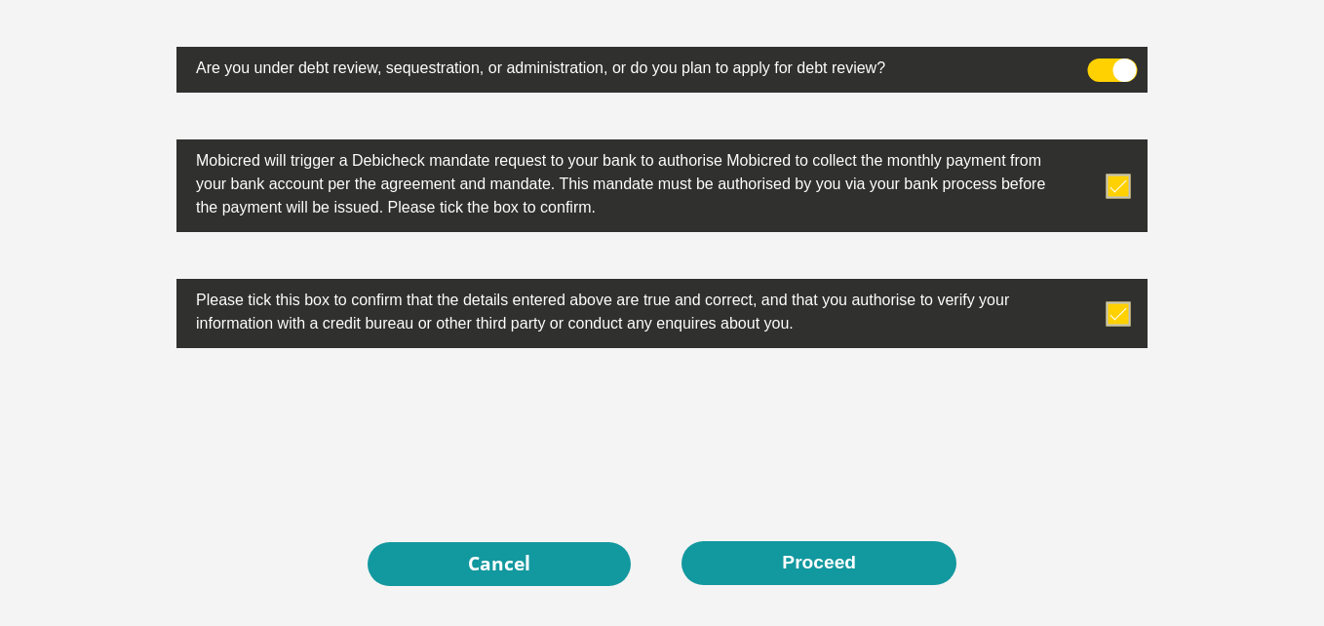
click at [1111, 59] on span at bounding box center [1113, 70] width 50 height 23
click at [1099, 63] on input "checkbox" at bounding box center [1099, 63] width 0 height 0
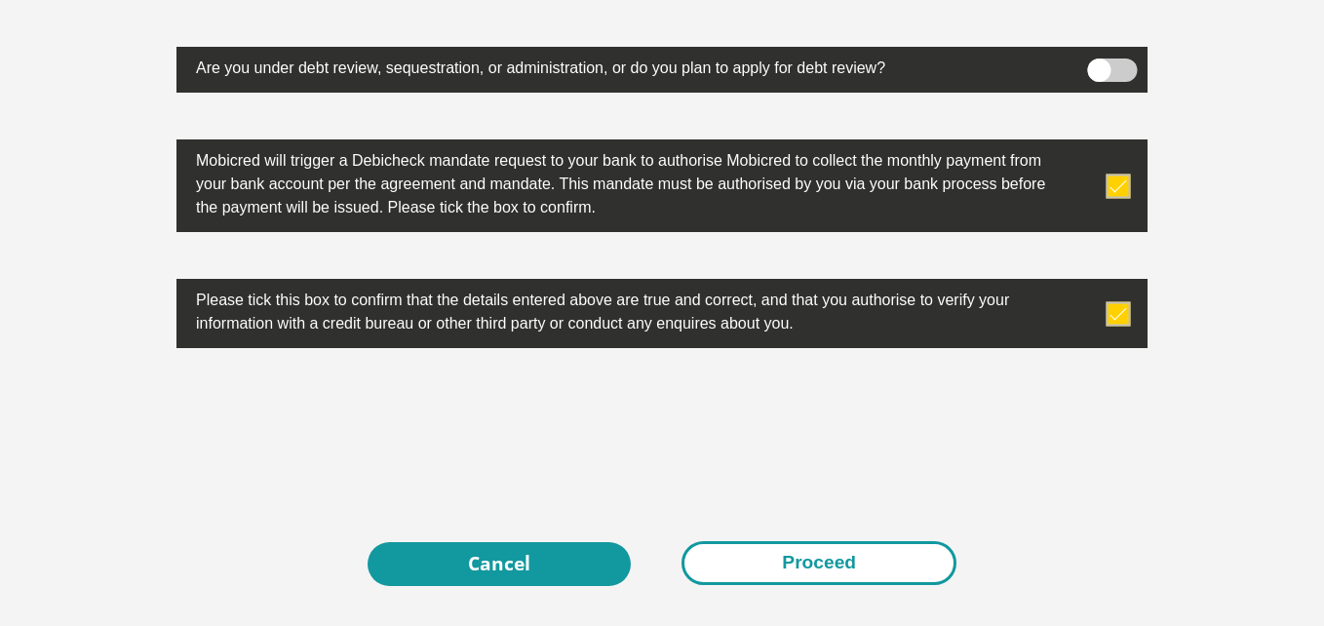
click at [783, 569] on button "Proceed" at bounding box center [819, 563] width 275 height 44
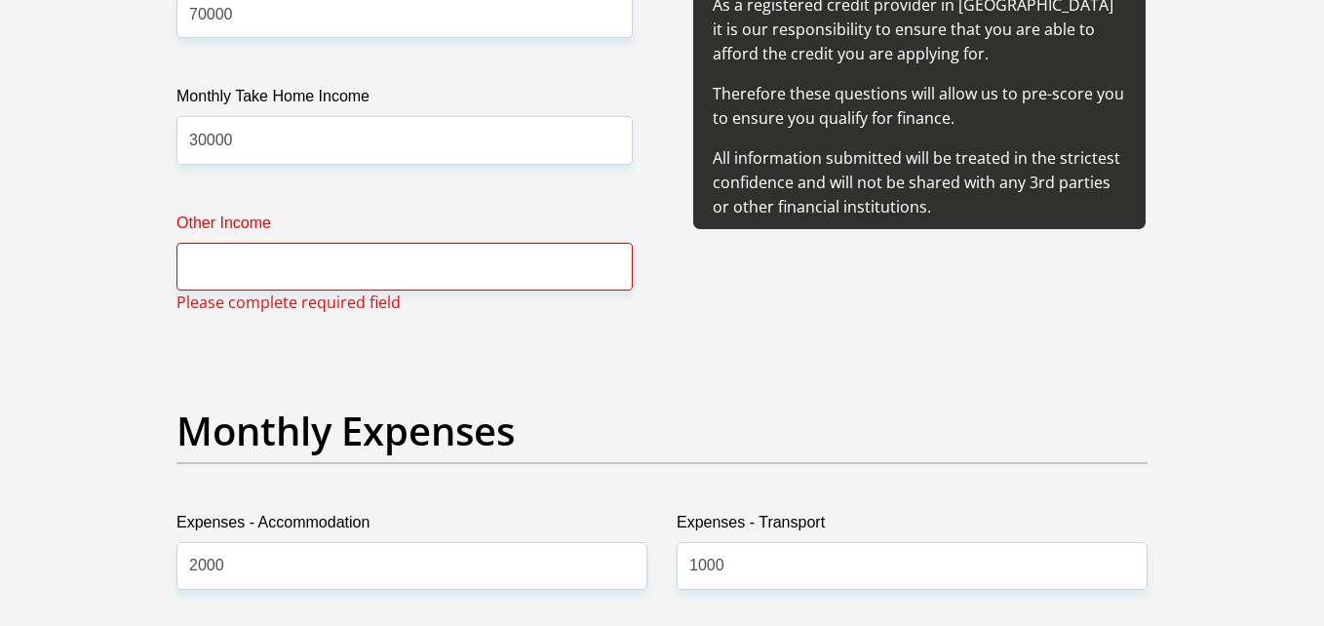
scroll to position [2424, 0]
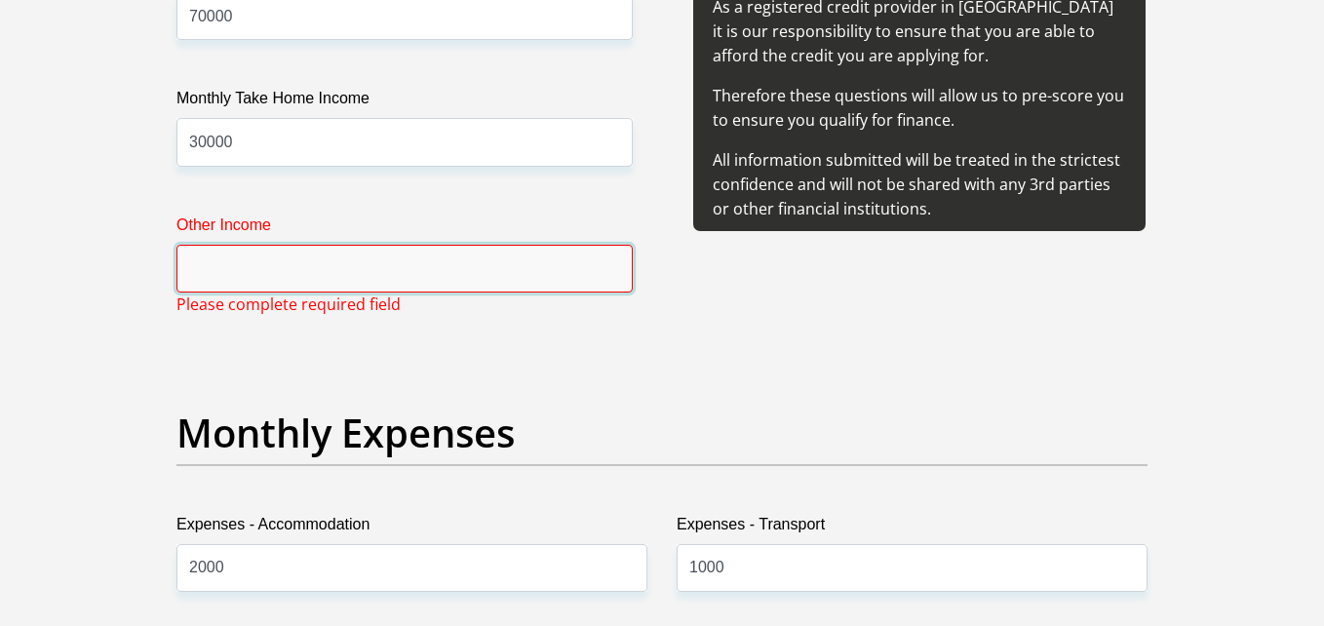
click at [259, 252] on input "Other Income" at bounding box center [404, 269] width 456 height 48
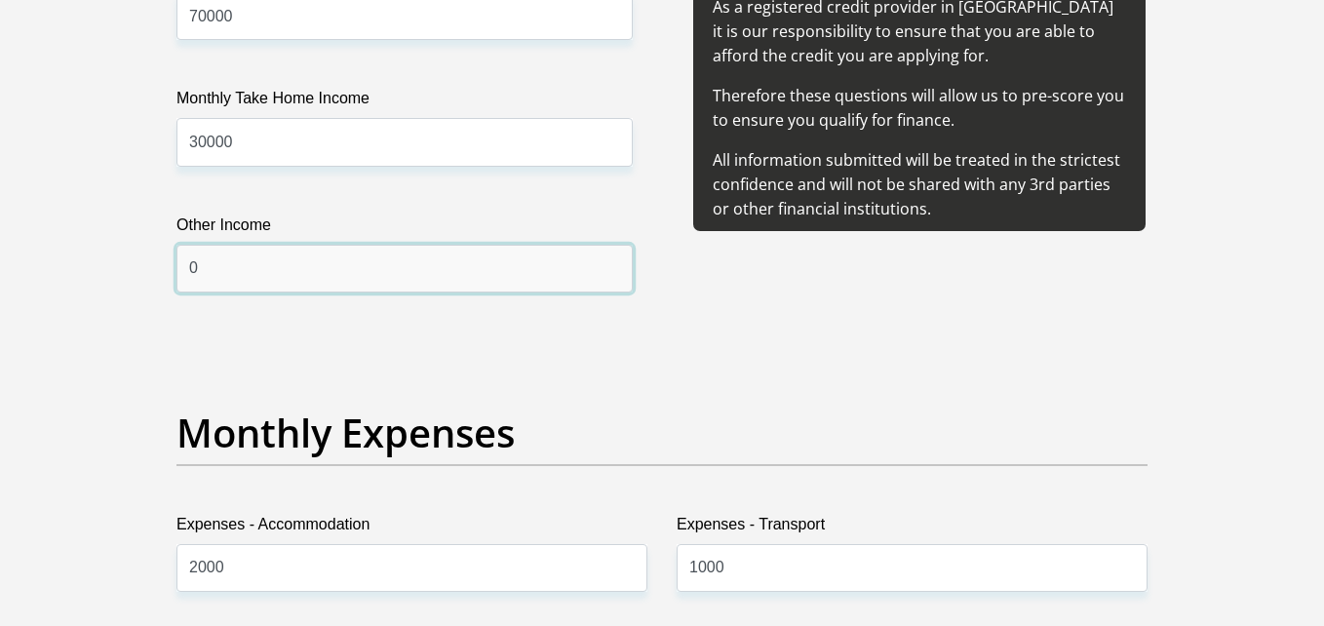
type input "0"
drag, startPoint x: 682, startPoint y: 438, endPoint x: 694, endPoint y: 398, distance: 41.9
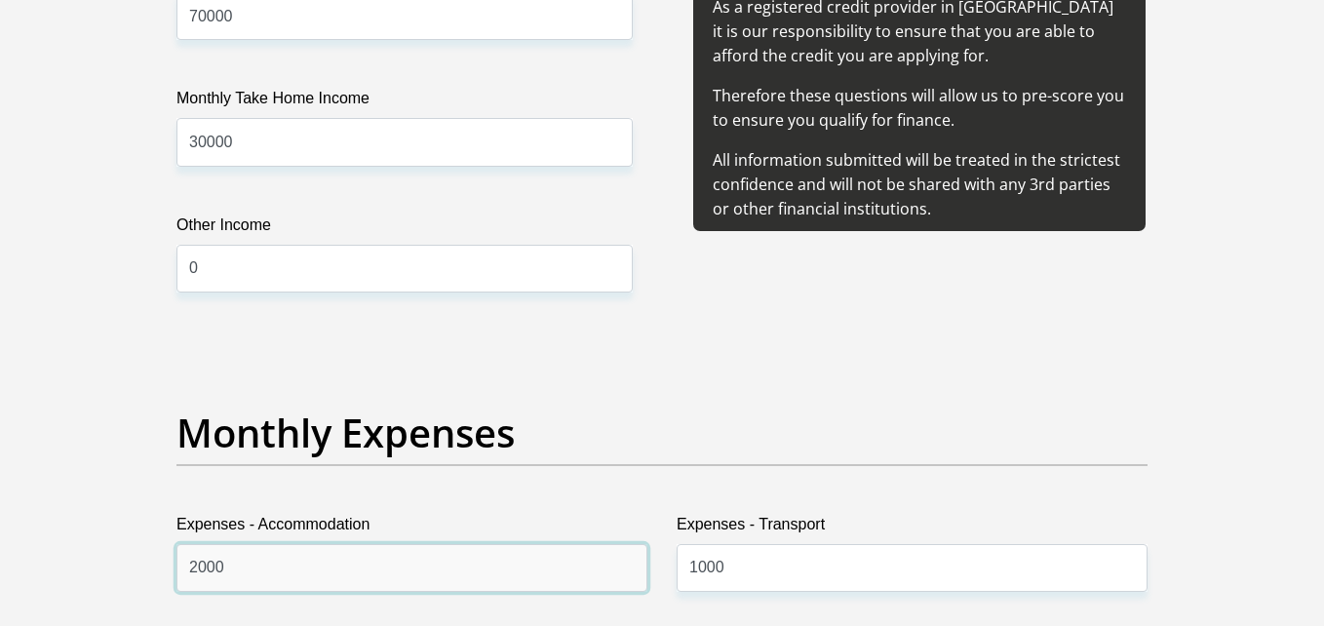
click at [502, 549] on input "2000" at bounding box center [411, 568] width 471 height 48
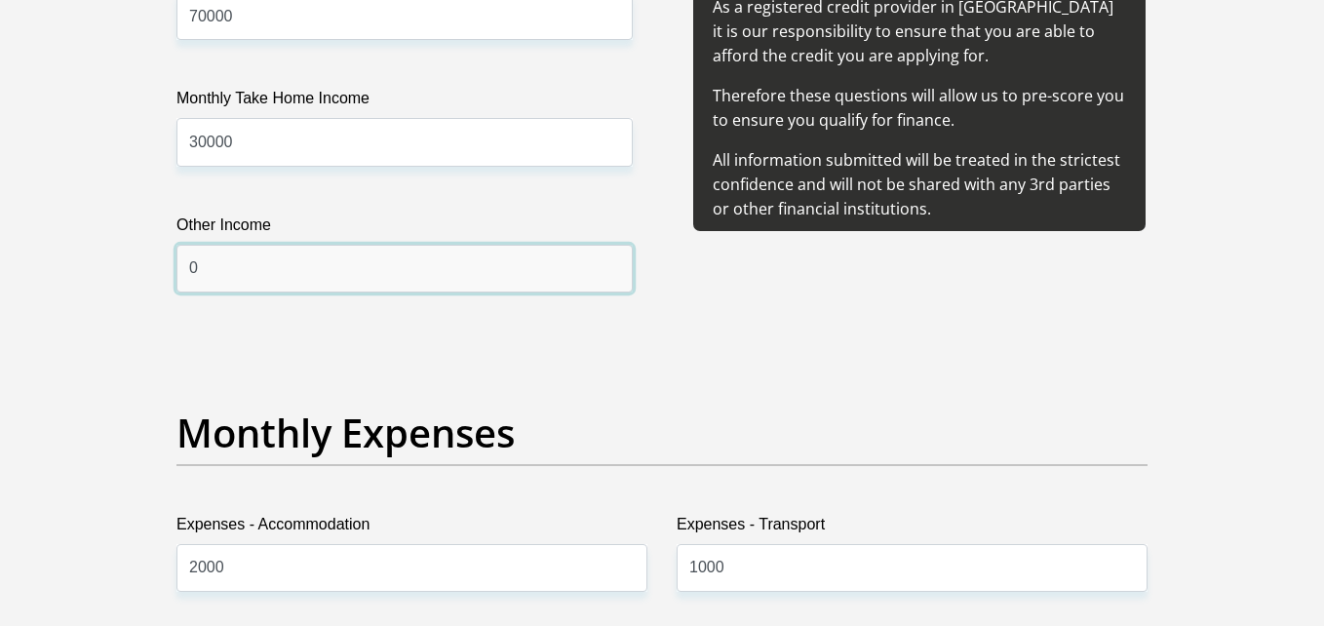
click at [509, 281] on input "0" at bounding box center [404, 269] width 456 height 48
type input "00"
drag, startPoint x: 205, startPoint y: 286, endPoint x: 170, endPoint y: 279, distance: 35.8
click at [170, 279] on div "Other Income 00" at bounding box center [405, 253] width 486 height 79
type input "100"
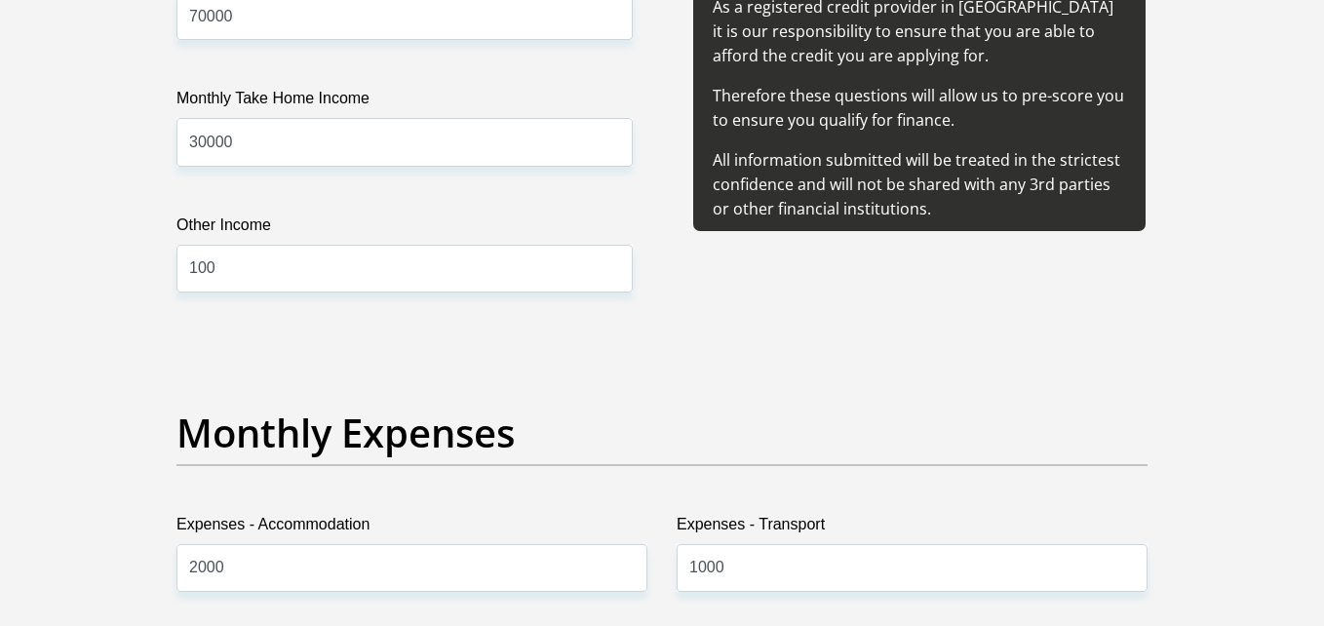
click at [170, 279] on div "Other Income 100" at bounding box center [405, 253] width 486 height 79
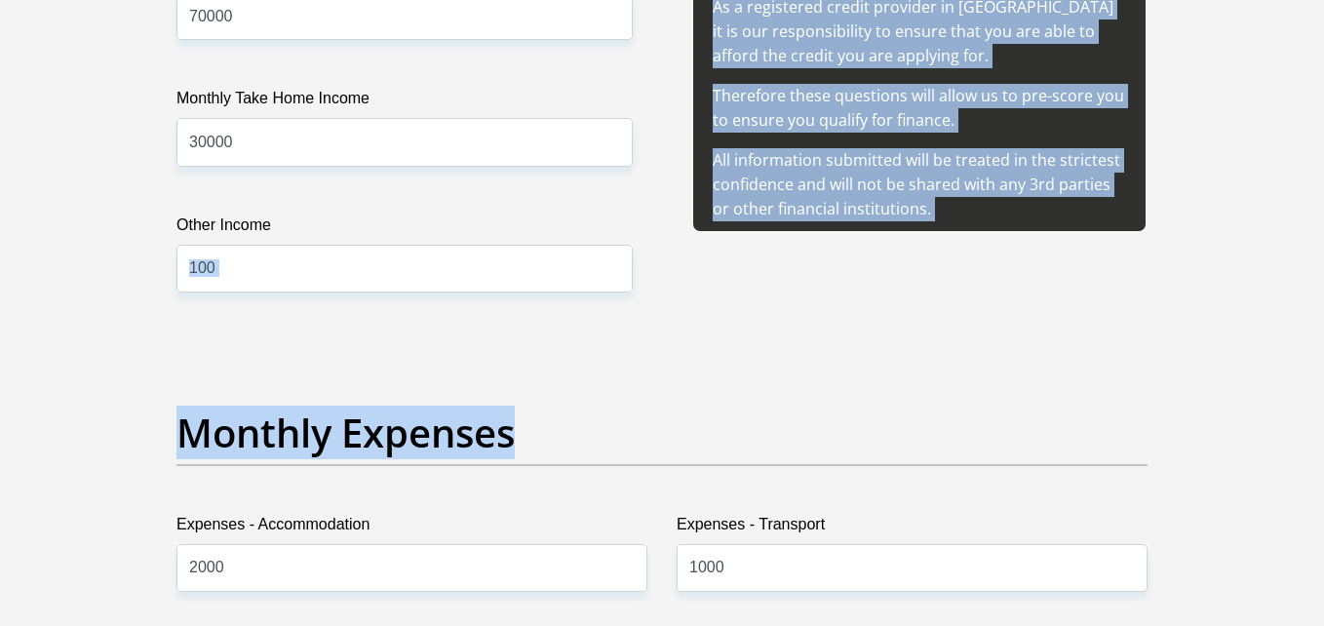
drag, startPoint x: 369, startPoint y: 227, endPoint x: 378, endPoint y: 462, distance: 235.2
drag, startPoint x: 378, startPoint y: 462, endPoint x: 643, endPoint y: 440, distance: 265.2
click at [643, 440] on h2 "Monthly Expenses" at bounding box center [661, 433] width 971 height 47
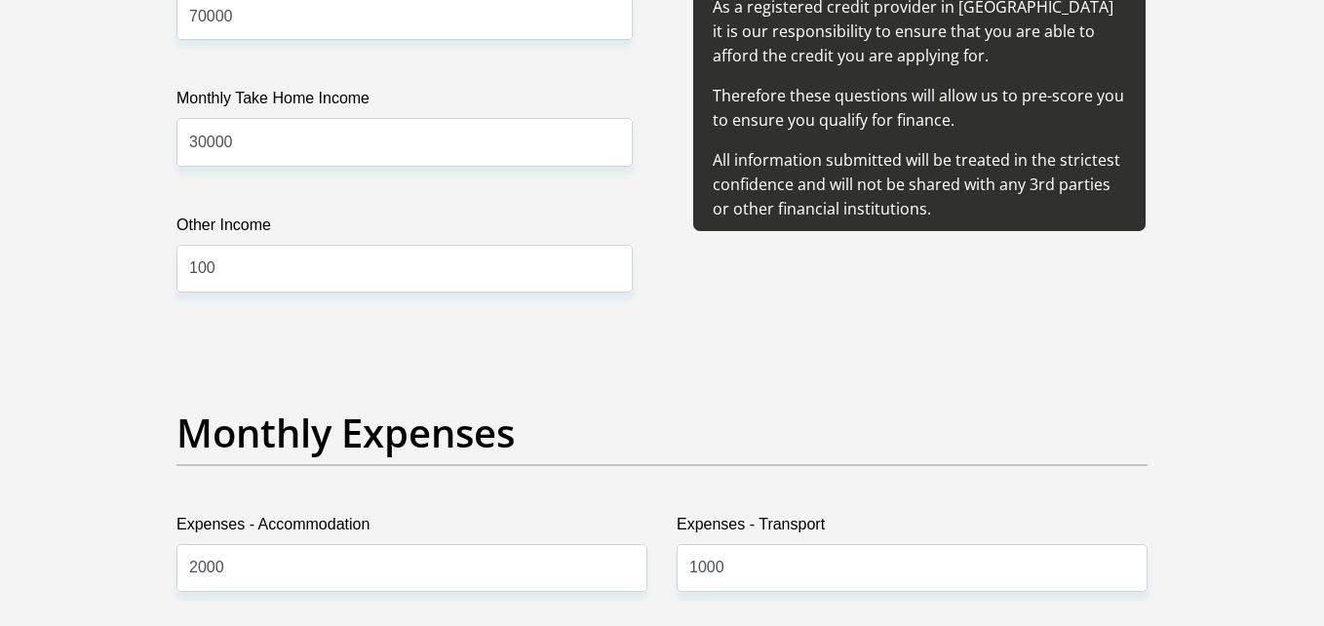
click at [643, 439] on h2 "Monthly Expenses" at bounding box center [661, 433] width 971 height 47
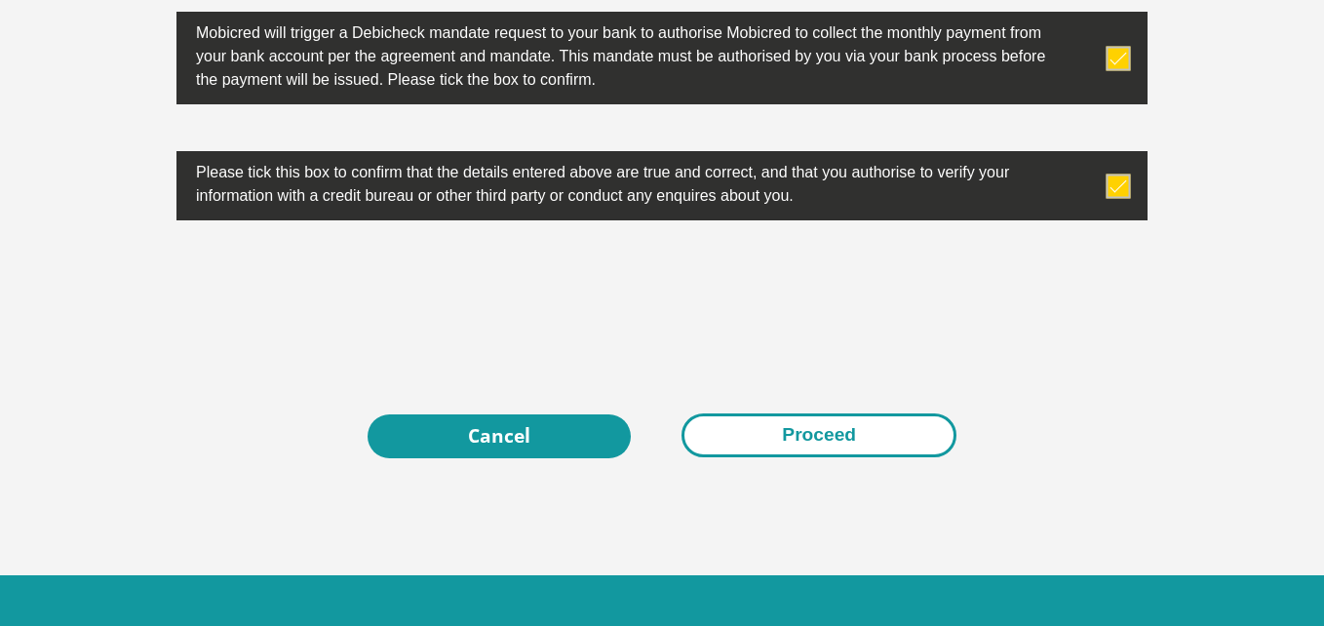
click at [793, 423] on button "Proceed" at bounding box center [819, 435] width 275 height 44
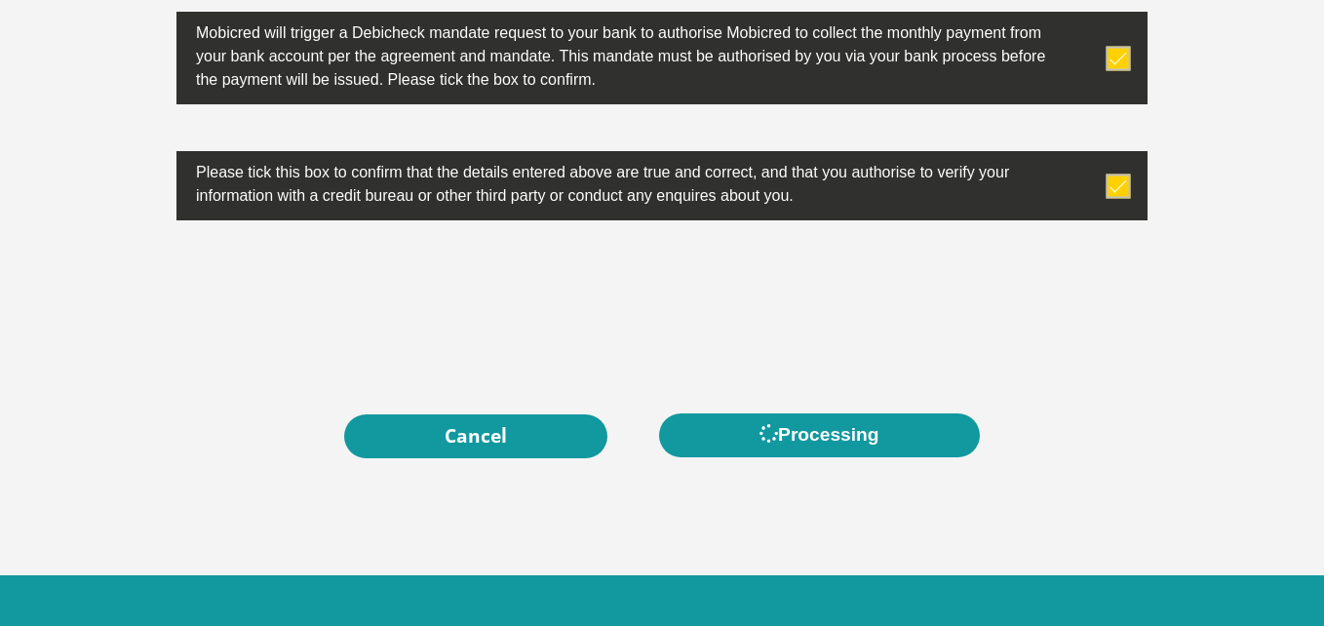
scroll to position [0, 0]
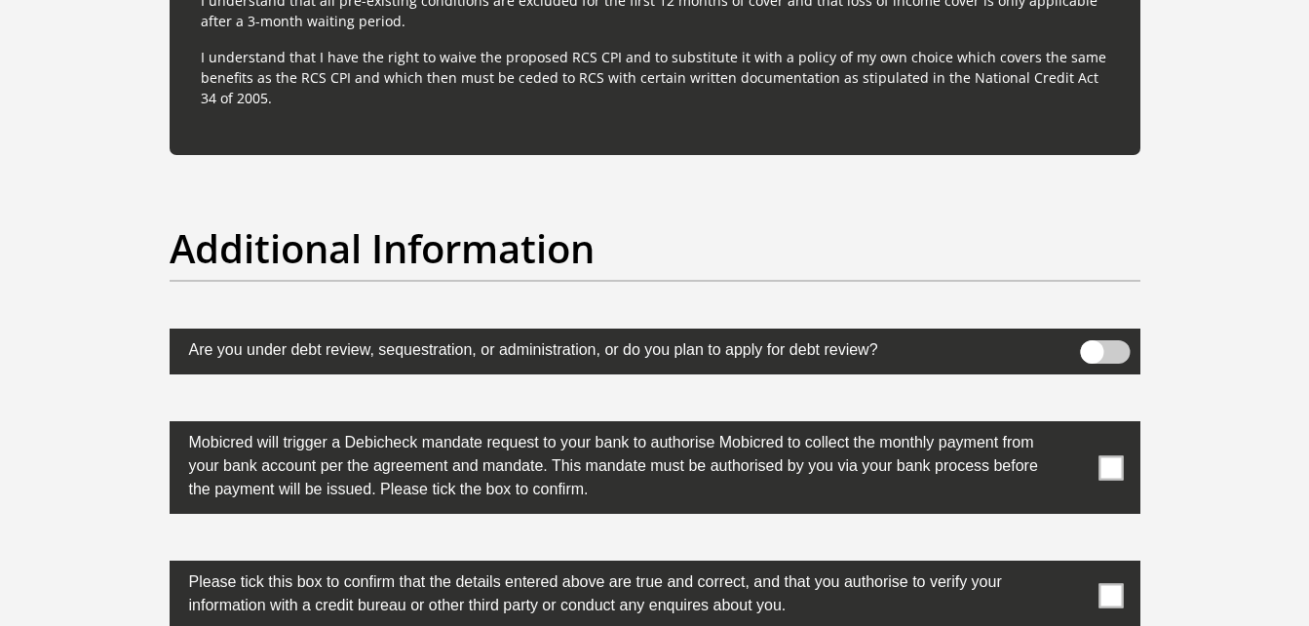
scroll to position [6337, 0]
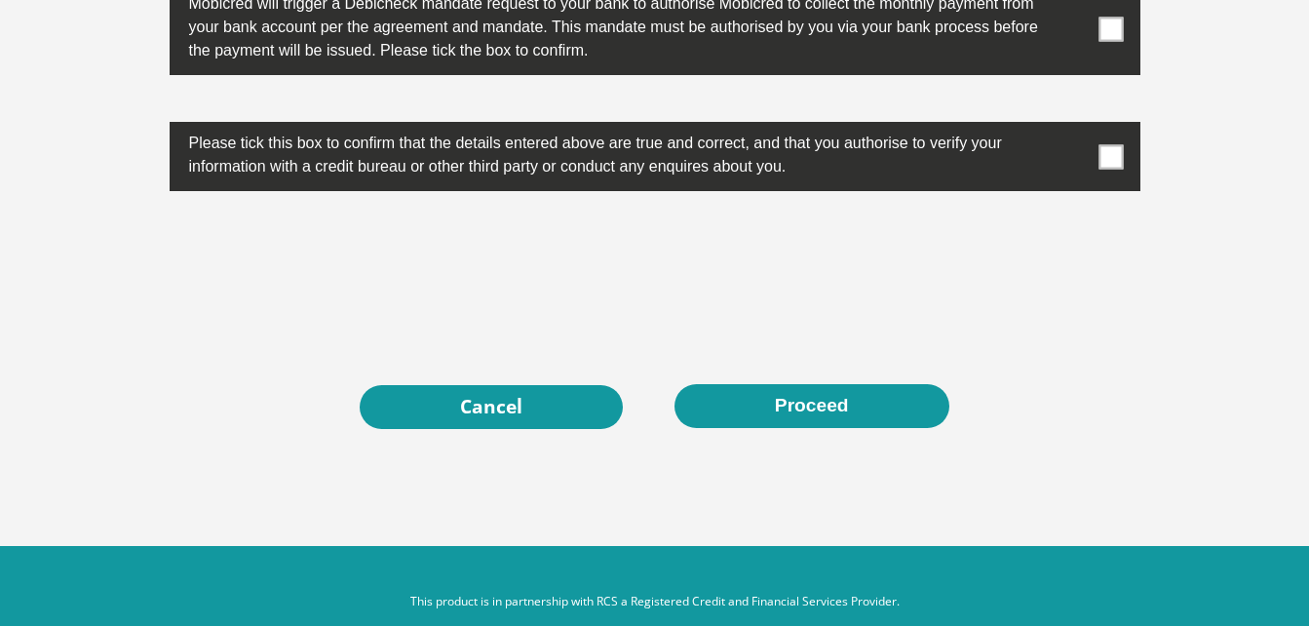
click at [1102, 37] on span at bounding box center [1111, 29] width 24 height 24
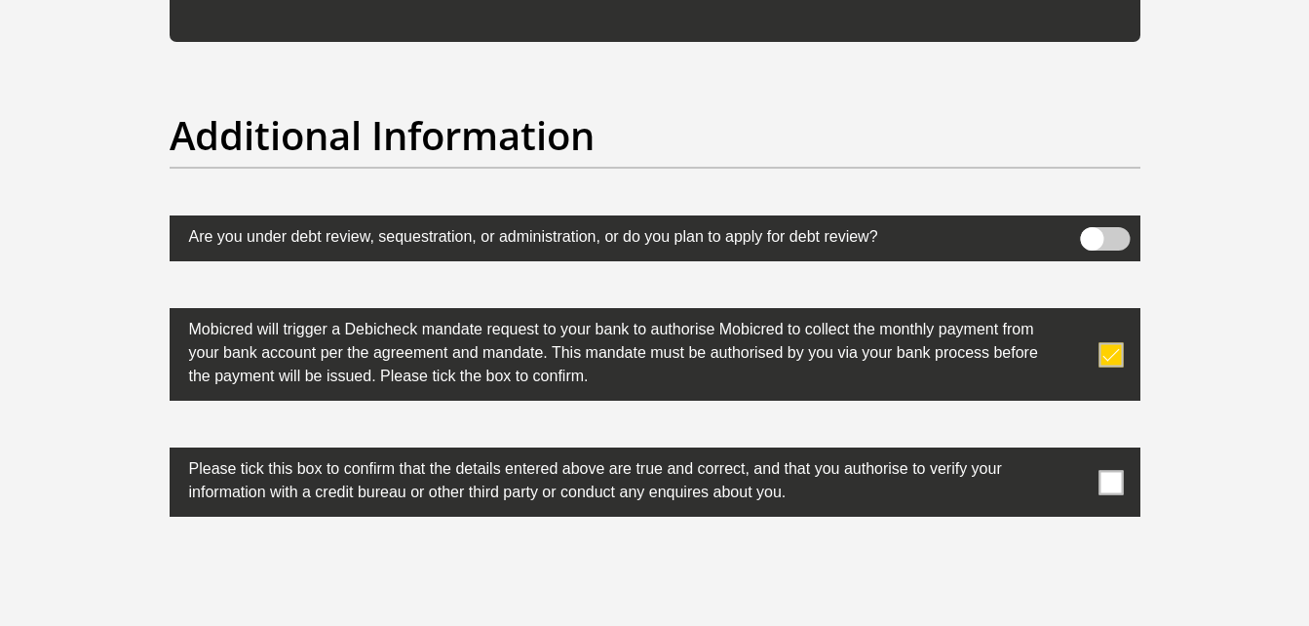
click at [1098, 486] on label at bounding box center [655, 482] width 971 height 69
click at [1073, 452] on input "checkbox" at bounding box center [1073, 452] width 0 height 0
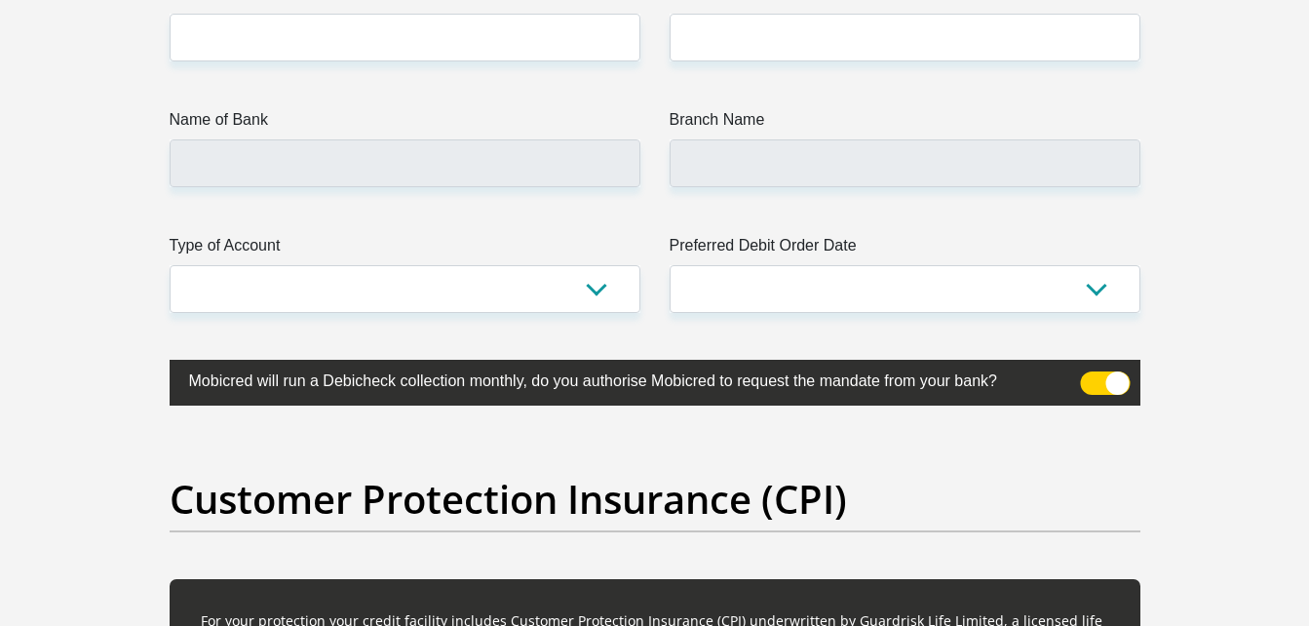
scroll to position [4655, 0]
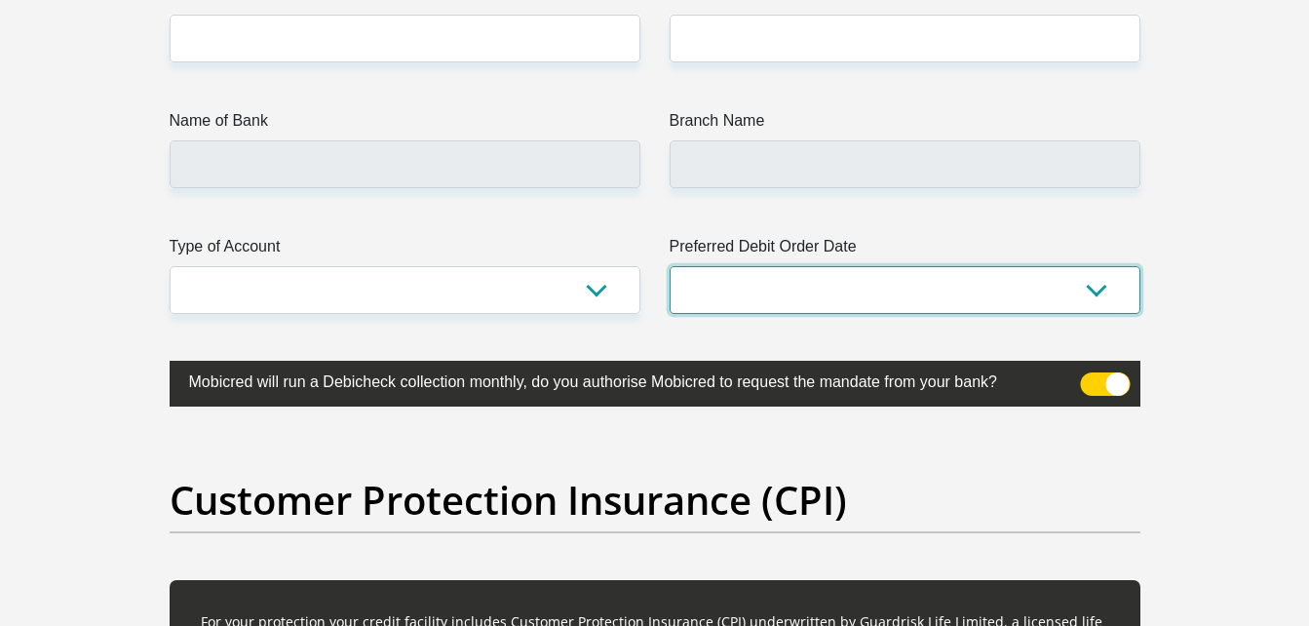
click at [1071, 267] on select "1st 2nd 3rd 4th 5th 7th 18th 19th 20th 21st 22nd 23rd 24th 25th 26th 27th 28th …" at bounding box center [905, 290] width 471 height 48
select select "23"
click at [670, 266] on select "1st 2nd 3rd 4th 5th 7th 18th 19th 20th 21st 22nd 23rd 24th 25th 26th 27th 28th …" at bounding box center [905, 290] width 471 height 48
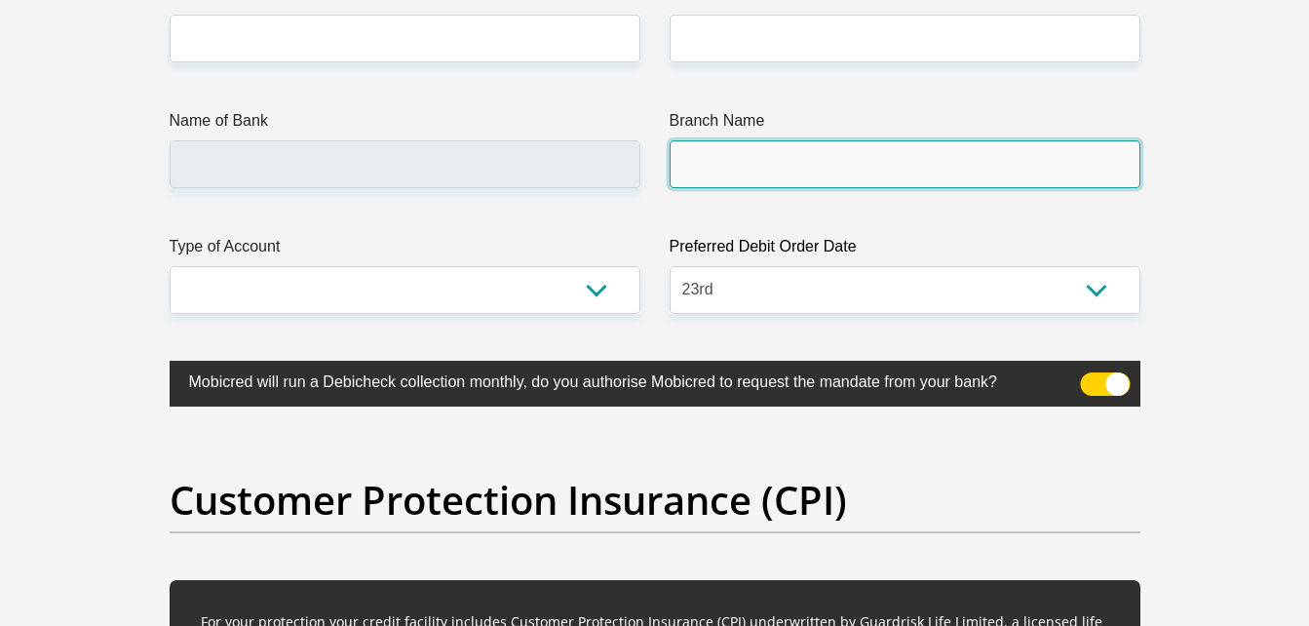
click at [731, 162] on input "Branch Name" at bounding box center [905, 164] width 471 height 48
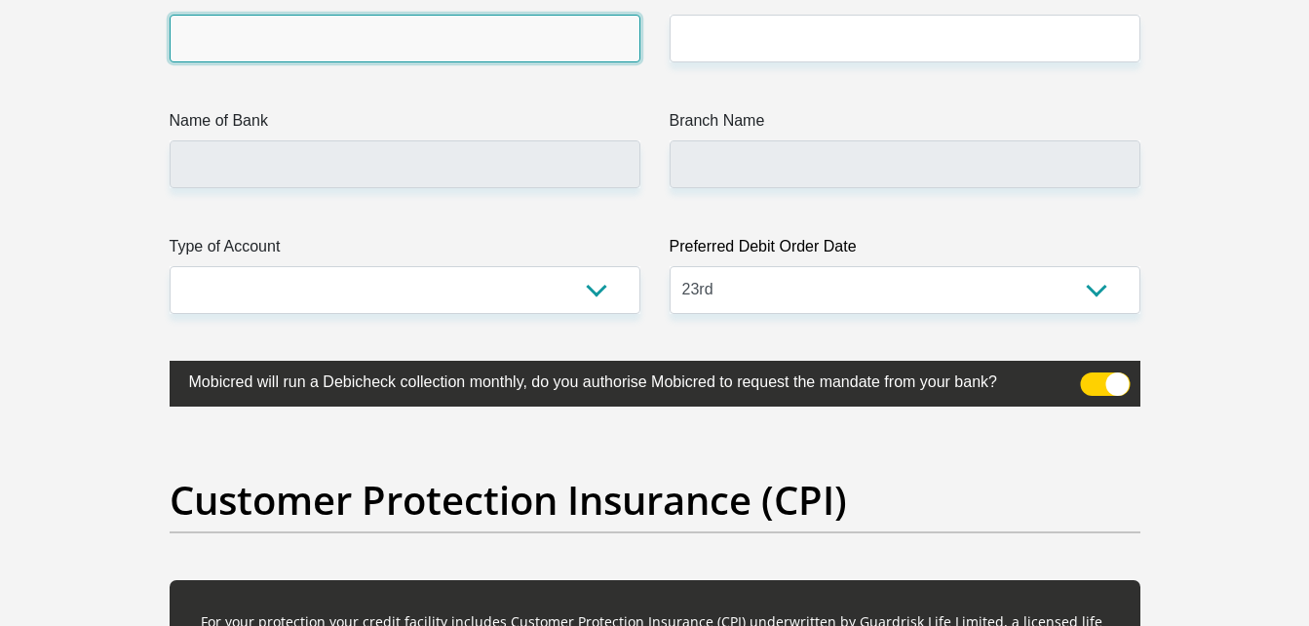
click at [453, 52] on input "Bank Account Number" at bounding box center [405, 39] width 471 height 48
type input "9318724757"
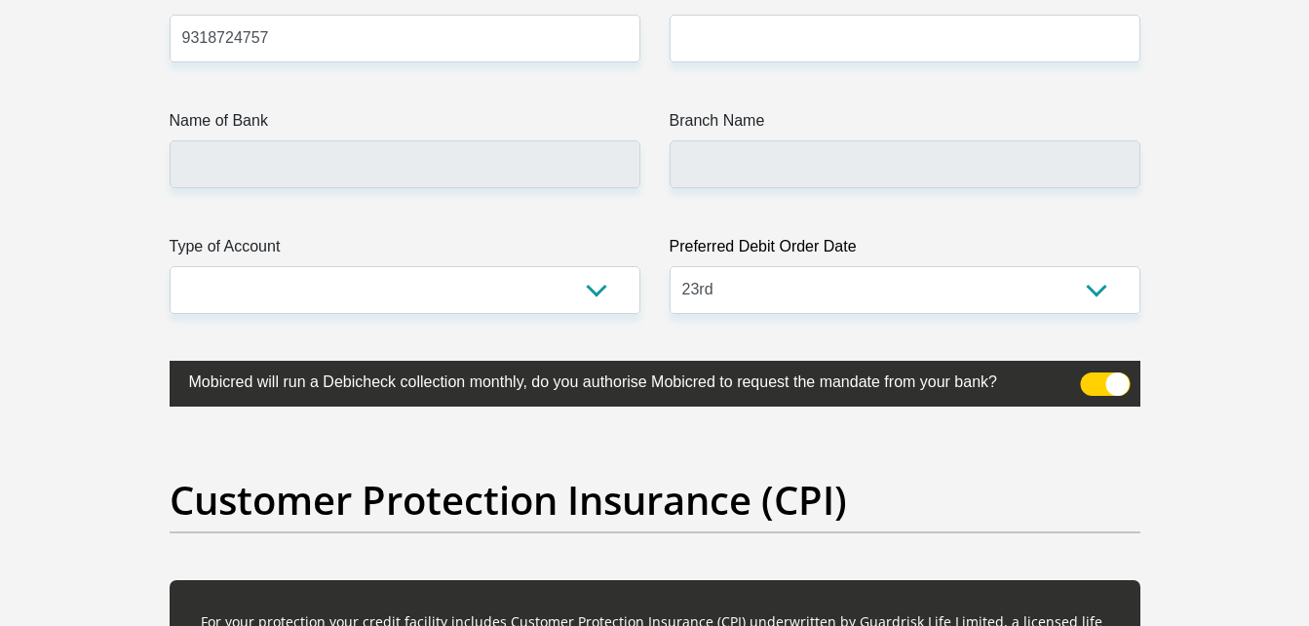
select select "Mr"
type input "Frik"
type input "kleynhans"
select select "4"
type input "0726366775"
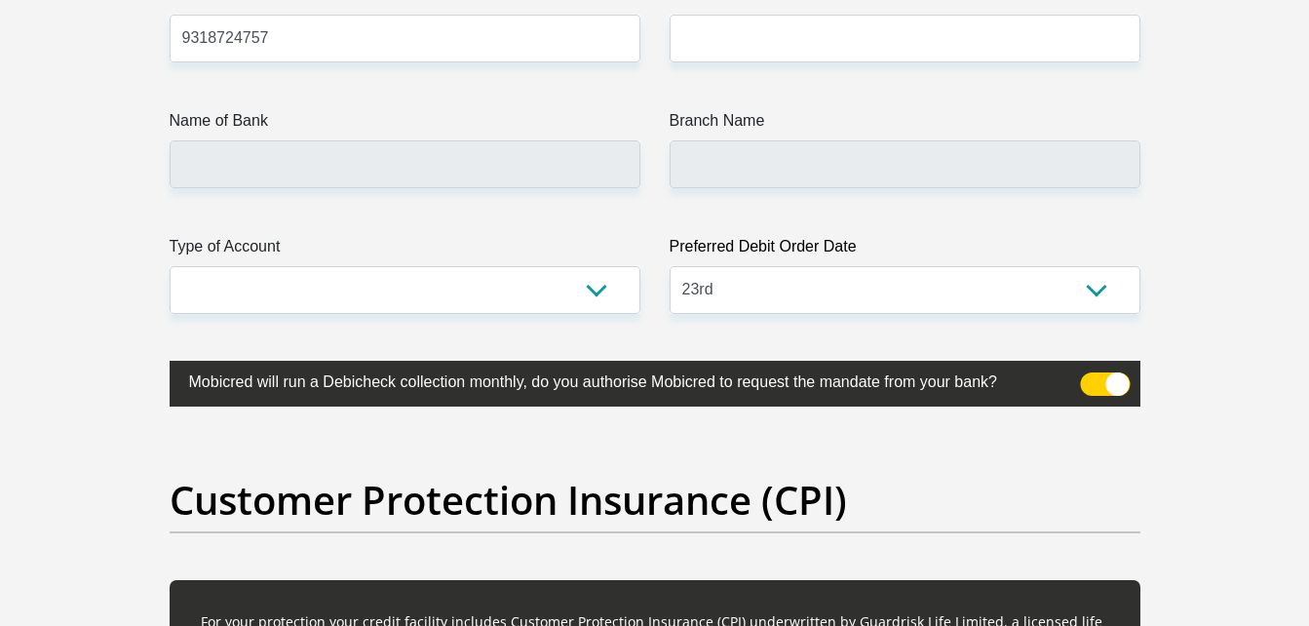
select select "ZAF"
type input "160 Vaalview Ernes Mare Ave"
type input "Ernest Mare"
type input "Vaalview AH"
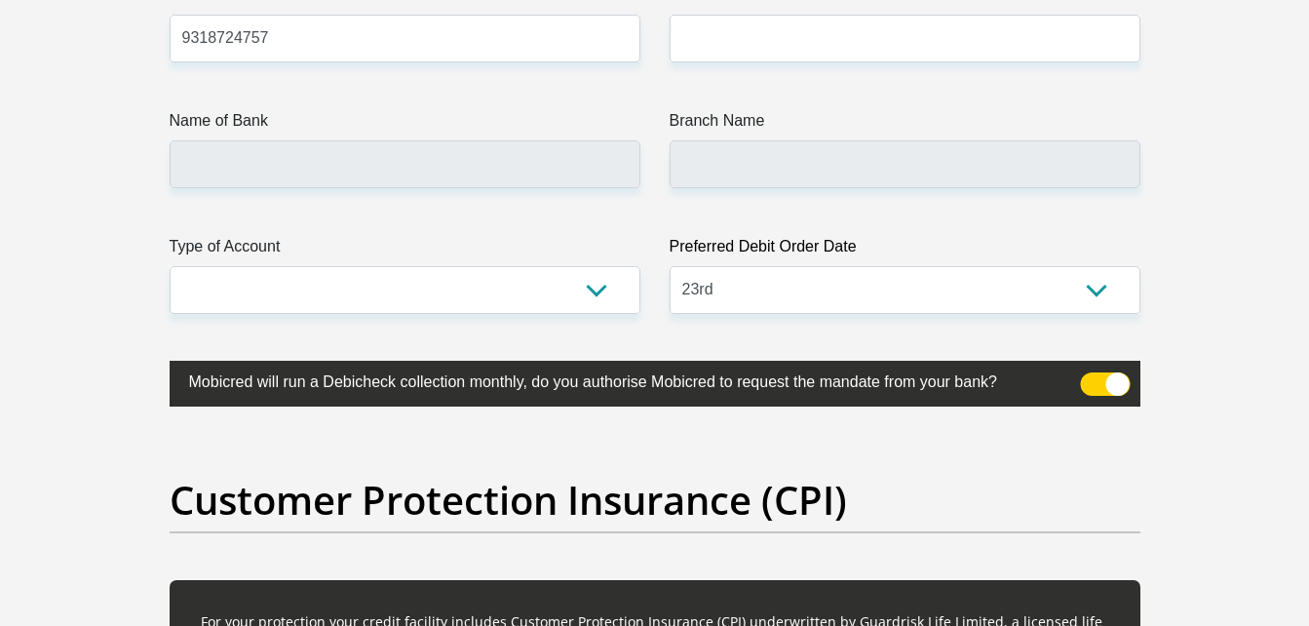
type input "Vanderbuilpark"
type input "1911"
select select "Gauteng"
type input "frikkie.kleynhans@sasol.com"
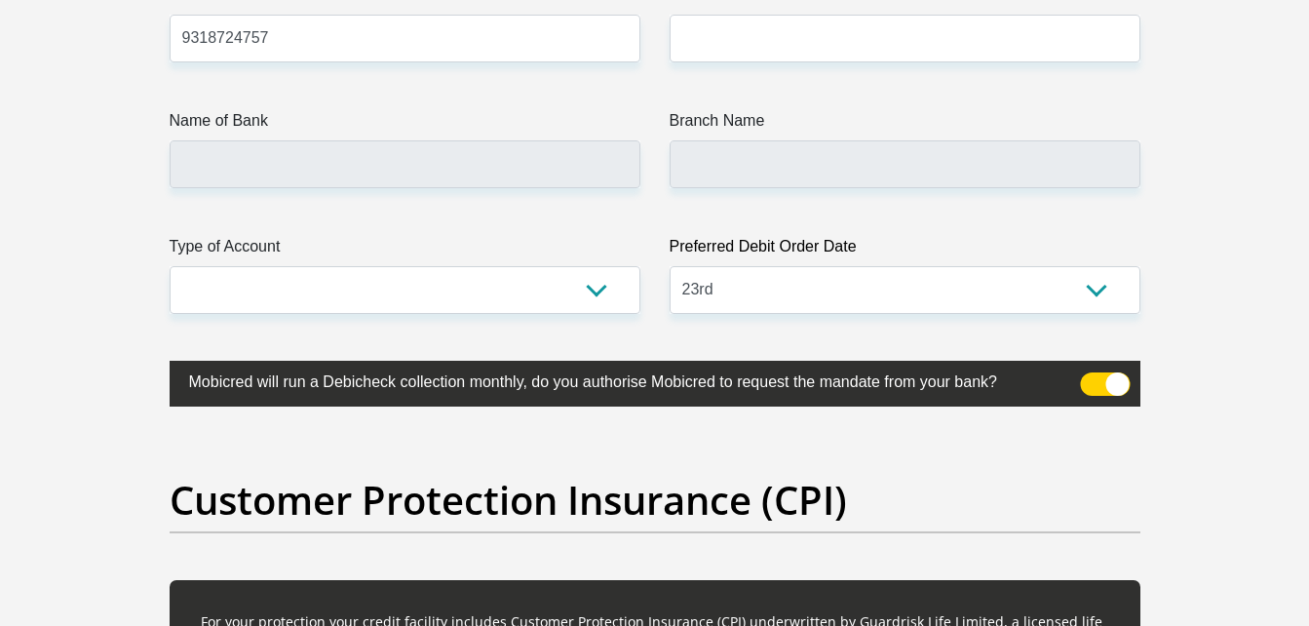
type input "Franco@01"
type input "70000"
type input "30000"
type input "2000"
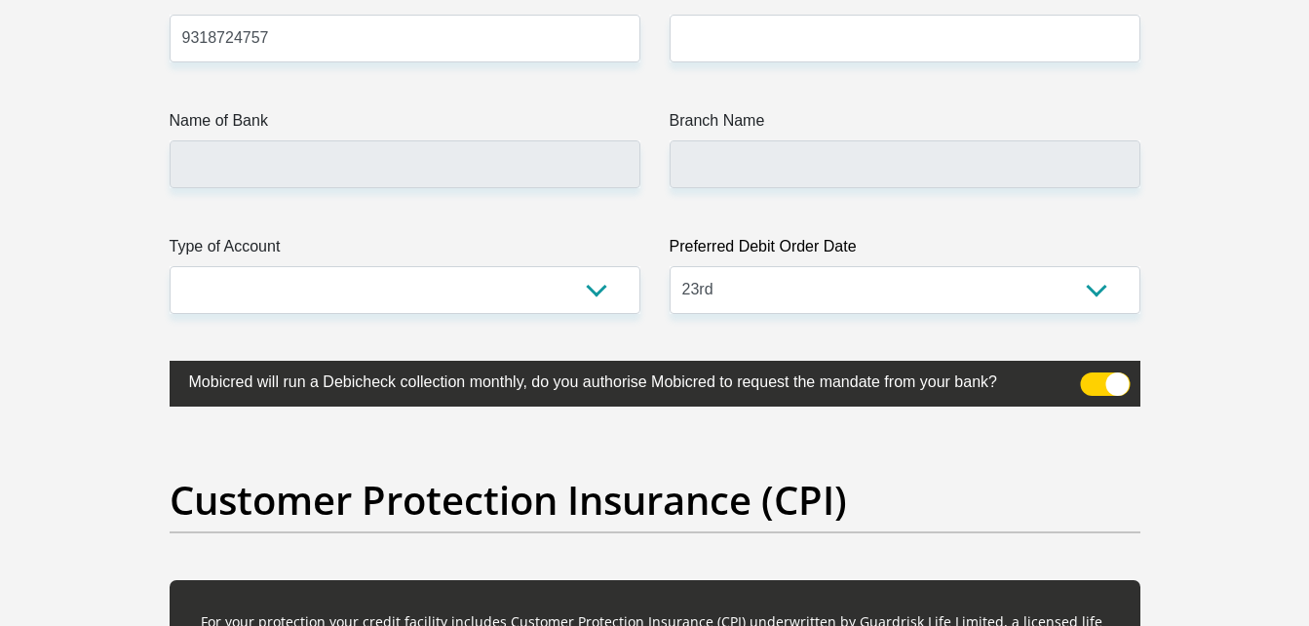
type input "1000"
type input "2000"
type input "1500"
type input "500"
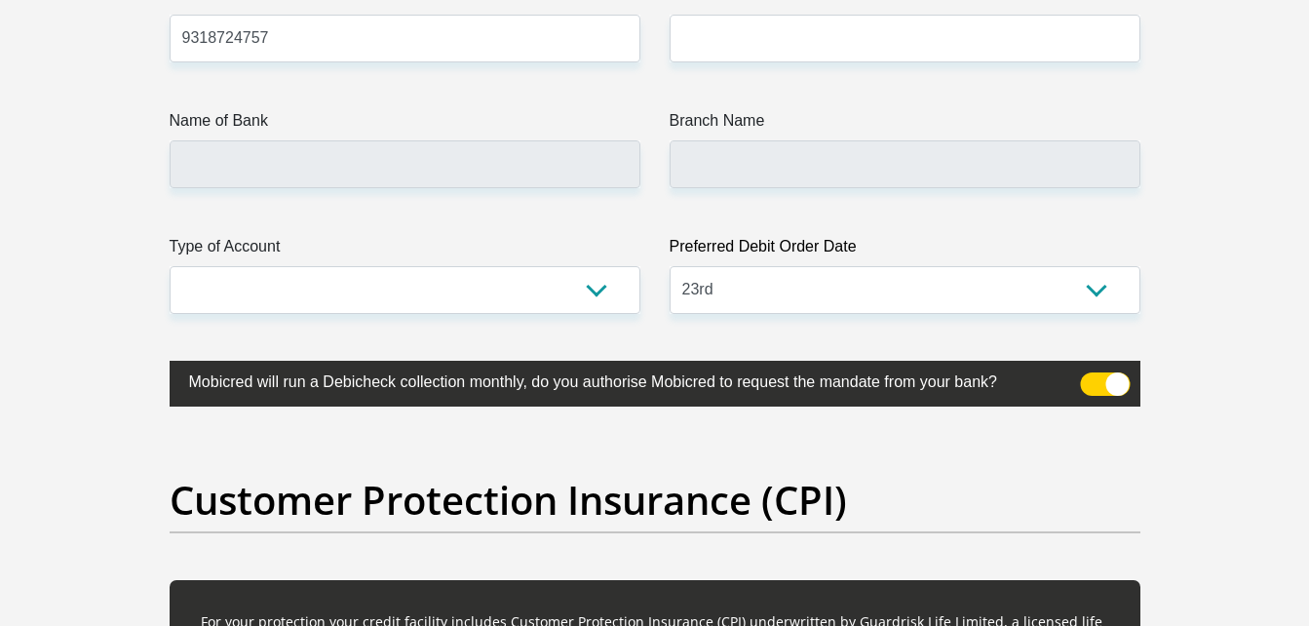
type input "0"
type input "Sasol"
type input "0169202727"
type input "Lydi"
type input "Kleynhans"
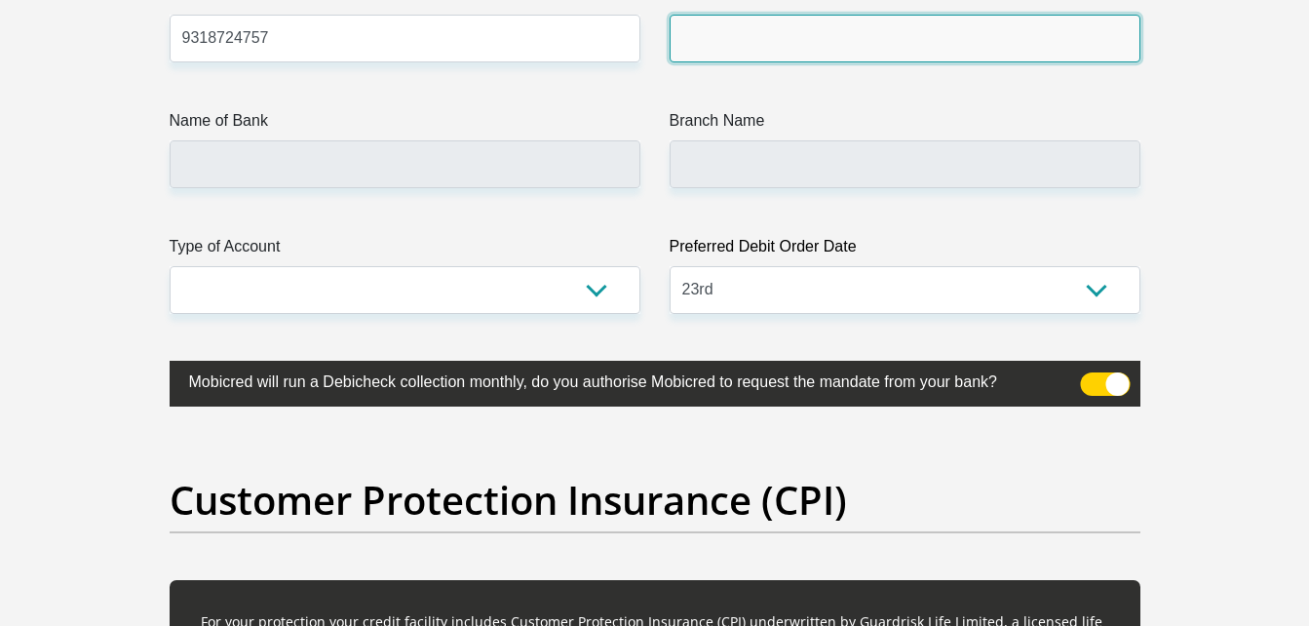
type input "632005"
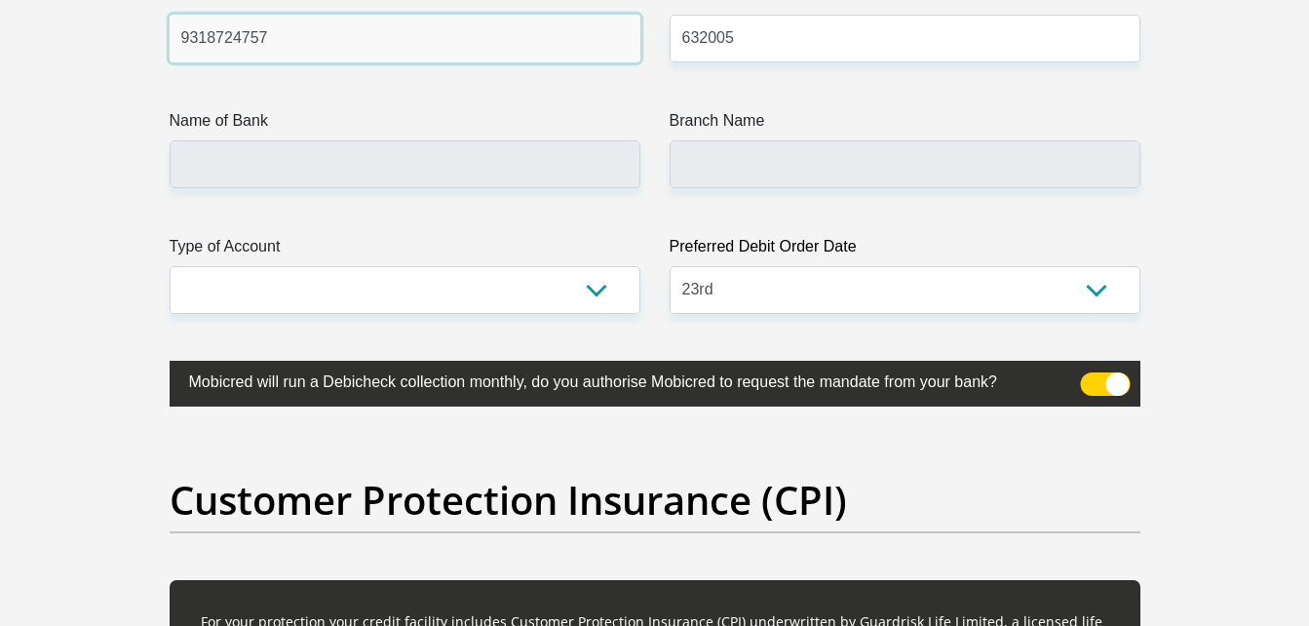
type input "ABSA BANK"
type input "ABSA ELECTRONIC SETTLEMENT CNT"
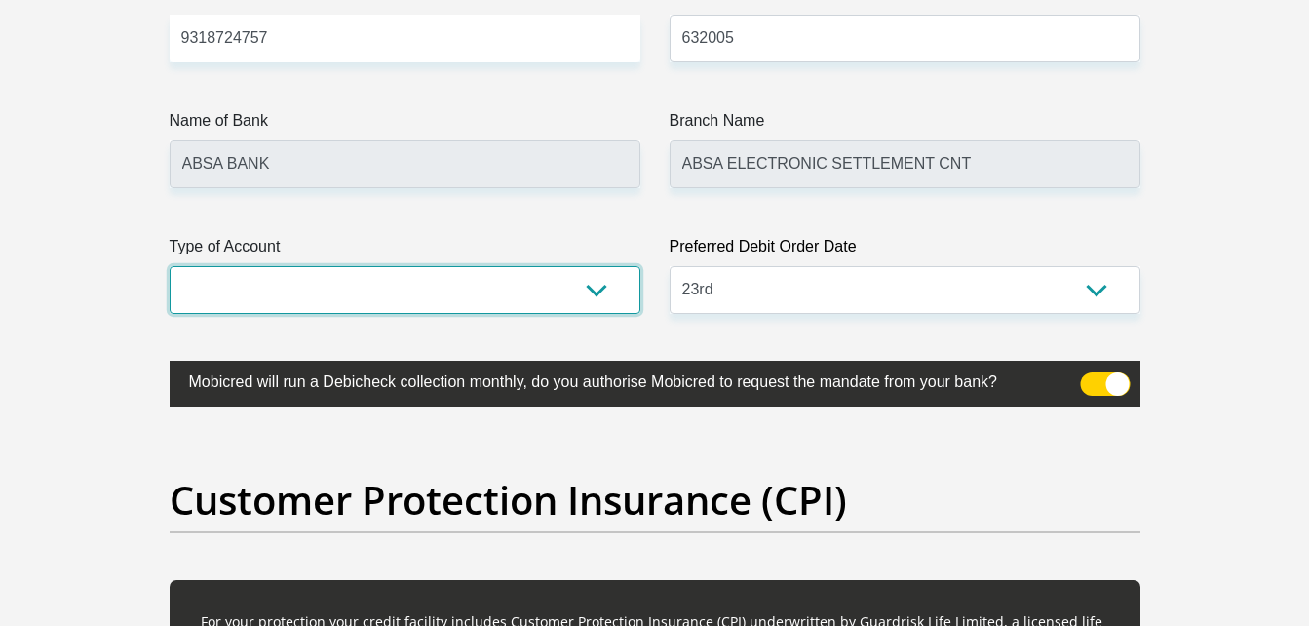
click at [345, 290] on select "Cheque Savings" at bounding box center [405, 290] width 471 height 48
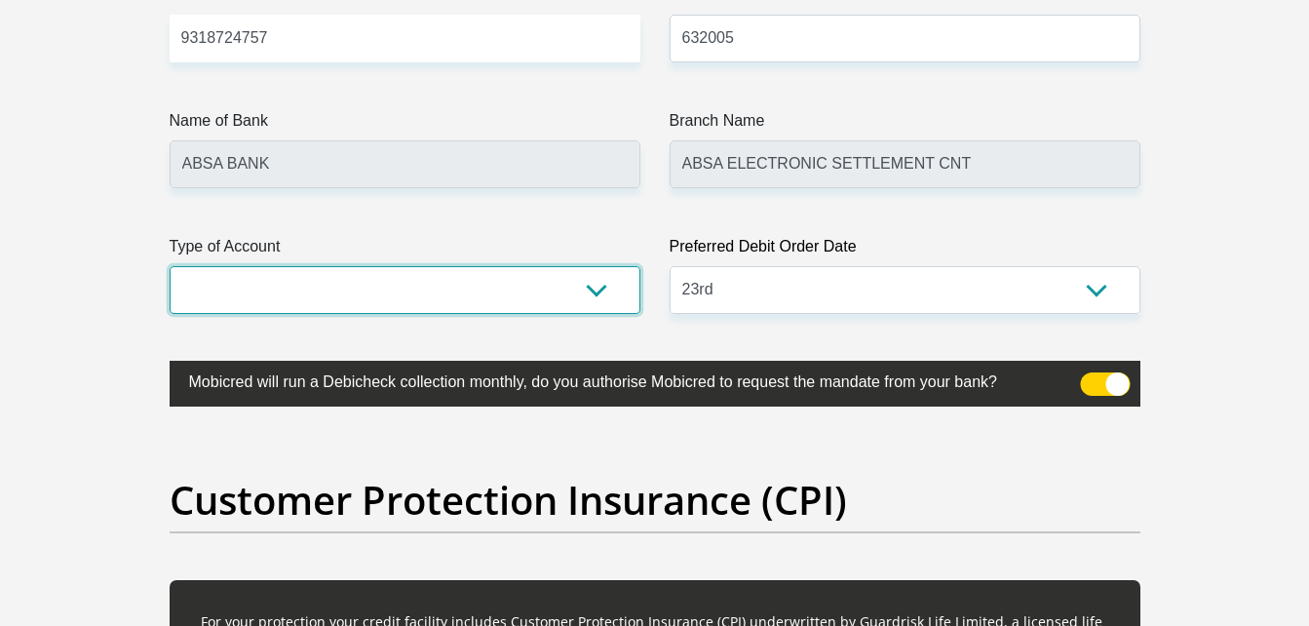
click at [320, 307] on select "Cheque Savings" at bounding box center [405, 290] width 471 height 48
select select "SAV"
click at [170, 266] on select "Cheque Savings" at bounding box center [405, 290] width 471 height 48
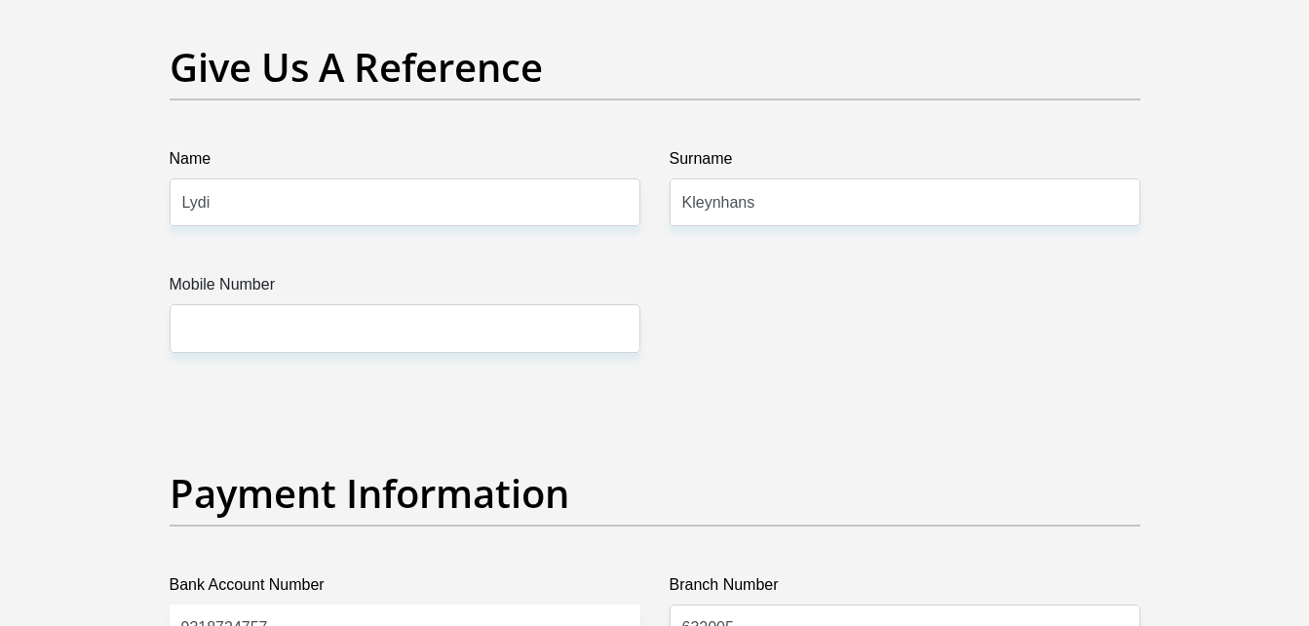
scroll to position [4064, 0]
click at [347, 218] on input "Lydi" at bounding box center [405, 203] width 471 height 48
click at [316, 225] on input "Lydi" at bounding box center [405, 203] width 471 height 48
click at [294, 301] on label "Mobile Number" at bounding box center [405, 289] width 471 height 31
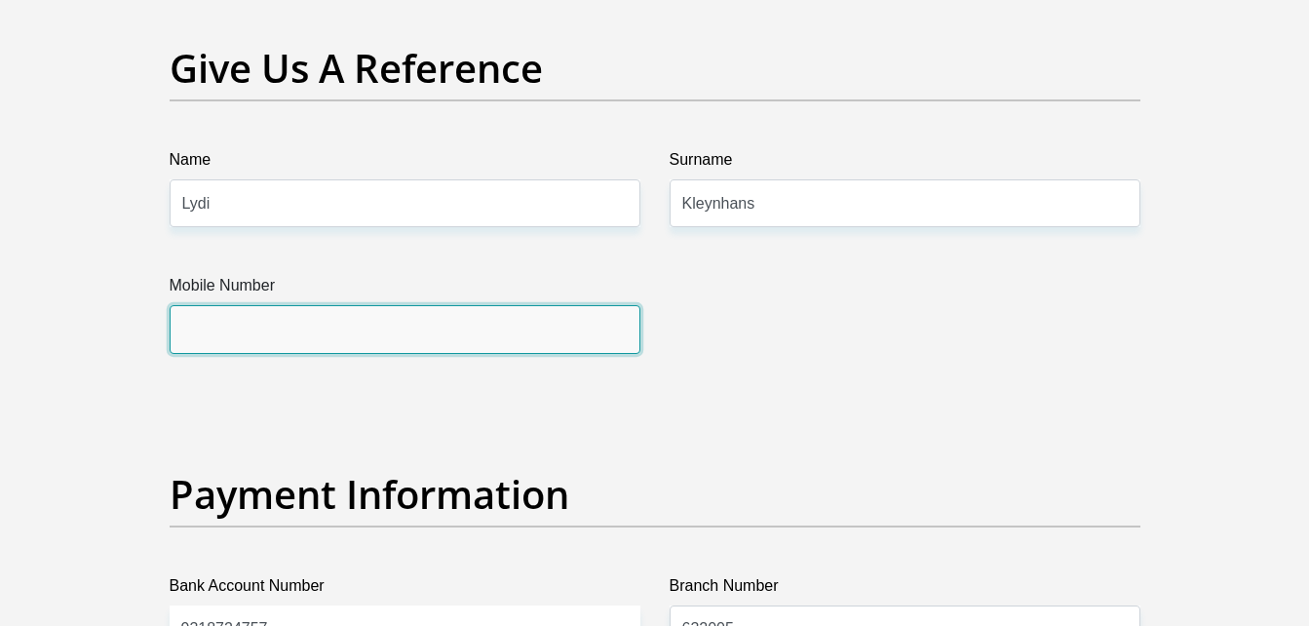
click at [294, 305] on input "Mobile Number" at bounding box center [405, 329] width 471 height 48
type input "0827948023"
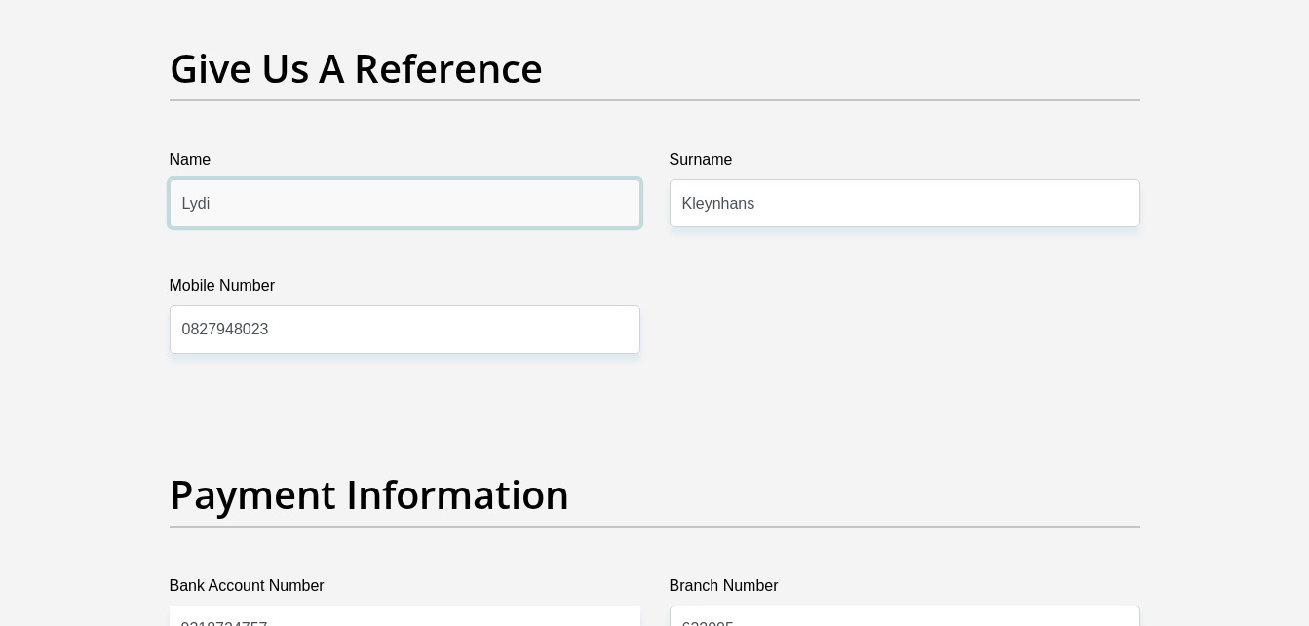
click at [269, 205] on input "Lydi" at bounding box center [405, 203] width 471 height 48
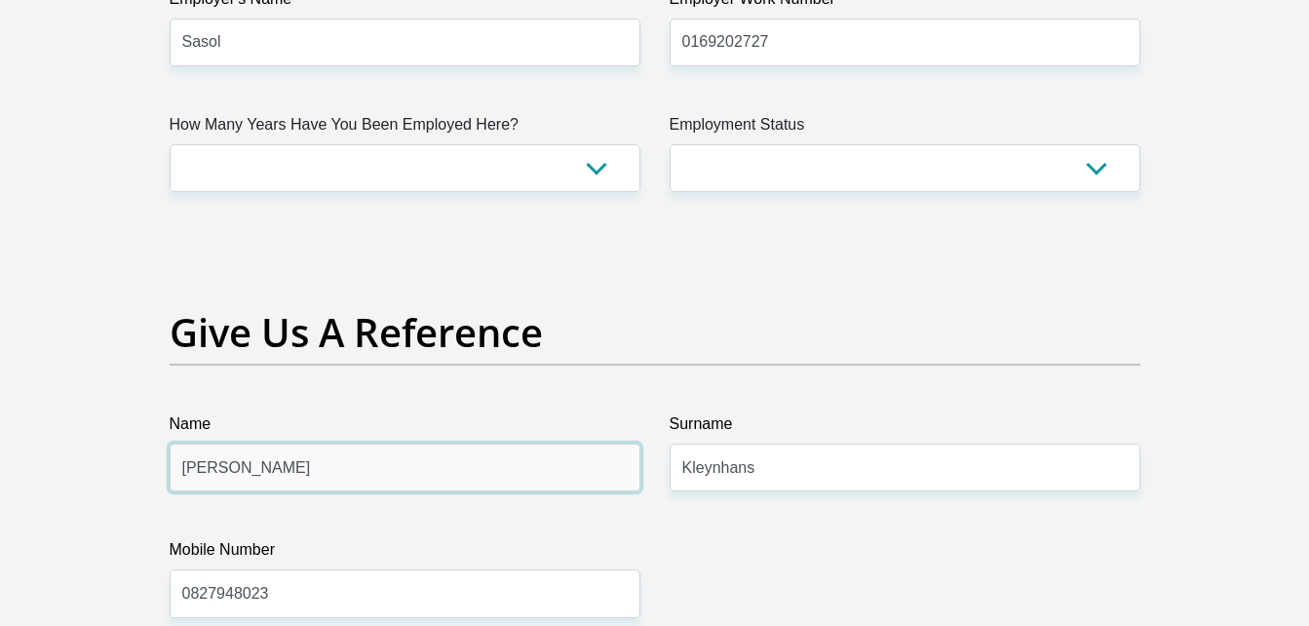
scroll to position [3752, 0]
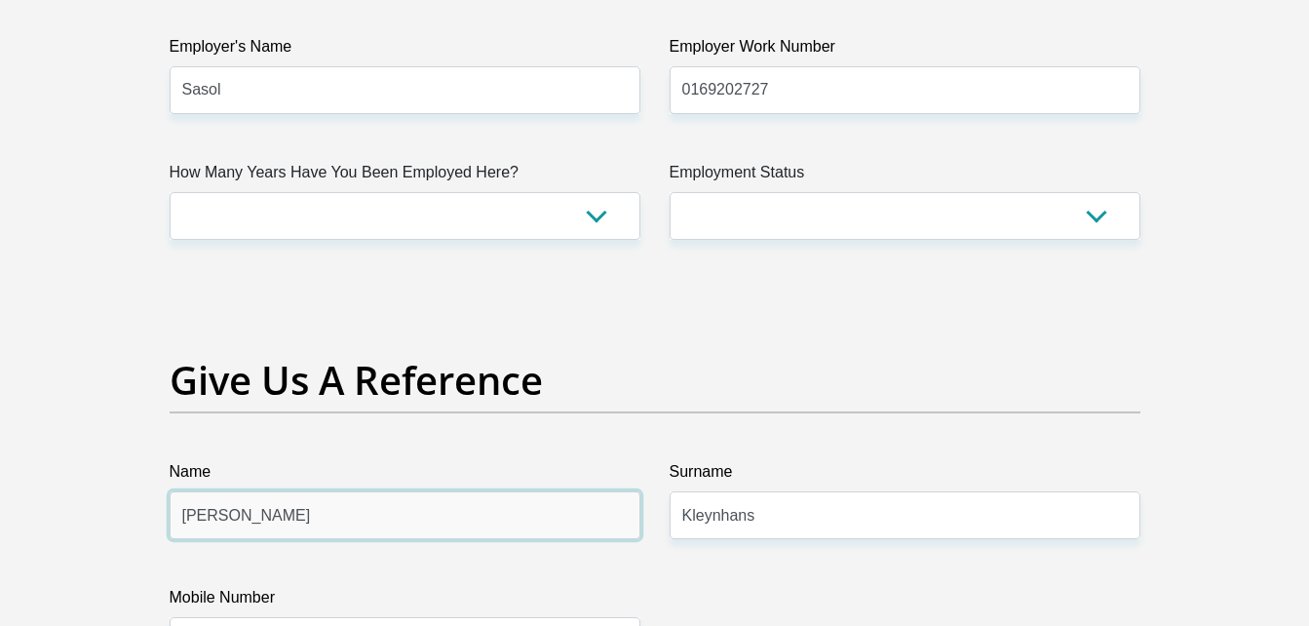
type input "Lydia"
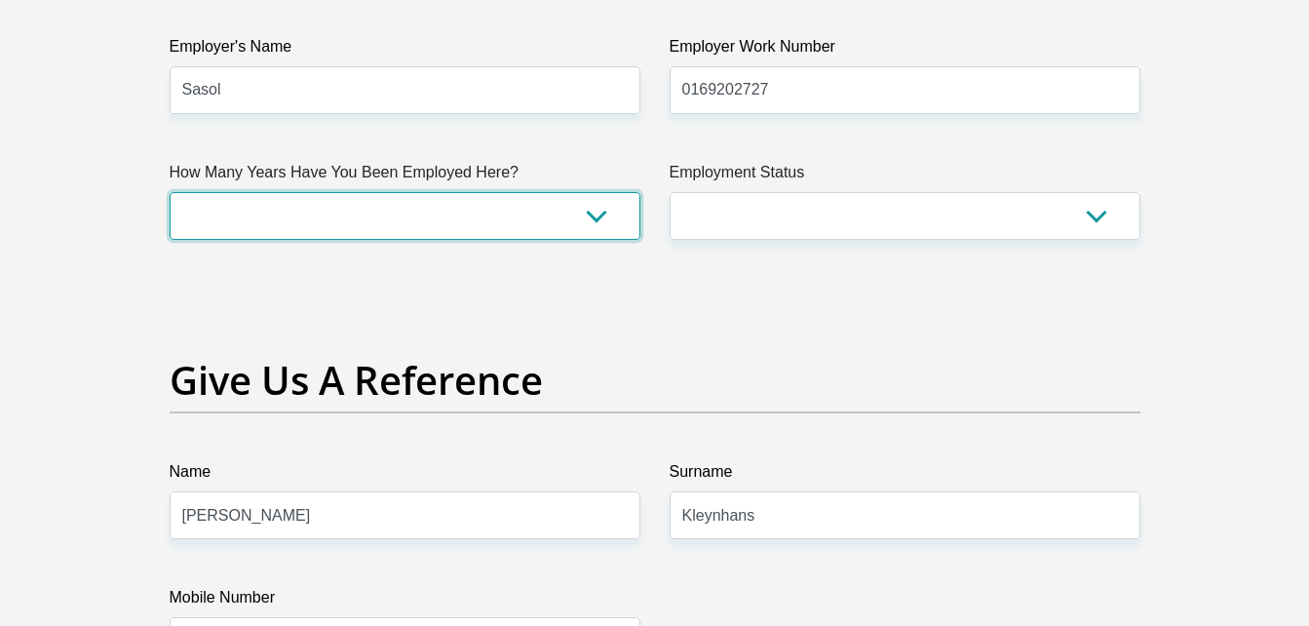
click at [281, 205] on select "less than 1 year 1-3 years 3-5 years 5+ years" at bounding box center [405, 216] width 471 height 48
select select "60"
click at [170, 192] on select "less than 1 year 1-3 years 3-5 years 5+ years" at bounding box center [405, 216] width 471 height 48
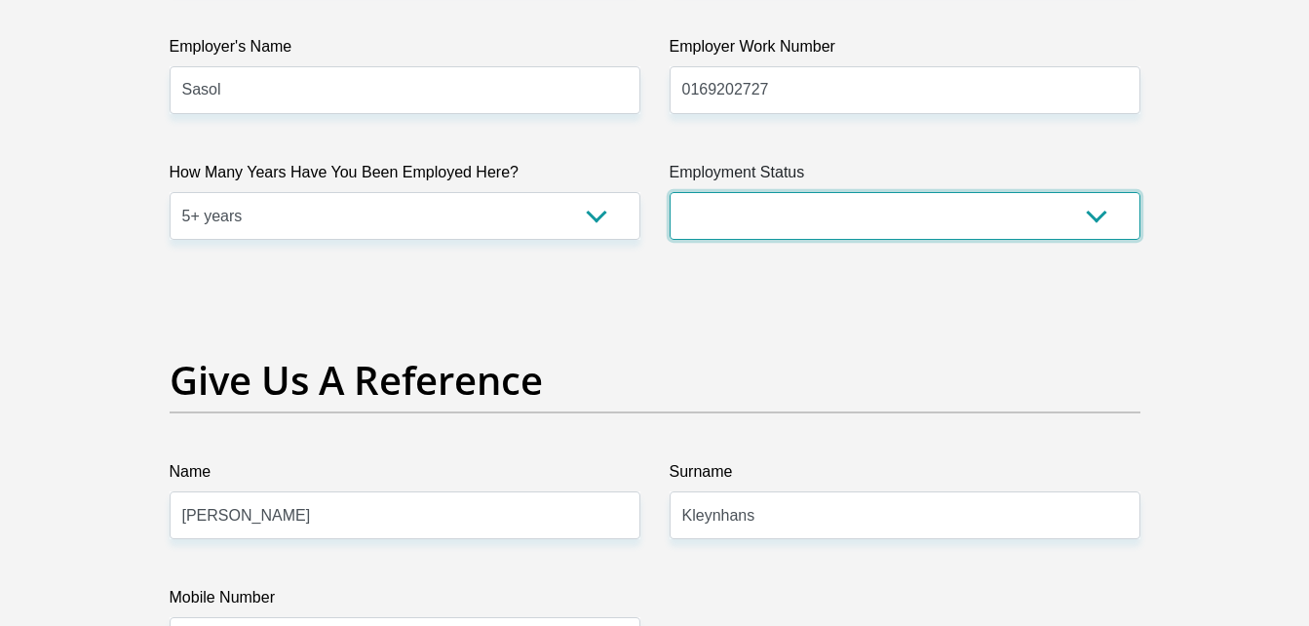
click at [789, 215] on select "Permanent/Full-time Part-time/Casual Contract Worker Self-Employed Housewife Re…" at bounding box center [905, 216] width 471 height 48
select select "1"
click at [670, 192] on select "Permanent/Full-time Part-time/Casual Contract Worker Self-Employed Housewife Re…" at bounding box center [905, 216] width 471 height 48
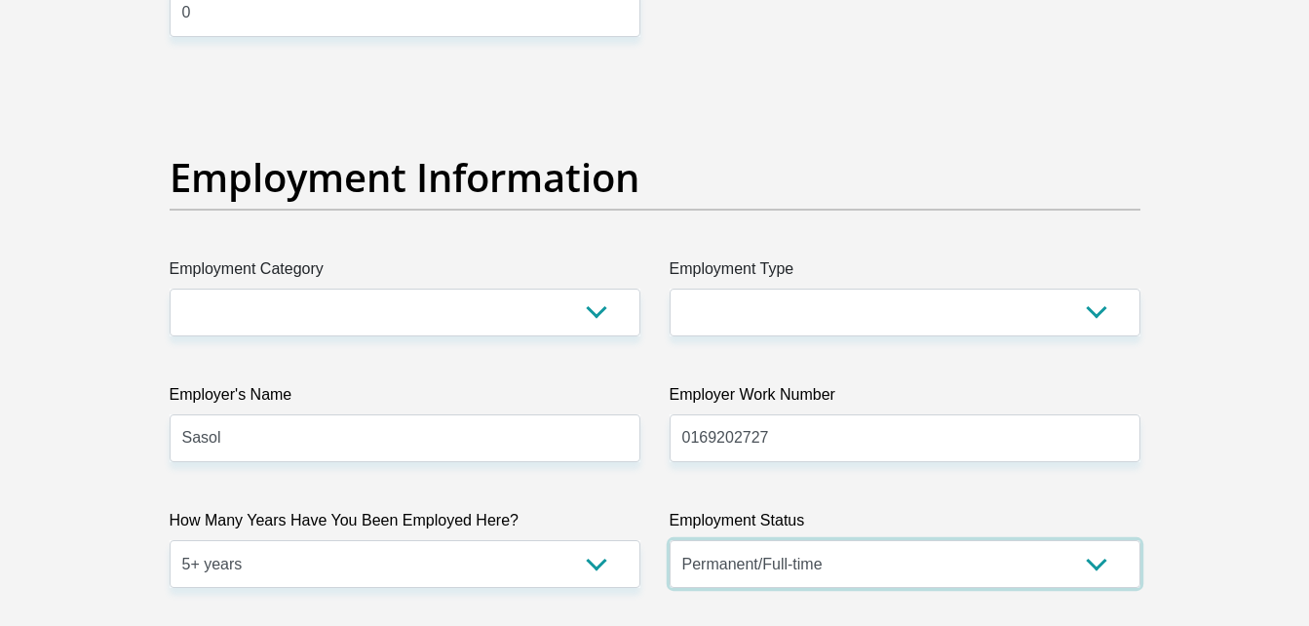
scroll to position [3402, 0]
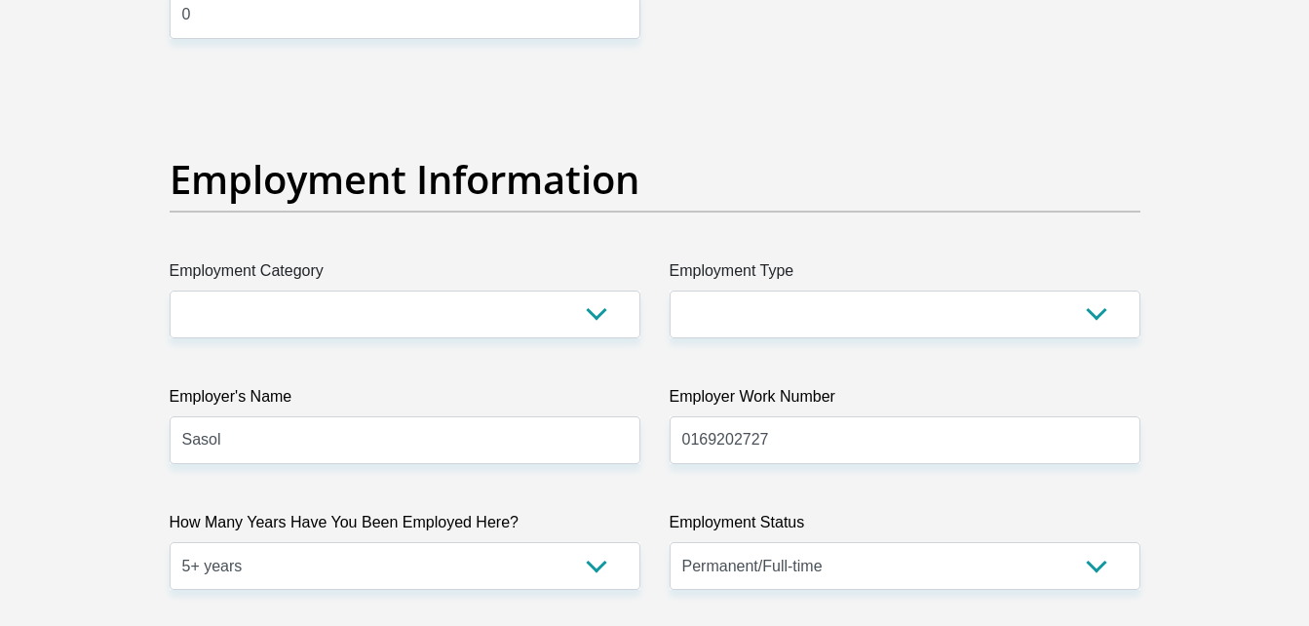
click at [508, 259] on label "Employment Category" at bounding box center [405, 274] width 471 height 31
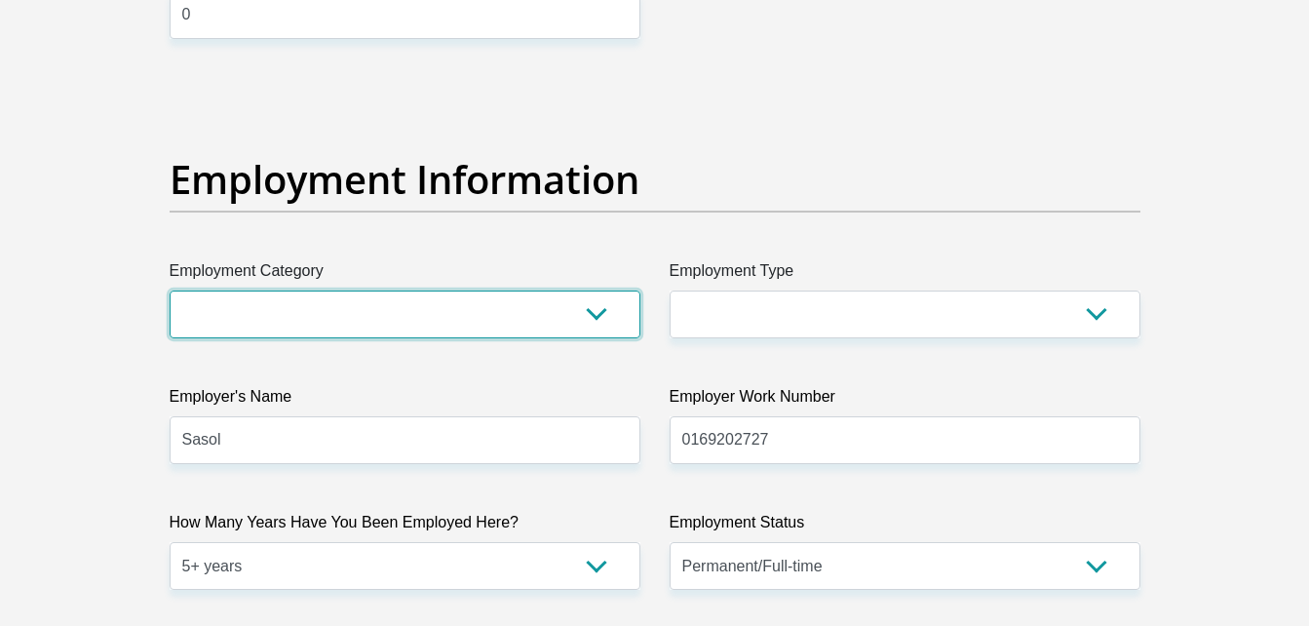
click at [508, 291] on select "AGRICULTURE ALCOHOL & TOBACCO CONSTRUCTION MATERIALS METALLURGY EQUIPMENT FOR R…" at bounding box center [405, 315] width 471 height 48
click at [498, 326] on select "AGRICULTURE ALCOHOL & TOBACCO CONSTRUCTION MATERIALS METALLURGY EQUIPMENT FOR R…" at bounding box center [405, 315] width 471 height 48
select select "20"
click at [170, 291] on select "AGRICULTURE ALCOHOL & TOBACCO CONSTRUCTION MATERIALS METALLURGY EQUIPMENT FOR R…" at bounding box center [405, 315] width 471 height 48
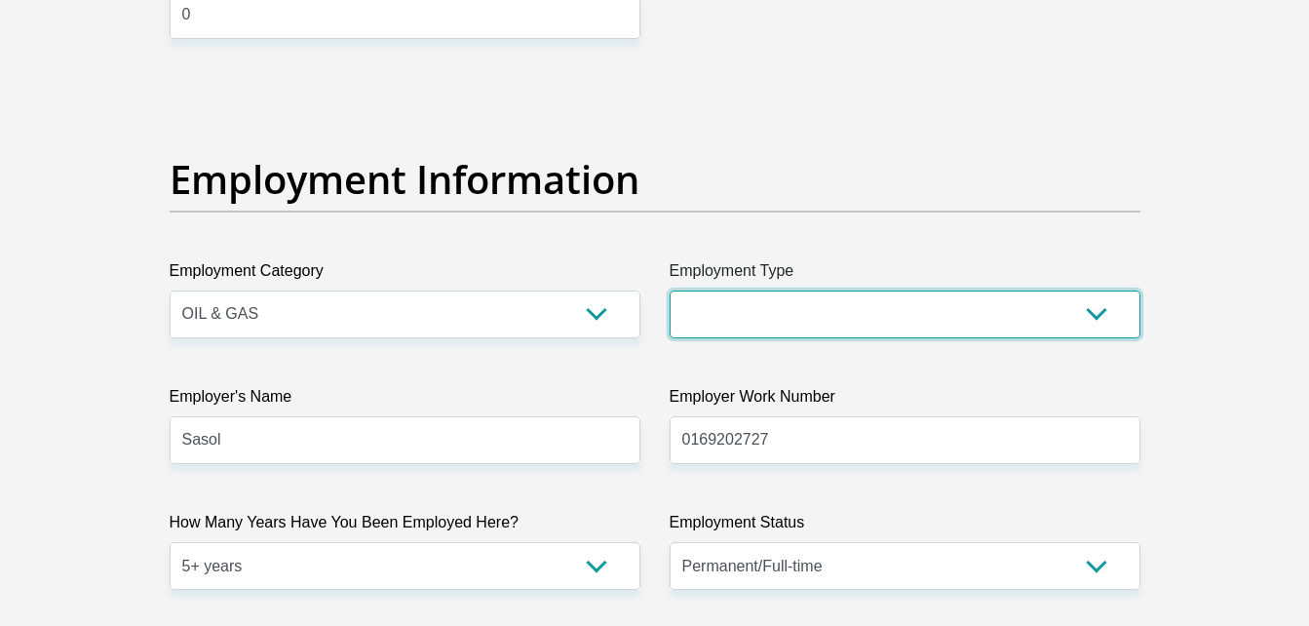
click at [812, 295] on select "College/Lecturer Craft Seller Creative Driver Executive Farmer Forces - Non Com…" at bounding box center [905, 315] width 471 height 48
select select "Licenced Professional"
click at [670, 291] on select "College/Lecturer Craft Seller Creative Driver Executive Farmer Forces - Non Com…" at bounding box center [905, 315] width 471 height 48
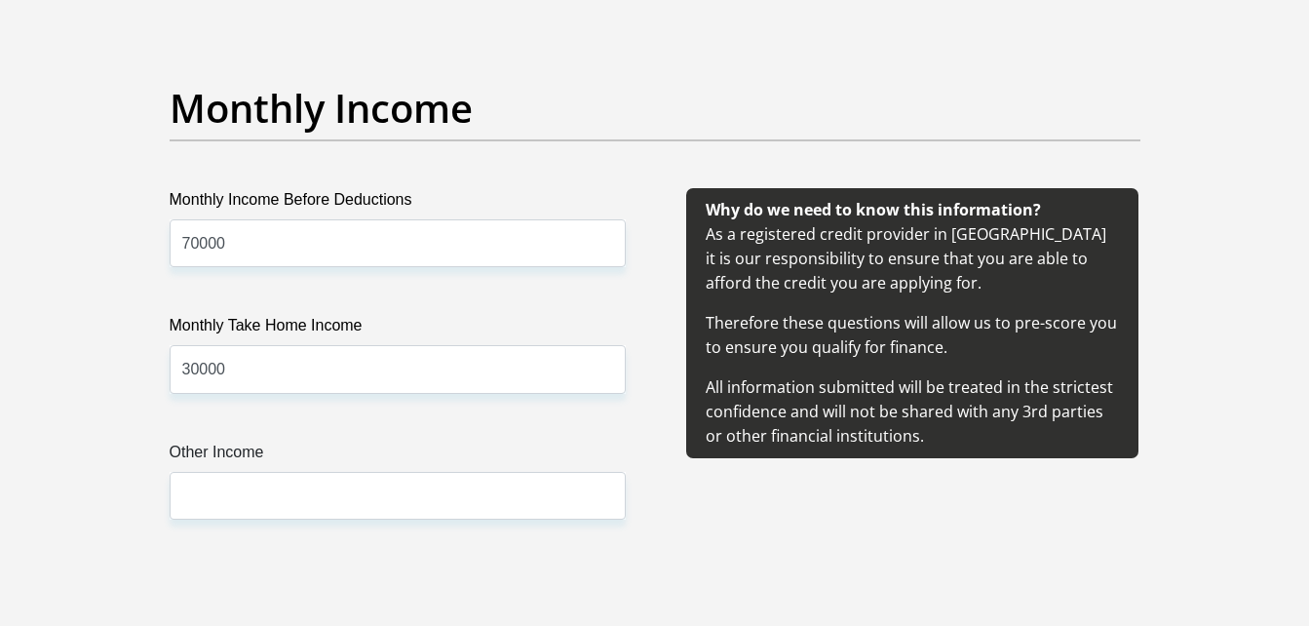
scroll to position [2199, 0]
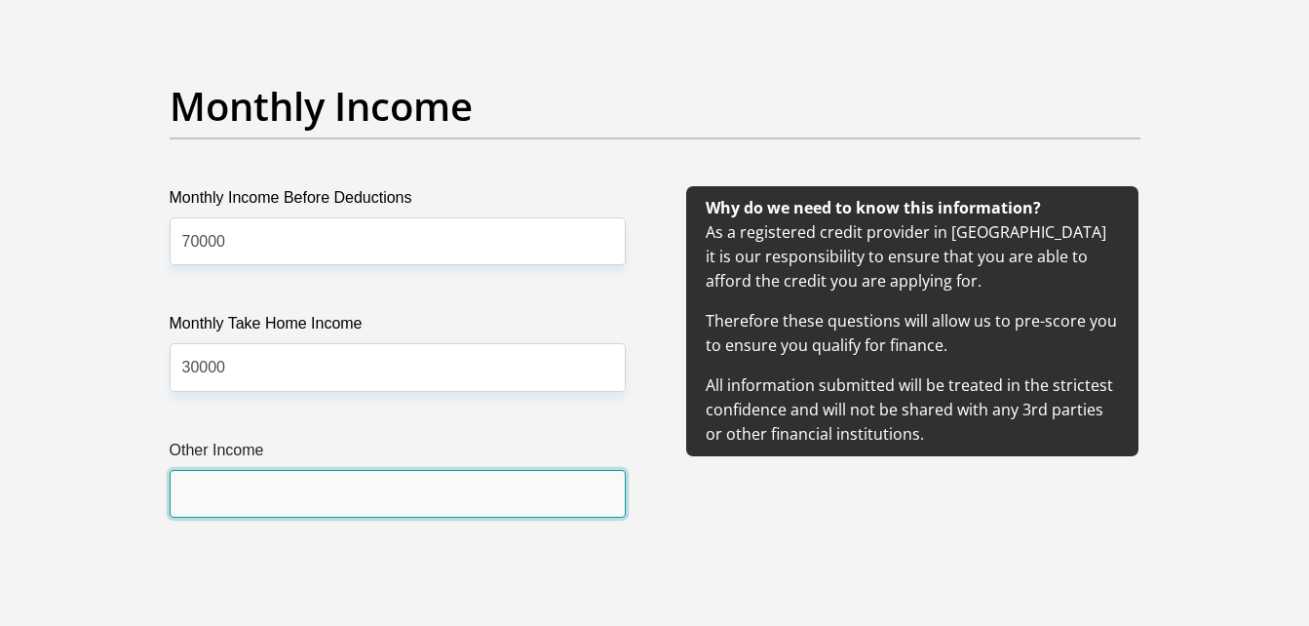
click at [231, 477] on input "Other Income" at bounding box center [398, 494] width 456 height 48
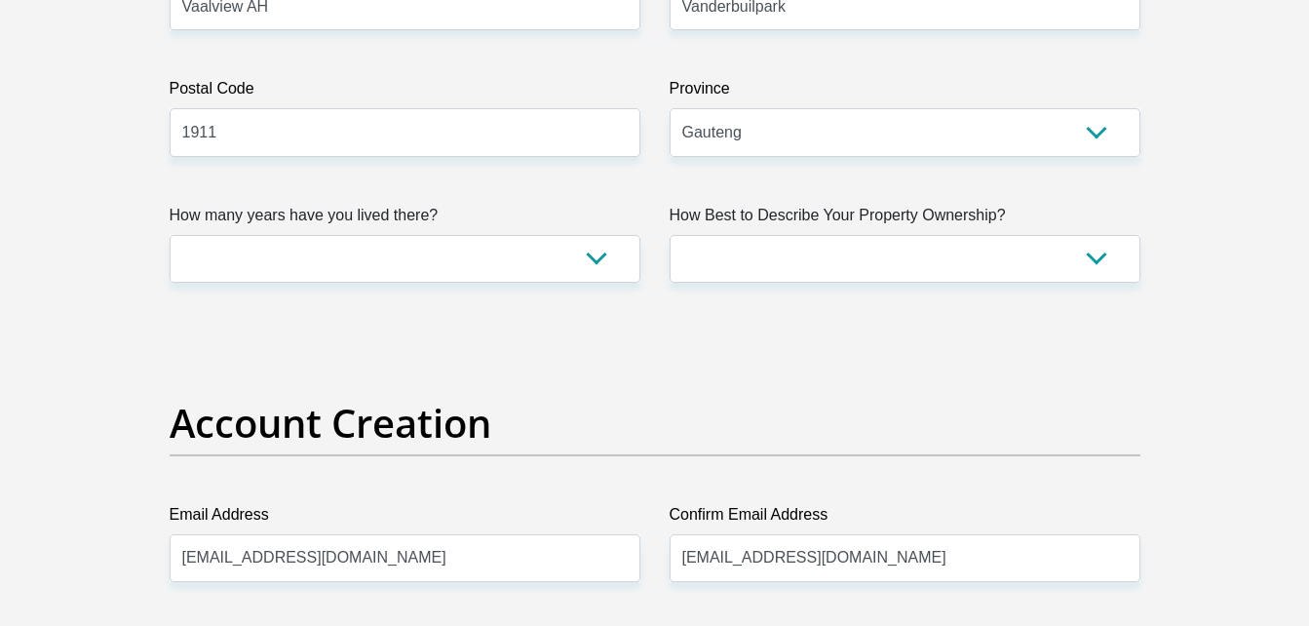
scroll to position [1181, 0]
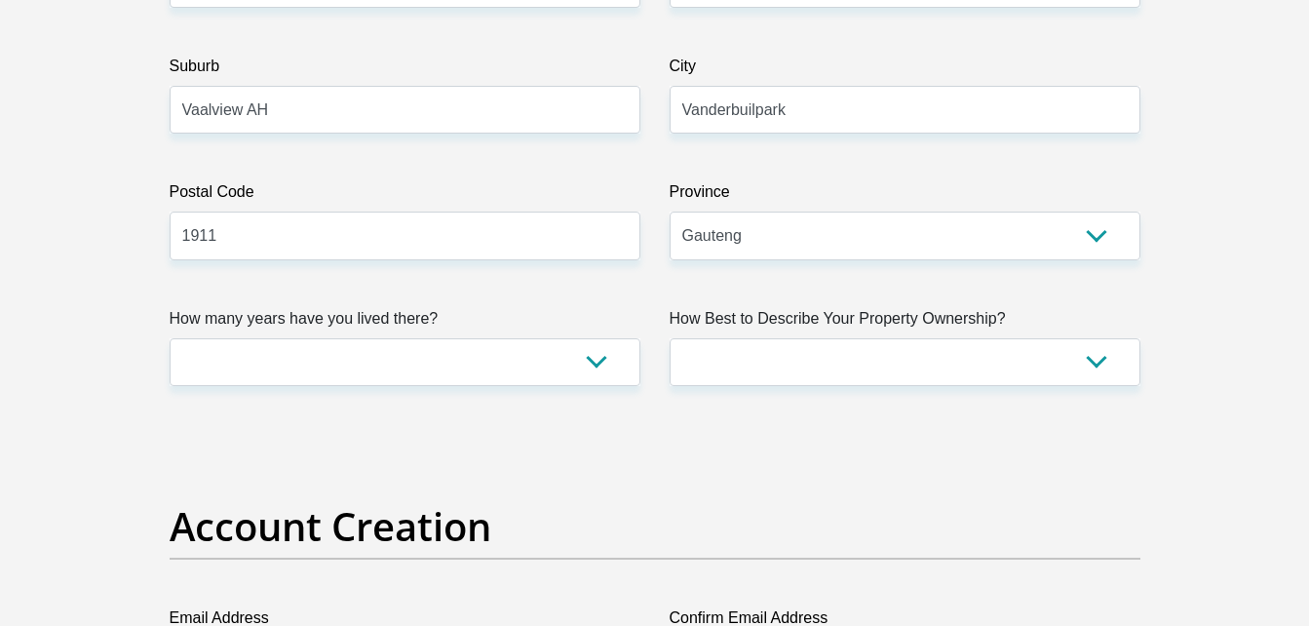
type input "0"
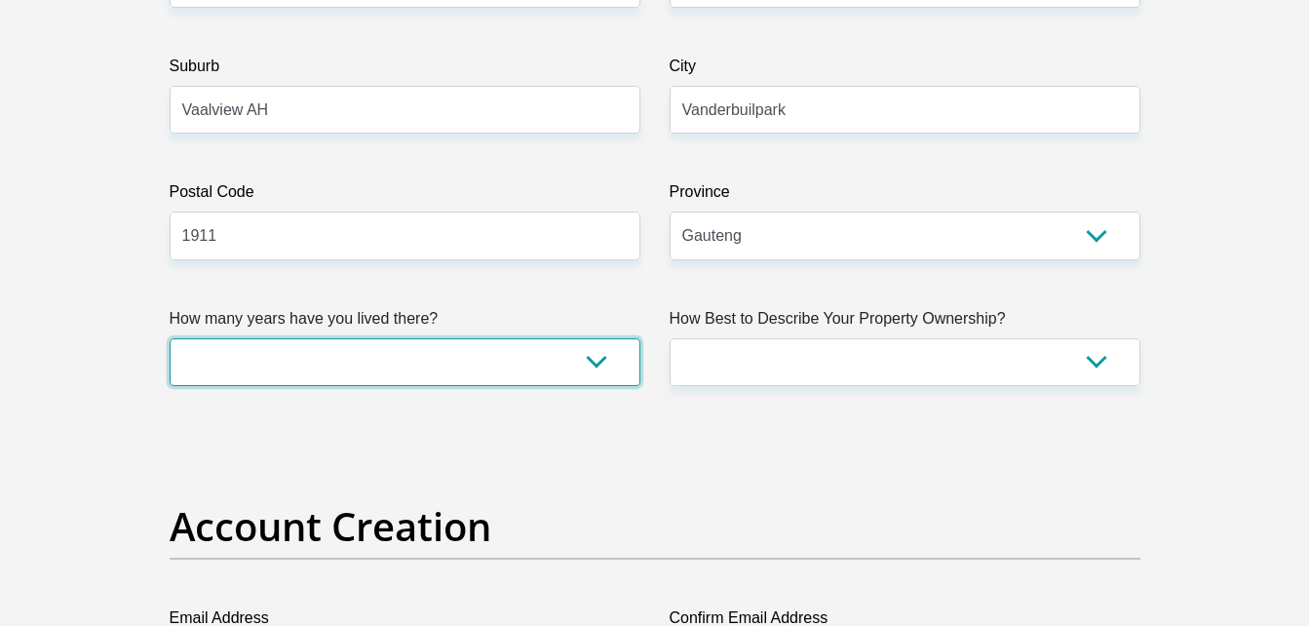
click at [406, 380] on select "less than 1 year 1-3 years 3-5 years 5+ years" at bounding box center [405, 362] width 471 height 48
select select "5"
click at [170, 338] on select "less than 1 year 1-3 years 3-5 years 5+ years" at bounding box center [405, 362] width 471 height 48
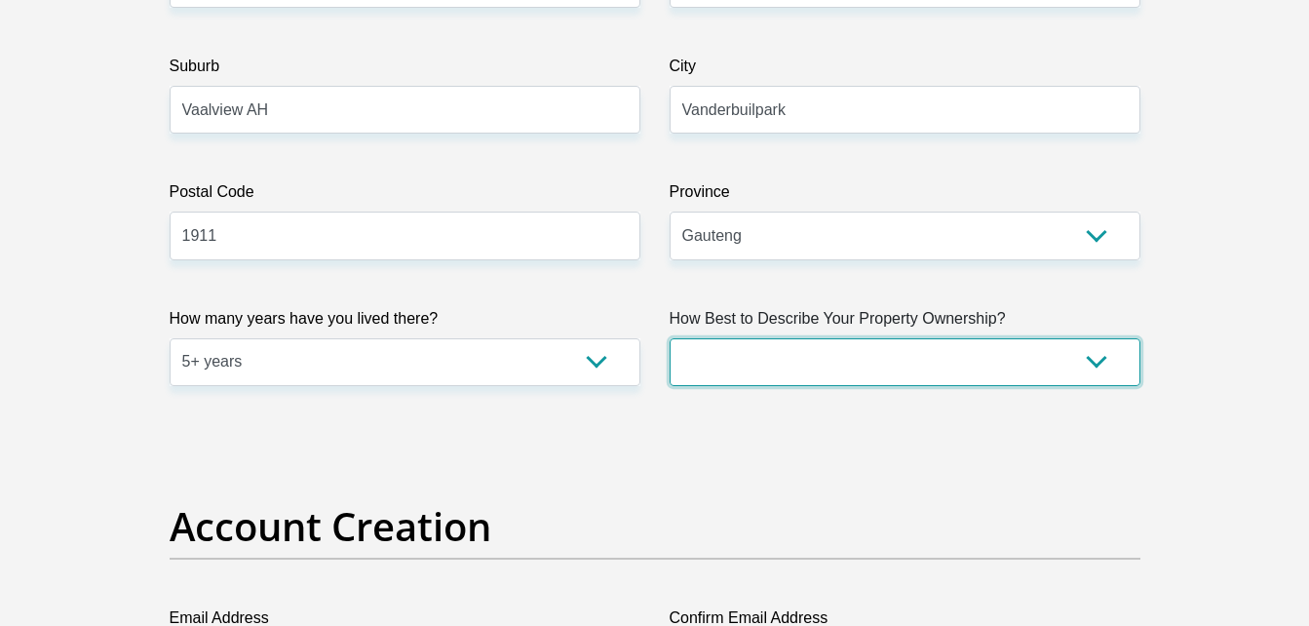
click at [720, 374] on select "Owned Rented Family Owned Company Dwelling" at bounding box center [905, 362] width 471 height 48
select select "Owned"
click at [670, 338] on select "Owned Rented Family Owned Company Dwelling" at bounding box center [905, 362] width 471 height 48
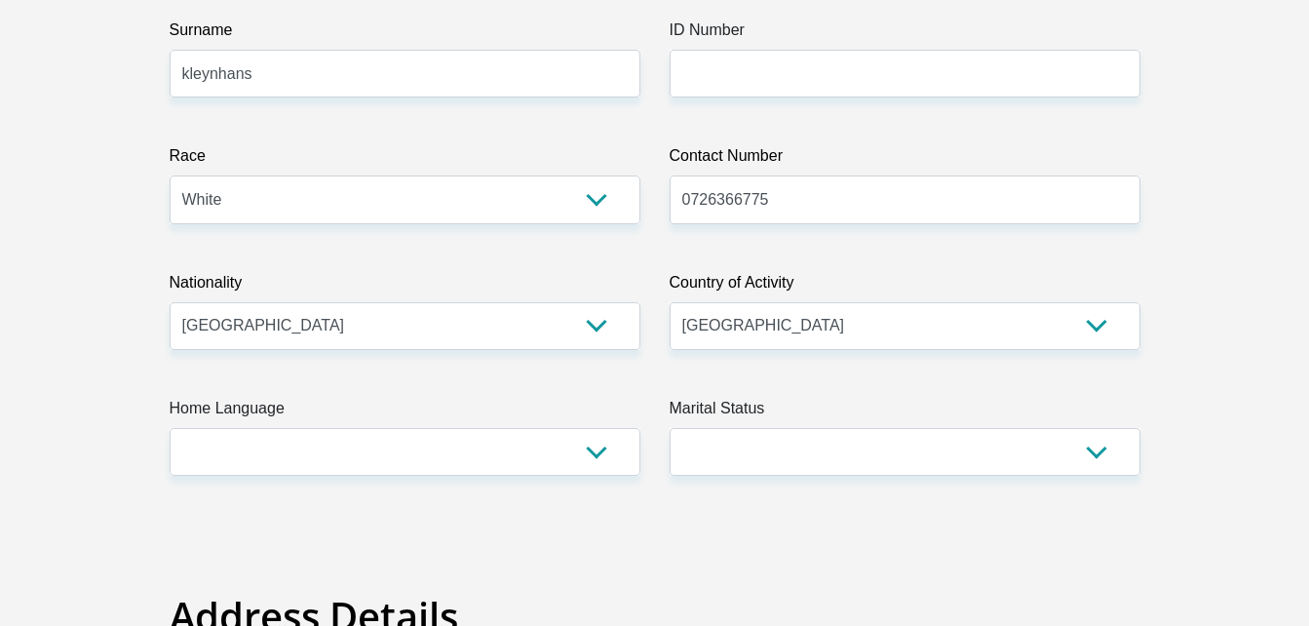
scroll to position [415, 0]
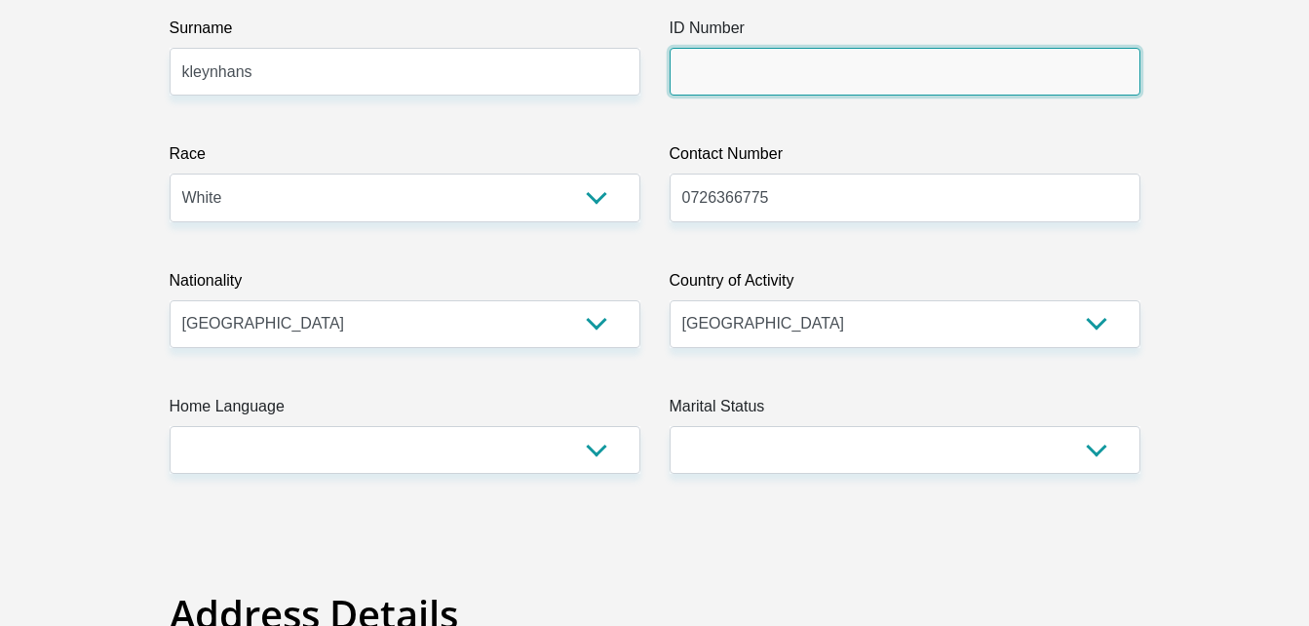
click at [681, 82] on input "ID Number" at bounding box center [905, 72] width 471 height 48
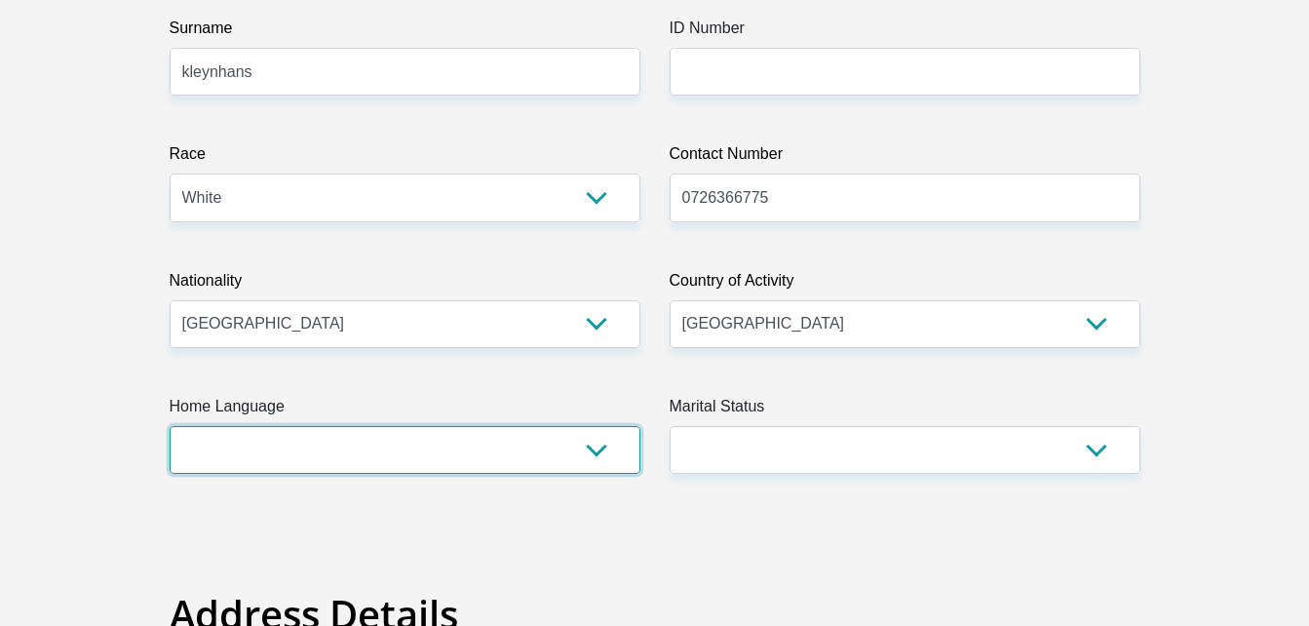
click at [514, 449] on select "Afrikaans English Sepedi South Ndebele Southern Sotho Swati Tsonga Tswana Venda…" at bounding box center [405, 450] width 471 height 48
select select "afr"
click at [170, 426] on select "Afrikaans English Sepedi South Ndebele Southern Sotho Swati Tsonga Tswana Venda…" at bounding box center [405, 450] width 471 height 48
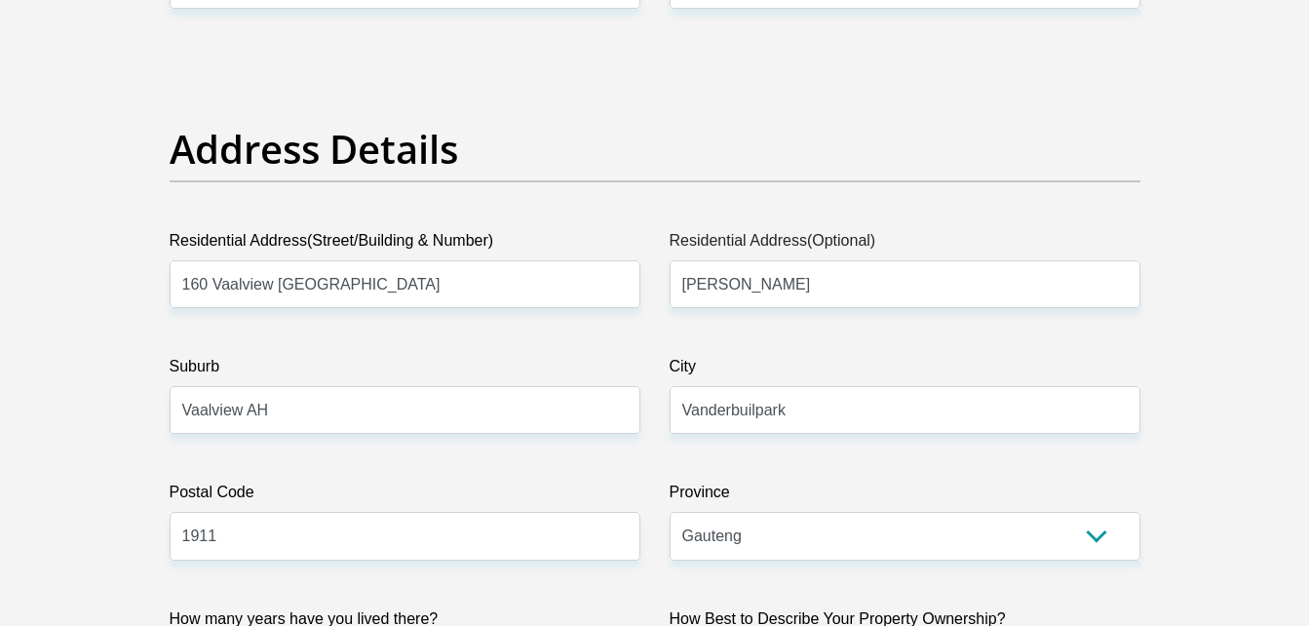
scroll to position [0, 0]
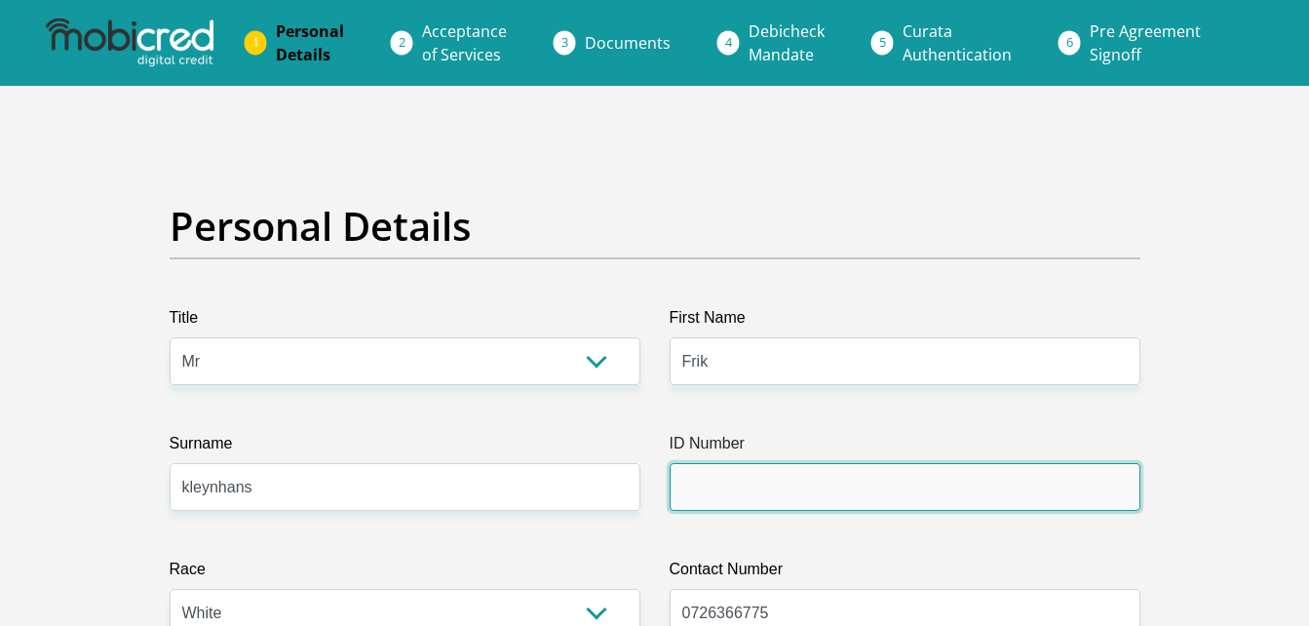
click at [722, 481] on input "ID Number" at bounding box center [905, 487] width 471 height 48
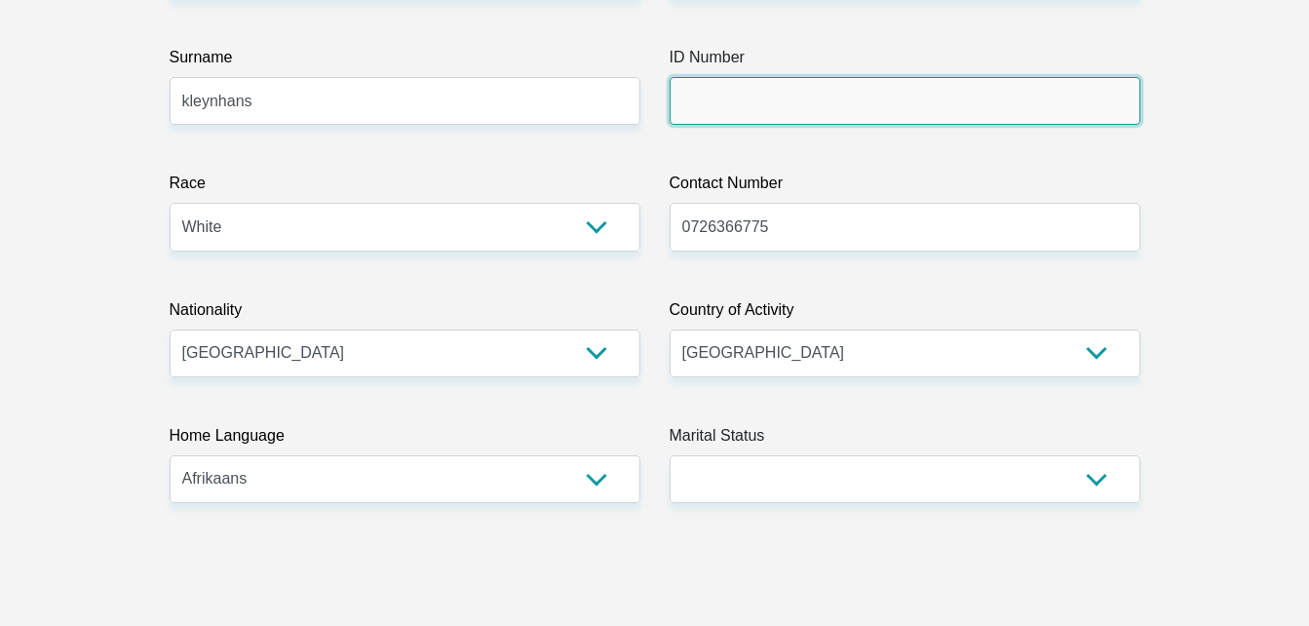
scroll to position [387, 0]
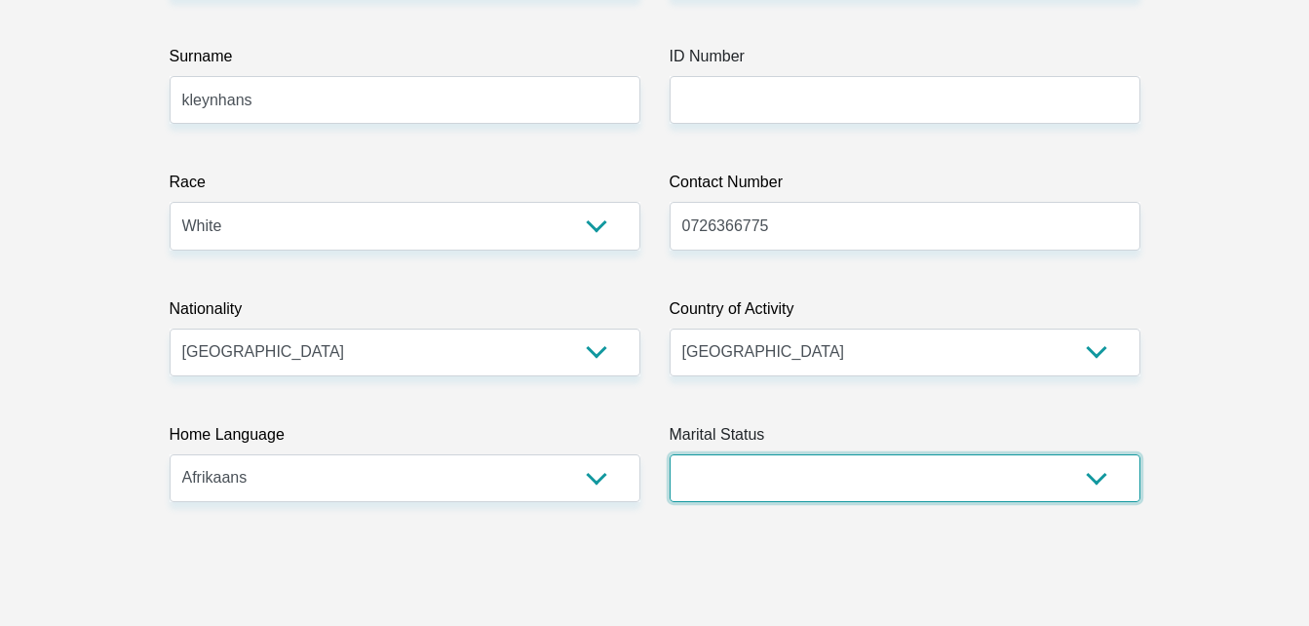
click at [723, 495] on select "Married ANC Single Divorced Widowed Married COP or Customary Law" at bounding box center [905, 478] width 471 height 48
select select "1"
click at [670, 454] on select "Married ANC Single Divorced Widowed Married COP or Customary Law" at bounding box center [905, 478] width 471 height 48
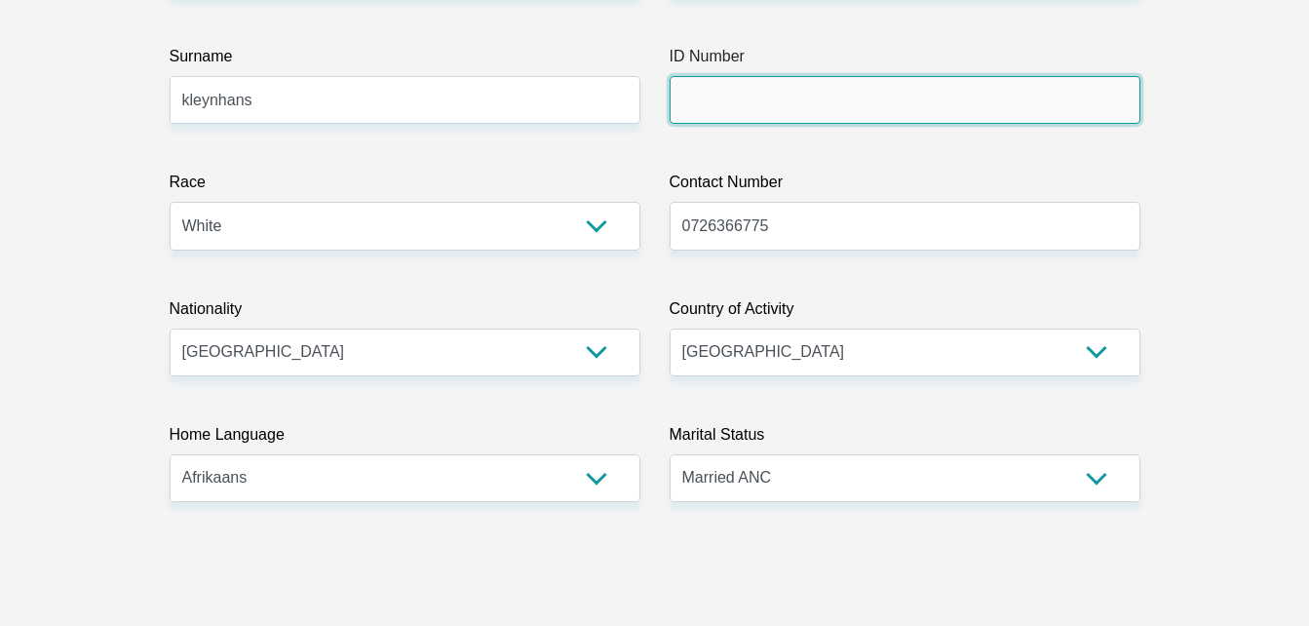
click at [744, 109] on input "ID Number" at bounding box center [905, 100] width 471 height 48
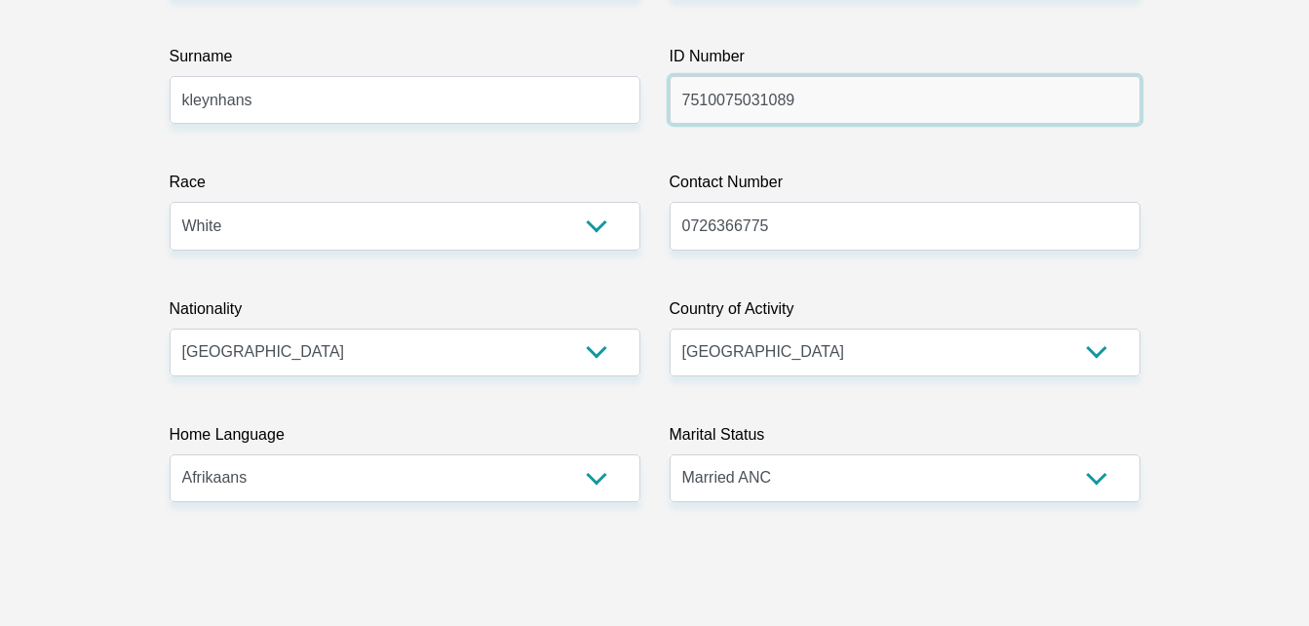
drag, startPoint x: 819, startPoint y: 101, endPoint x: 612, endPoint y: 85, distance: 207.4
type input "7510075031089"
drag, startPoint x: 517, startPoint y: 307, endPoint x: 509, endPoint y: 270, distance: 37.9
click at [531, 297] on div "Nationality South Africa Afghanistan Aland Islands Albania Algeria America Samo…" at bounding box center [405, 336] width 471 height 79
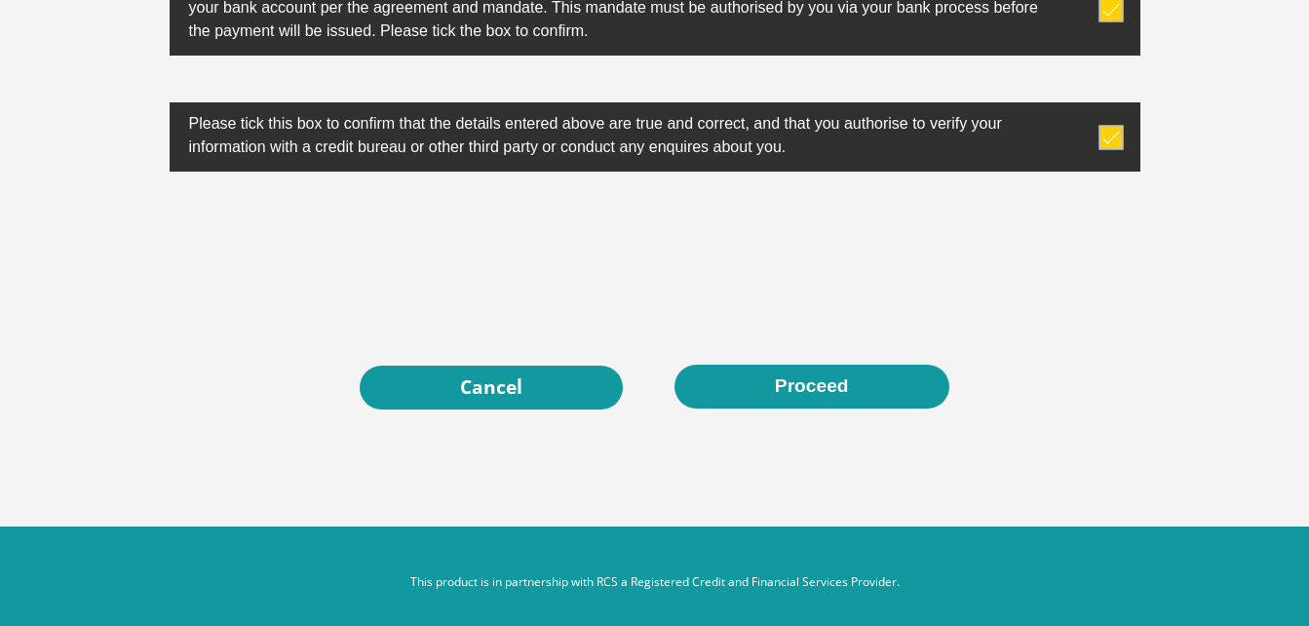
scroll to position [6370, 0]
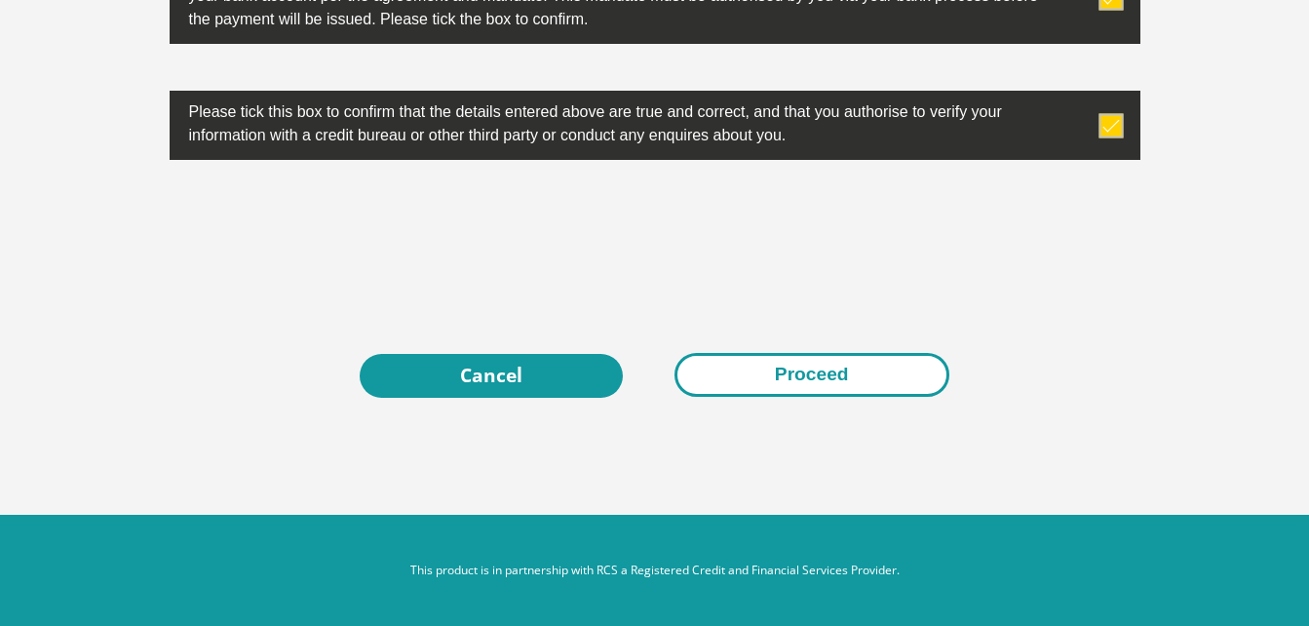
click at [764, 384] on button "Proceed" at bounding box center [812, 375] width 275 height 44
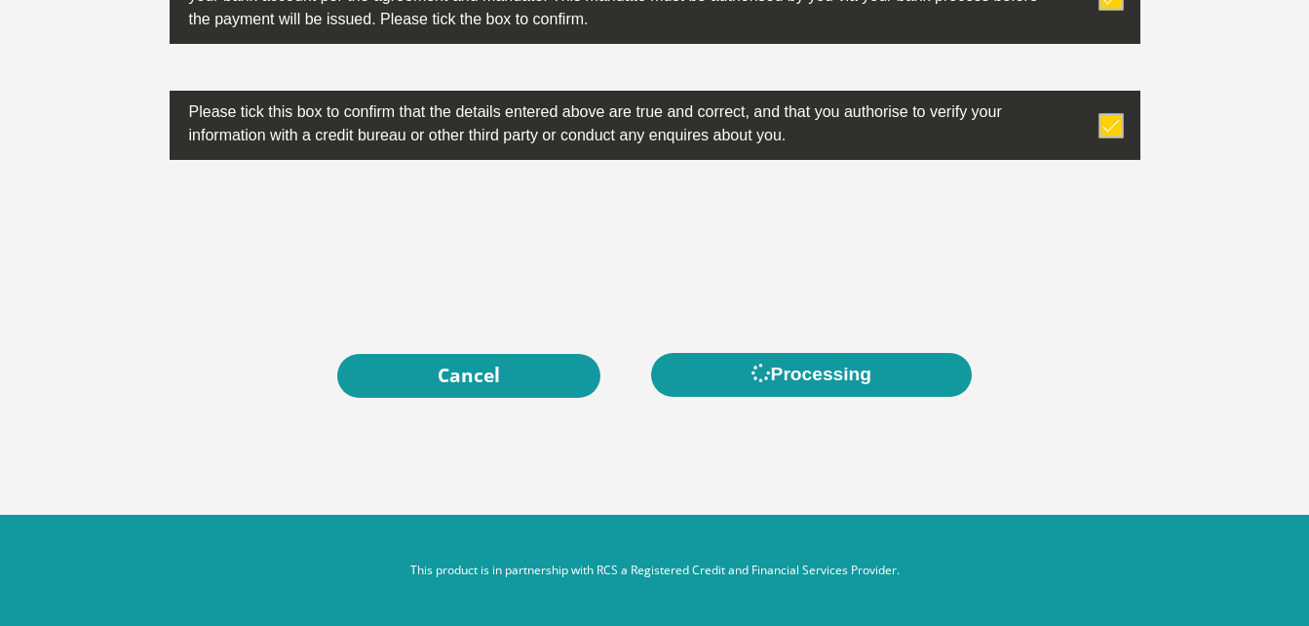
scroll to position [0, 0]
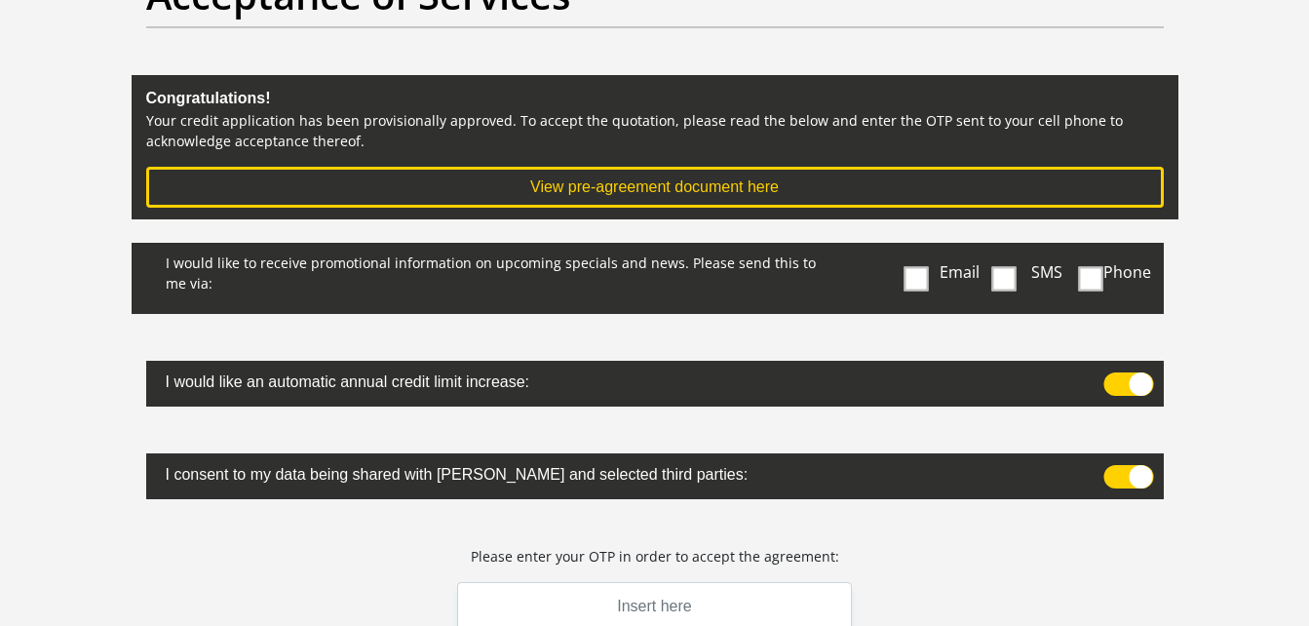
scroll to position [166, 0]
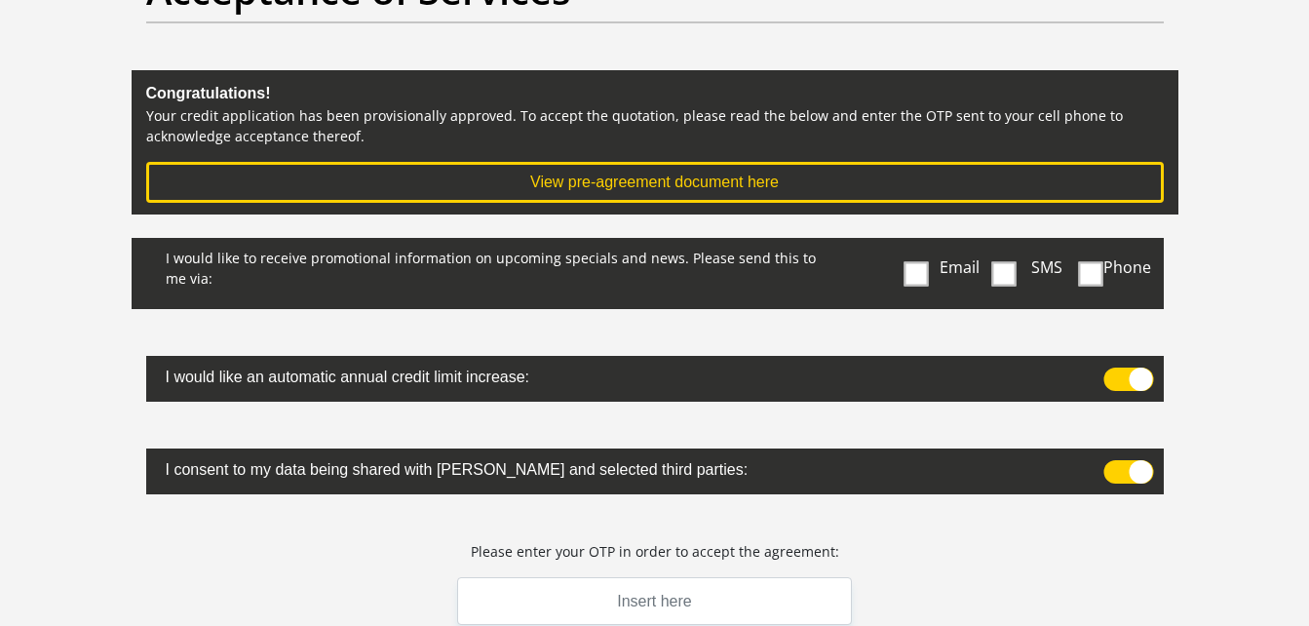
click at [1131, 381] on span at bounding box center [1129, 379] width 50 height 23
click at [1112, 372] on input "checkbox" at bounding box center [1112, 372] width 0 height 0
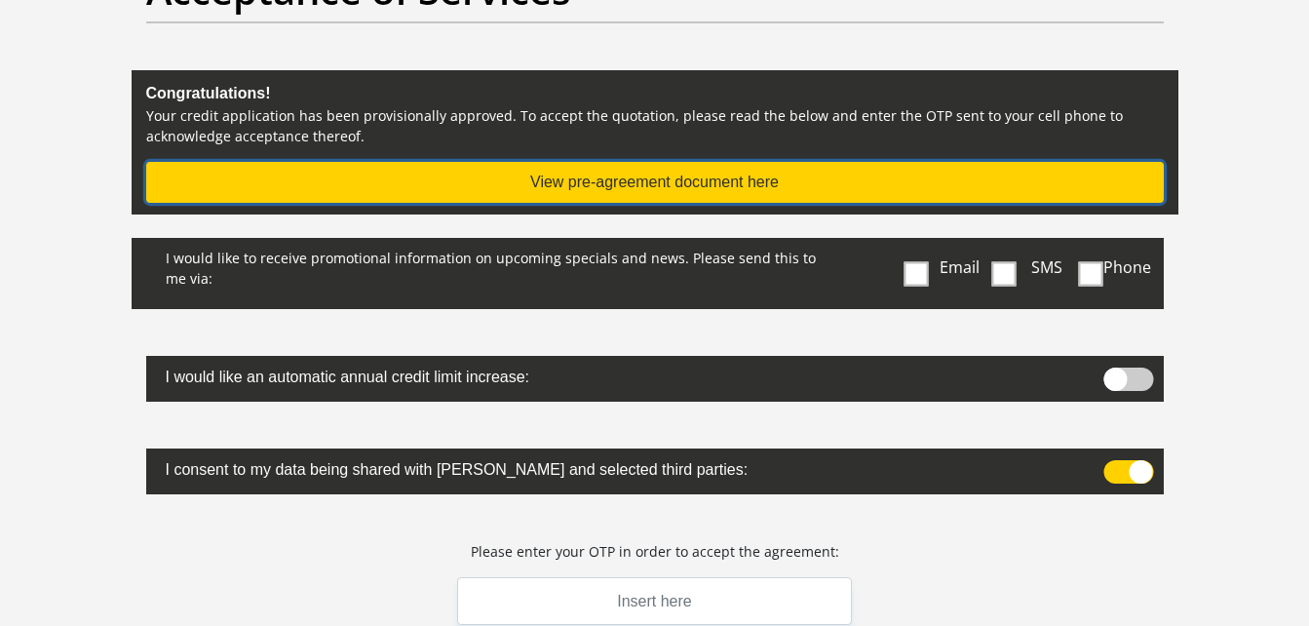
click at [819, 176] on button "View pre-agreement document here" at bounding box center [655, 182] width 1018 height 41
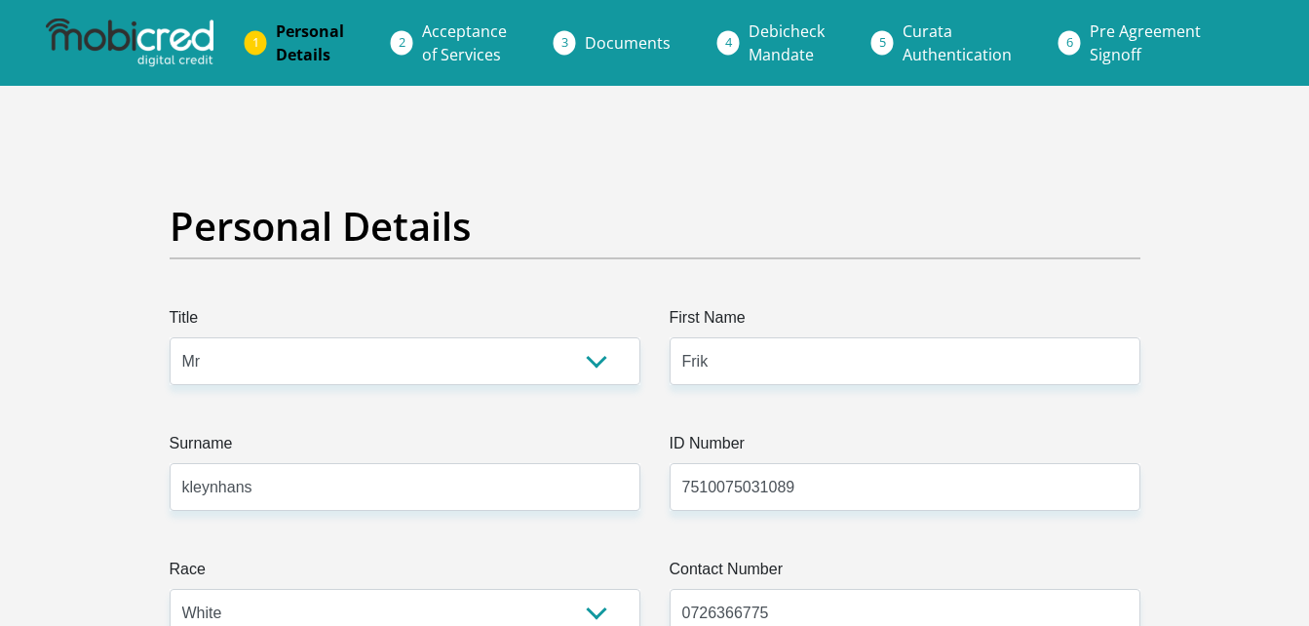
select select "Mr"
select select "4"
select select "ZAF"
select select "afr"
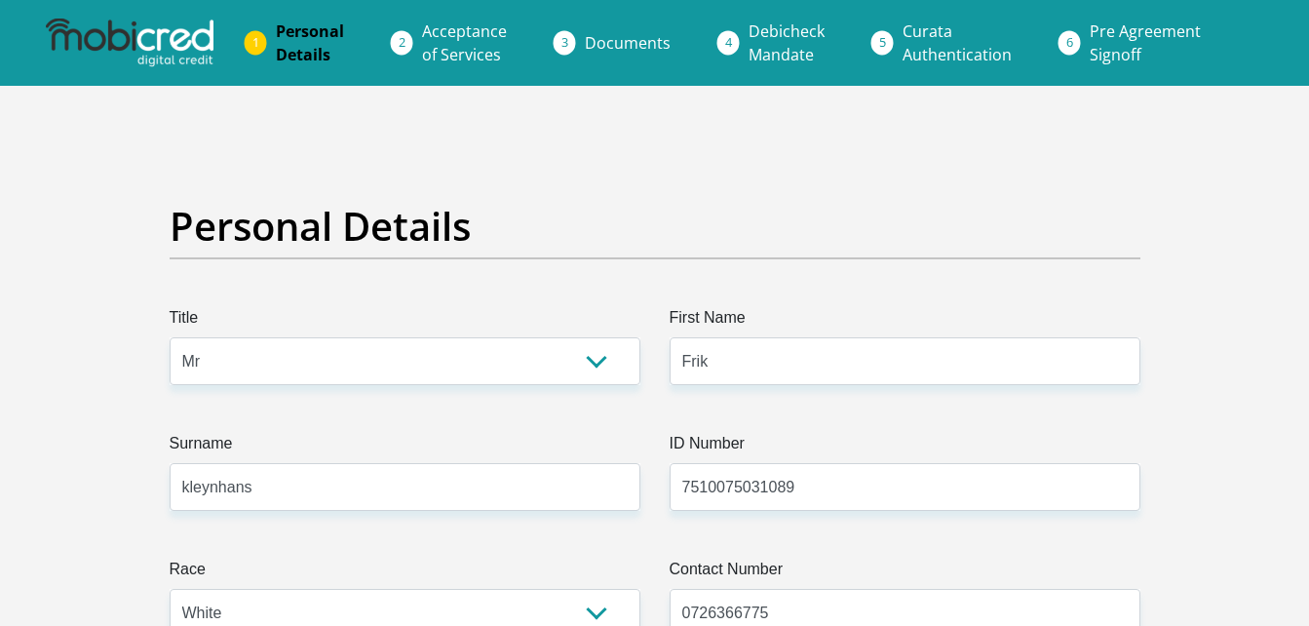
select select "1"
select select "Gauteng"
select select "5"
select select "Owned"
select select "20"
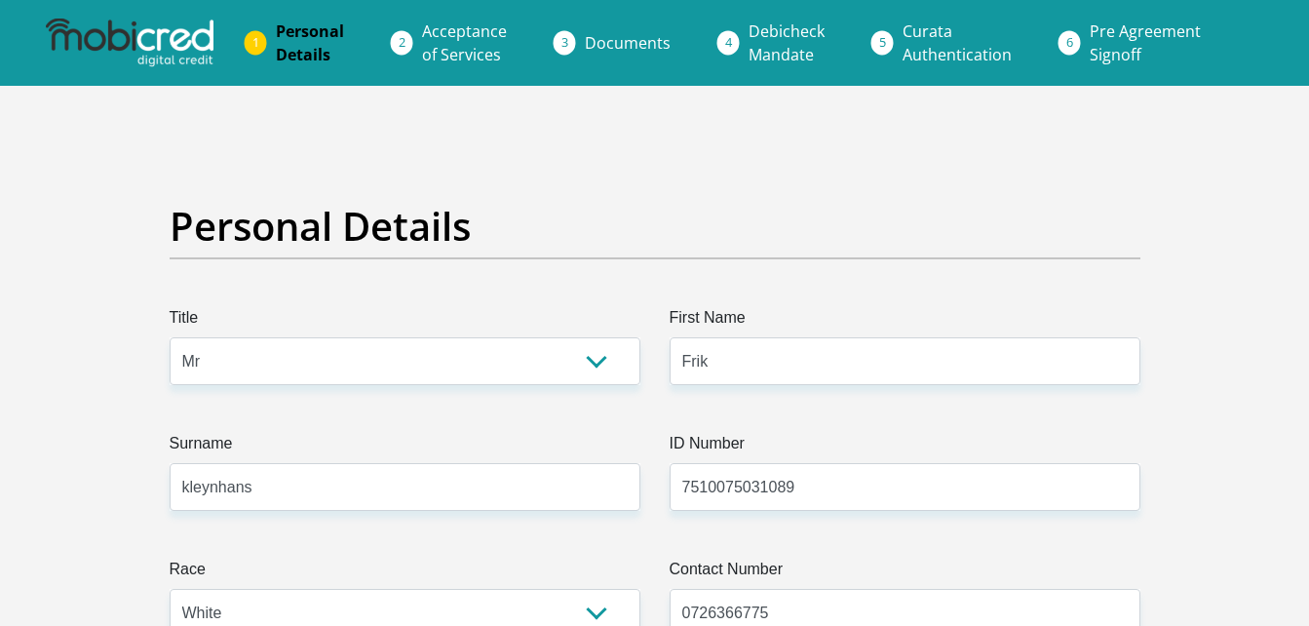
select select "Licenced Professional"
select select "60"
select select "1"
select select "SAV"
select select "23"
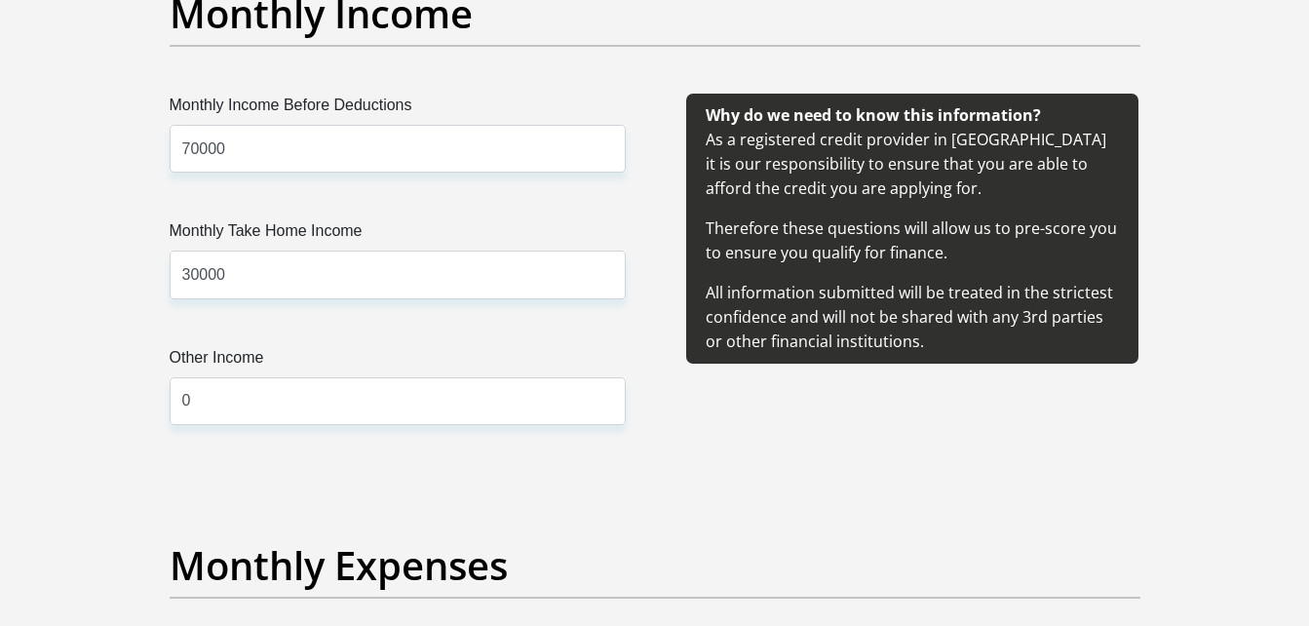
scroll to position [2209, 0]
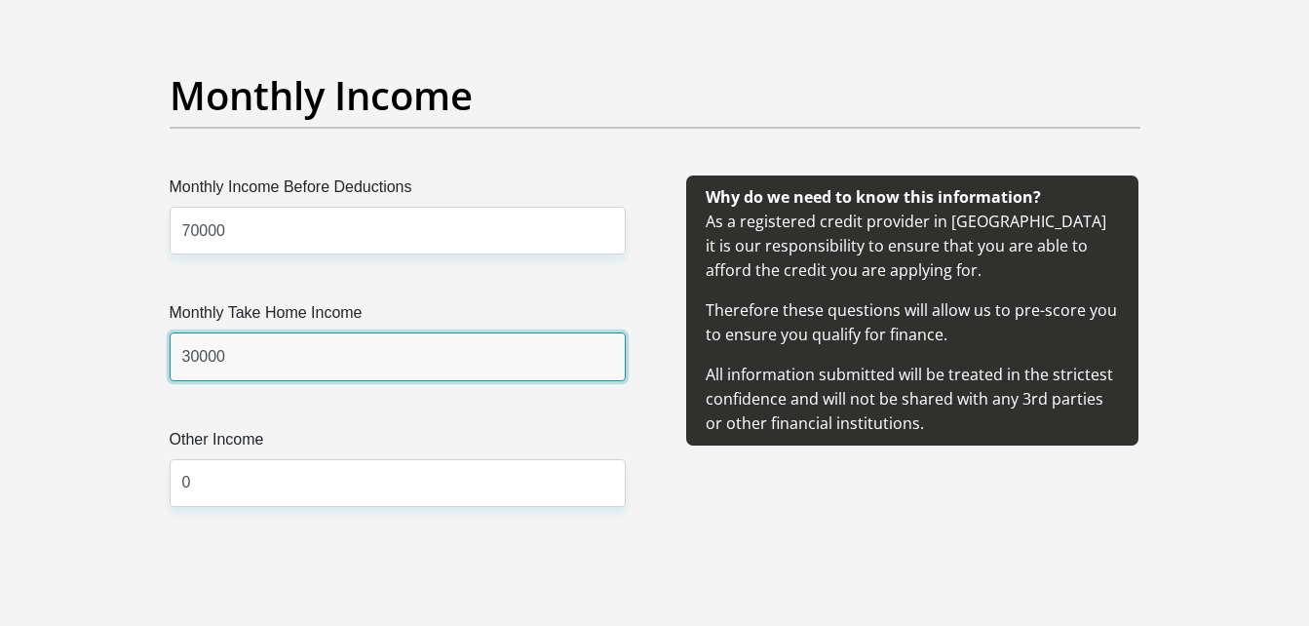
click at [400, 344] on input "30000" at bounding box center [398, 356] width 456 height 48
drag, startPoint x: 382, startPoint y: 345, endPoint x: 110, endPoint y: 361, distance: 272.5
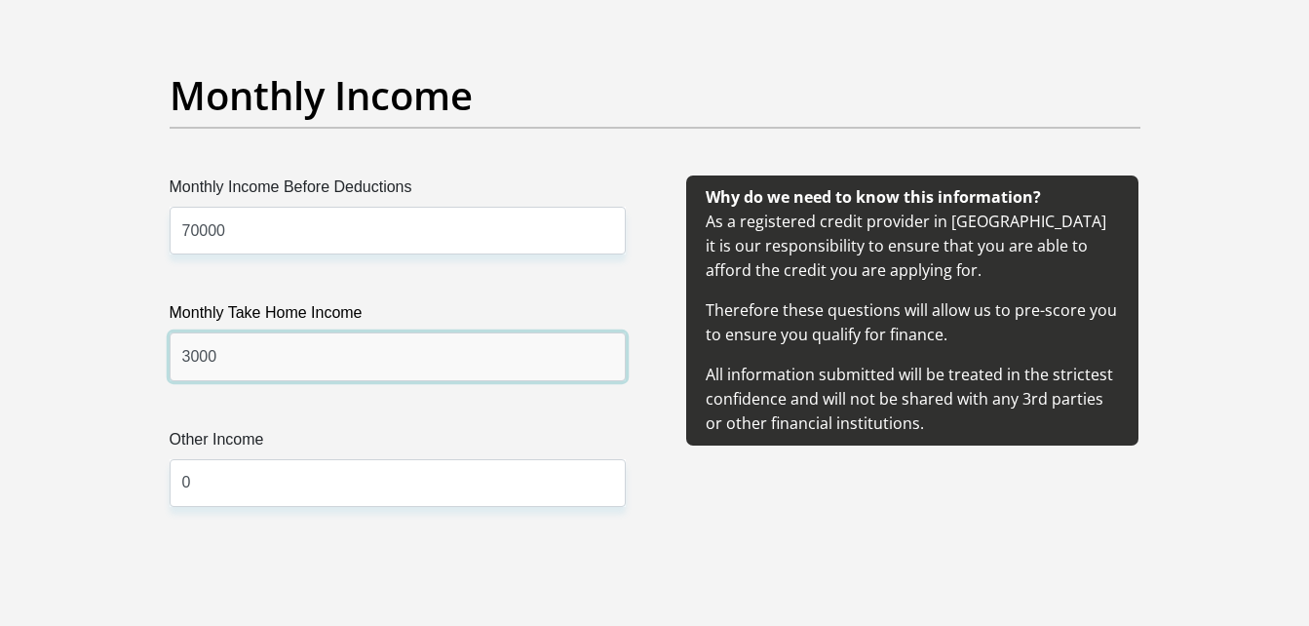
type input "30000"
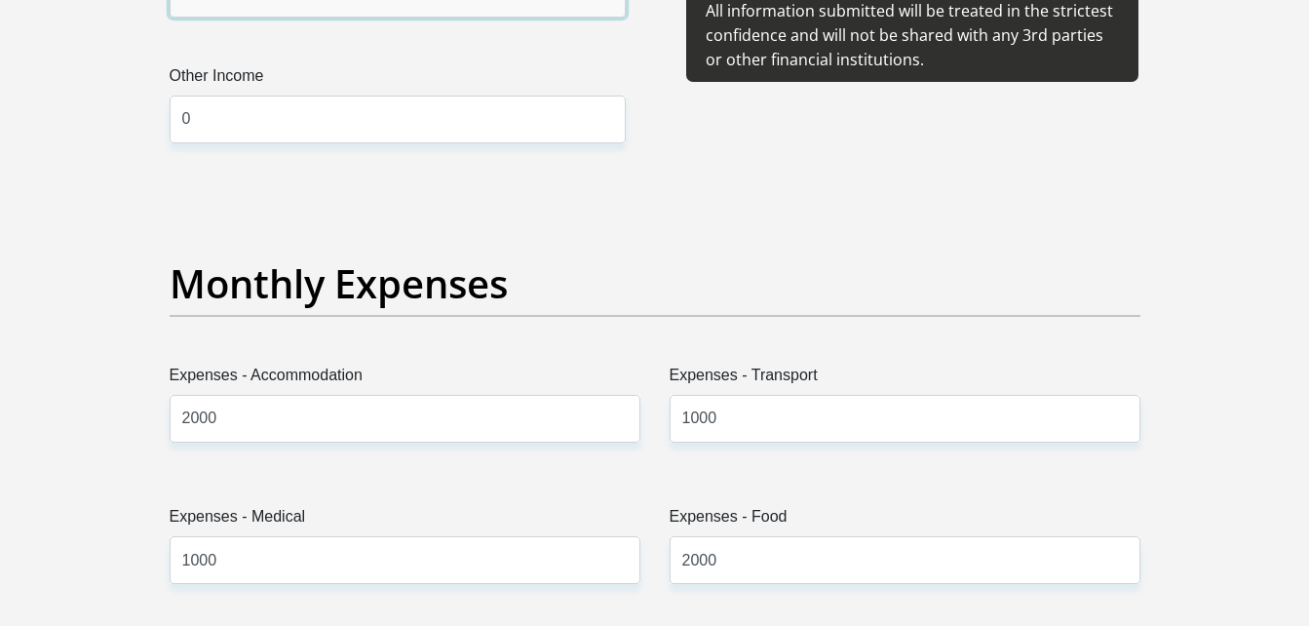
scroll to position [2575, 0]
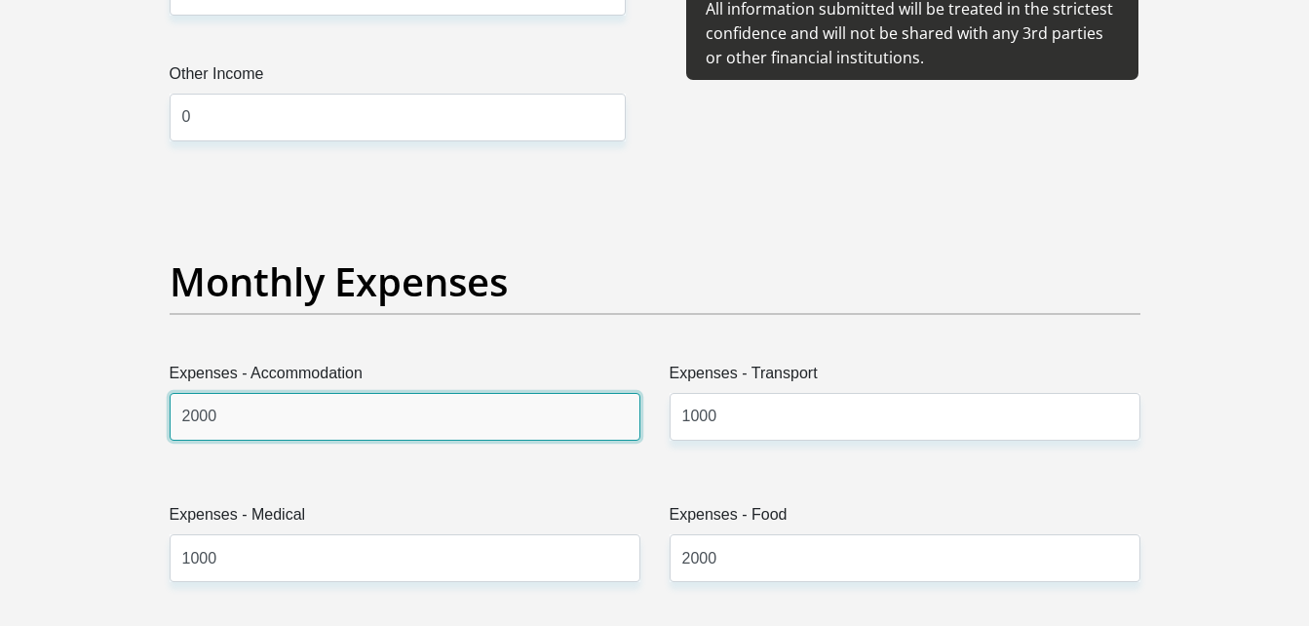
click at [186, 424] on input "2000" at bounding box center [405, 417] width 471 height 48
type input "4000"
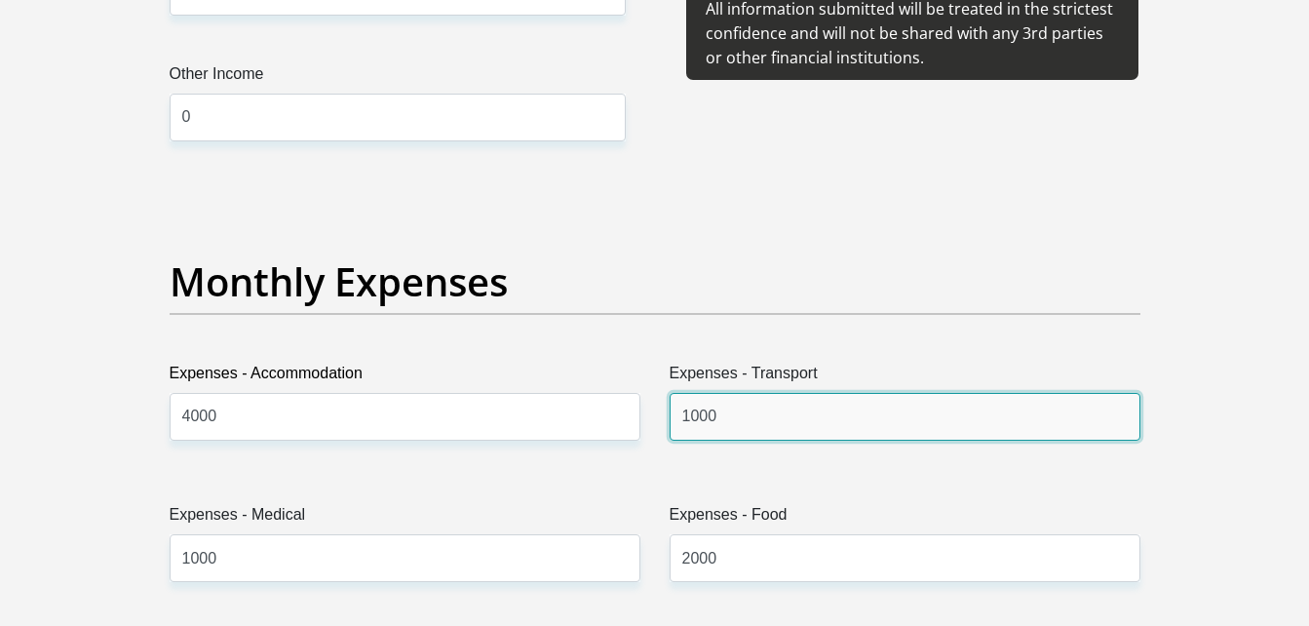
click at [687, 420] on input "1000" at bounding box center [905, 417] width 471 height 48
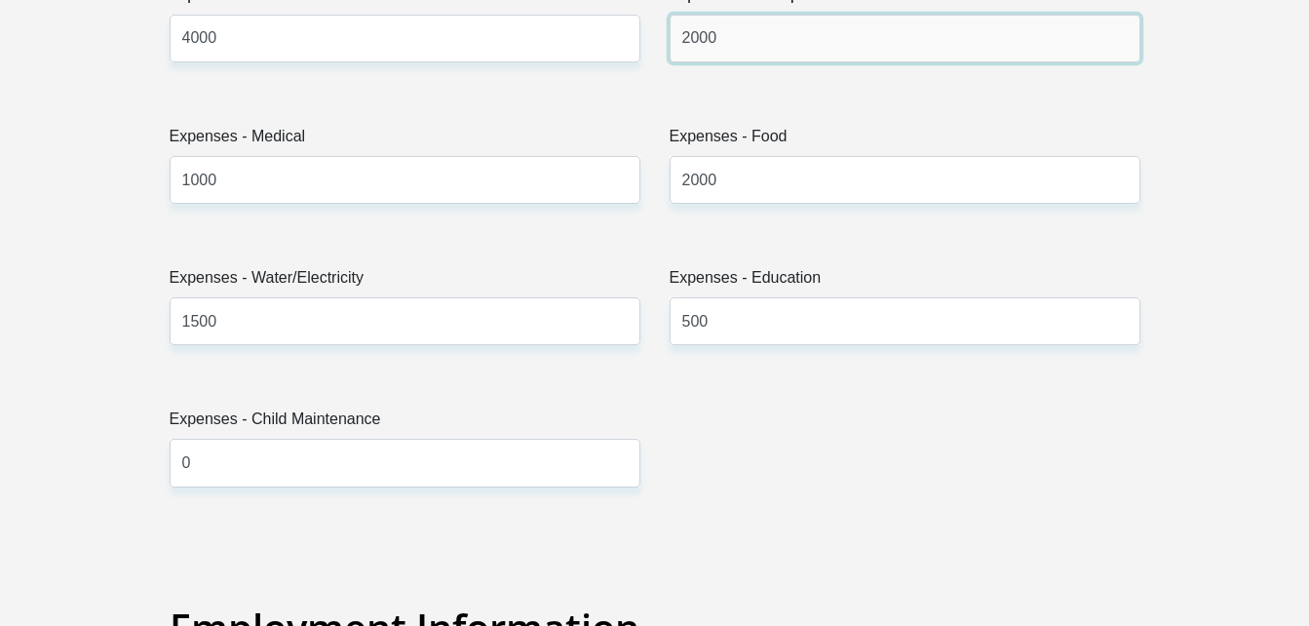
scroll to position [2984, 0]
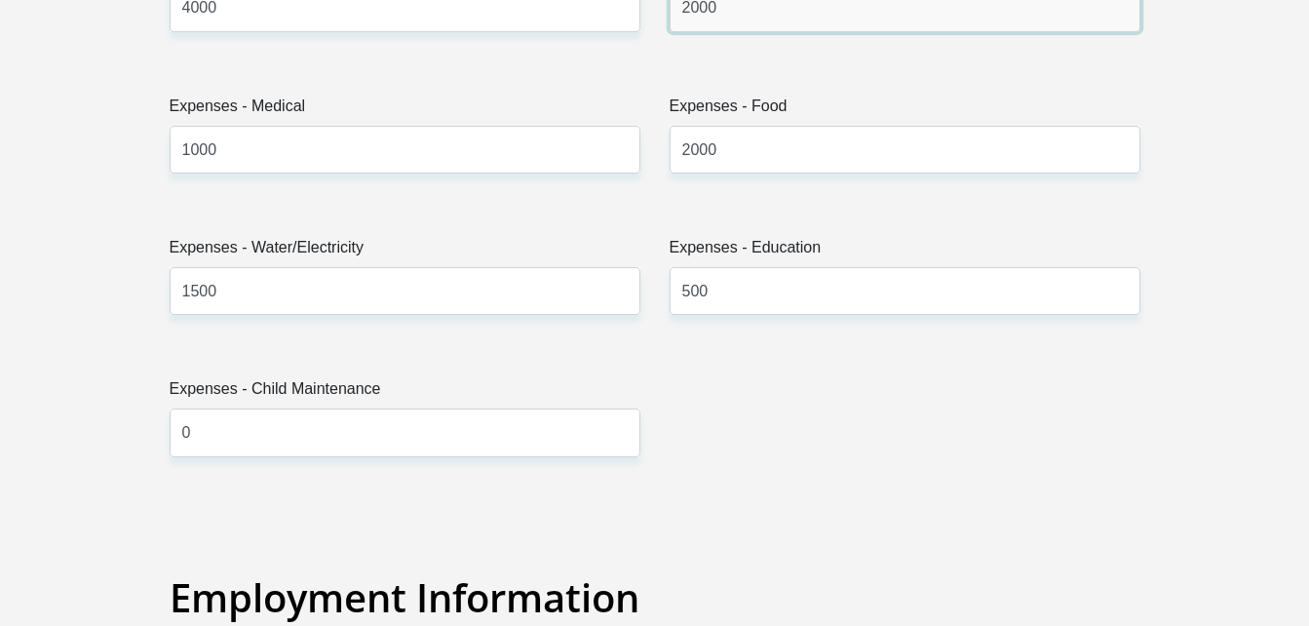
type input "2000"
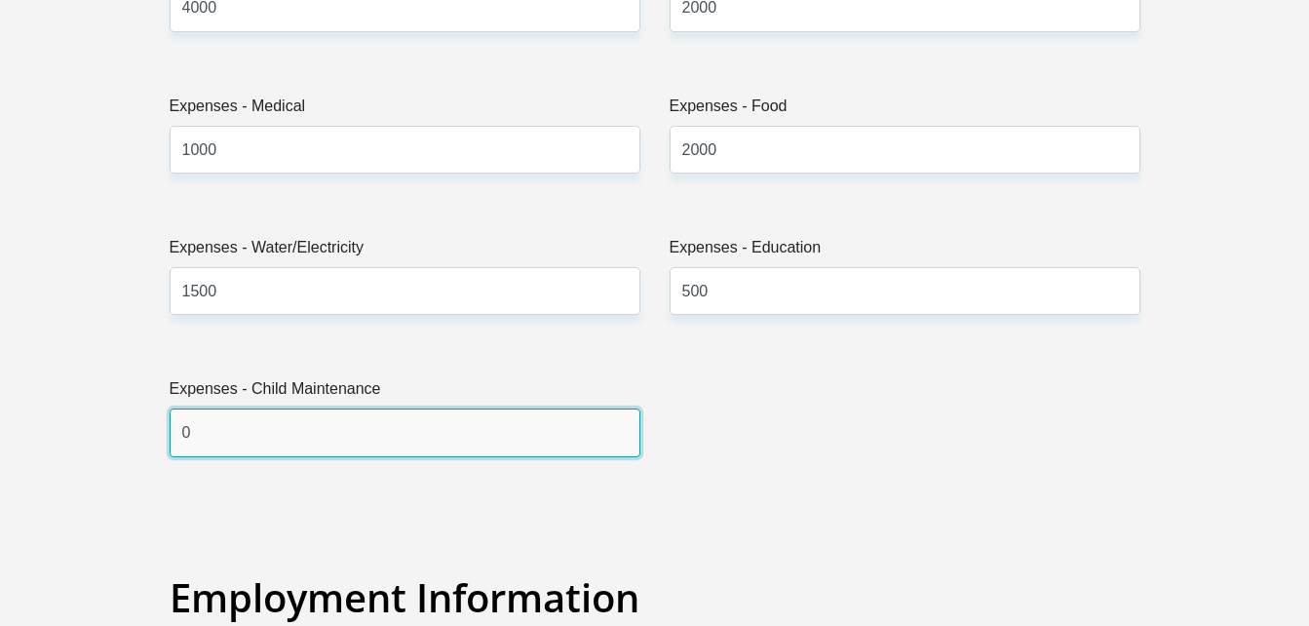
click at [549, 430] on input "0" at bounding box center [405, 433] width 471 height 48
type input "0"
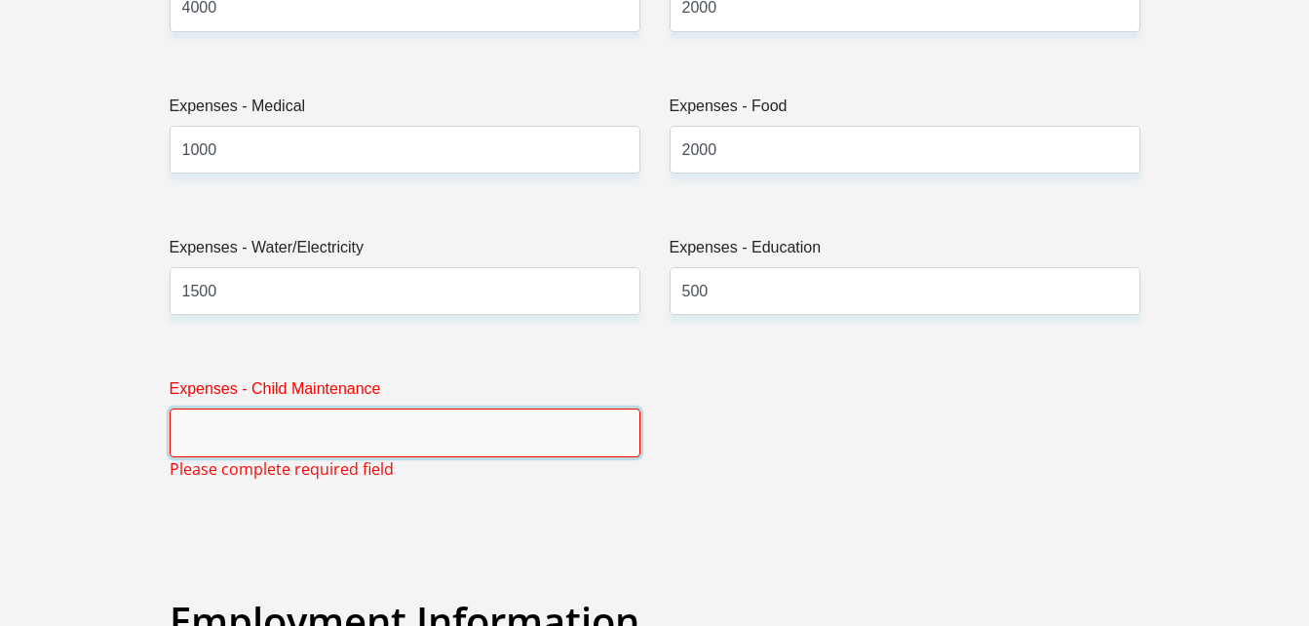
type input "0"
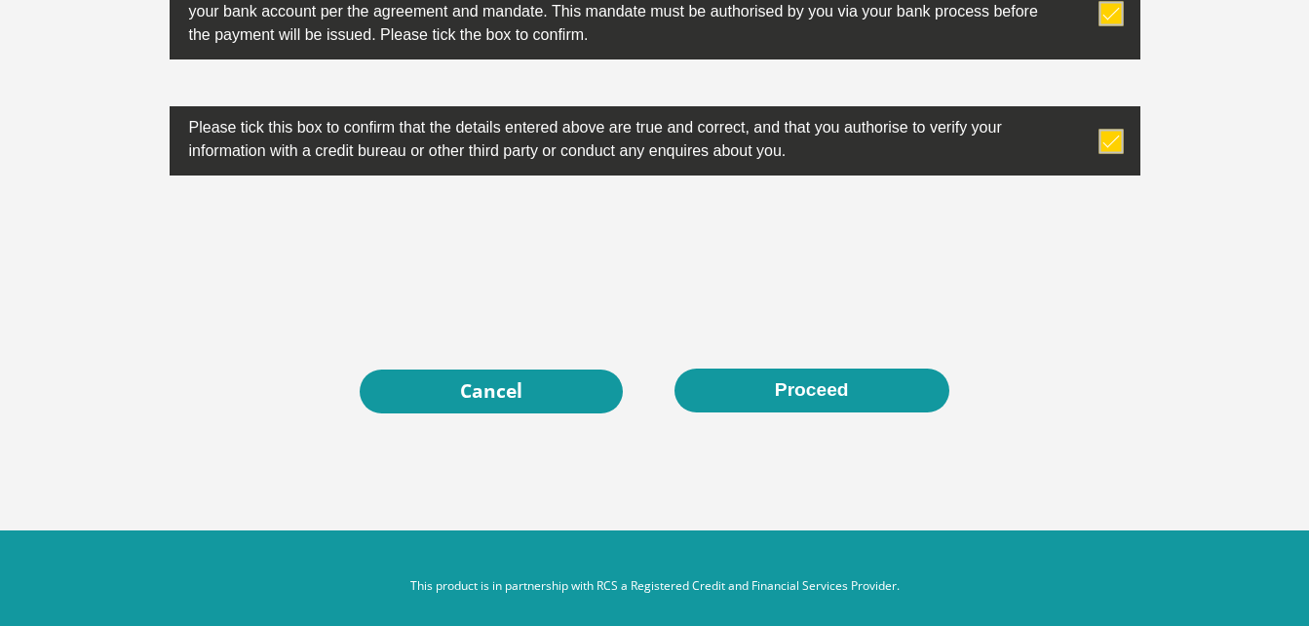
scroll to position [6355, 0]
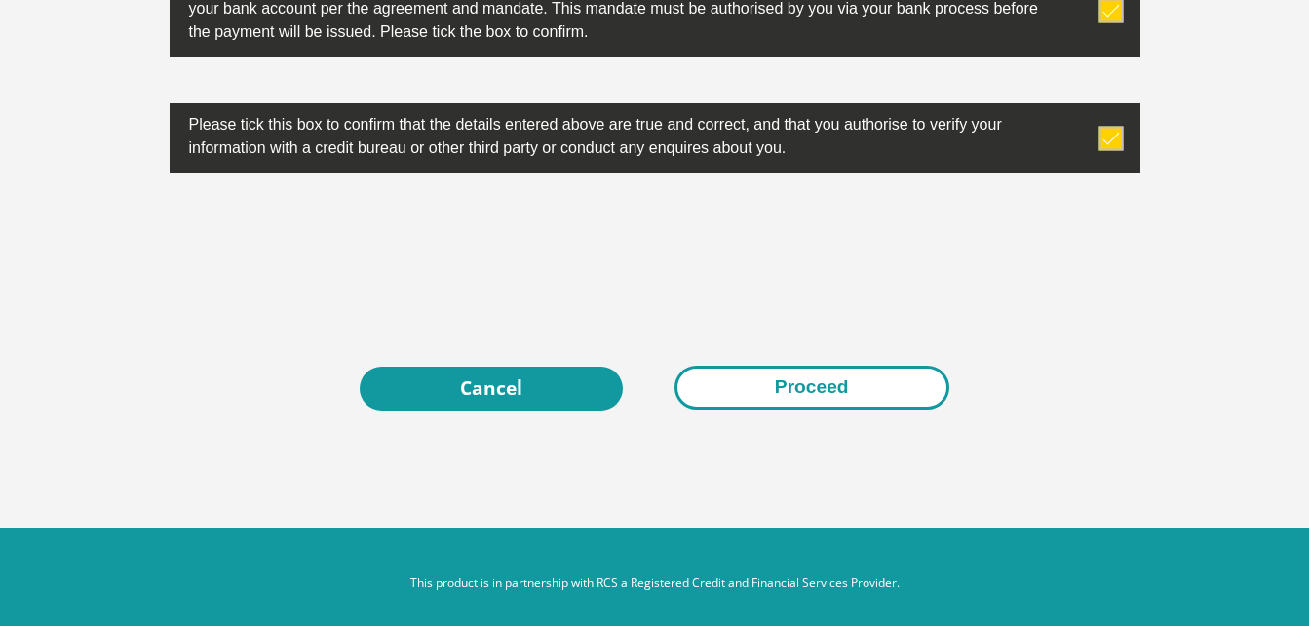
click at [825, 393] on button "Proceed" at bounding box center [812, 388] width 275 height 44
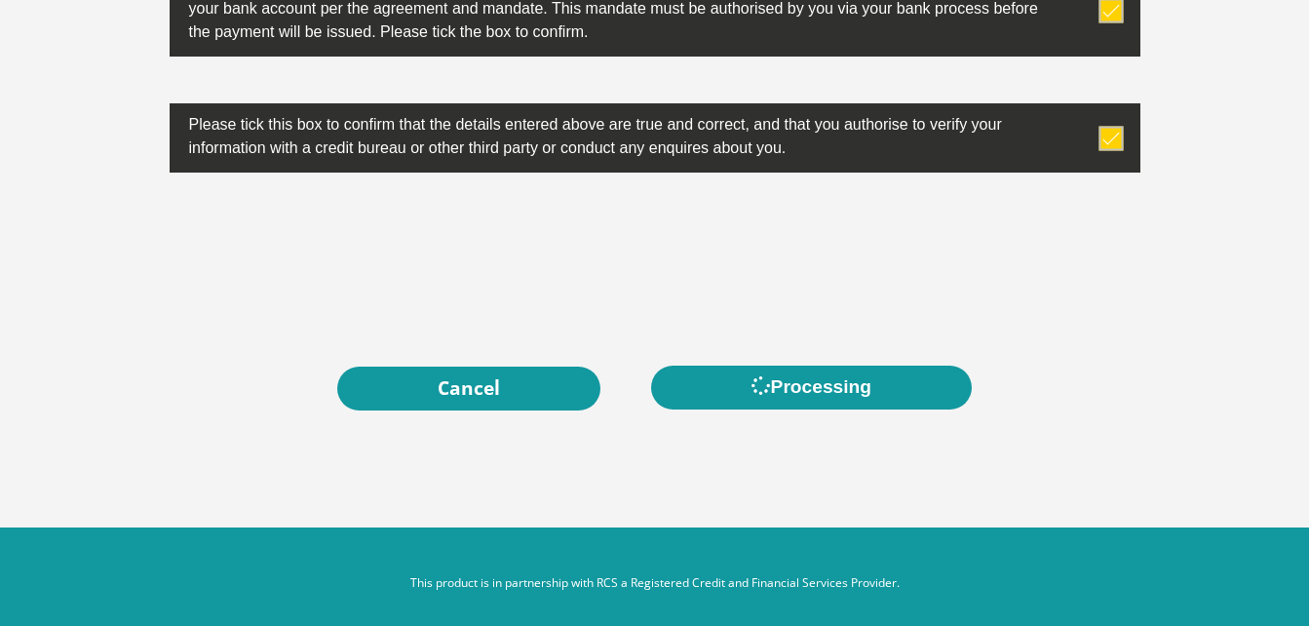
scroll to position [0, 0]
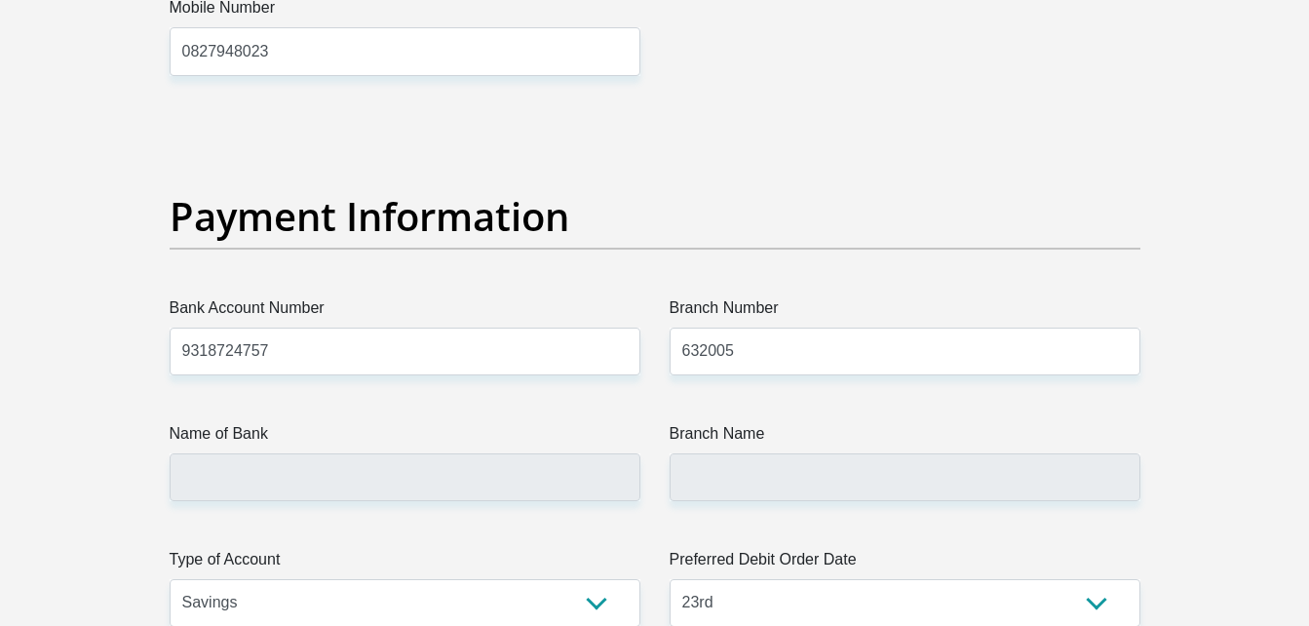
scroll to position [4598, 0]
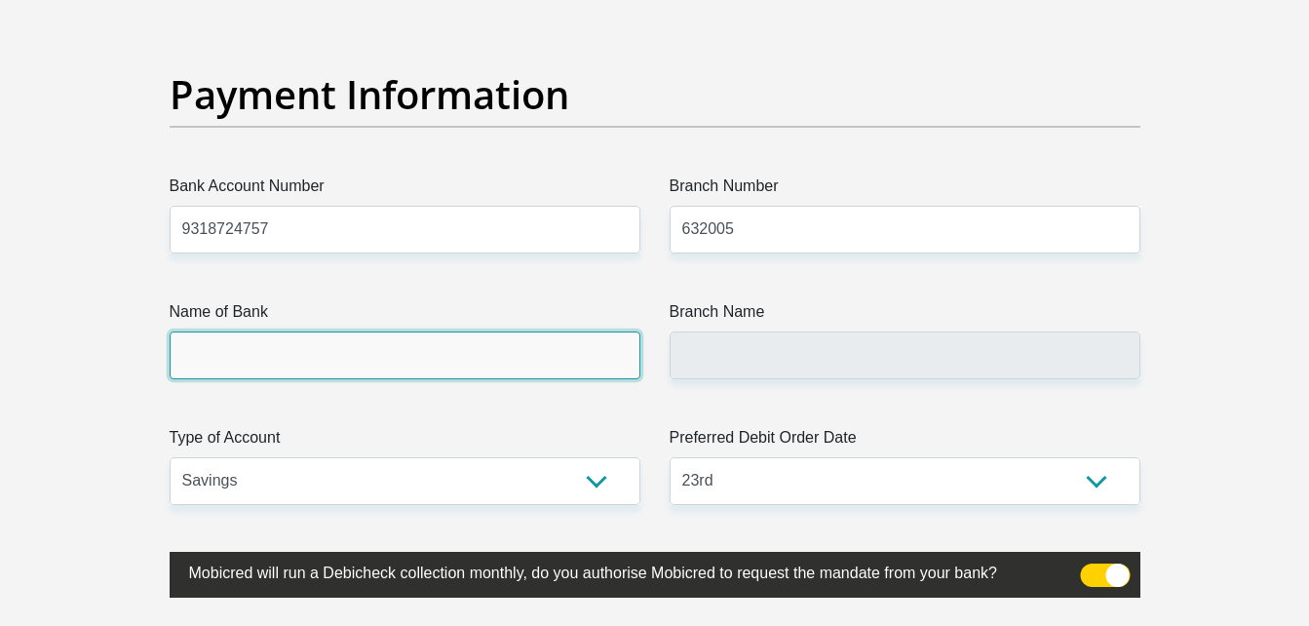
click at [343, 362] on input "Name of Bank" at bounding box center [405, 356] width 471 height 48
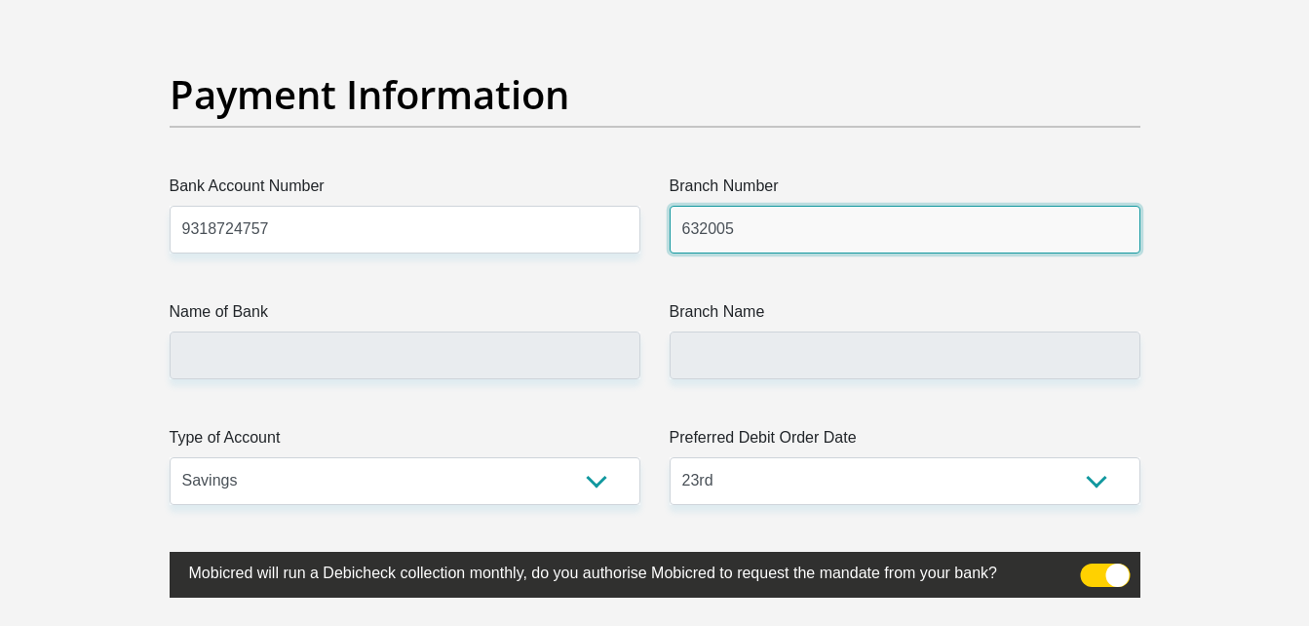
click at [742, 242] on input "632005" at bounding box center [905, 230] width 471 height 48
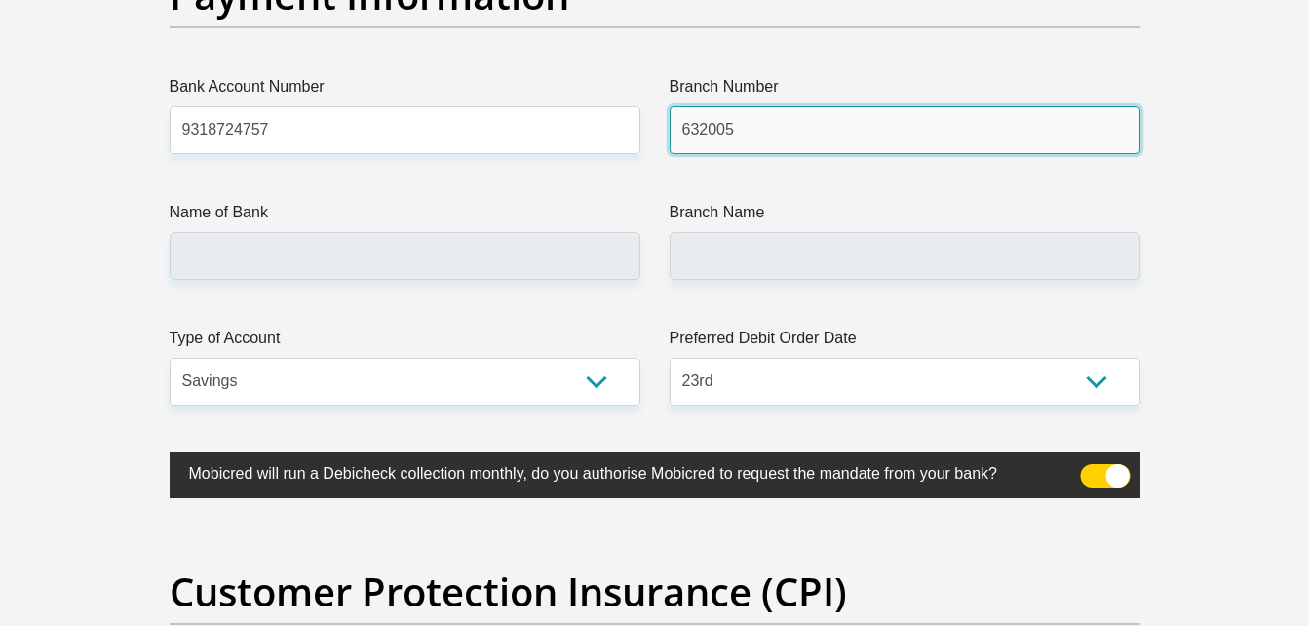
scroll to position [4699, 0]
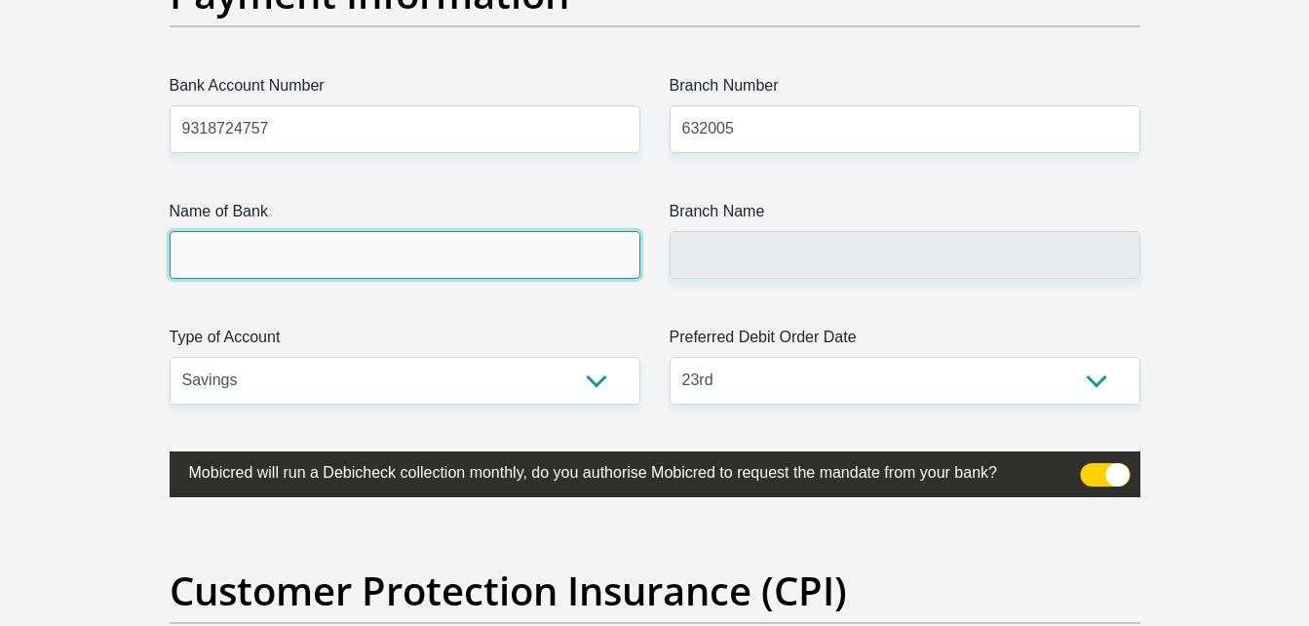
click at [527, 236] on input "Name of Bank" at bounding box center [405, 255] width 471 height 48
type input "ABSA BANK"
type input "ABSA ELECTRONIC SETTLEMENT CNT"
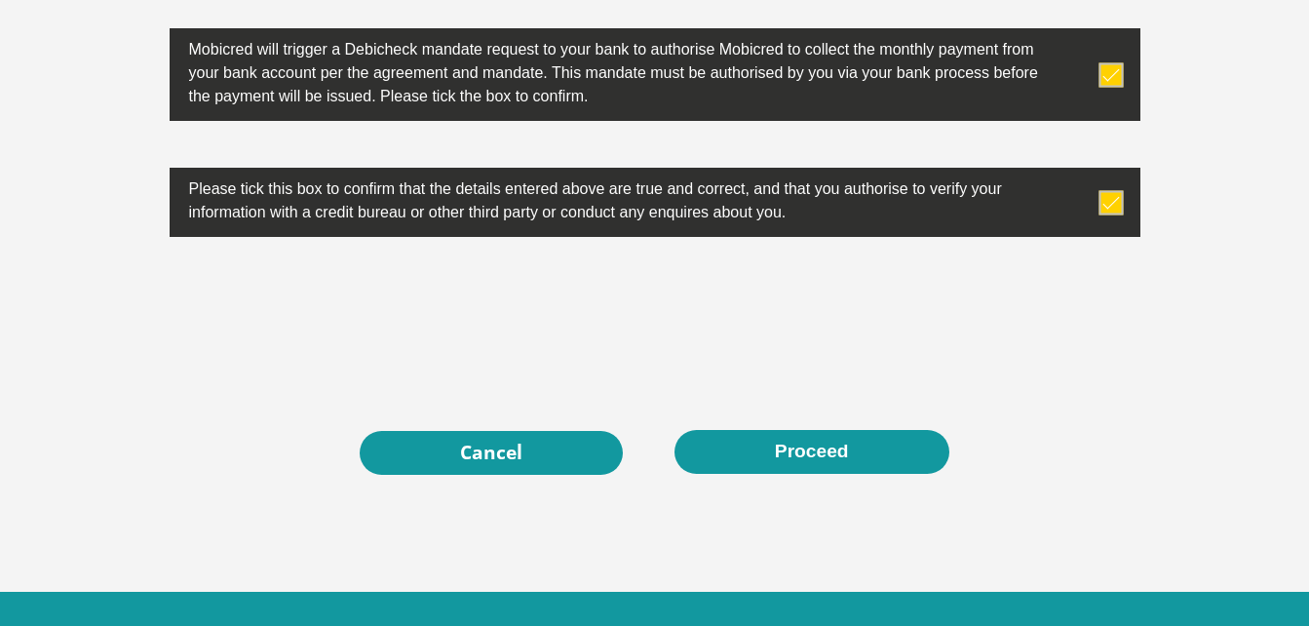
scroll to position [6504, 0]
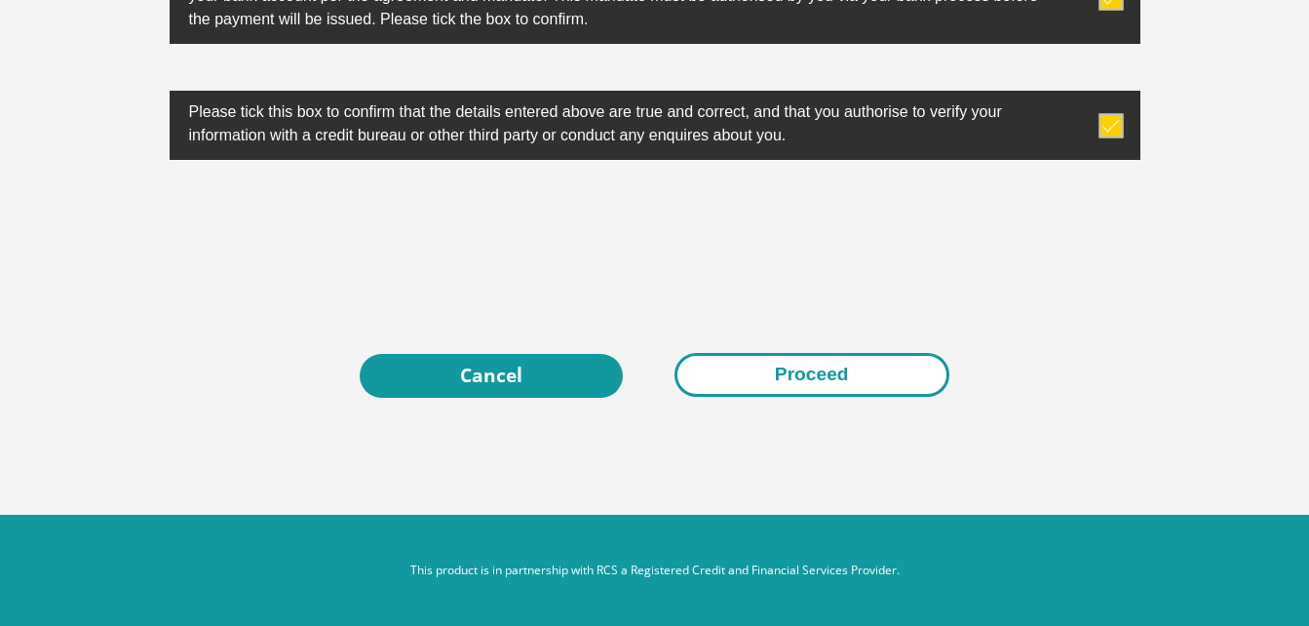
click at [740, 353] on button "Proceed" at bounding box center [812, 375] width 275 height 44
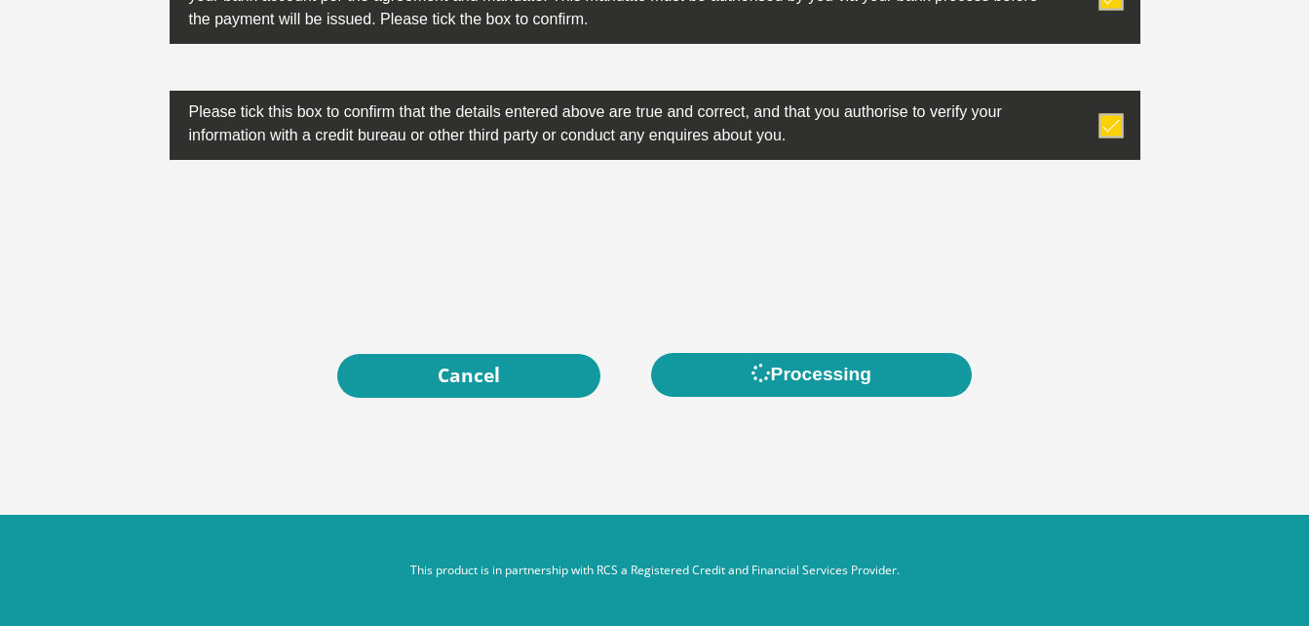
scroll to position [0, 0]
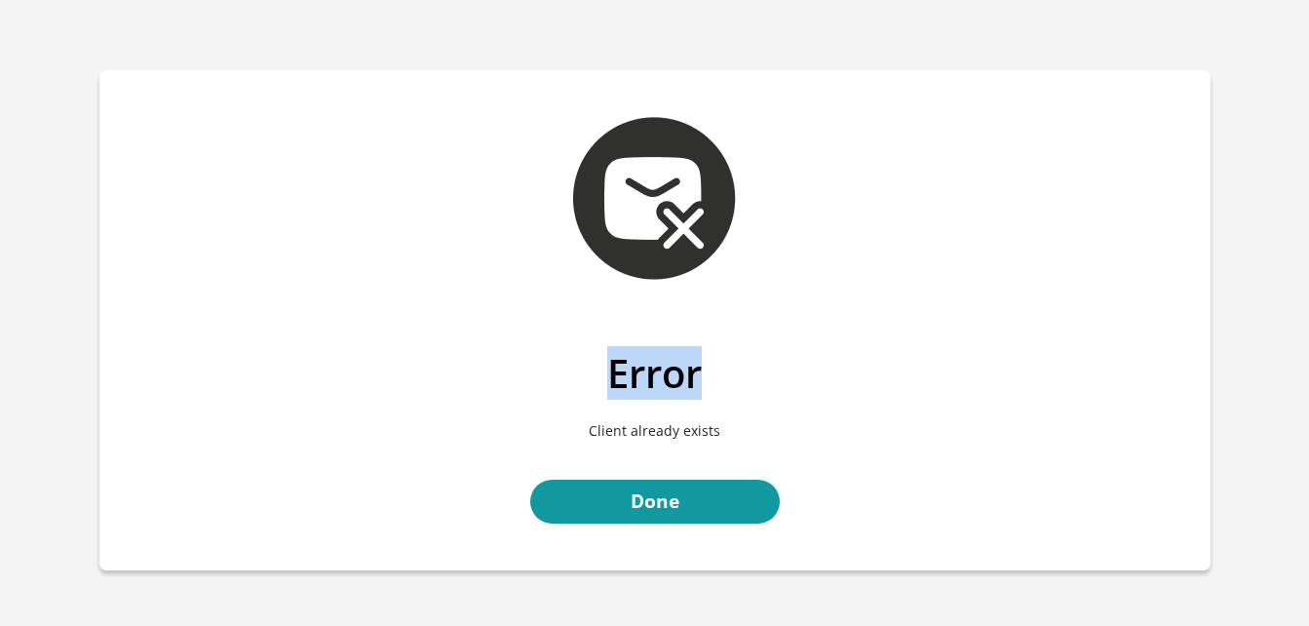
drag, startPoint x: 0, startPoint y: 0, endPoint x: 762, endPoint y: 77, distance: 766.3
click at [762, 77] on div "Error Client already exists Done" at bounding box center [655, 320] width 1112 height 500
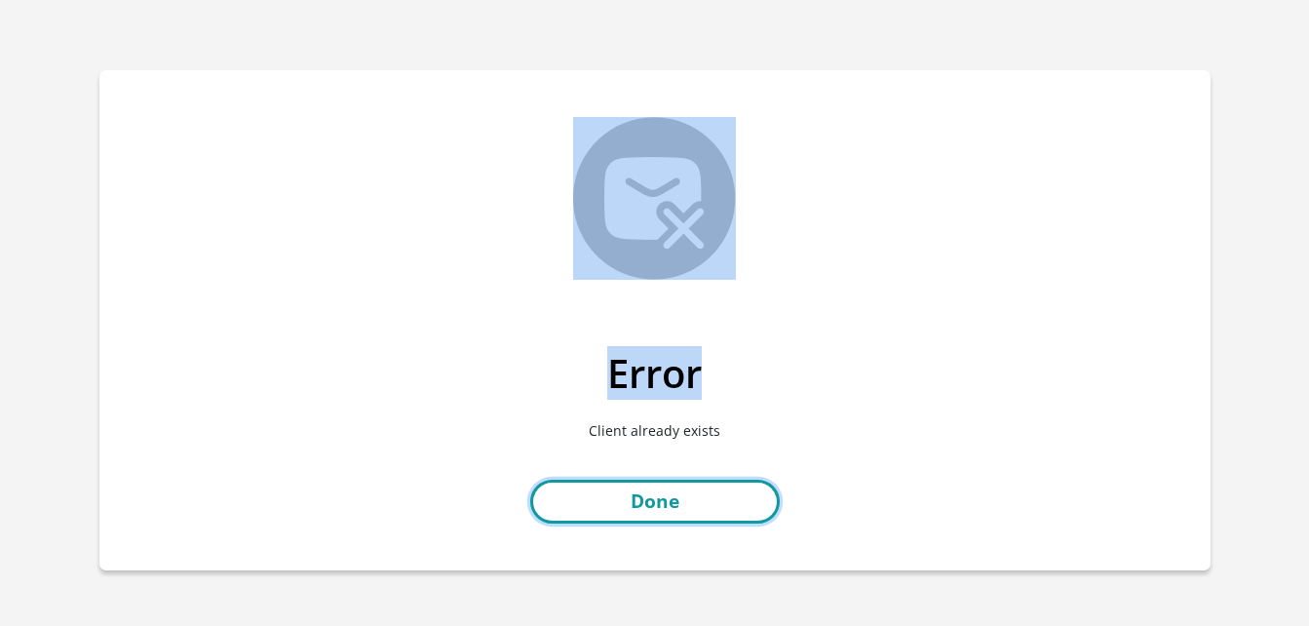
click at [636, 501] on link "Done" at bounding box center [655, 502] width 250 height 44
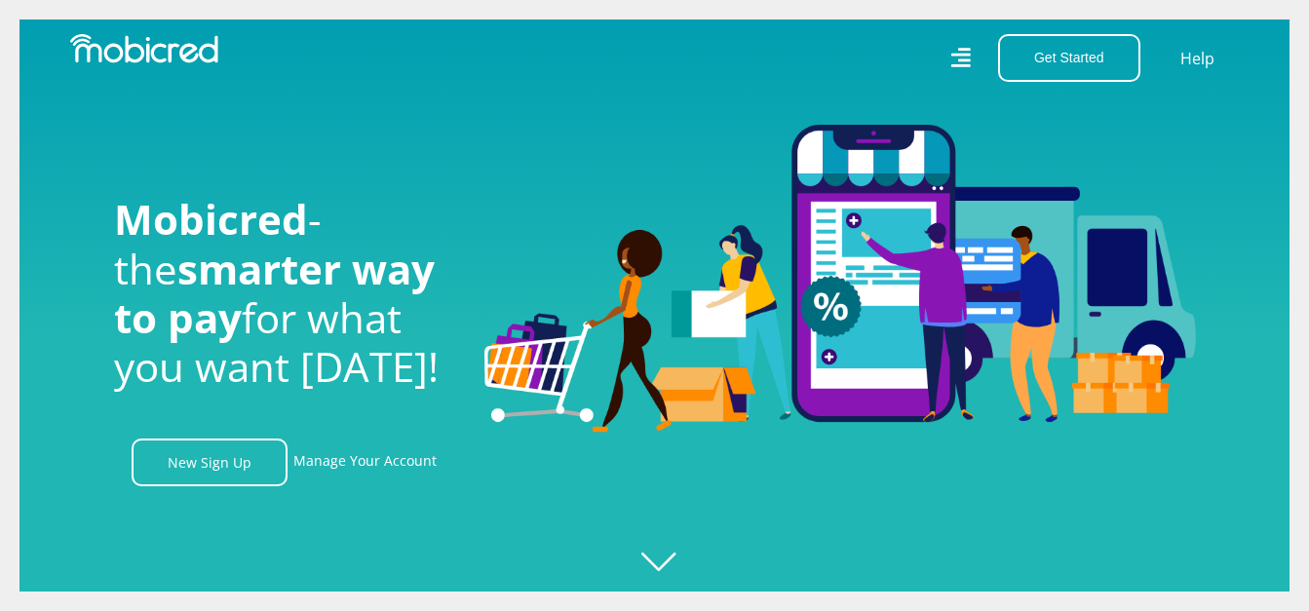
scroll to position [0, 3335]
